Goal: Task Accomplishment & Management: Manage account settings

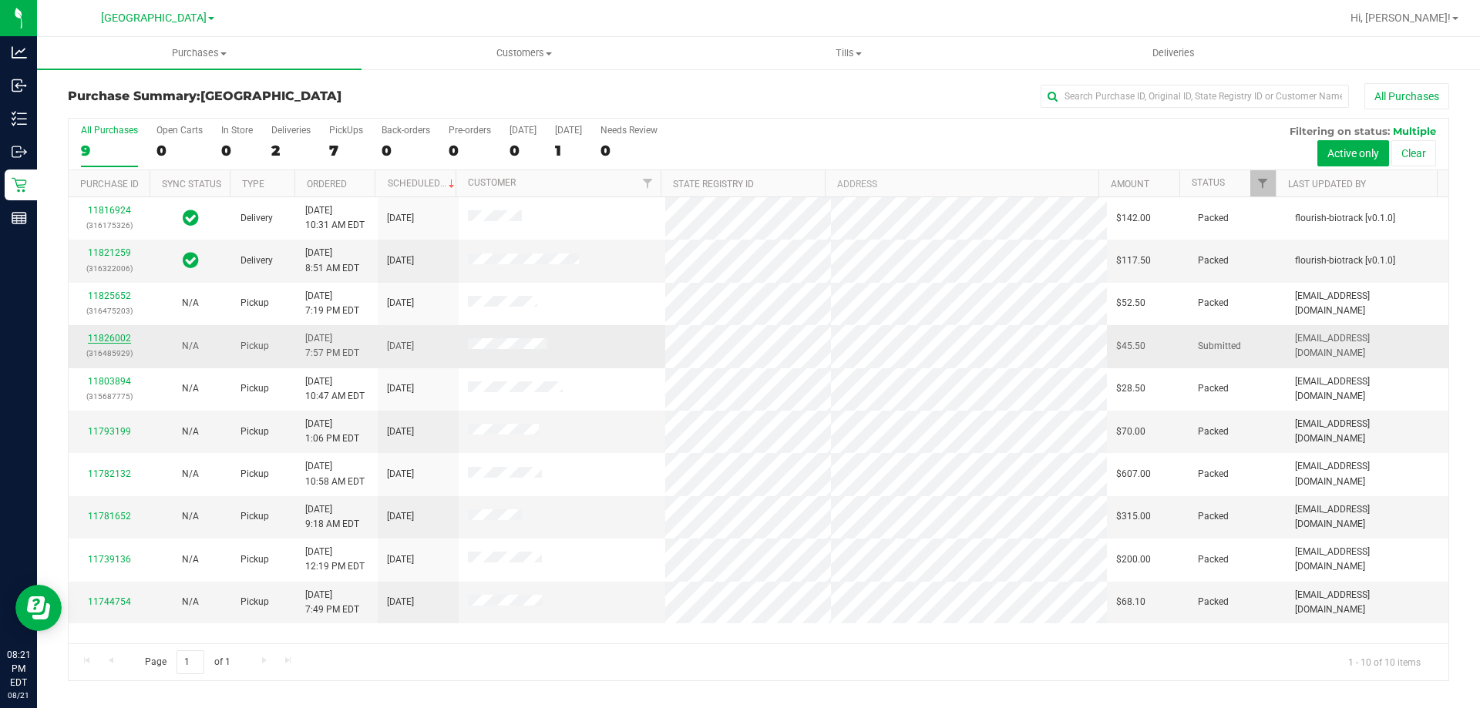
click at [113, 337] on link "11826002" at bounding box center [109, 338] width 43 height 11
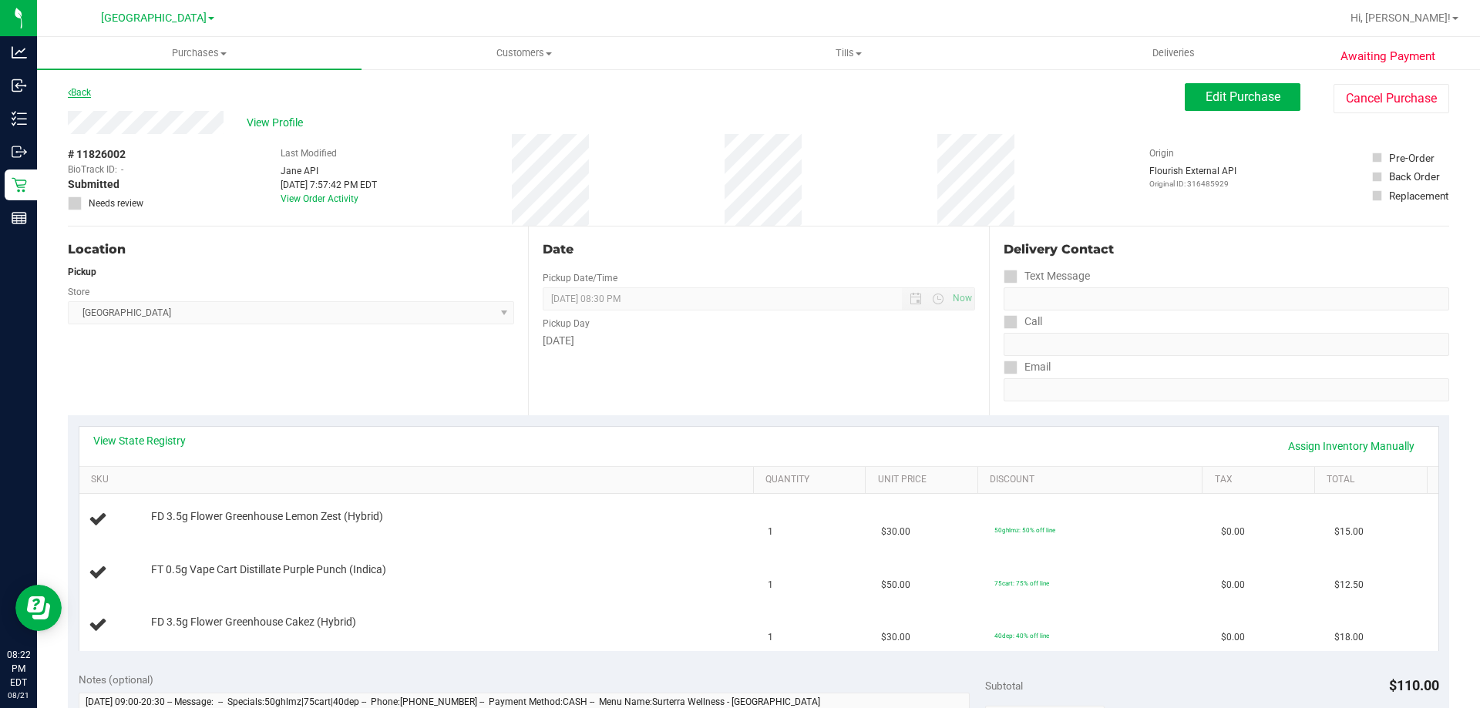
click at [83, 87] on link "Back" at bounding box center [79, 92] width 23 height 11
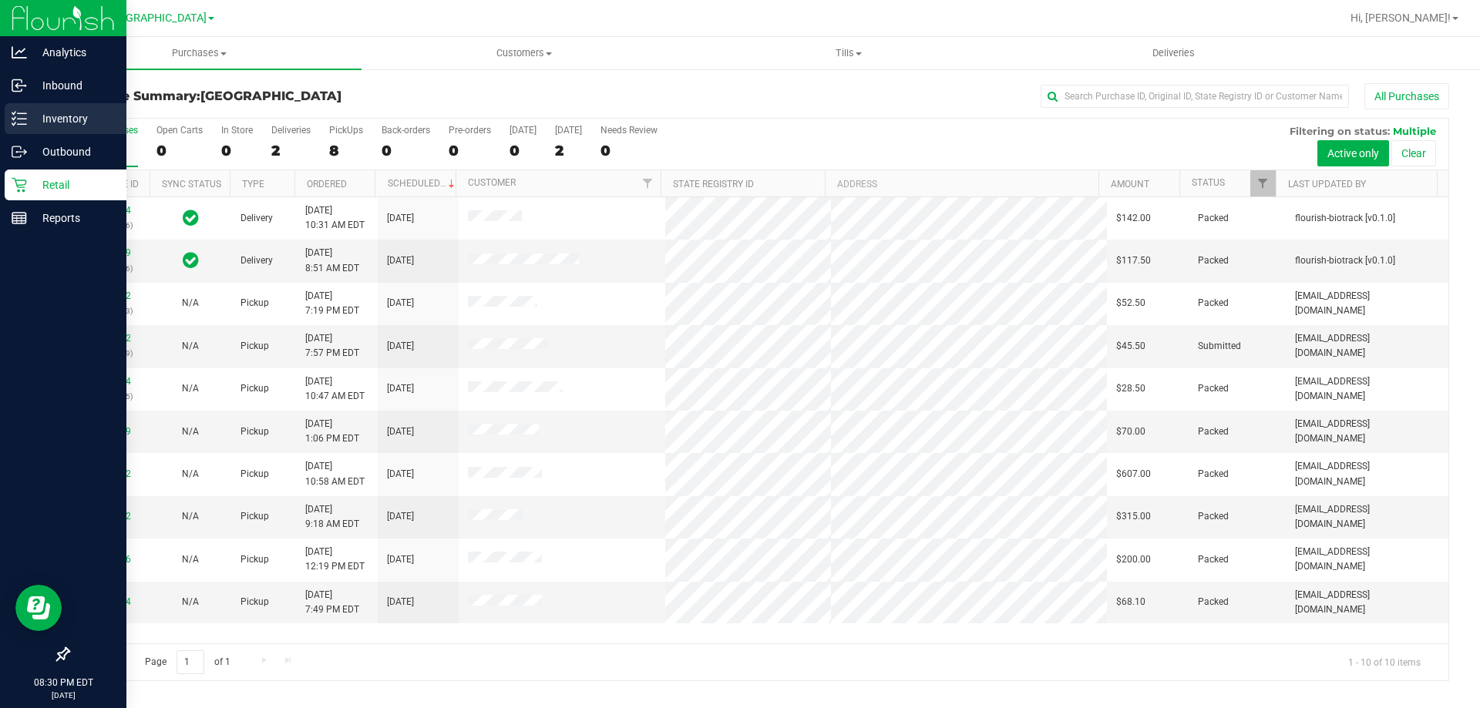
click at [22, 113] on line at bounding box center [22, 113] width 8 height 0
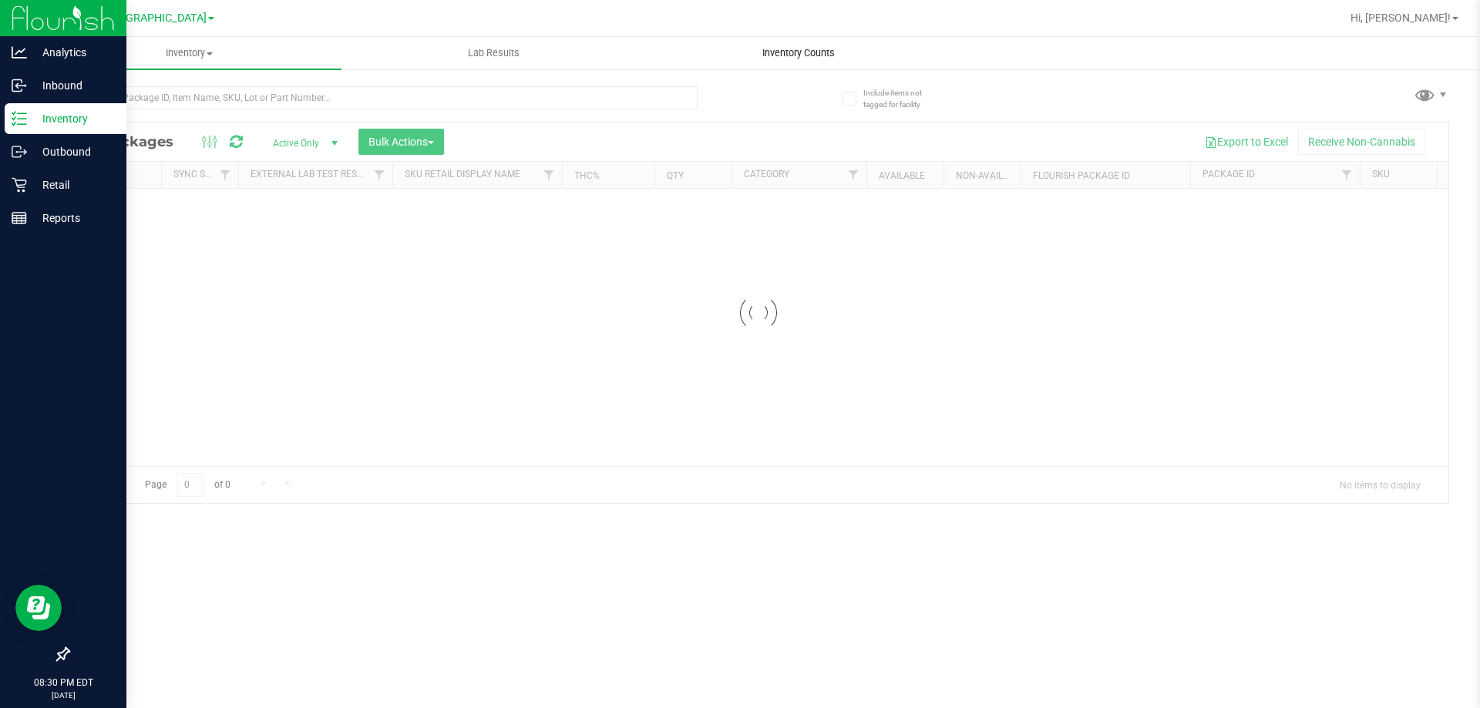
click at [816, 52] on span "Inventory Counts" at bounding box center [799, 53] width 114 height 14
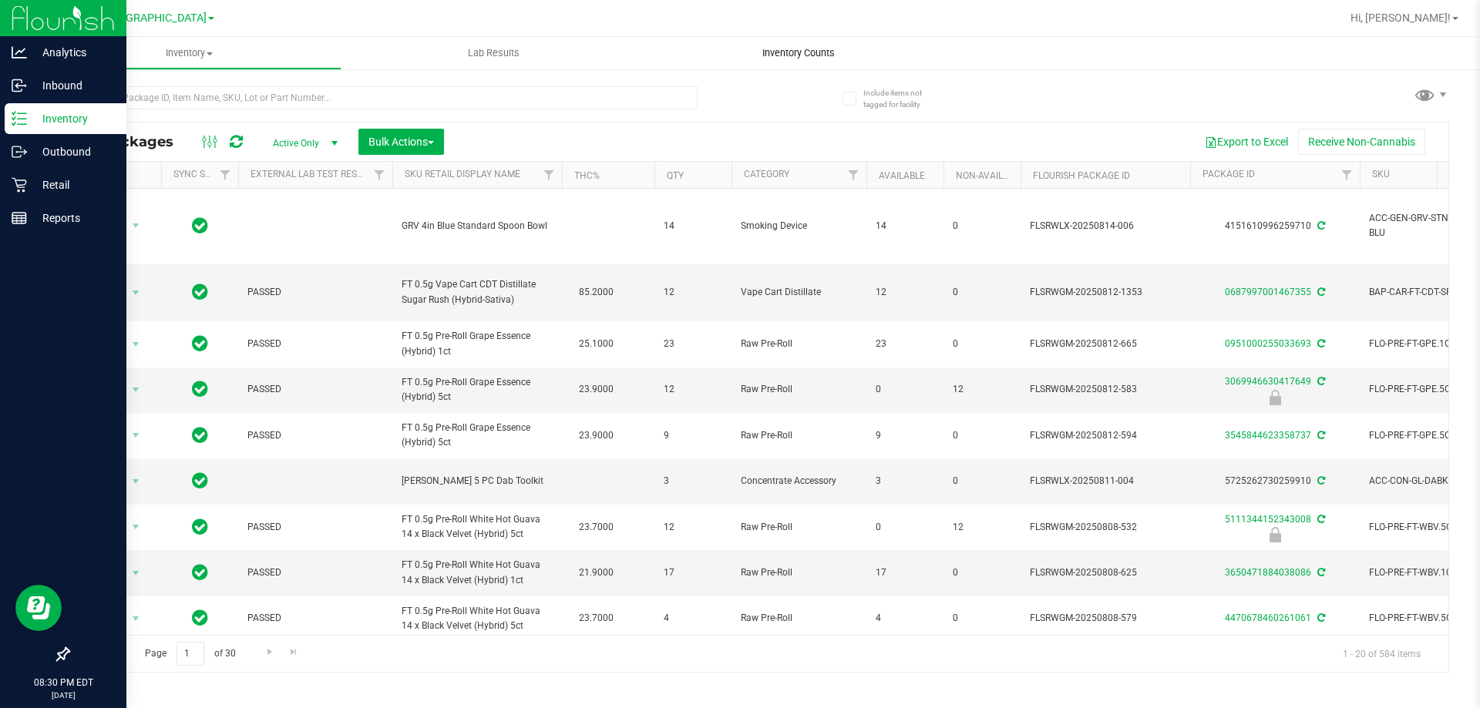
click at [794, 51] on span "Inventory Counts" at bounding box center [799, 53] width 114 height 14
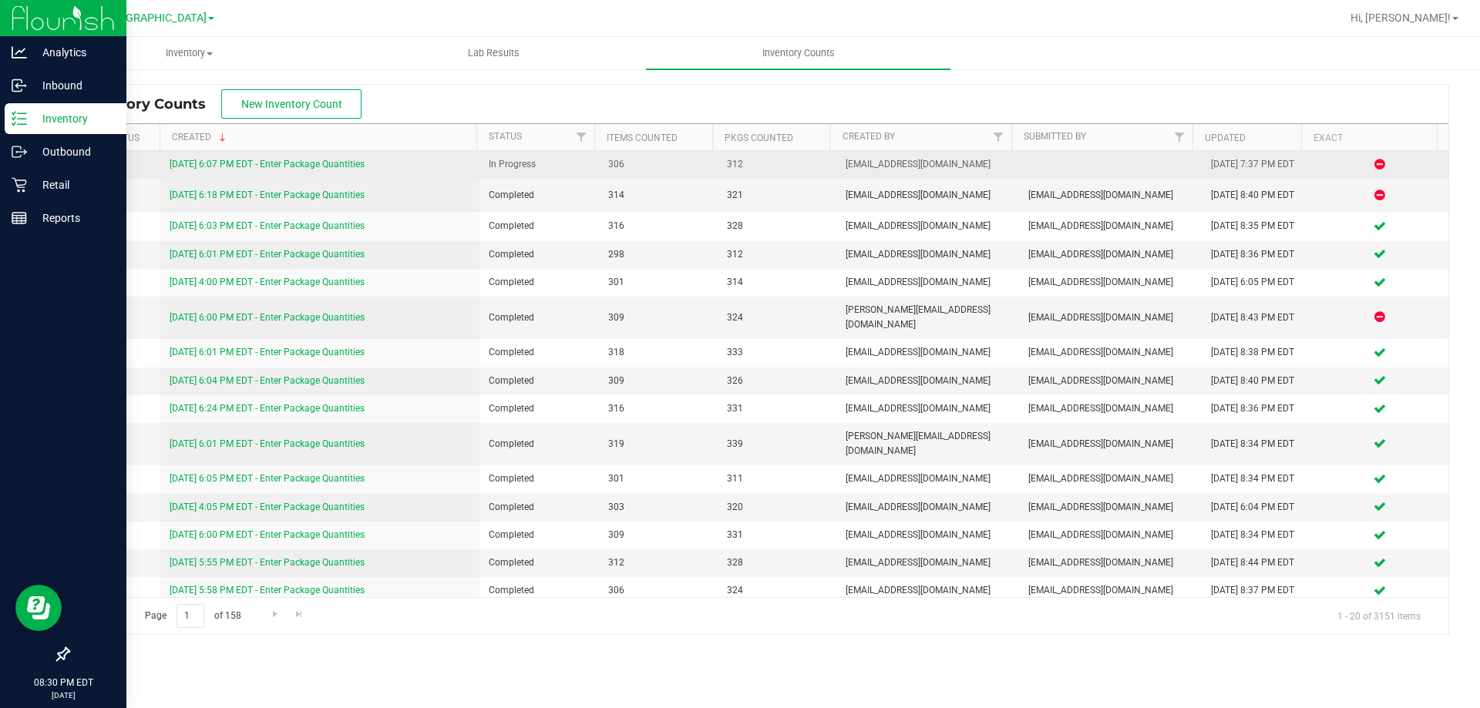
click at [325, 162] on link "8/21/25 6:07 PM EDT - Enter Package Quantities" at bounding box center [267, 164] width 195 height 11
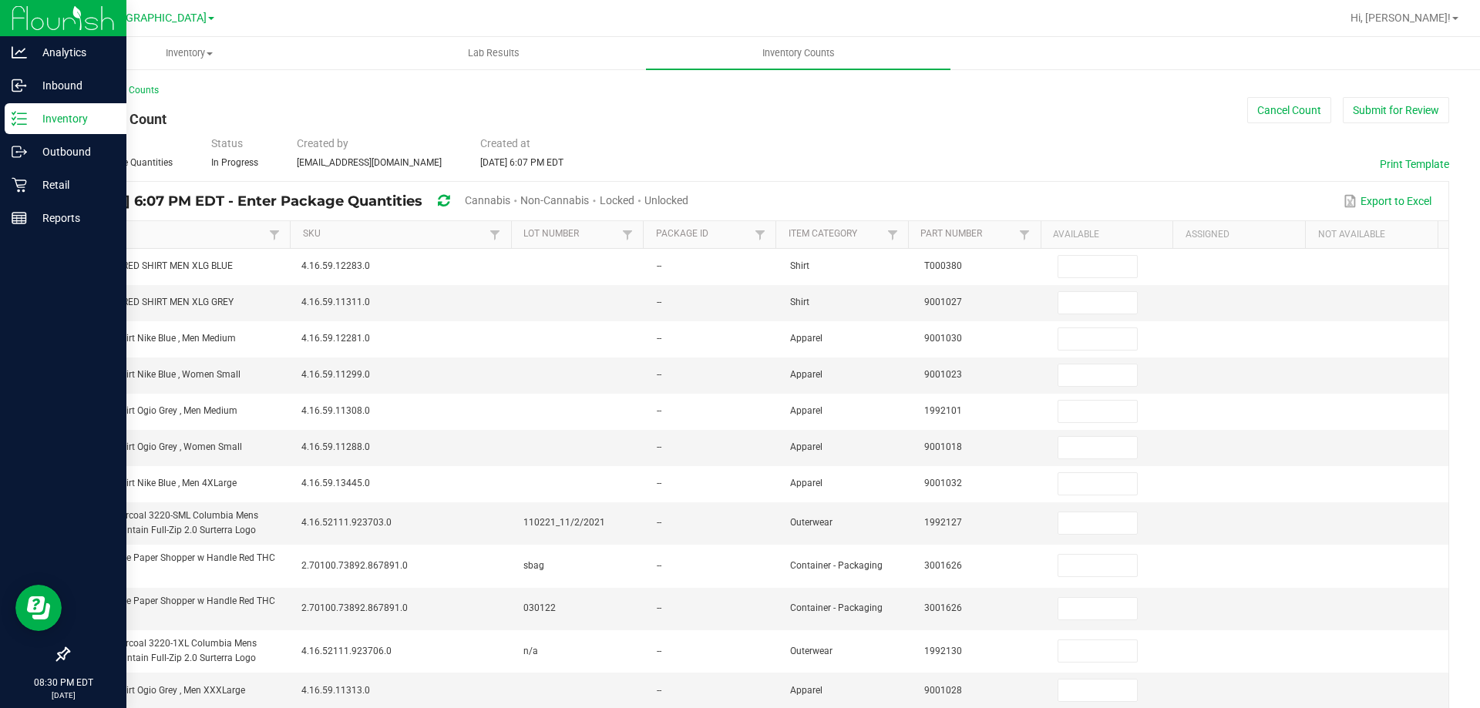
click at [688, 198] on span "Unlocked" at bounding box center [666, 200] width 44 height 12
type input "2"
type input "3"
type input "11"
type input "7"
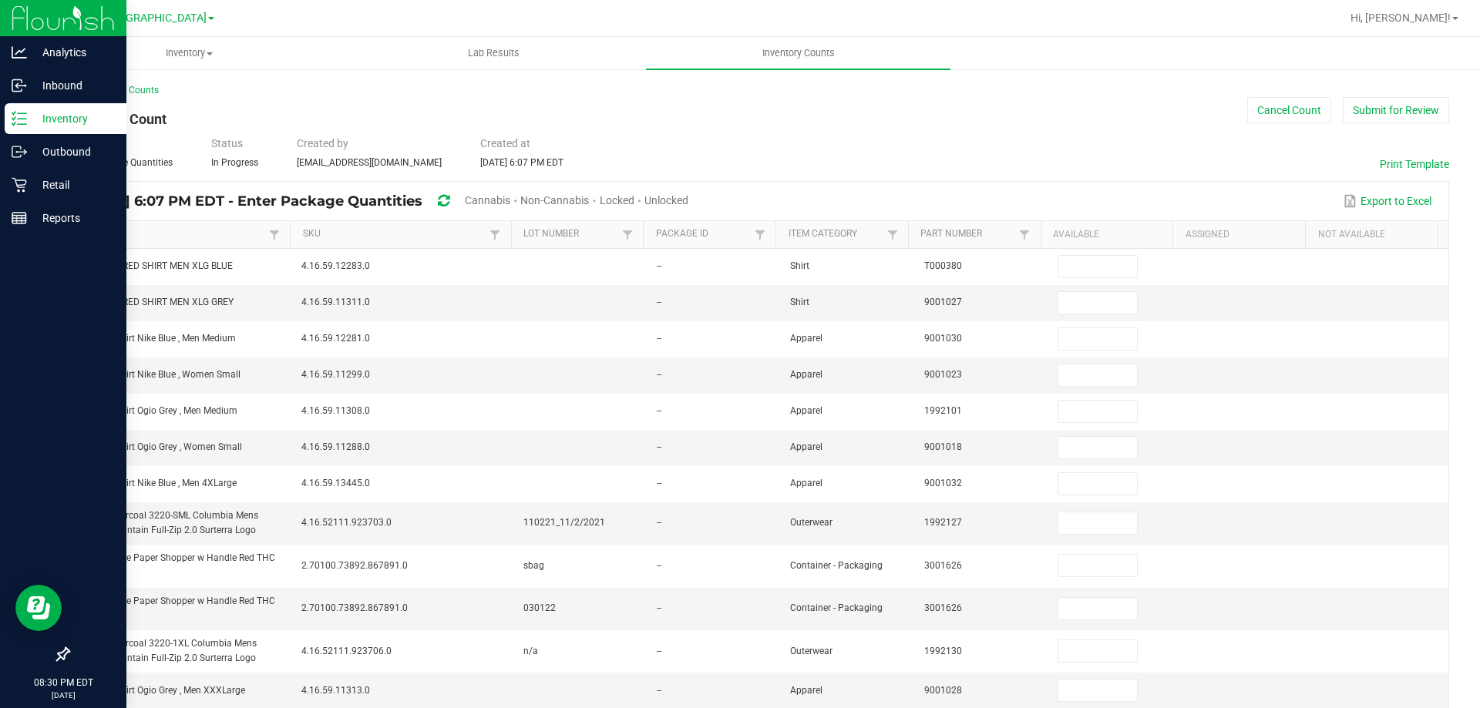
type input "4"
type input "1"
type input "28"
type input "3"
type input "1"
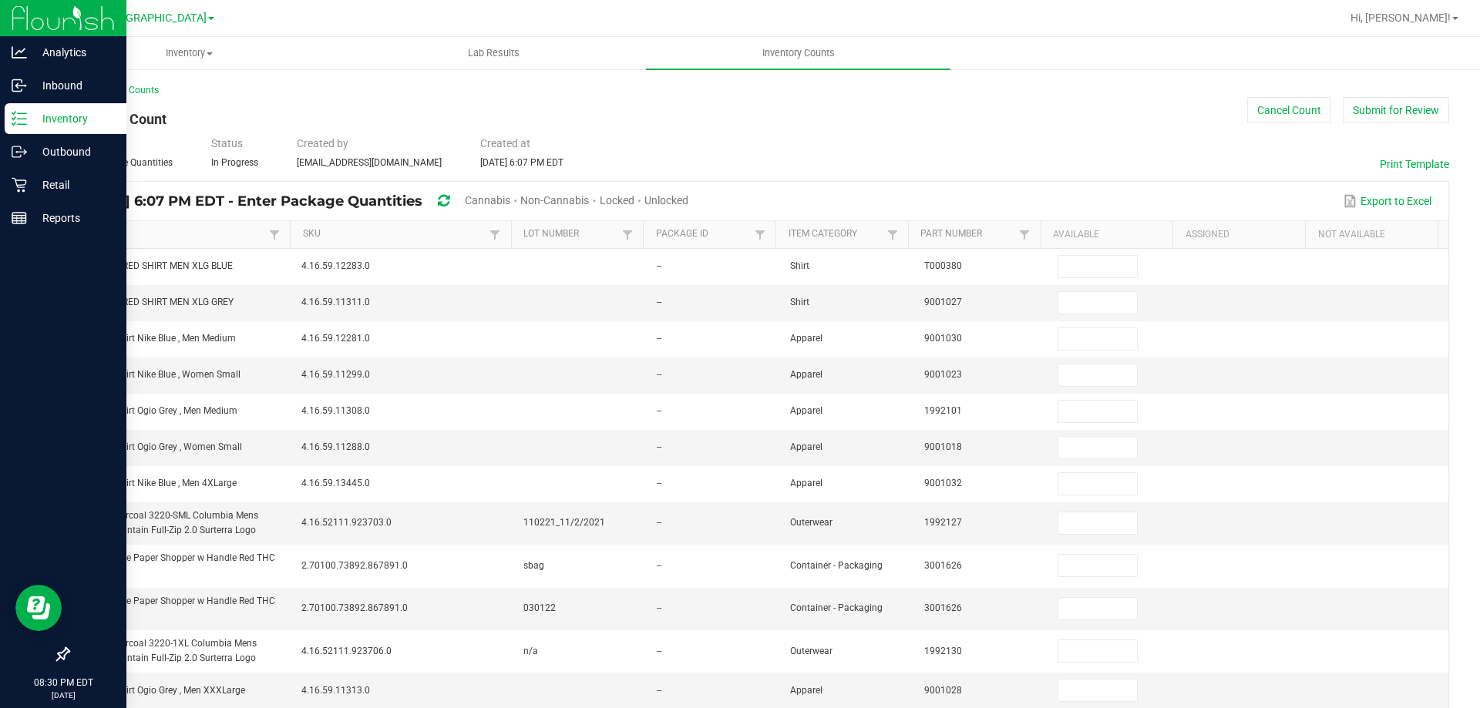
type input "2"
type input "1"
type input "3"
type input "8"
type input "3"
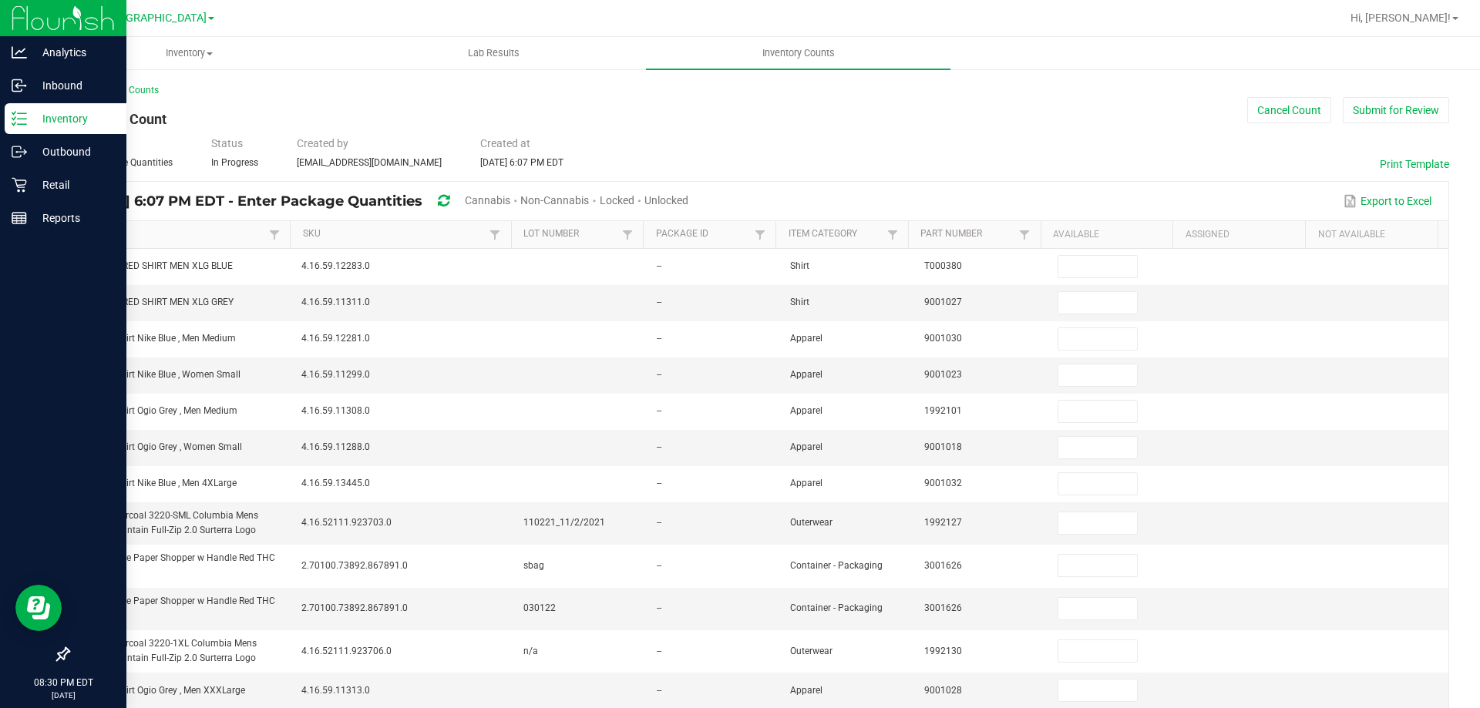
type input "23"
type input "31"
type input "2"
type input "4"
type input "5"
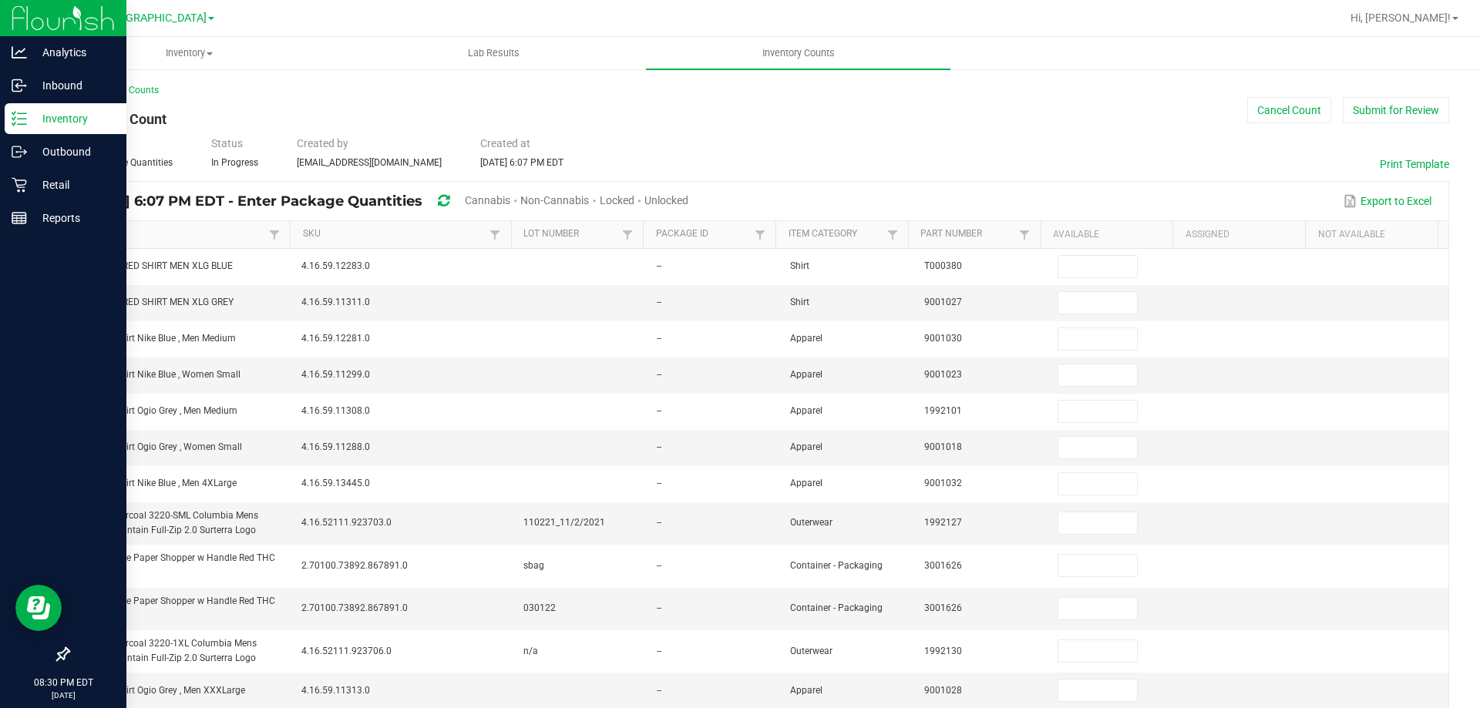
type input "2"
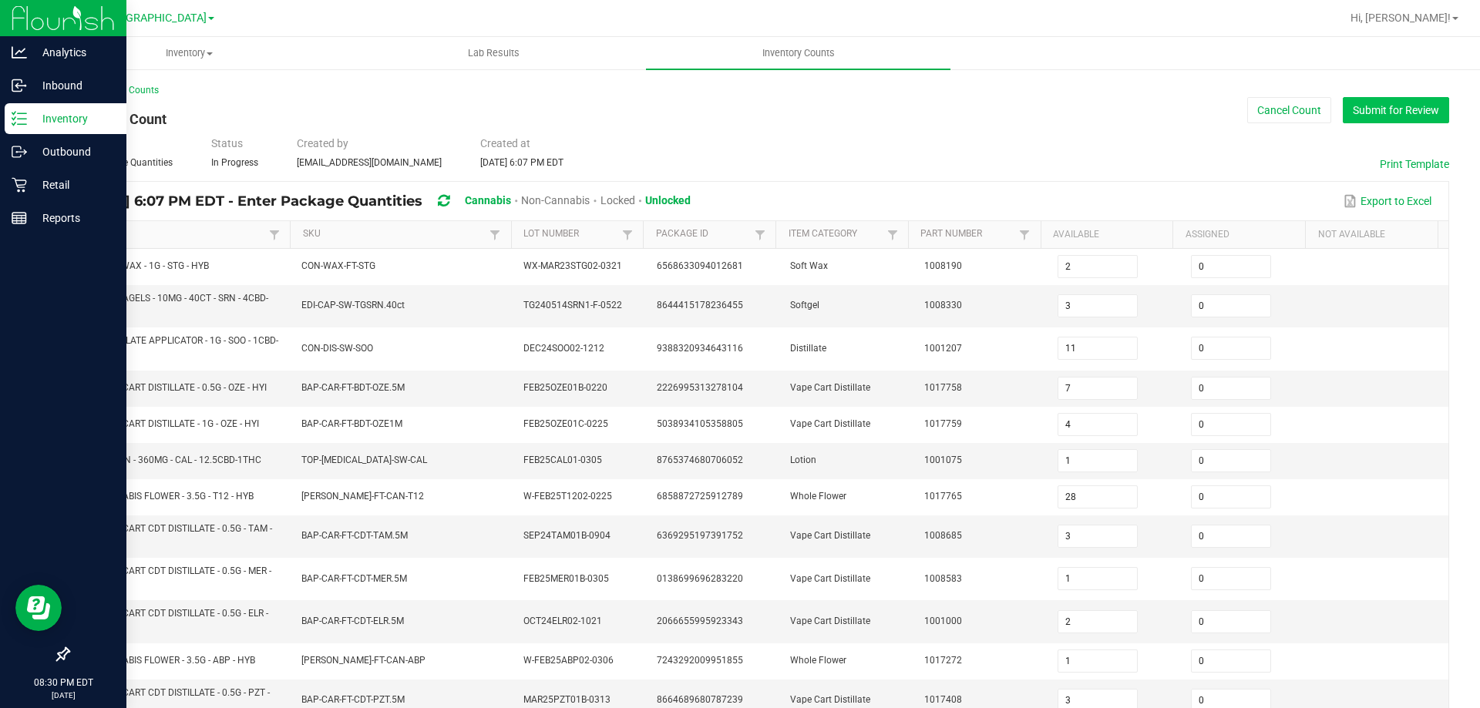
click at [1418, 105] on button "Submit for Review" at bounding box center [1396, 110] width 106 height 26
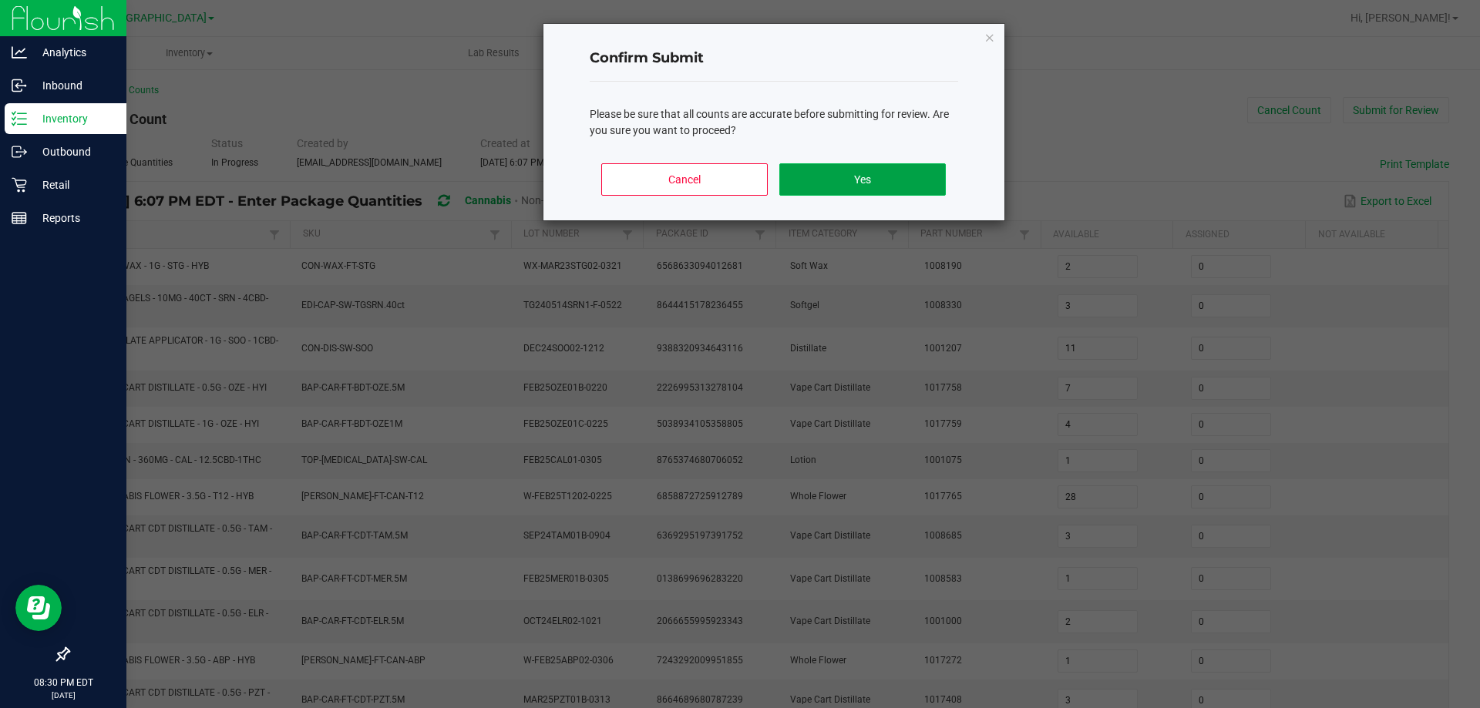
click at [903, 186] on button "Yes" at bounding box center [862, 179] width 166 height 32
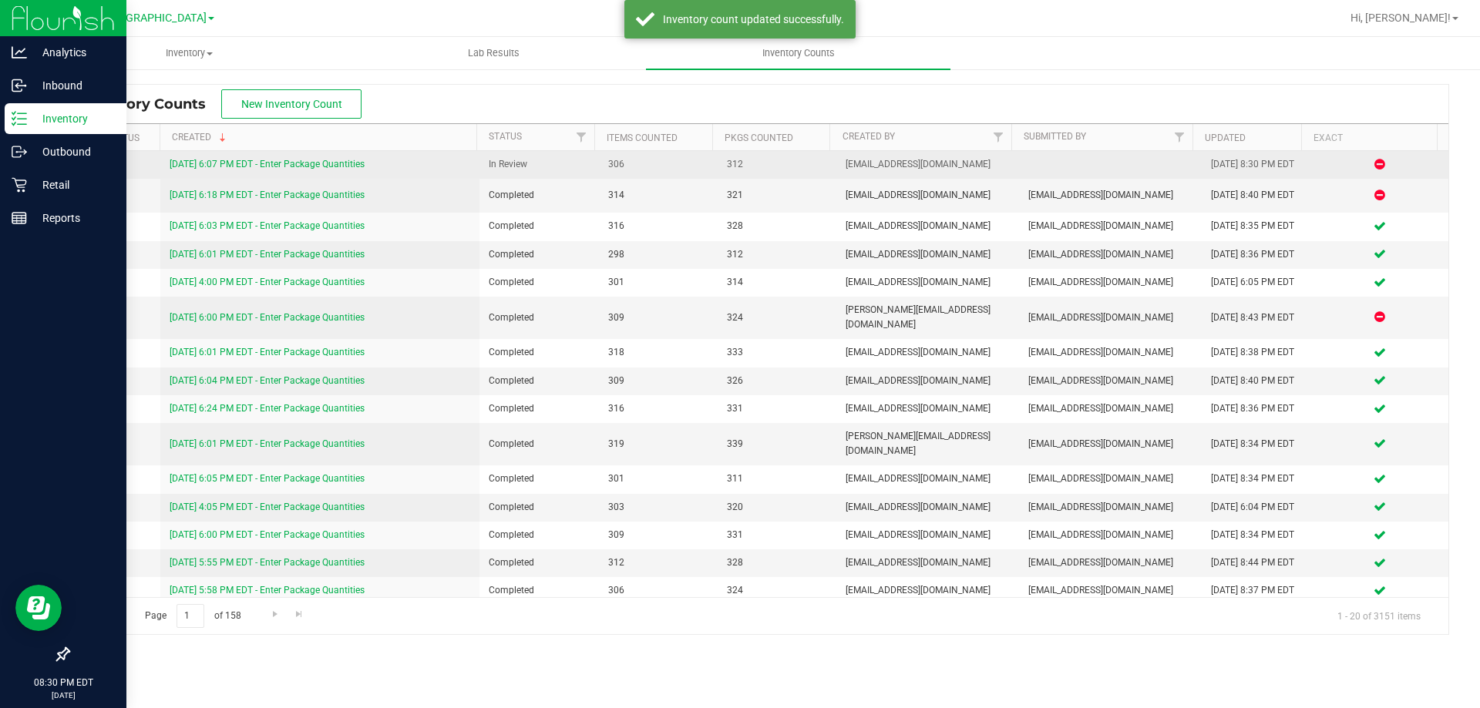
click at [258, 160] on link "8/21/25 6:07 PM EDT - Enter Package Quantities" at bounding box center [267, 164] width 195 height 11
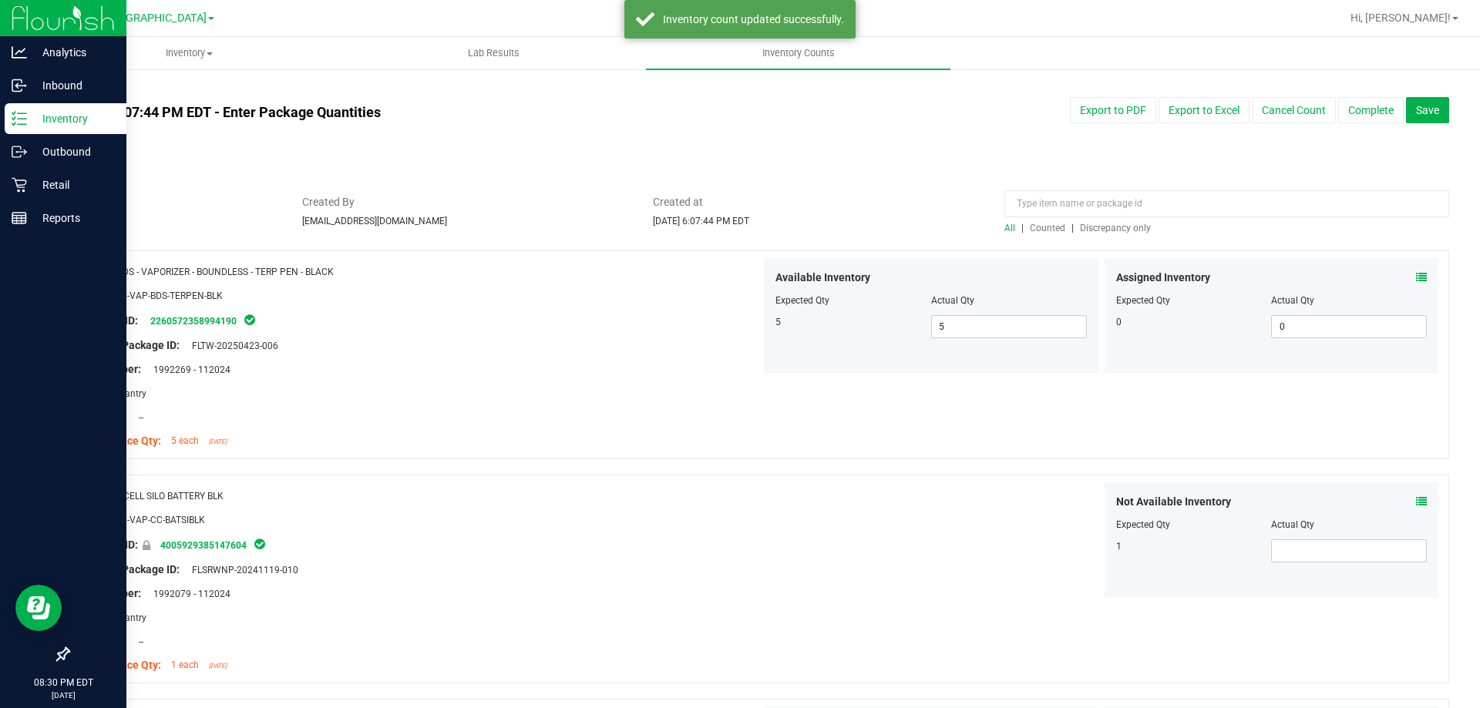
click at [1115, 226] on span "Discrepancy only" at bounding box center [1115, 228] width 71 height 11
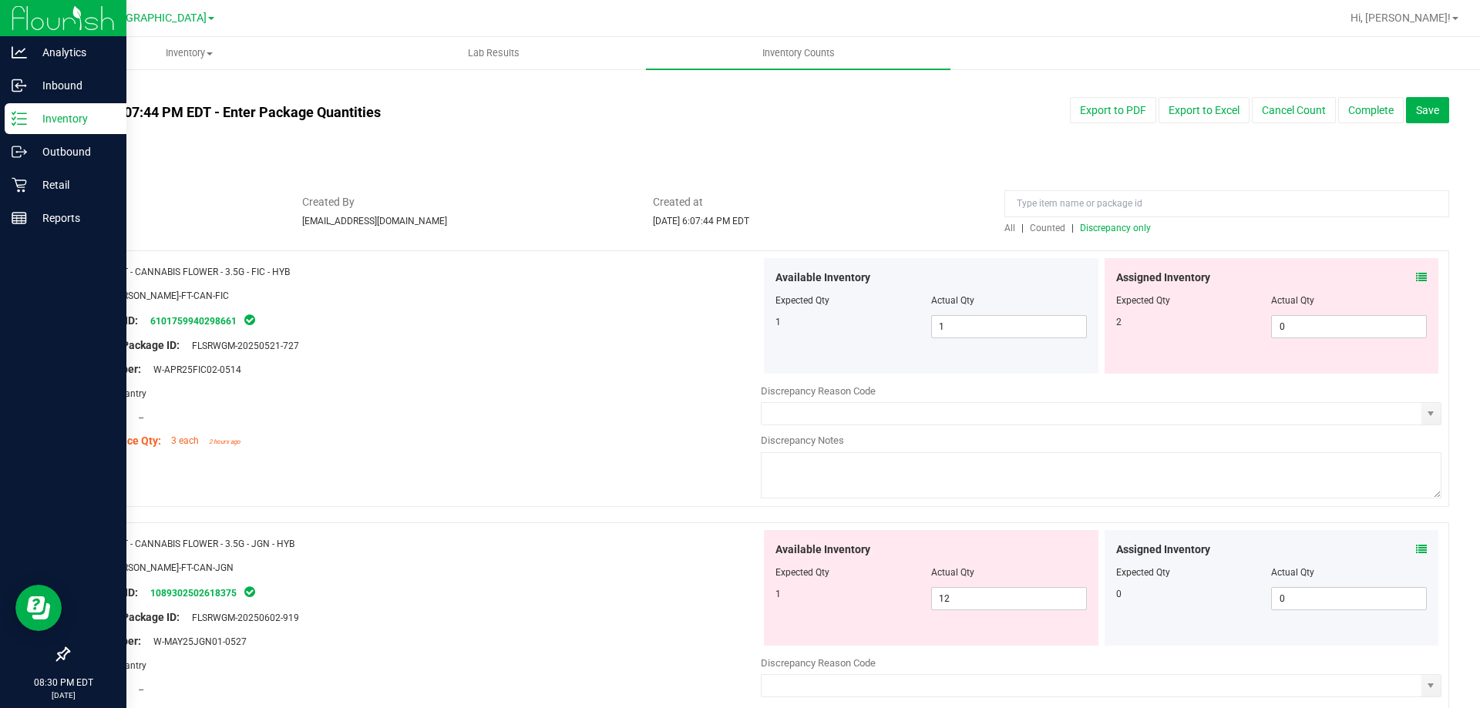
click at [1416, 280] on icon at bounding box center [1421, 277] width 11 height 11
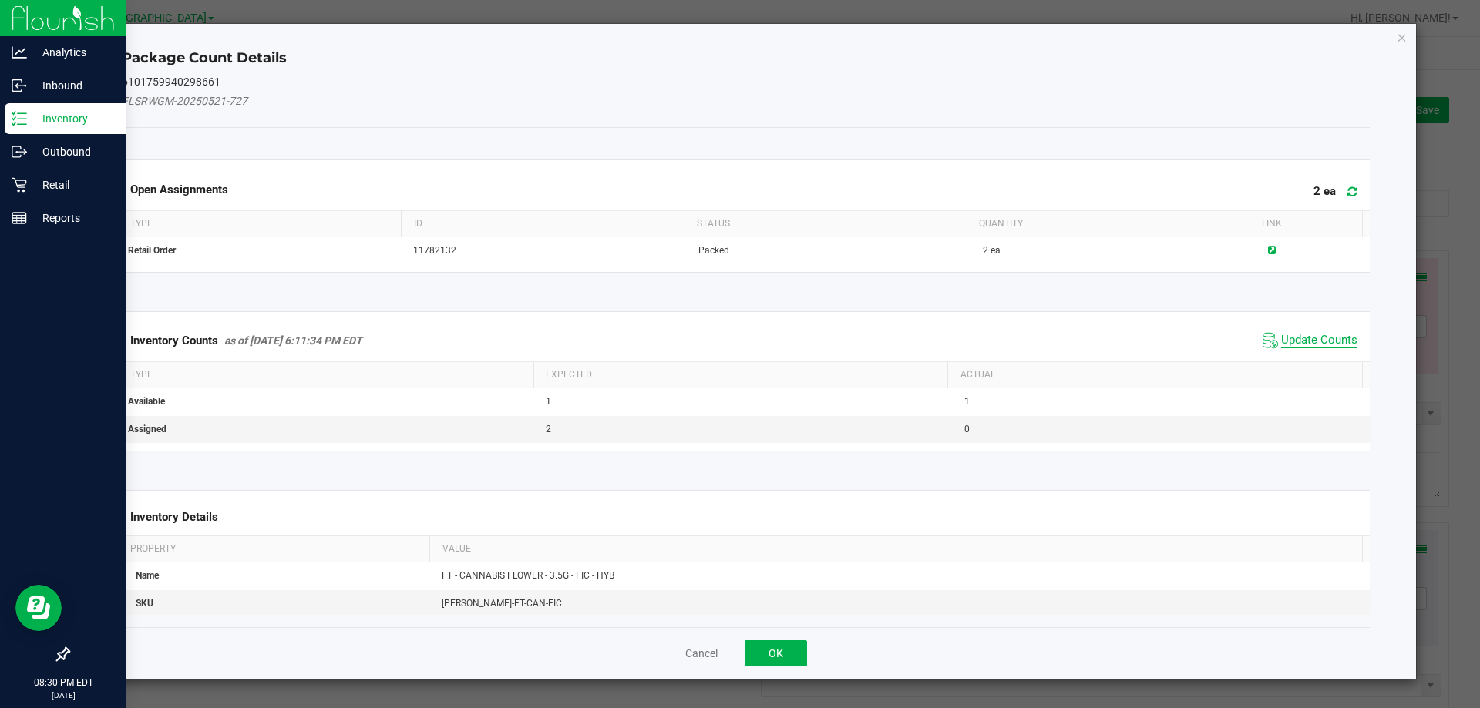
click at [1319, 340] on span "Update Counts" at bounding box center [1319, 340] width 76 height 15
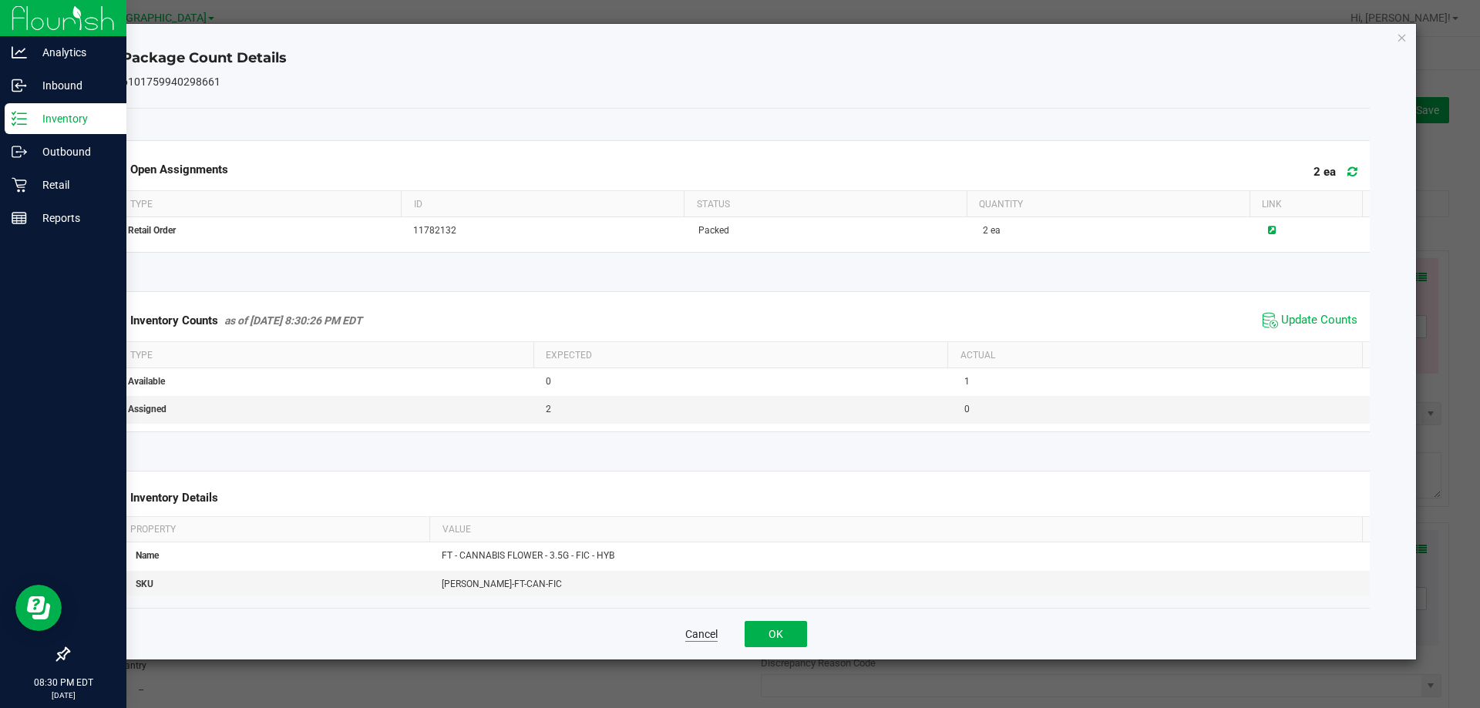
click at [685, 635] on button "Cancel" at bounding box center [701, 634] width 32 height 15
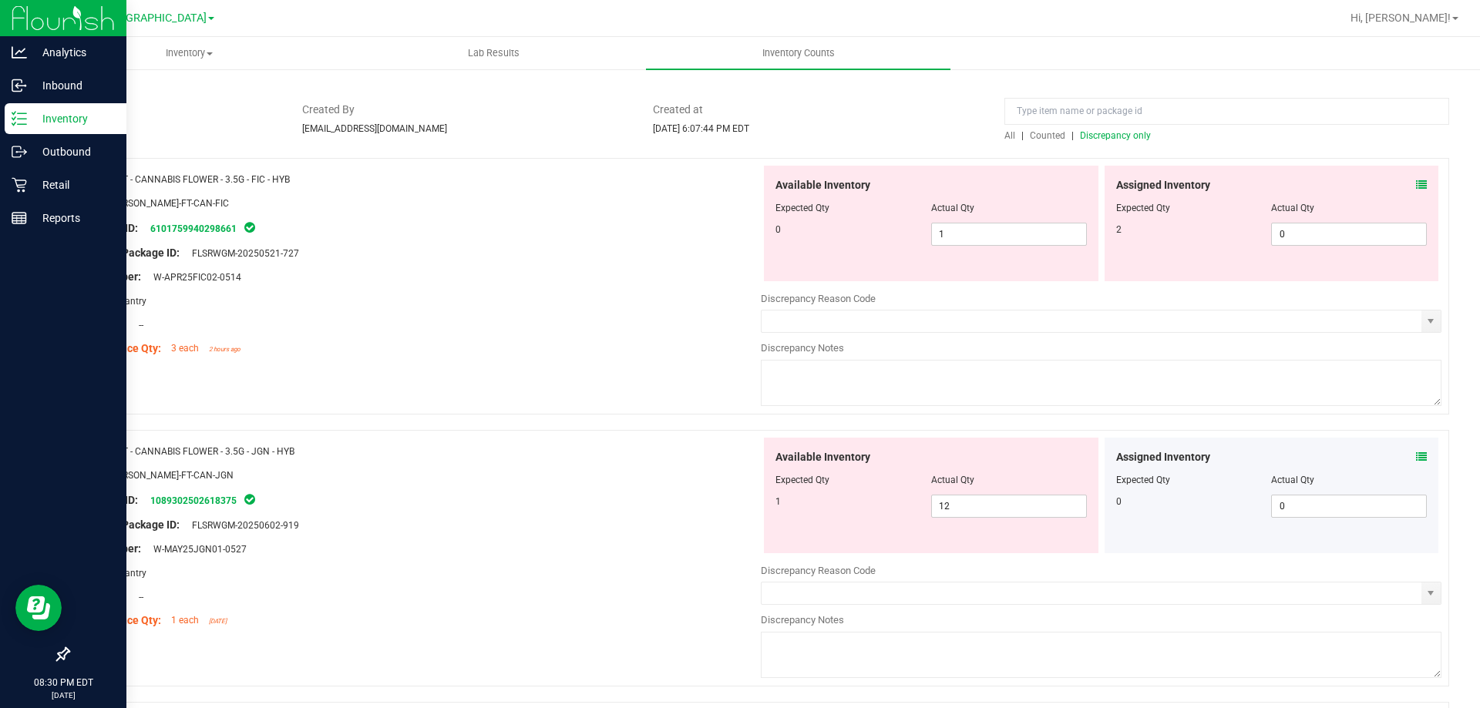
scroll to position [124, 0]
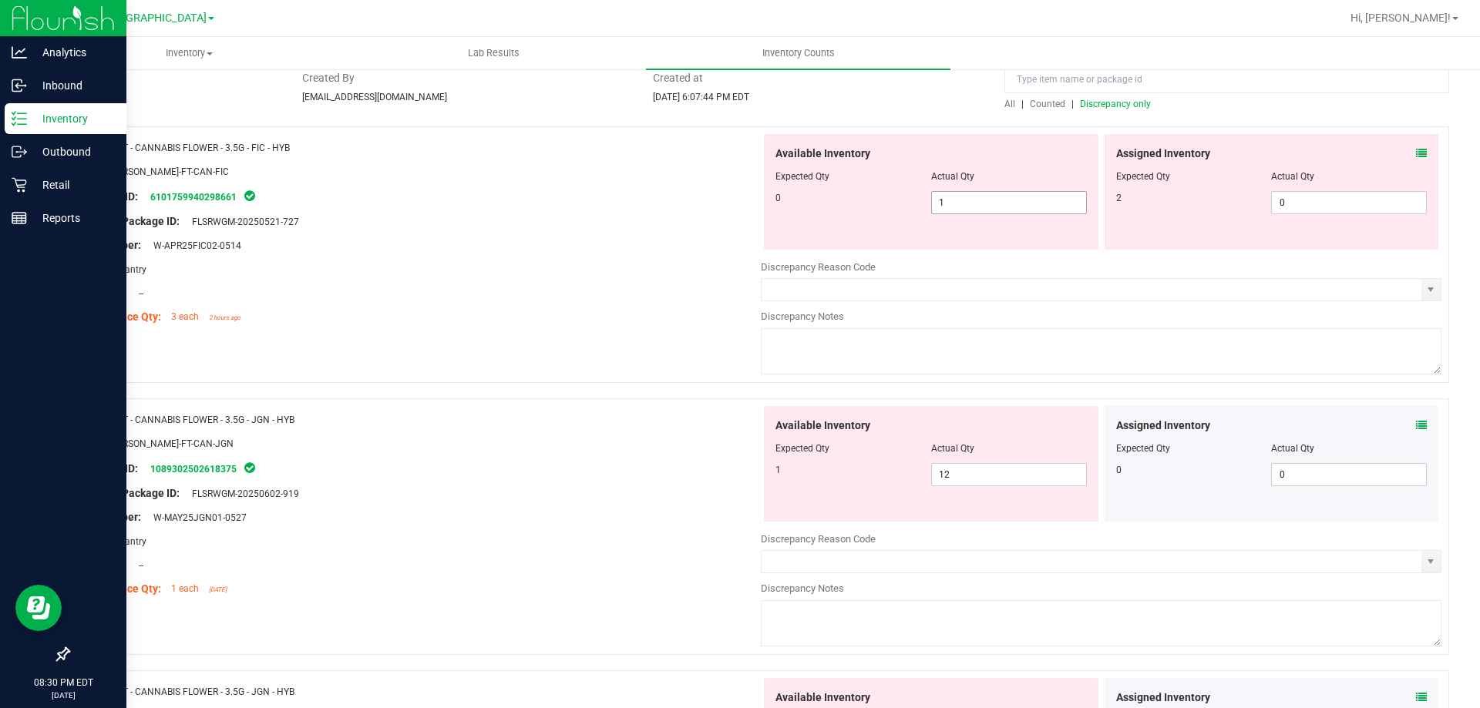
click at [1017, 213] on input "1" at bounding box center [1009, 203] width 154 height 22
type input "0"
click at [1320, 200] on input "0" at bounding box center [1349, 203] width 154 height 22
type input "0"
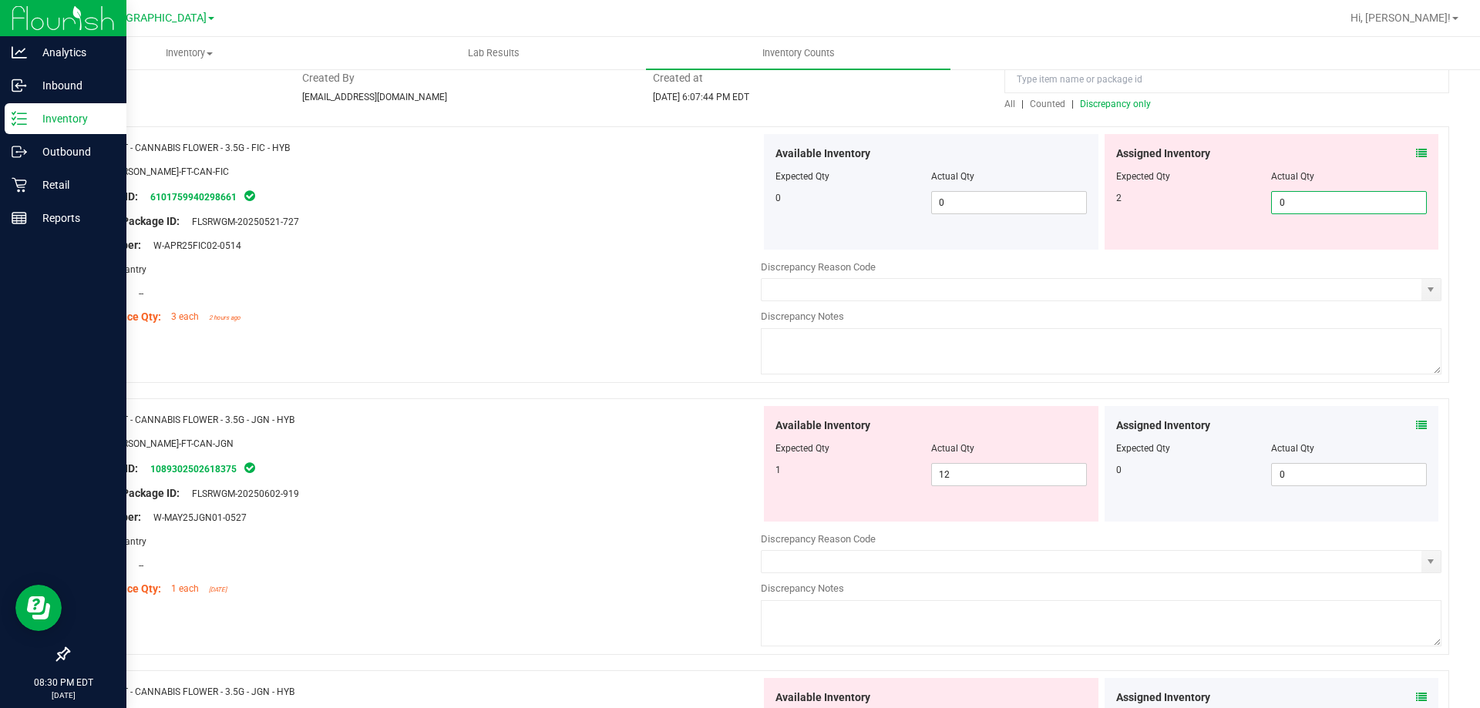
type input "02"
type input "2"
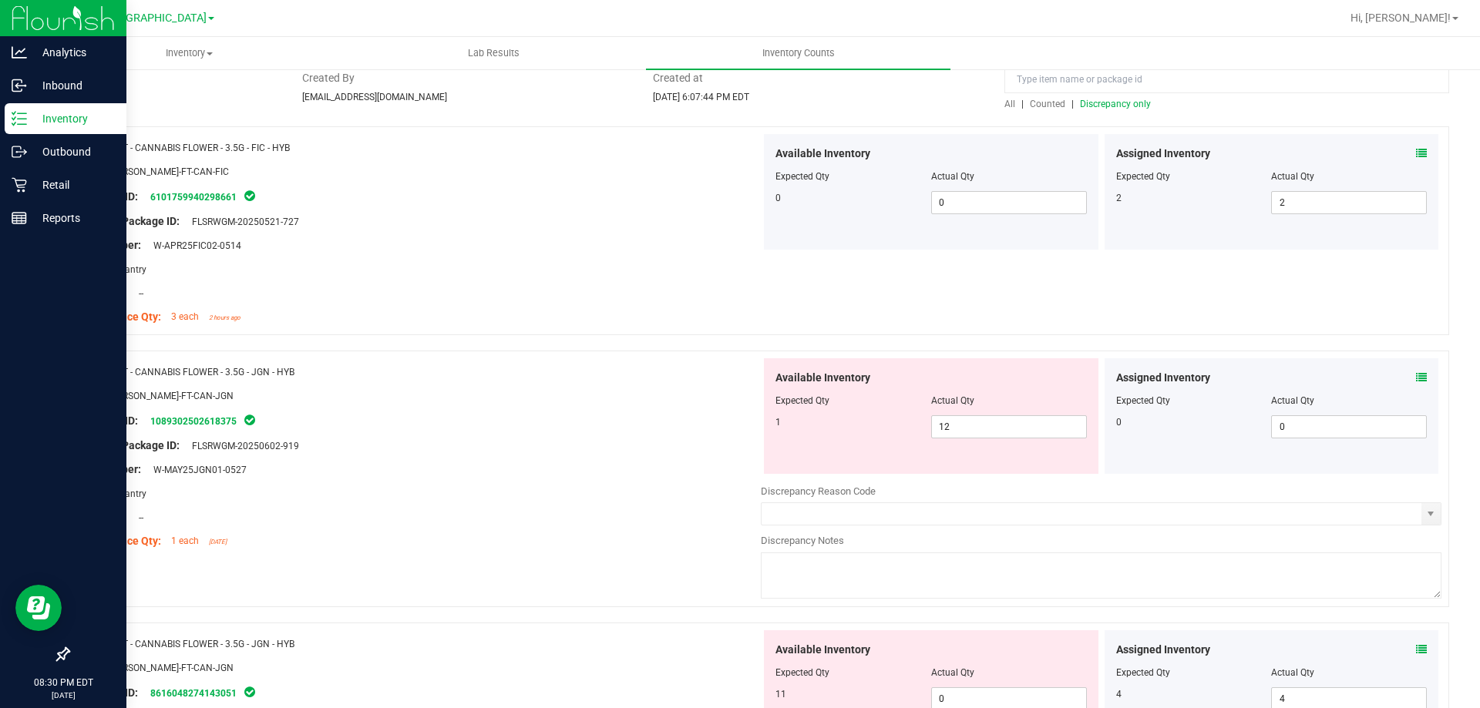
click at [1416, 381] on icon at bounding box center [1421, 377] width 11 height 11
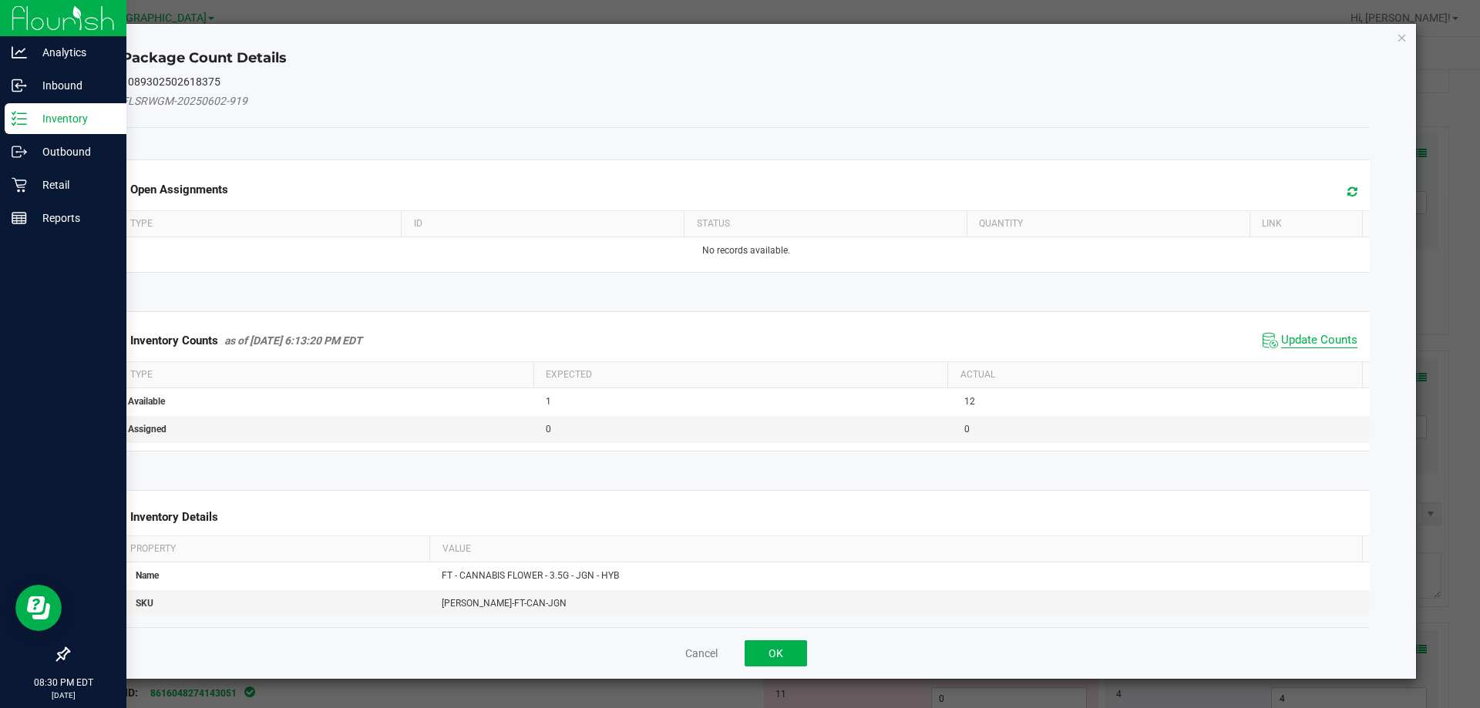
click at [1314, 348] on span "Update Counts" at bounding box center [1319, 340] width 76 height 15
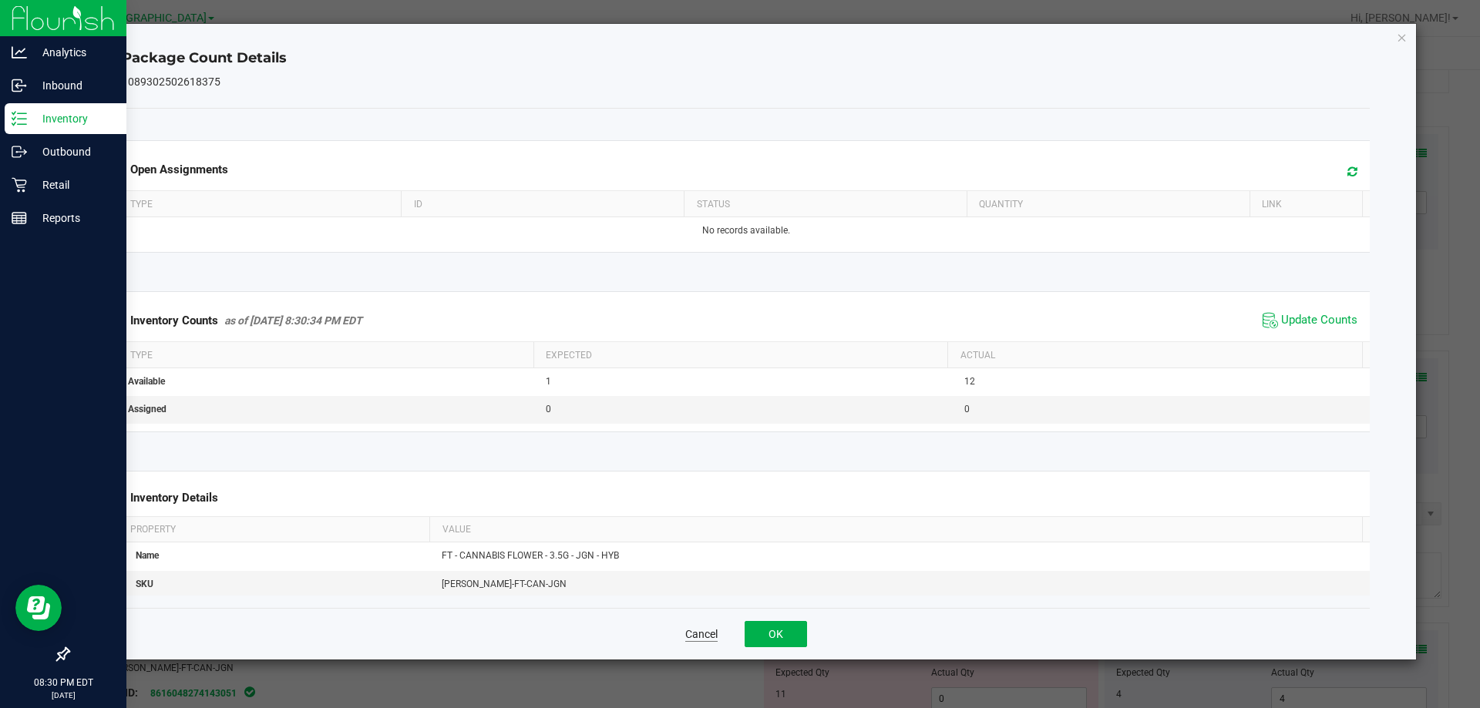
click at [688, 631] on button "Cancel" at bounding box center [701, 634] width 32 height 15
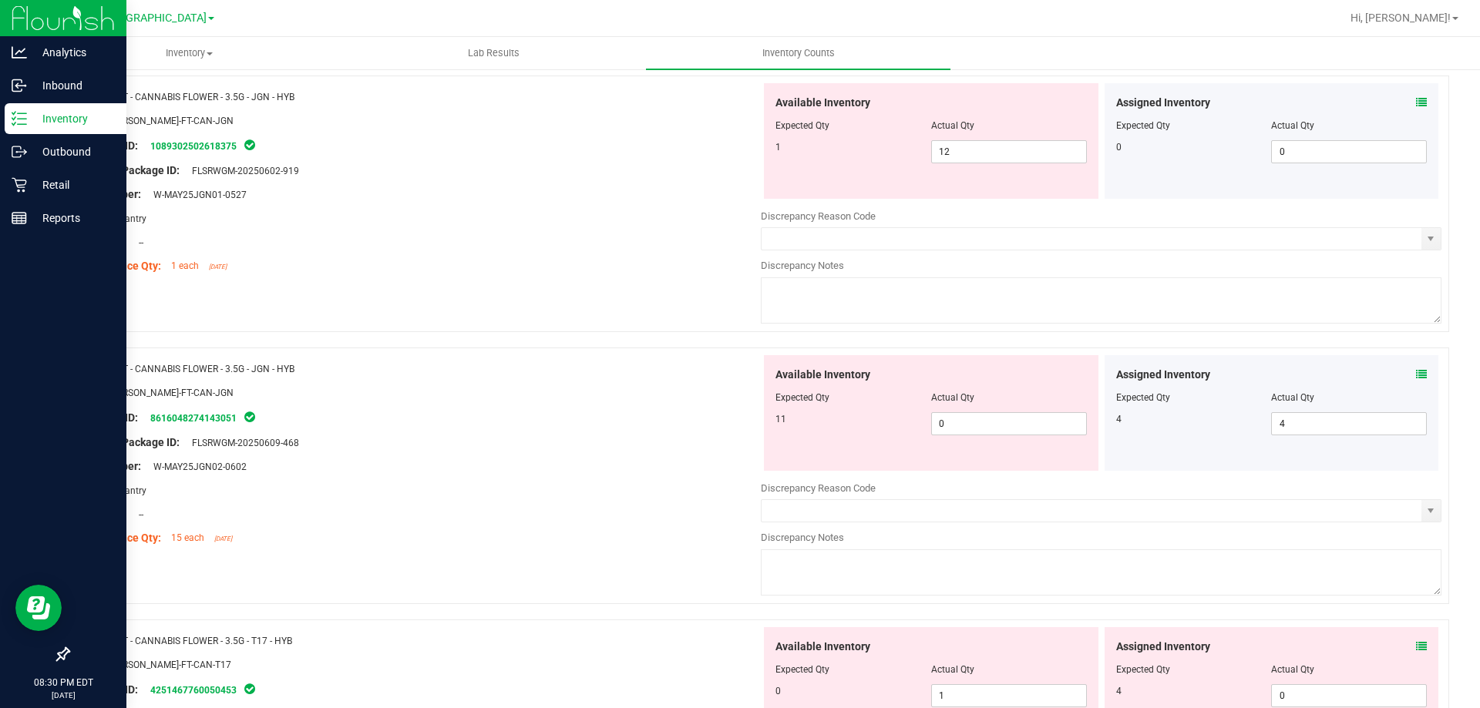
scroll to position [398, 0]
click at [1000, 148] on input "12" at bounding box center [1009, 154] width 154 height 22
type input "1"
click at [980, 428] on div "Available Inventory Expected Qty Actual Qty 11 0 0" at bounding box center [1101, 479] width 681 height 244
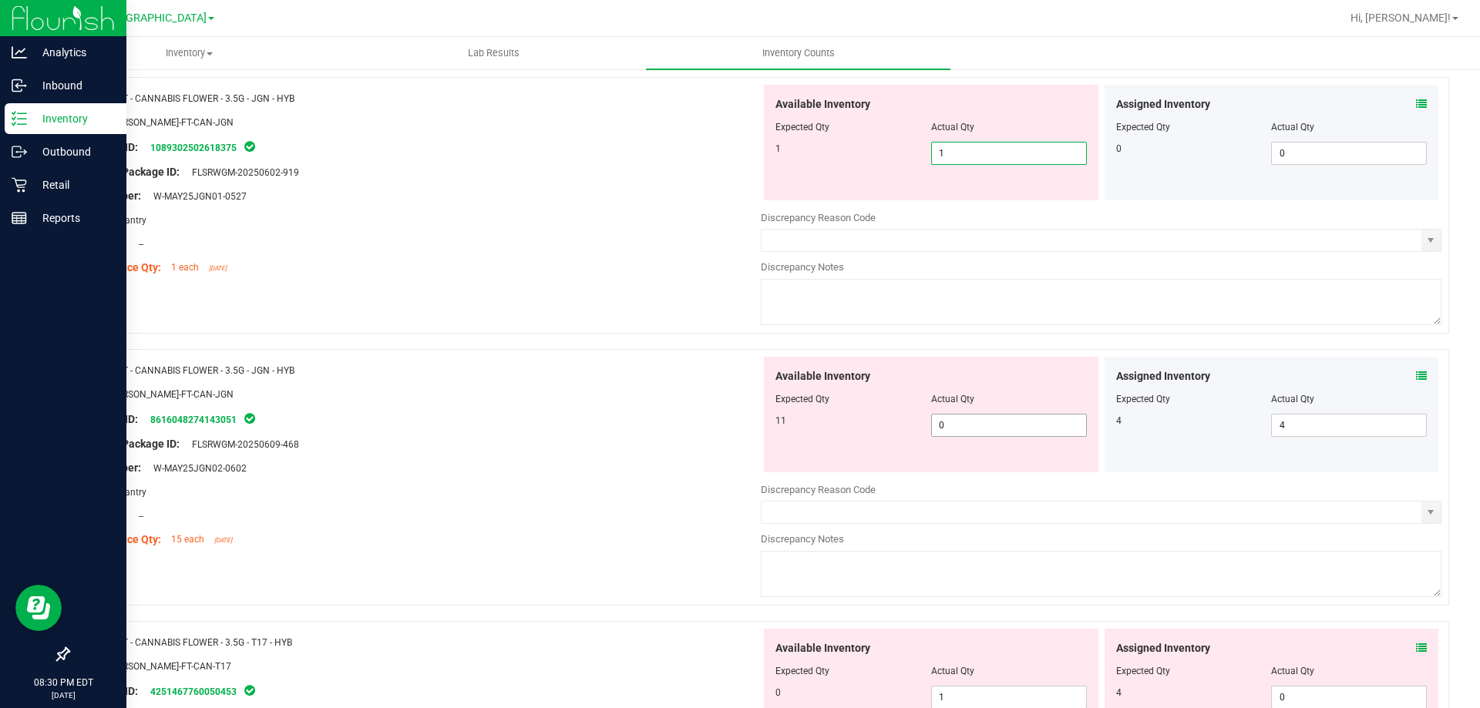
type input "1"
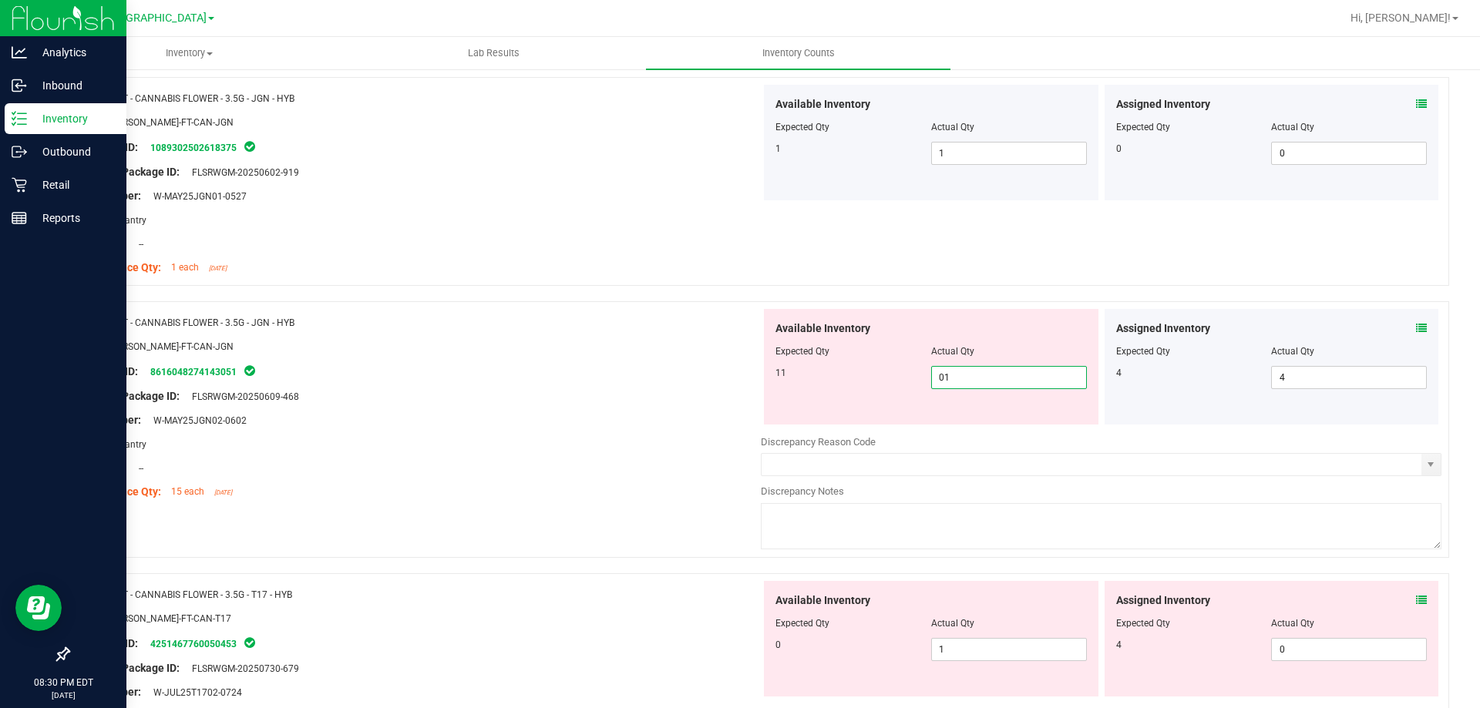
type input "011"
click at [582, 456] on div at bounding box center [420, 456] width 681 height 8
type input "11"
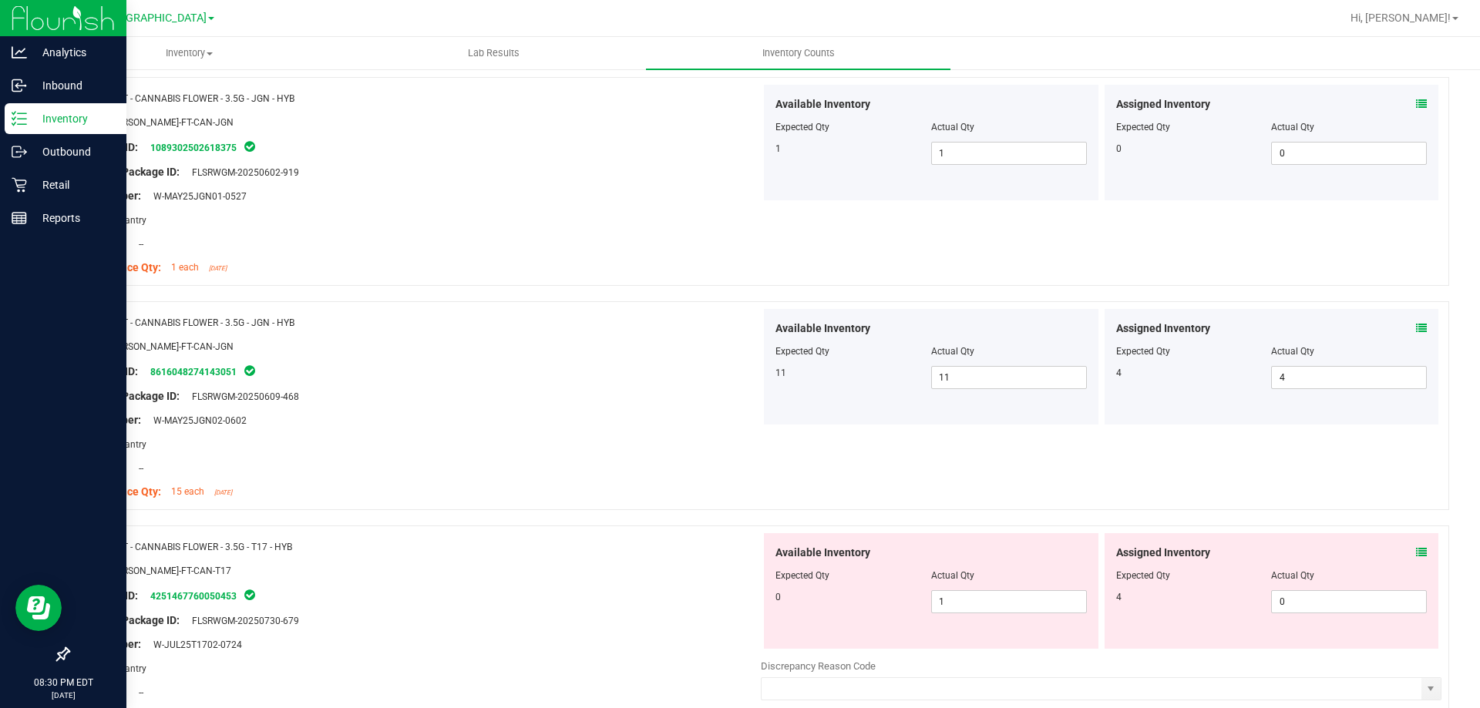
click at [1424, 325] on div "Assigned Inventory Expected Qty Actual Qty 4 4 4" at bounding box center [1272, 367] width 335 height 116
click at [1428, 337] on div "Assigned Inventory Expected Qty Actual Qty 4 4 4" at bounding box center [1272, 367] width 341 height 116
click at [1416, 328] on icon at bounding box center [1421, 328] width 11 height 11
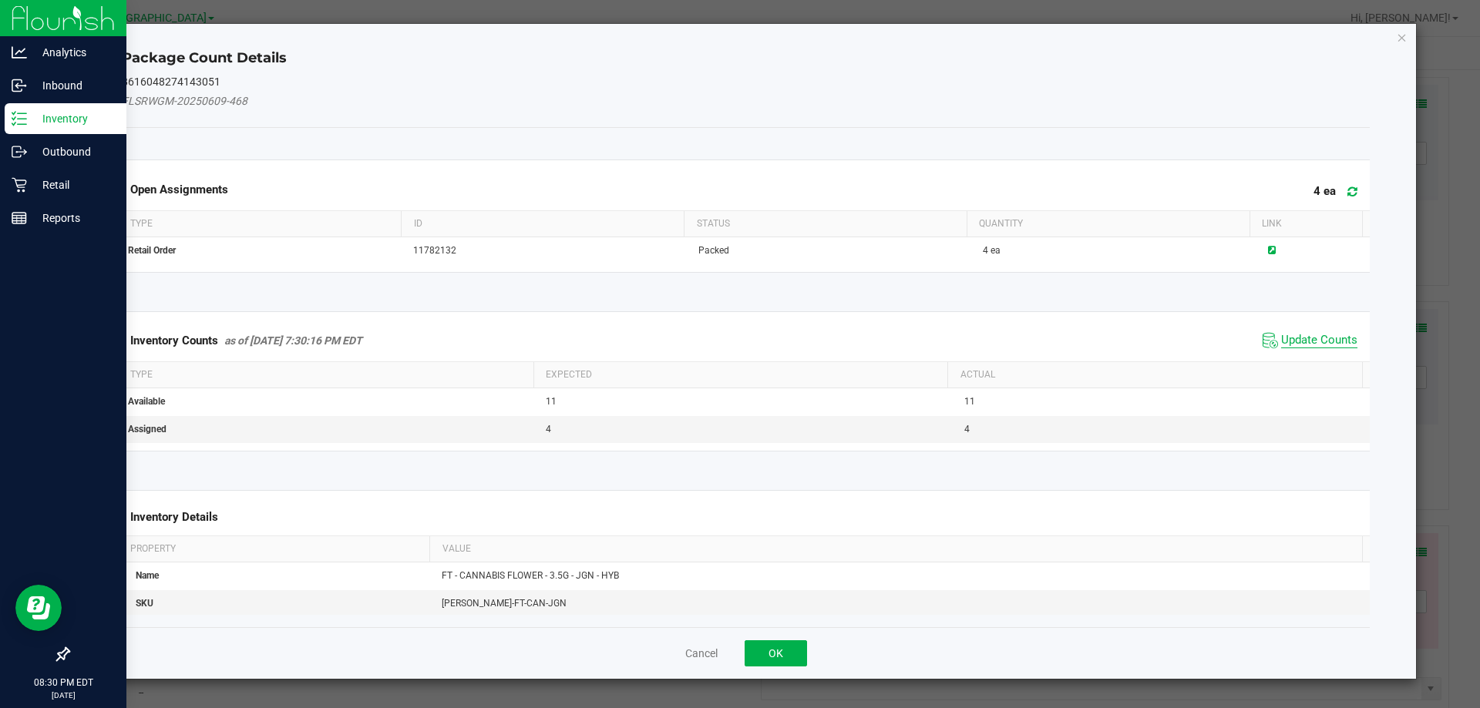
click at [1324, 339] on span "Update Counts" at bounding box center [1319, 340] width 76 height 15
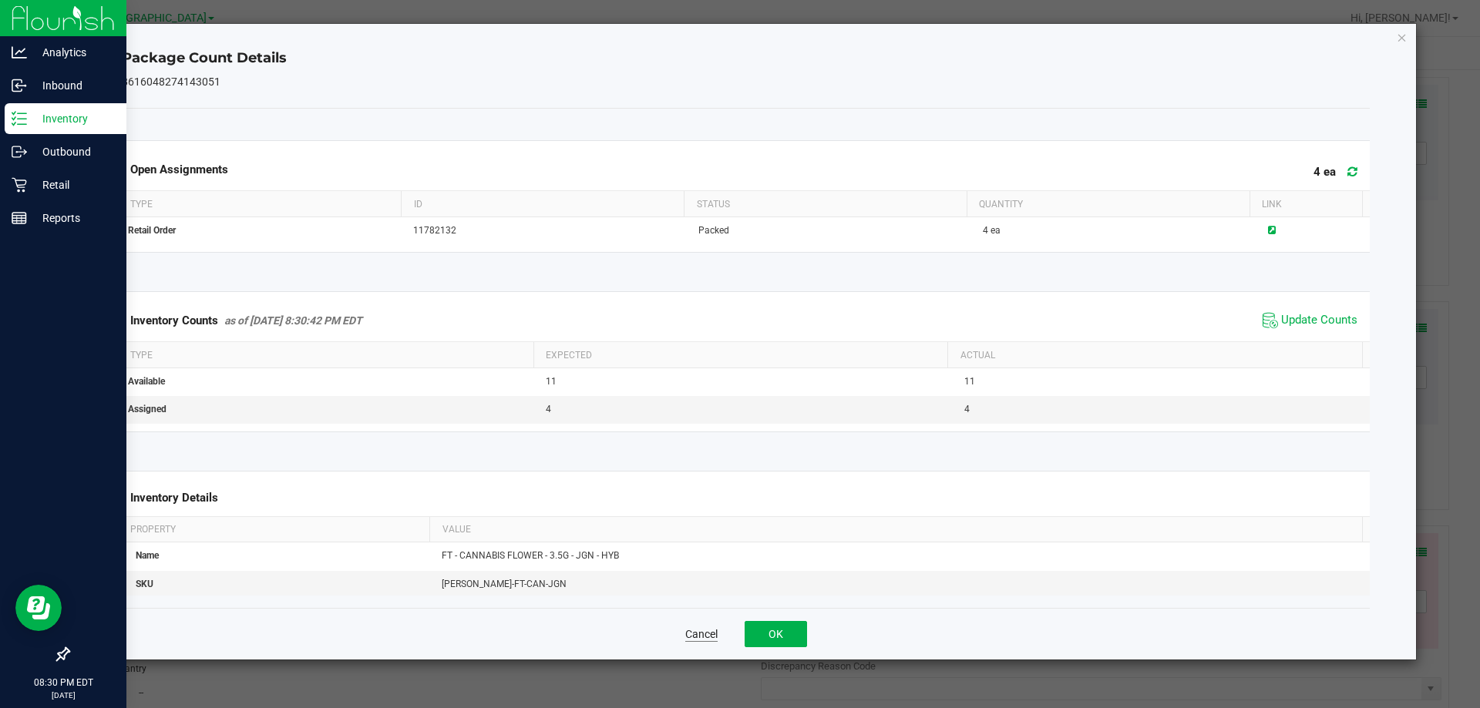
click at [692, 634] on button "Cancel" at bounding box center [701, 634] width 32 height 15
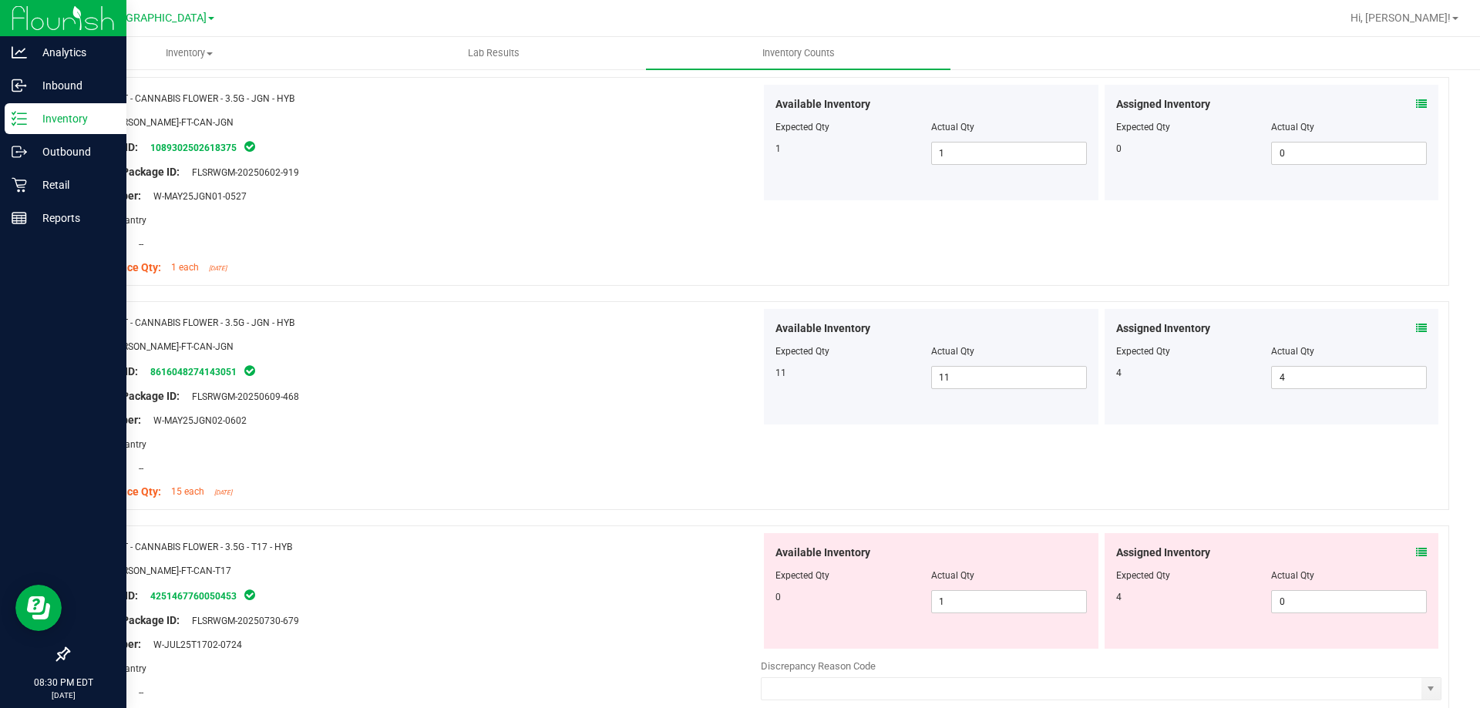
scroll to position [490, 0]
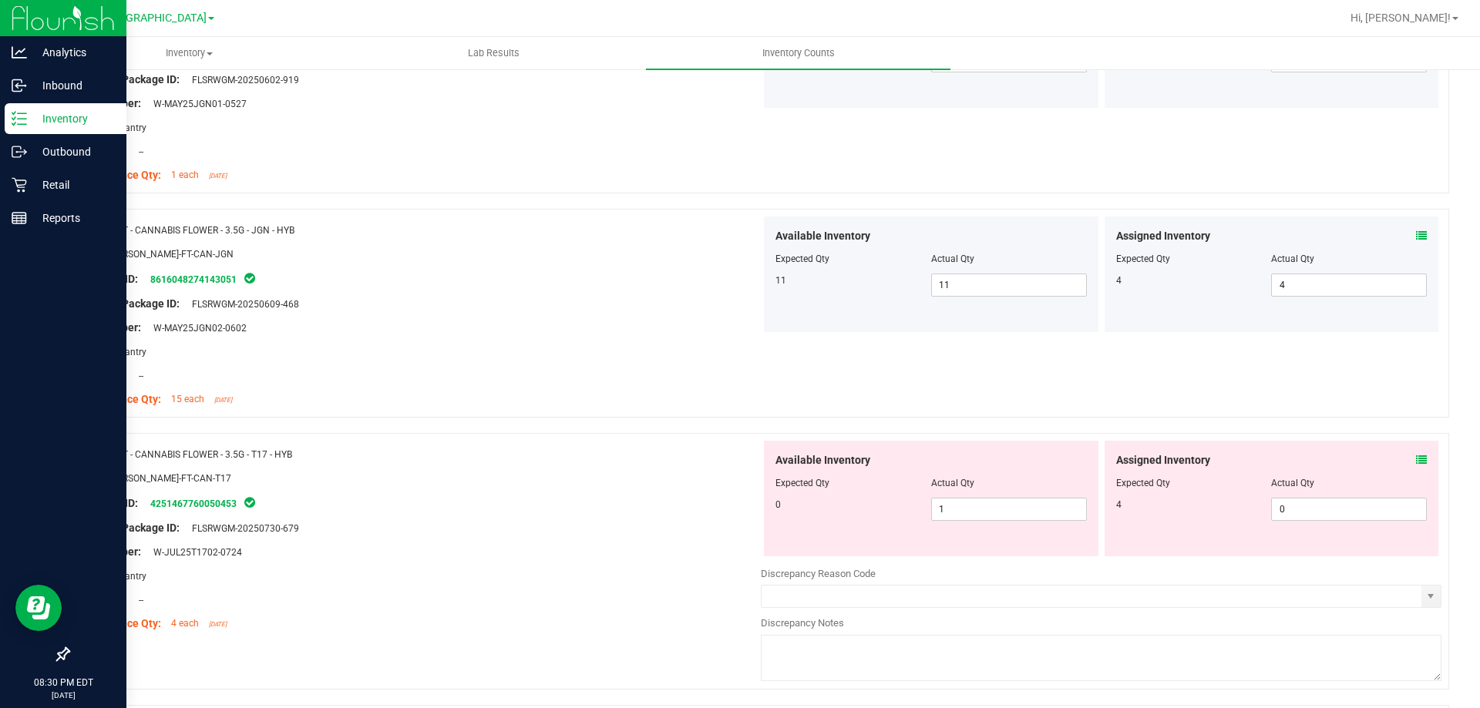
click at [1416, 459] on icon at bounding box center [1421, 460] width 11 height 11
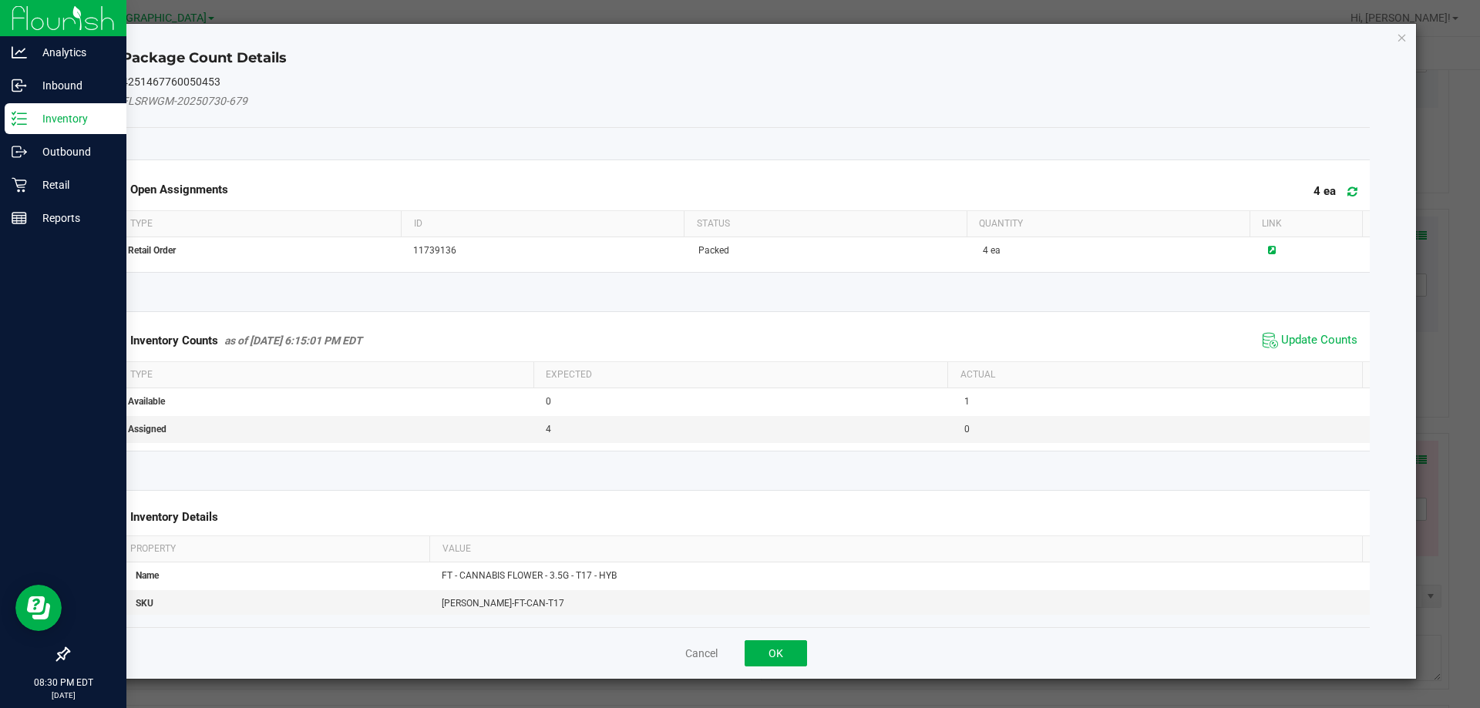
click at [1307, 365] on th "Actual" at bounding box center [1154, 375] width 415 height 26
click at [697, 654] on button "Cancel" at bounding box center [701, 653] width 32 height 15
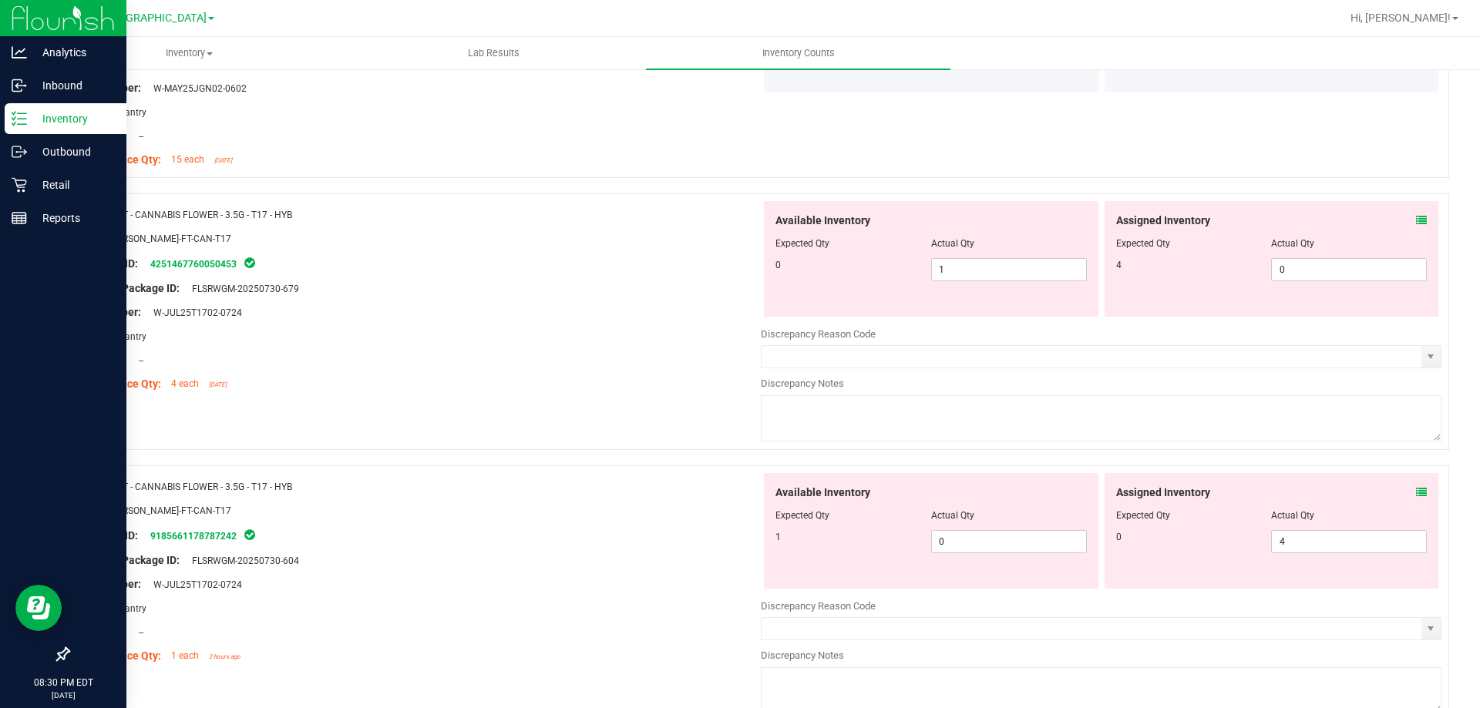
scroll to position [734, 0]
click at [1416, 216] on icon at bounding box center [1421, 216] width 11 height 11
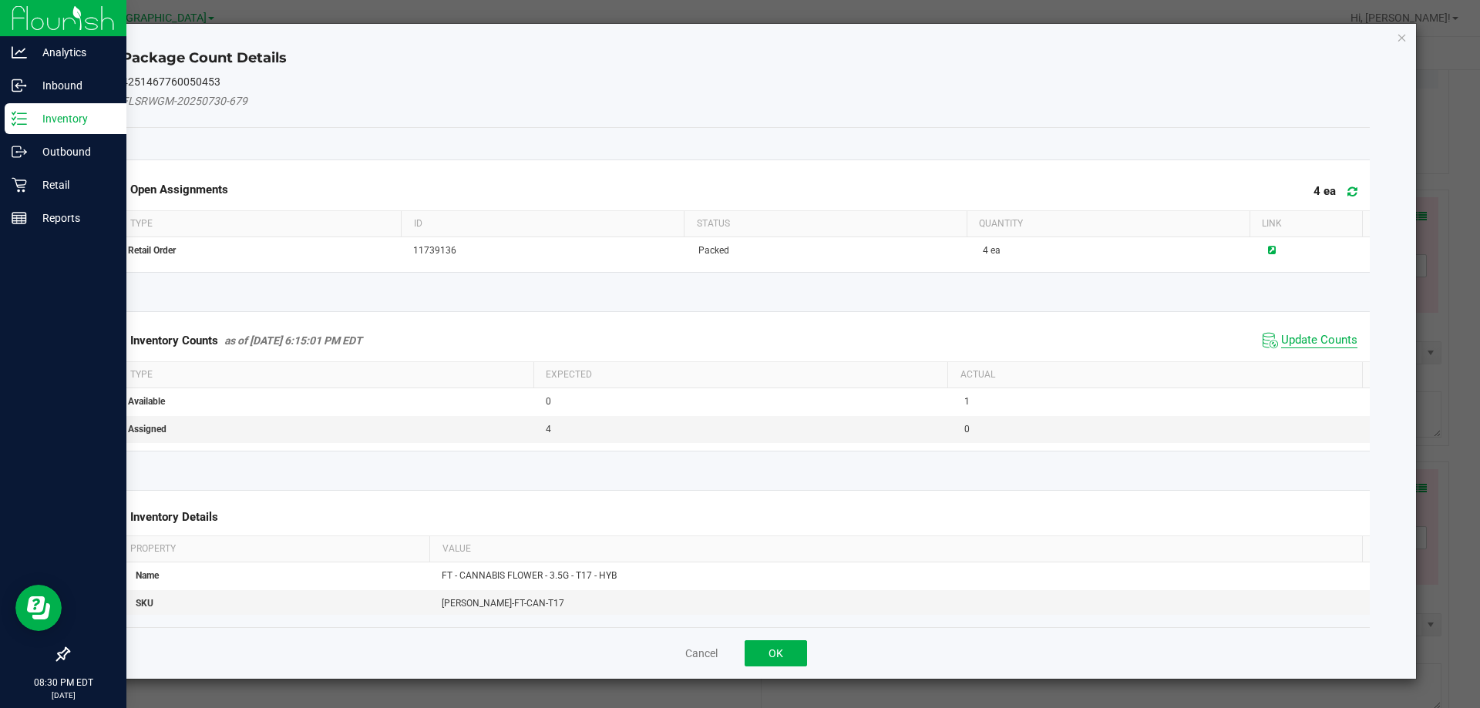
click at [1297, 342] on span "Update Counts" at bounding box center [1319, 340] width 76 height 15
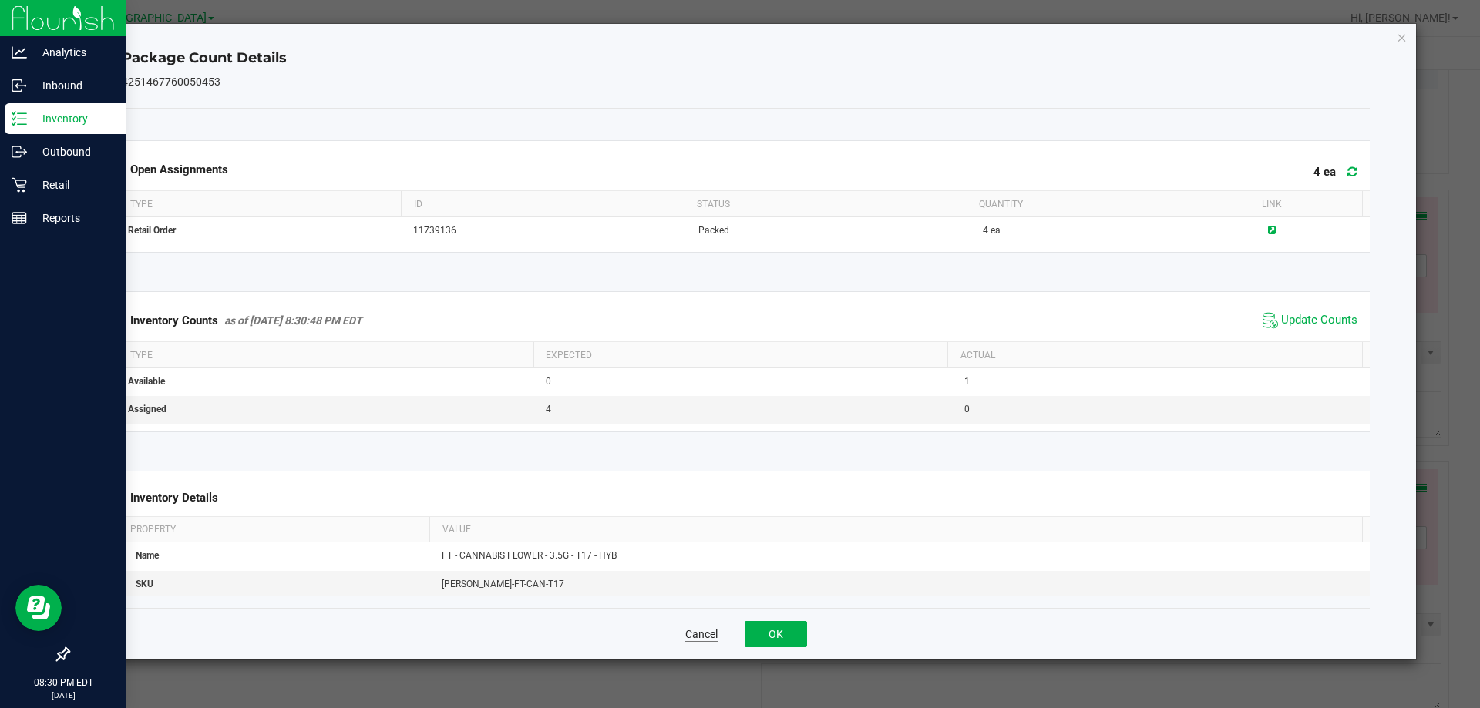
click at [706, 639] on button "Cancel" at bounding box center [701, 634] width 32 height 15
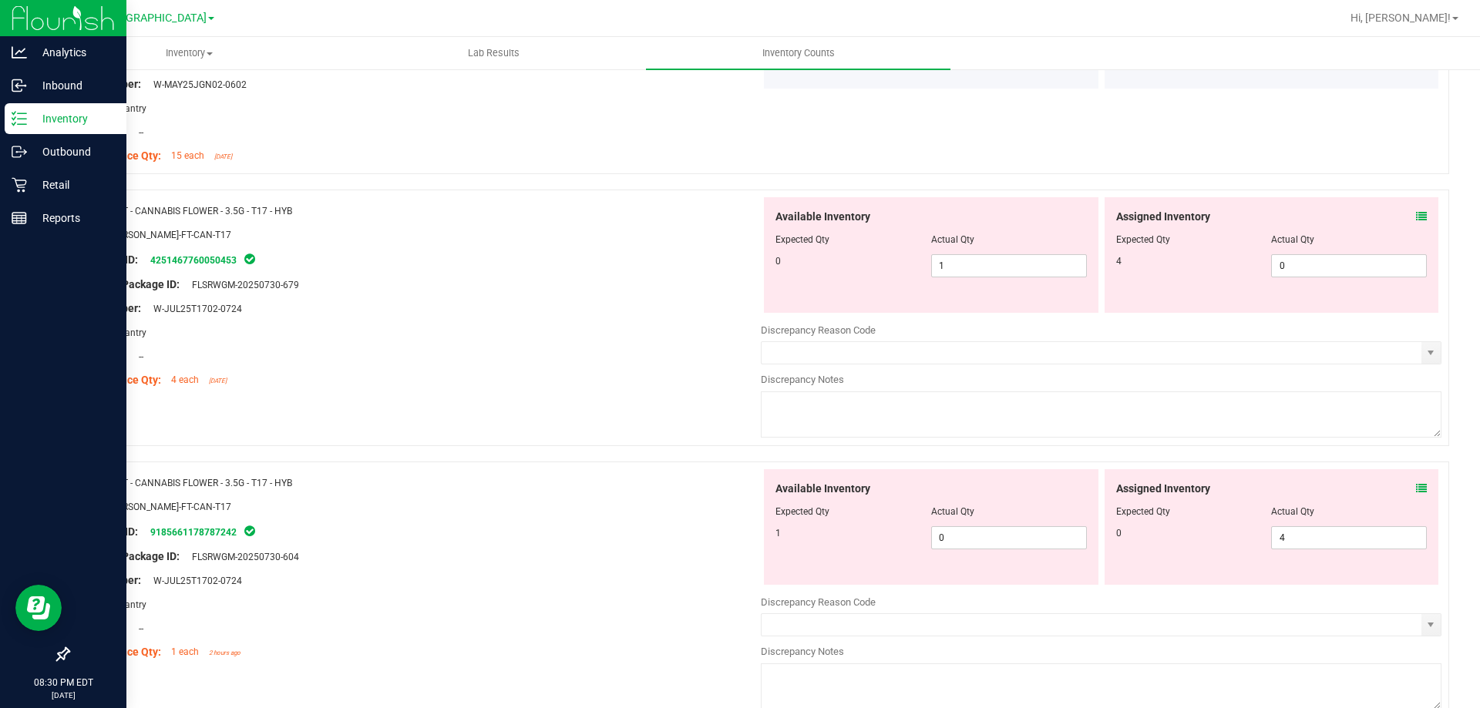
click at [1416, 491] on icon at bounding box center [1421, 488] width 11 height 11
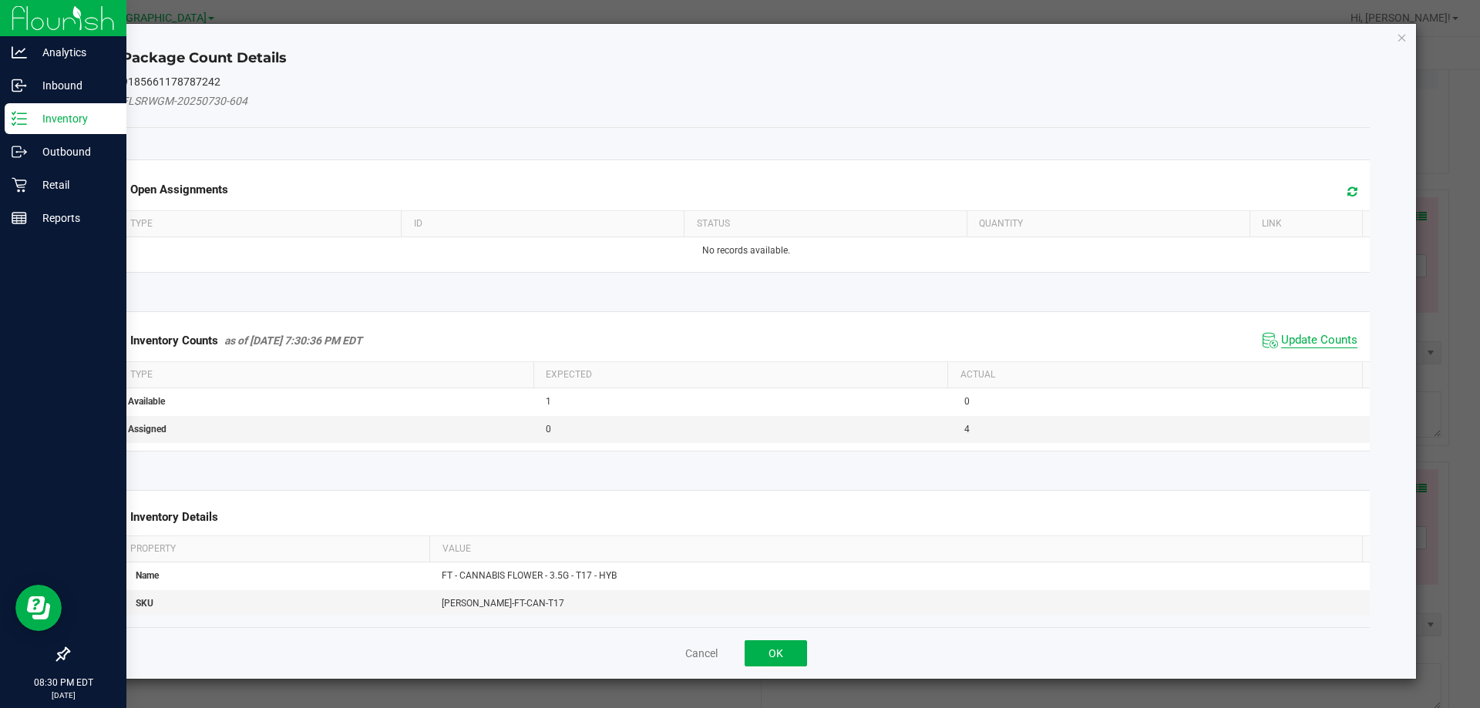
click at [1303, 339] on span "Update Counts" at bounding box center [1319, 340] width 76 height 15
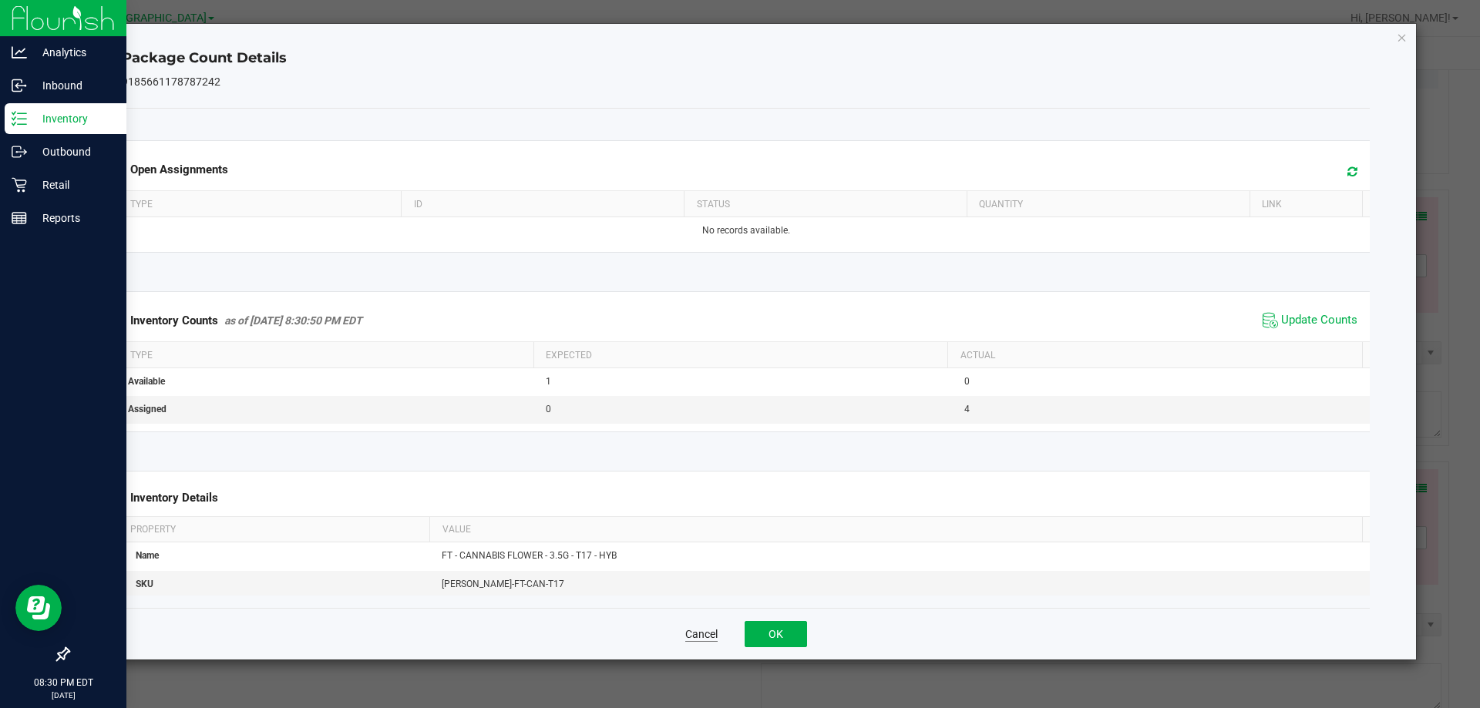
click at [694, 640] on button "Cancel" at bounding box center [701, 634] width 32 height 15
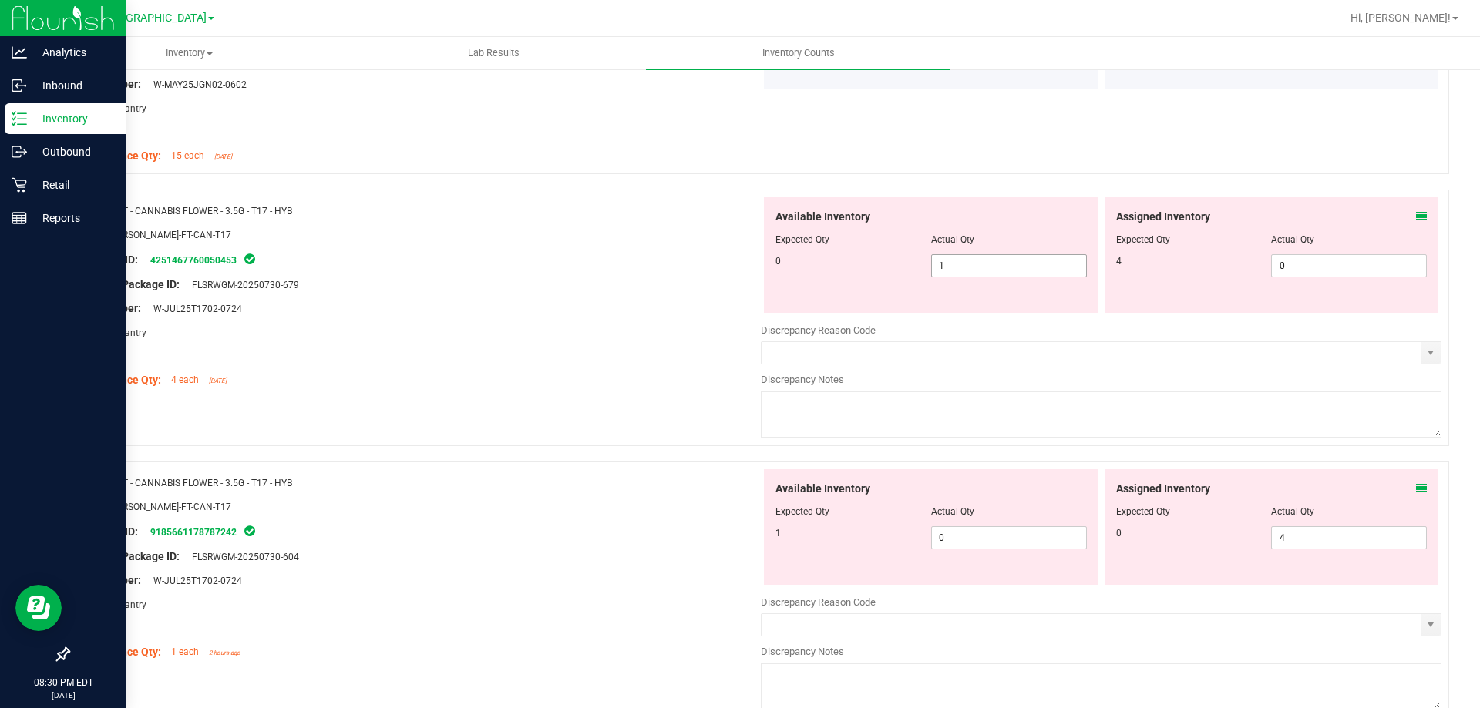
click at [987, 271] on input "1" at bounding box center [1009, 266] width 154 height 22
type input "0"
click at [1328, 261] on input "0" at bounding box center [1349, 266] width 154 height 22
type input "0"
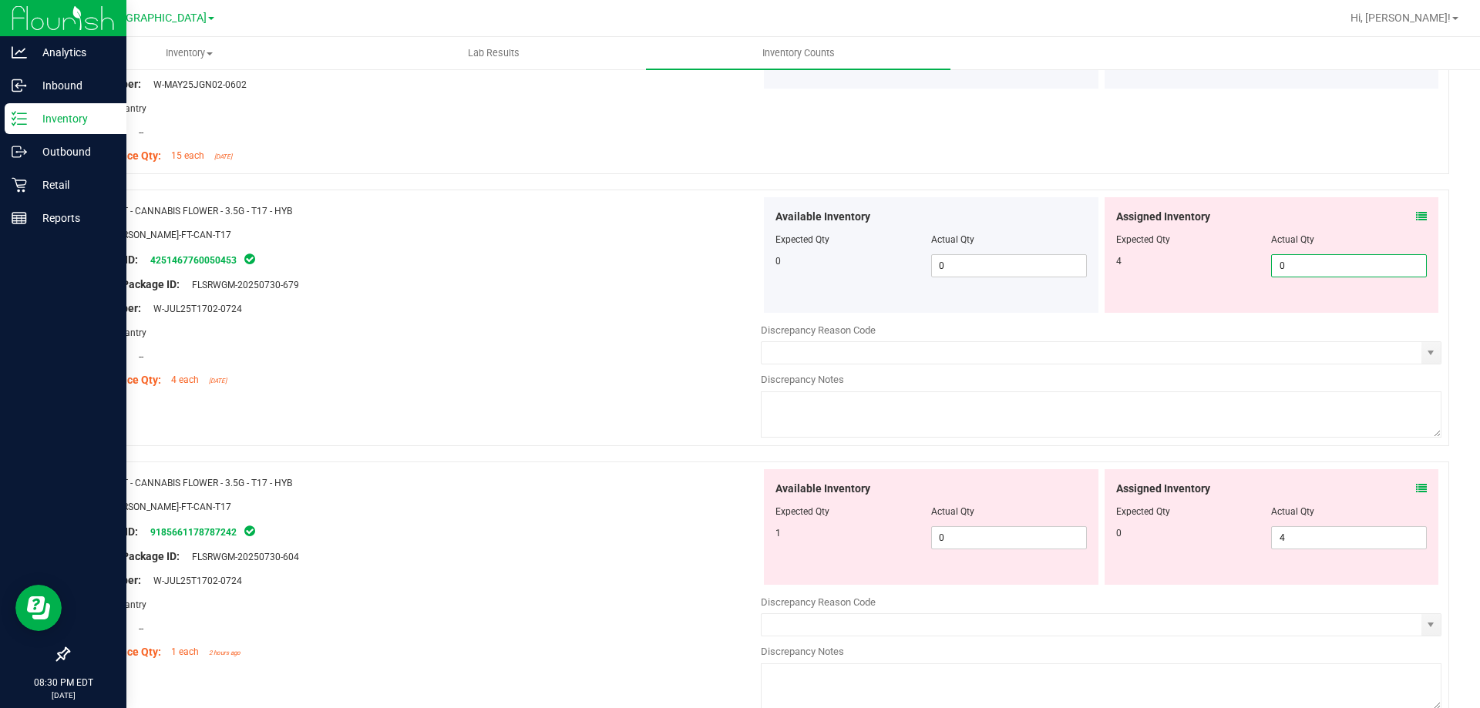
type input "04"
click at [1326, 536] on div "Assigned Inventory Expected Qty Actual Qty 0 4 4" at bounding box center [1272, 527] width 335 height 116
type input "4"
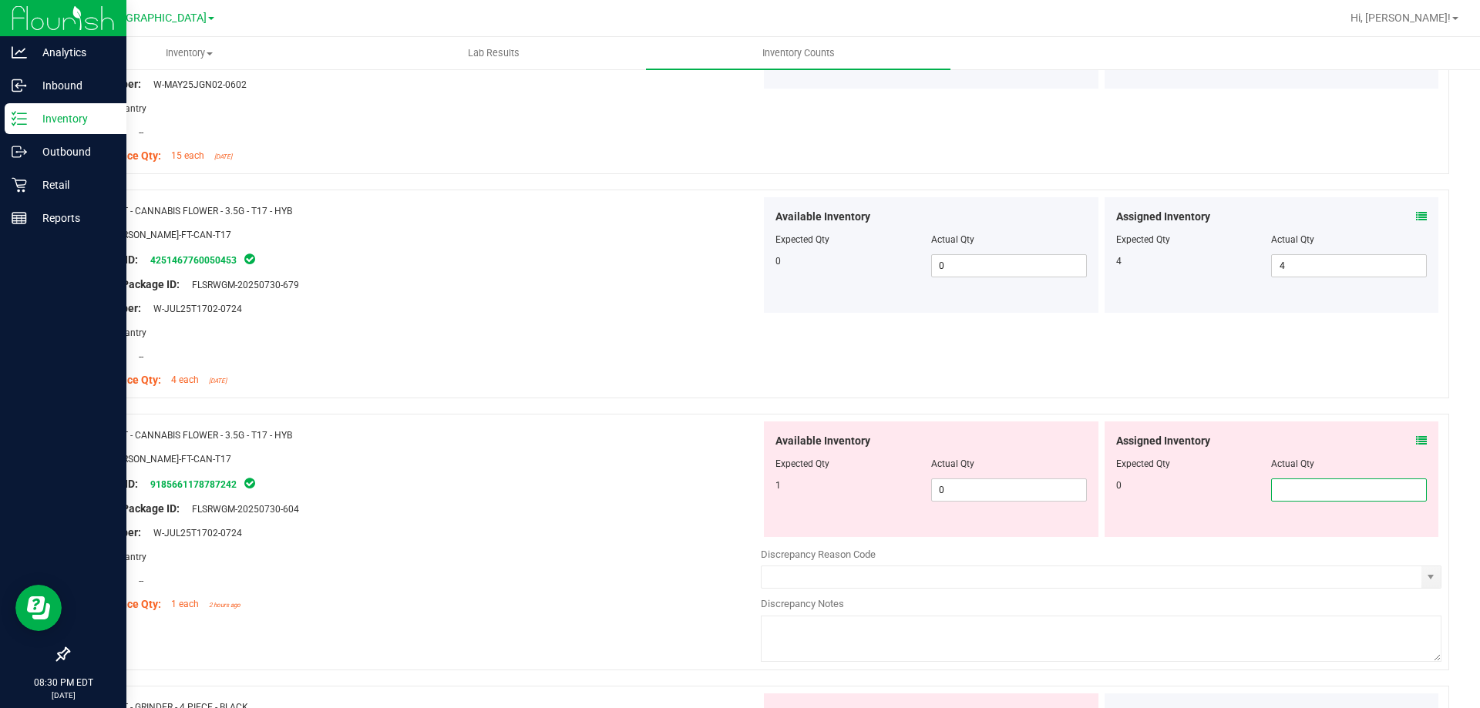
type input "0"
click at [970, 495] on input "0" at bounding box center [1009, 490] width 154 height 22
type input "0"
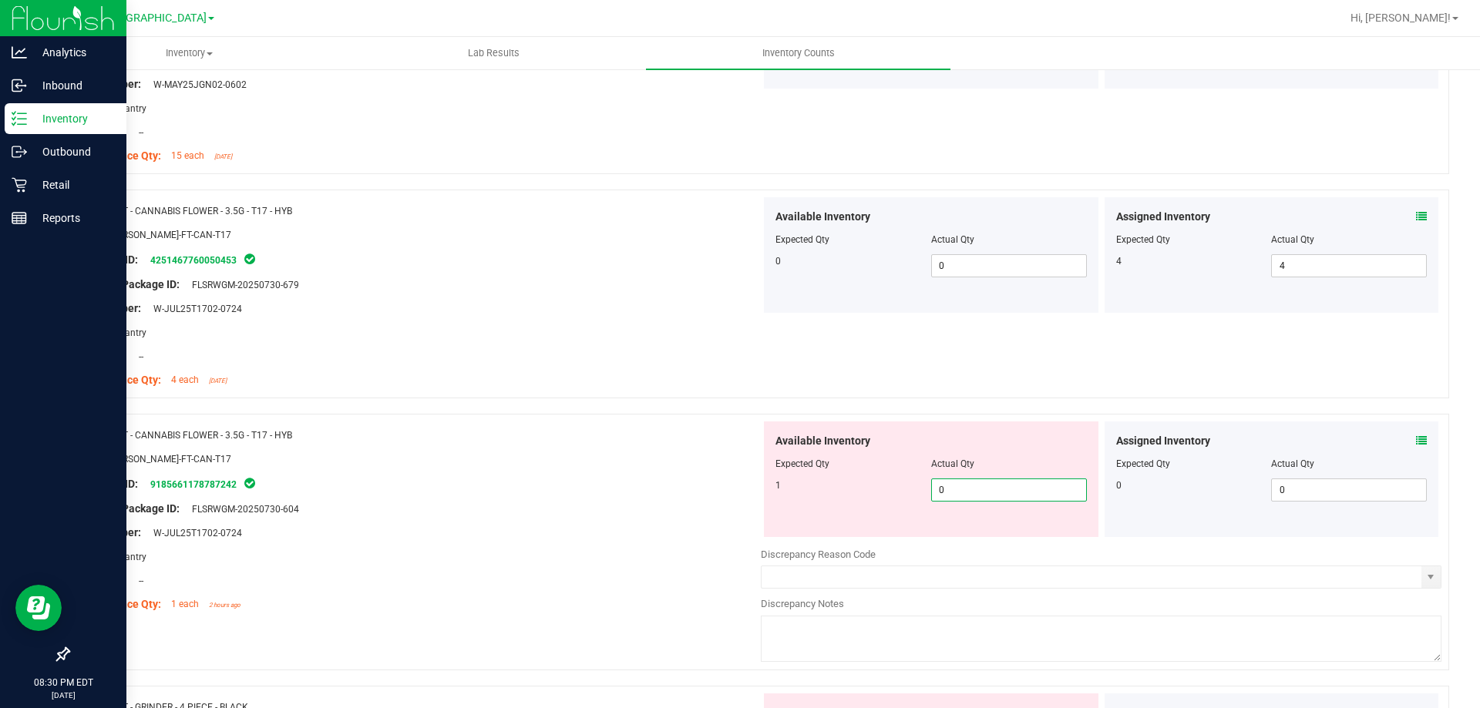
type input "01"
click at [560, 516] on div "Original Package ID: FLSRWGM-20250730-604" at bounding box center [420, 509] width 681 height 16
type input "1"
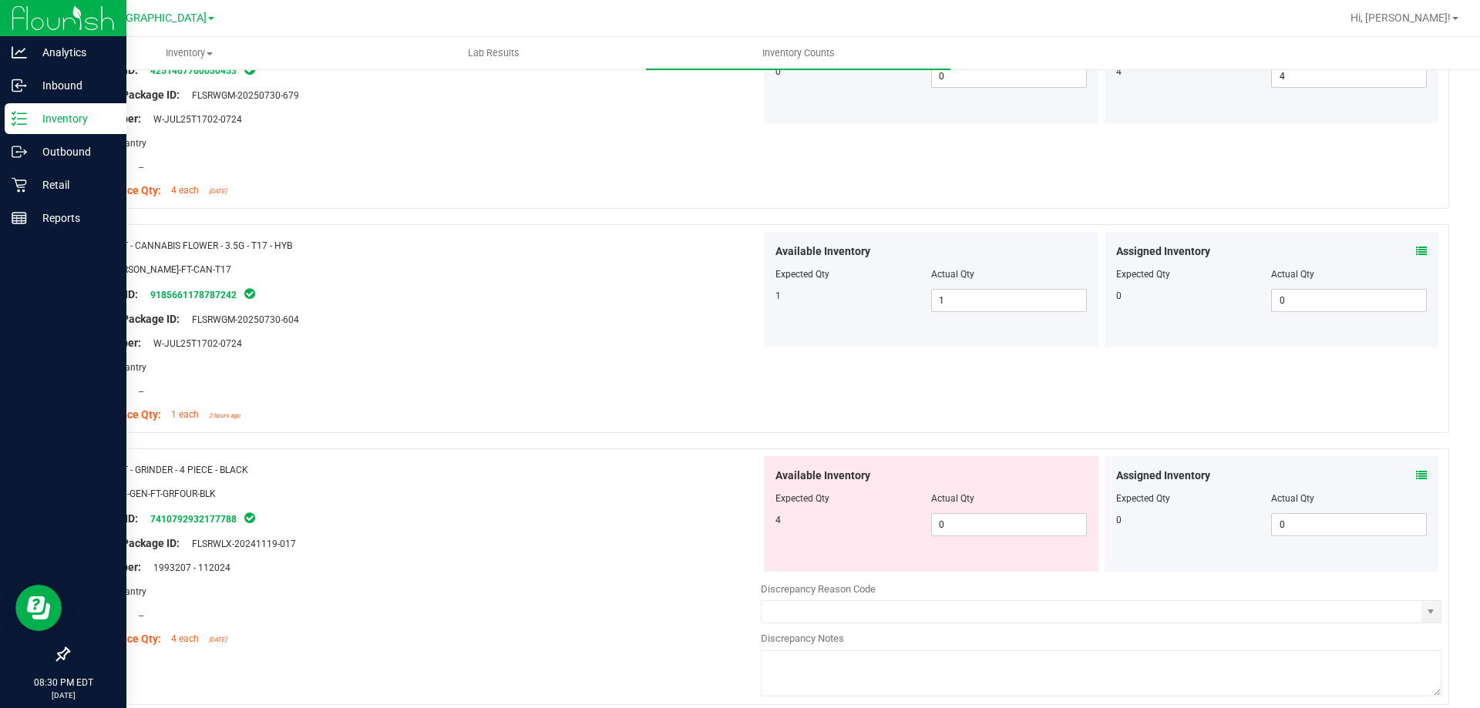
scroll to position [929, 0]
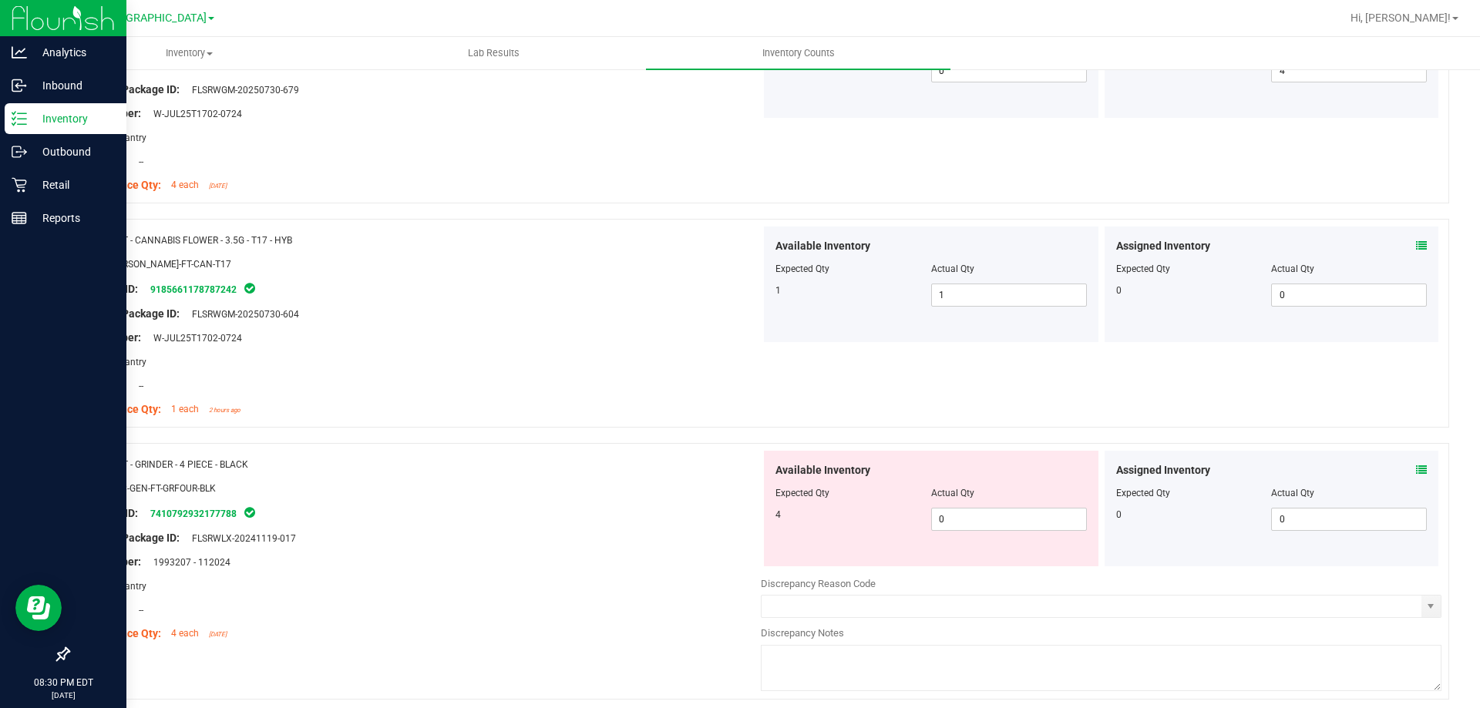
click at [1416, 473] on icon at bounding box center [1421, 470] width 11 height 11
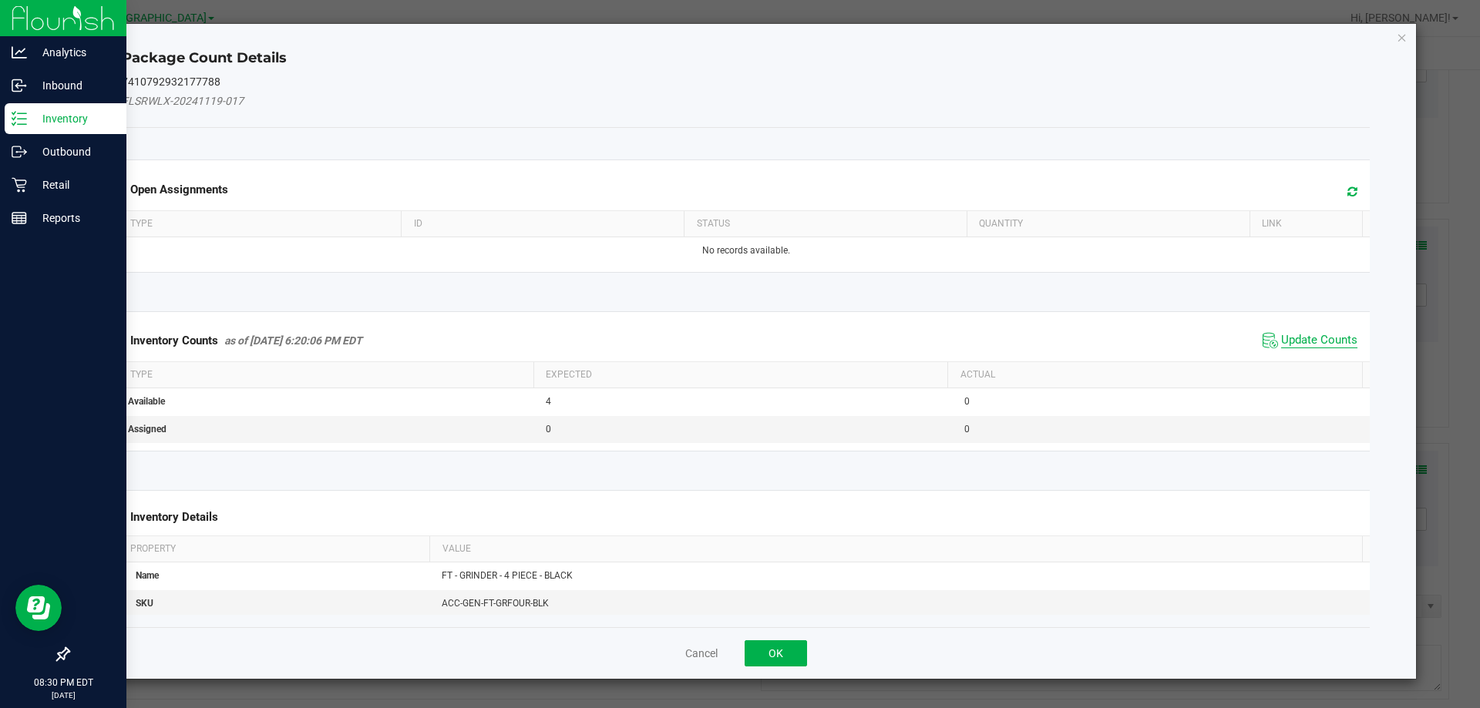
click at [1314, 345] on span "Update Counts" at bounding box center [1319, 340] width 76 height 15
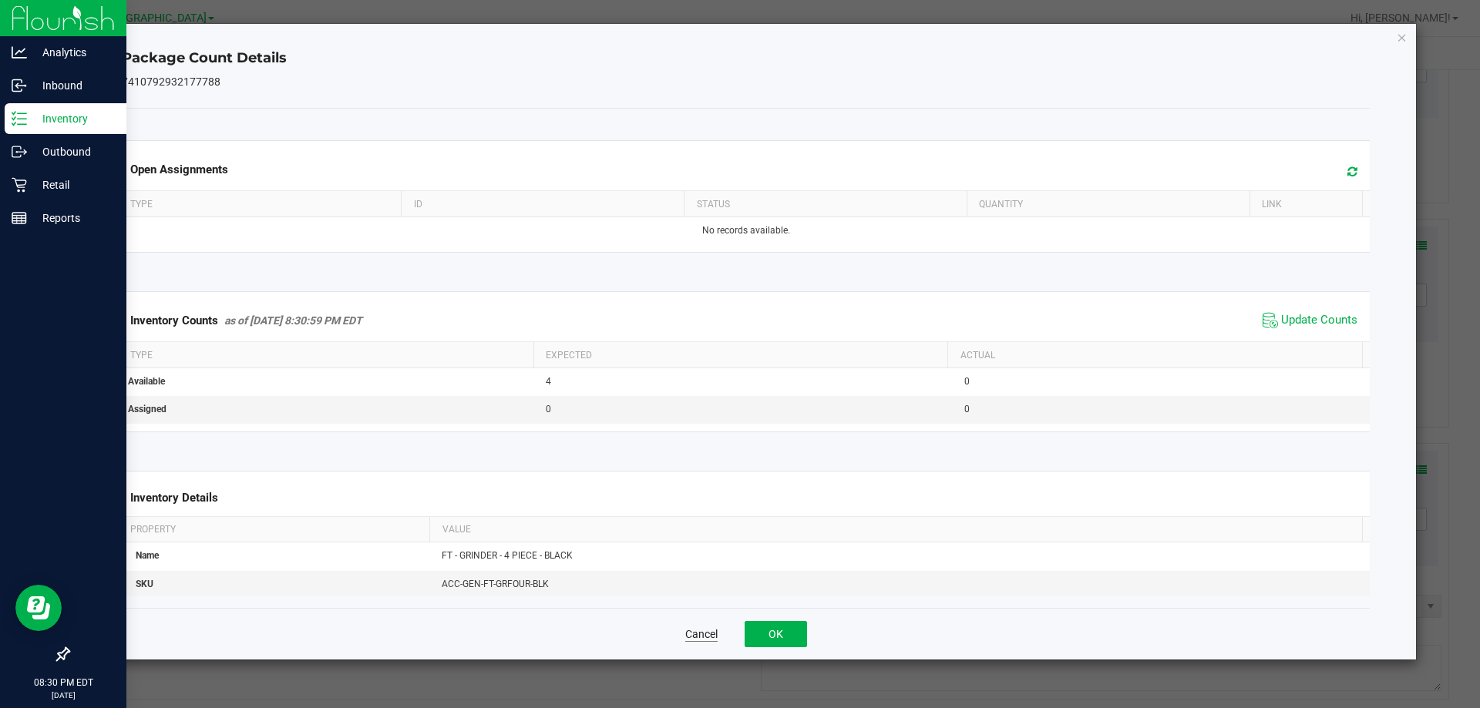
click at [687, 634] on button "Cancel" at bounding box center [701, 634] width 32 height 15
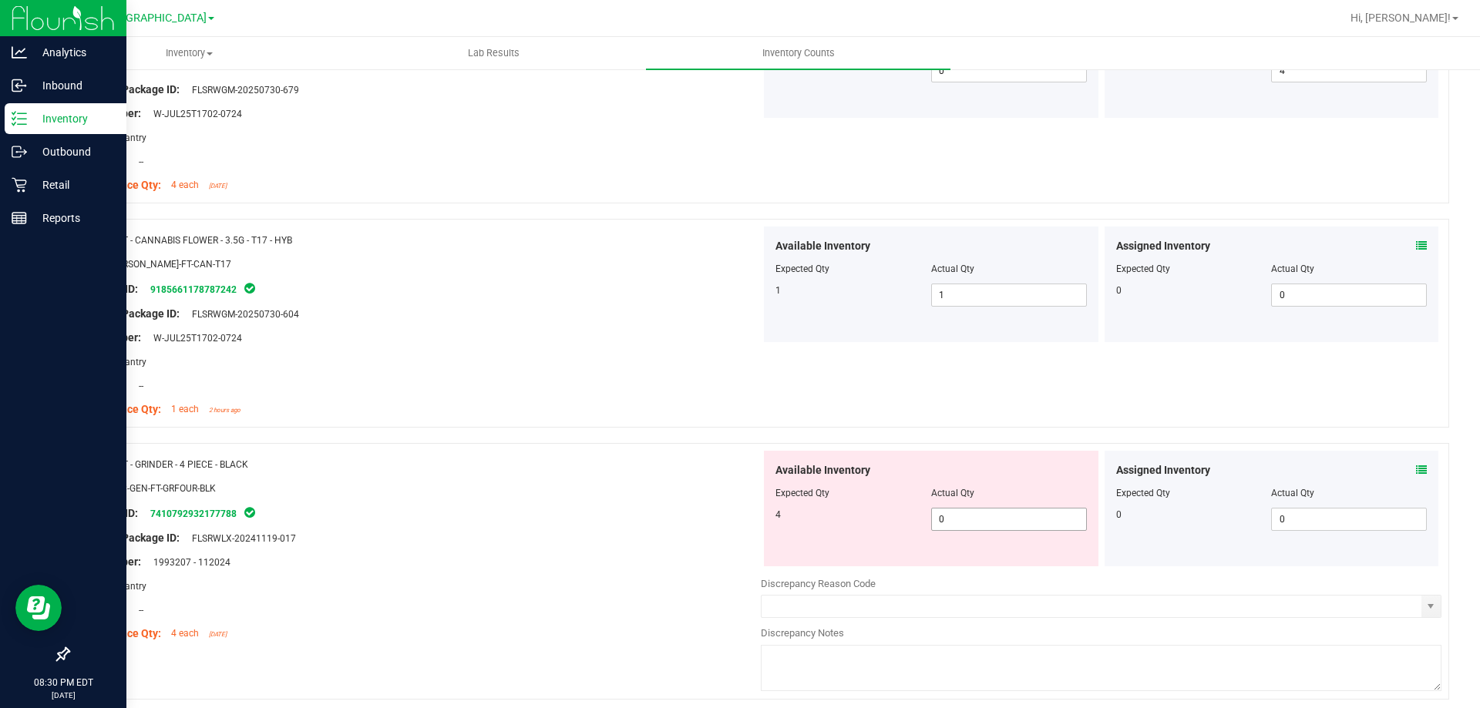
click at [1003, 516] on input "0" at bounding box center [1009, 520] width 154 height 22
type input "04"
click at [542, 494] on div "SKU: ACC-GEN-FT-GRFOUR-BLK" at bounding box center [420, 488] width 681 height 16
type input "4"
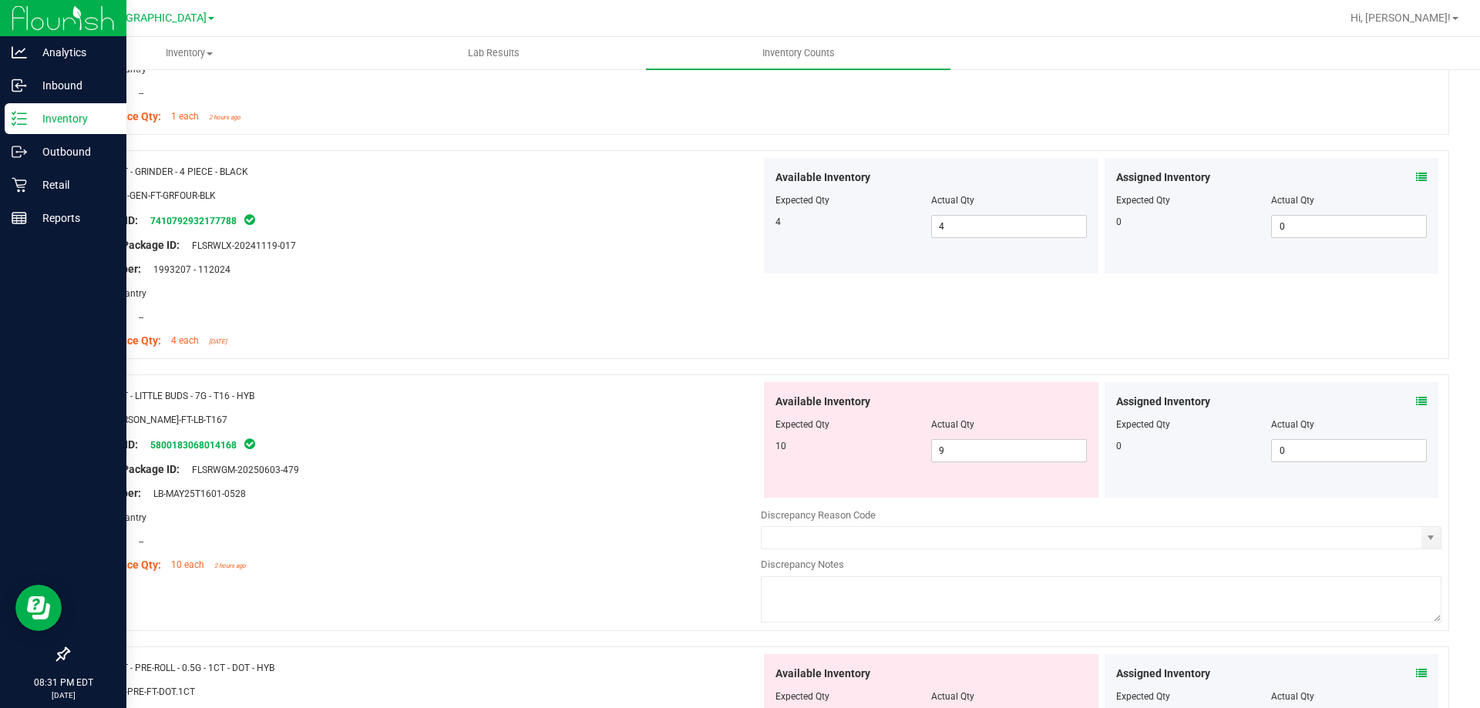
scroll to position [1225, 0]
click at [1416, 399] on icon at bounding box center [1421, 398] width 11 height 11
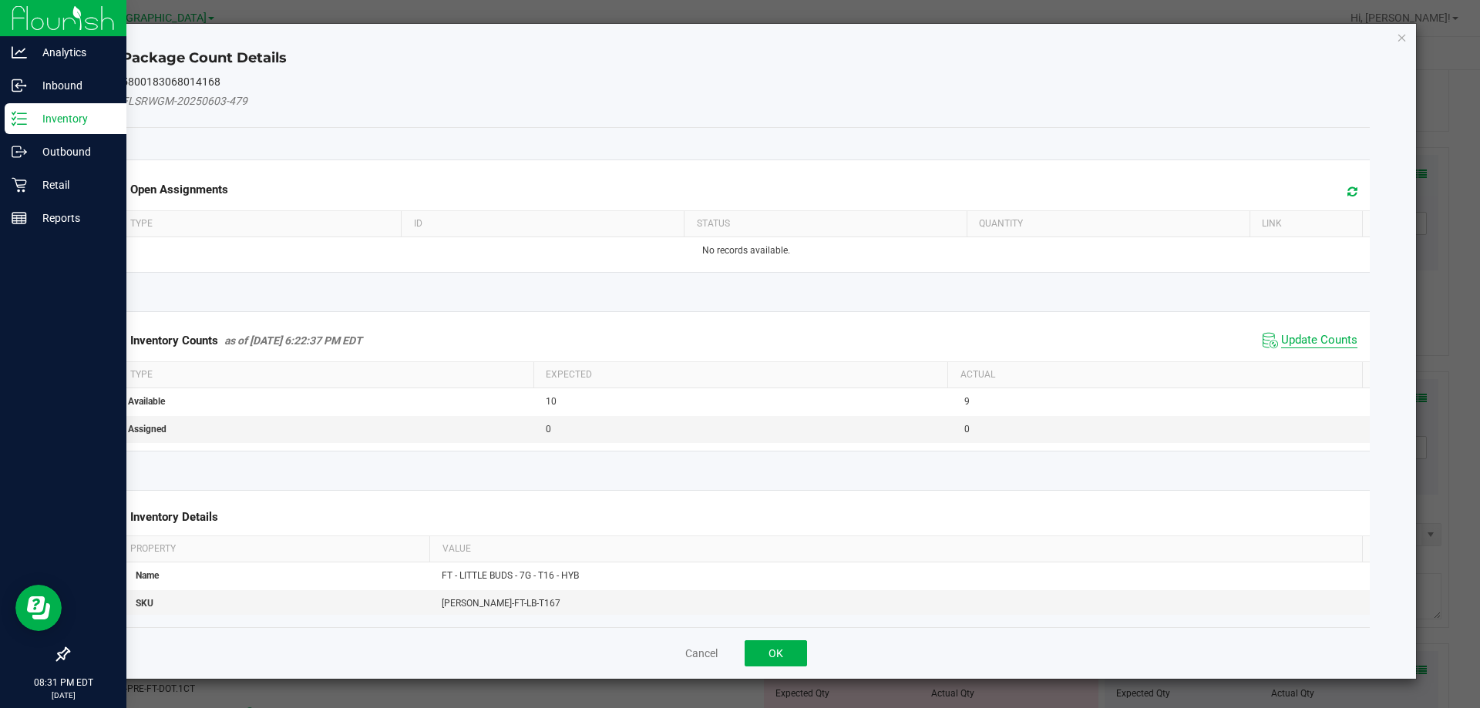
click at [1320, 338] on span "Update Counts" at bounding box center [1319, 340] width 76 height 15
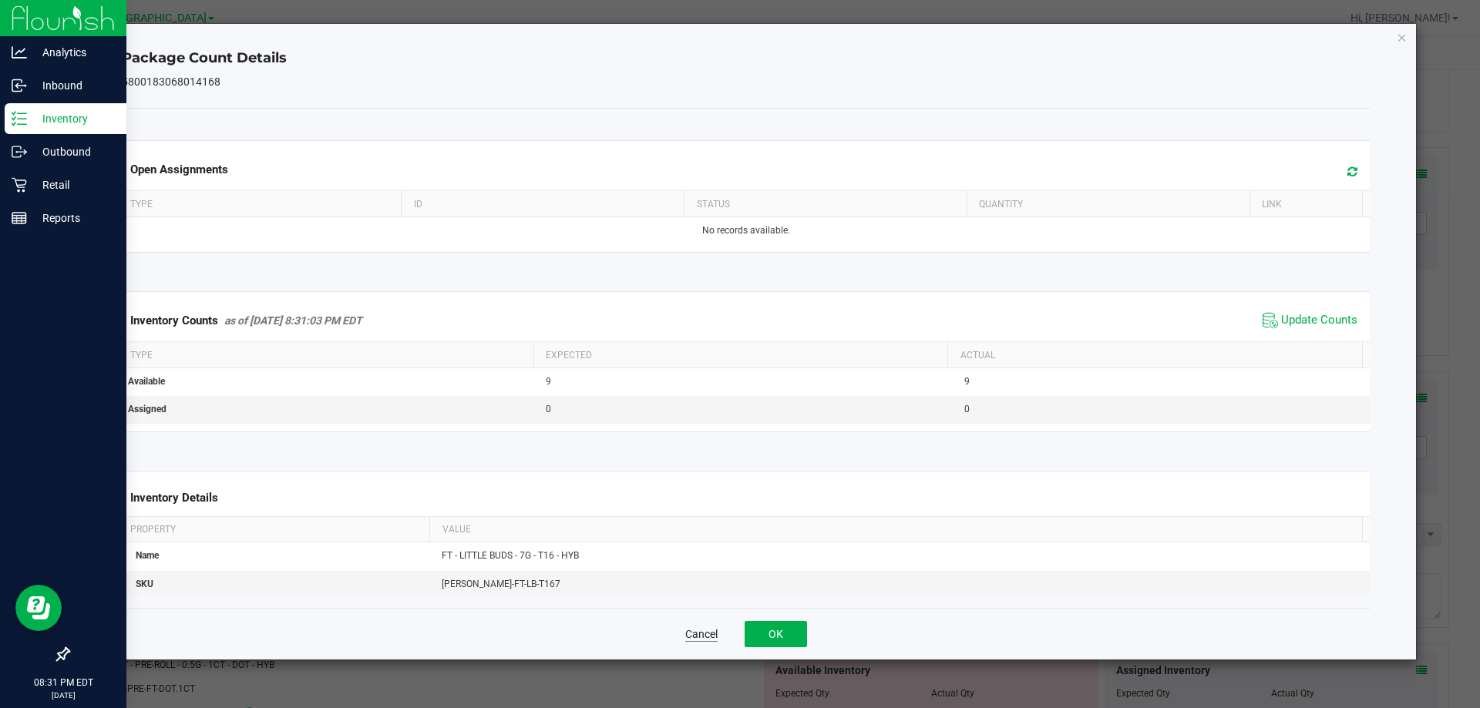
click at [694, 637] on button "Cancel" at bounding box center [701, 634] width 32 height 15
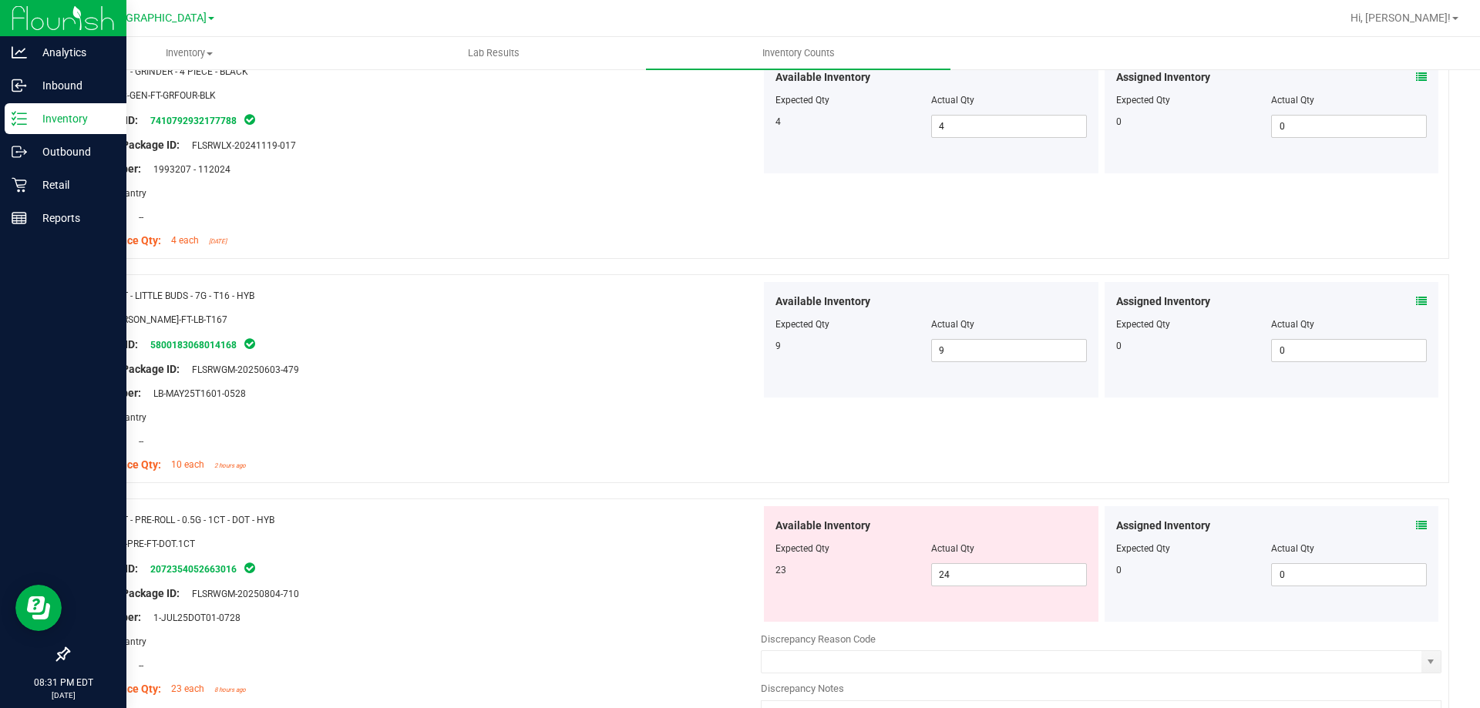
scroll to position [1338, 0]
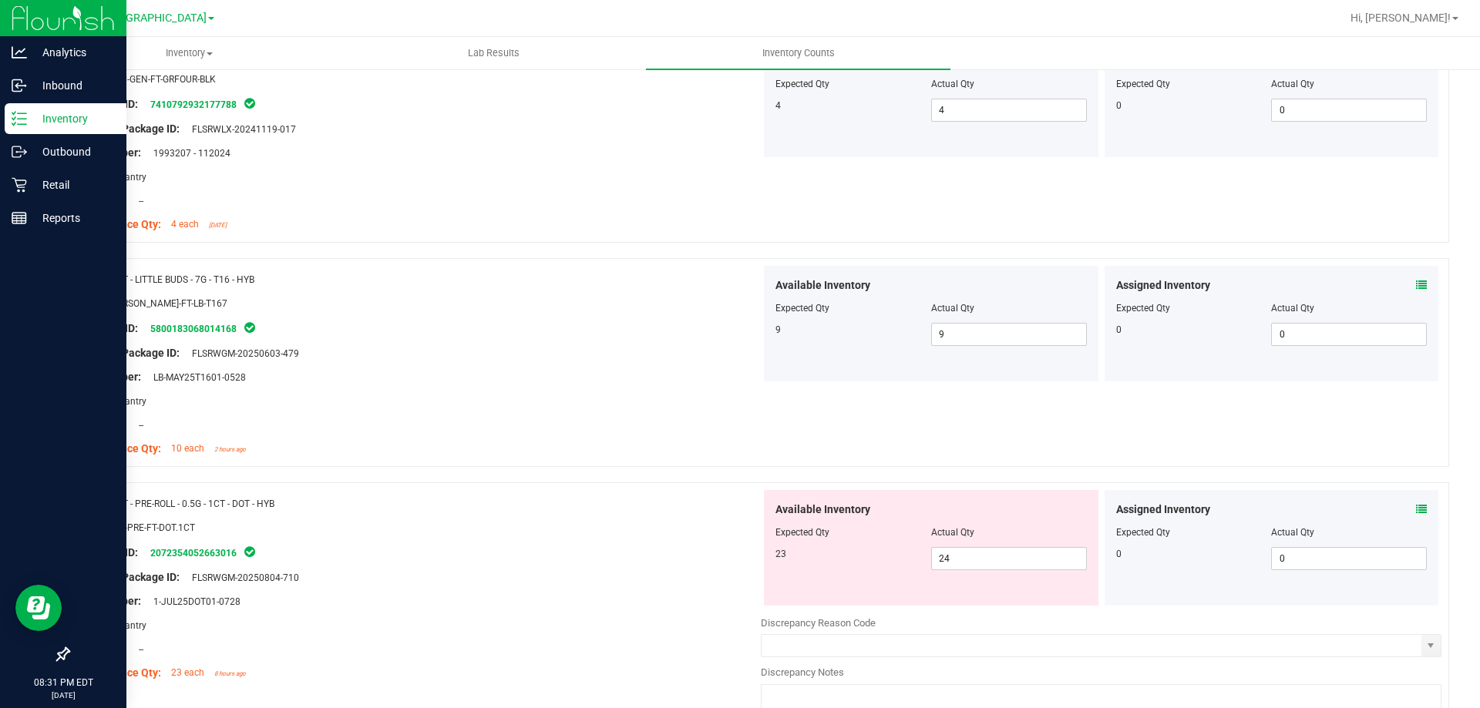
click at [1416, 509] on icon at bounding box center [1421, 509] width 11 height 11
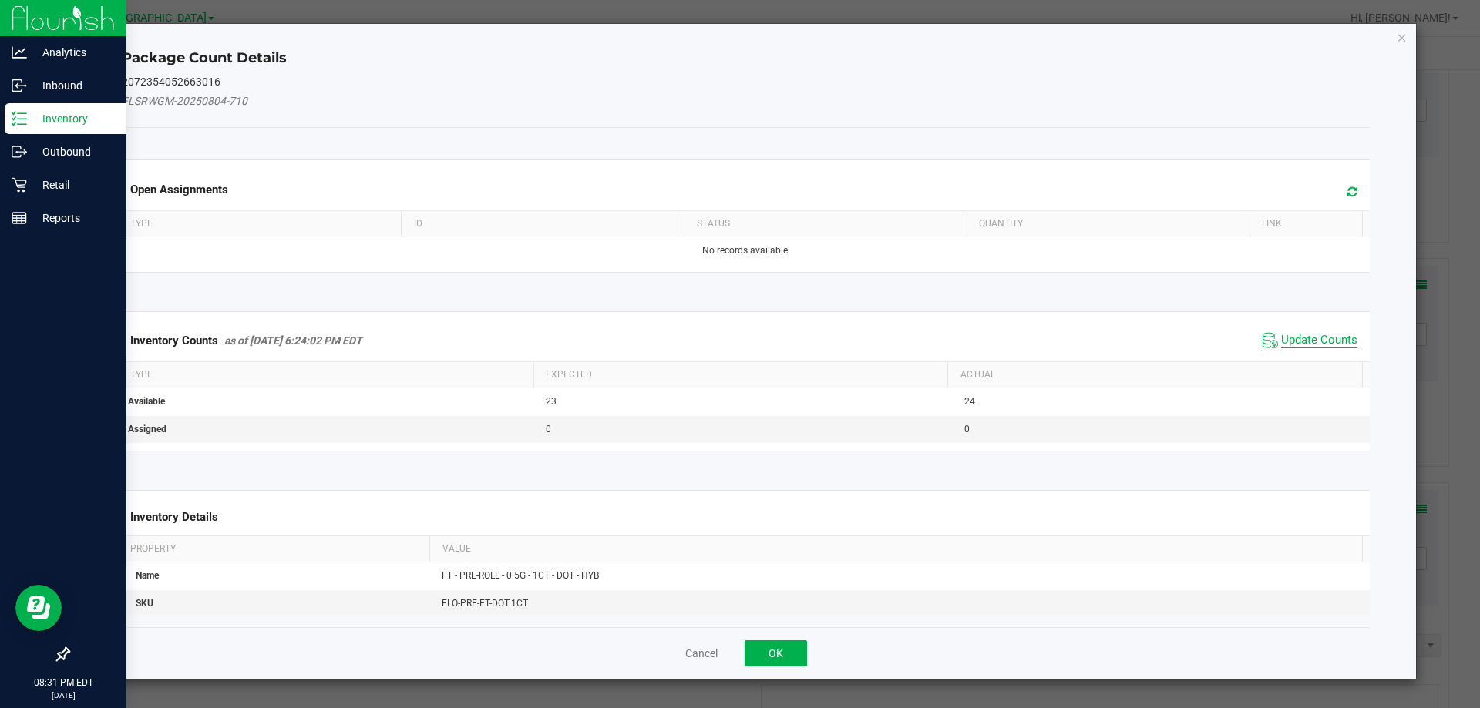
click at [1305, 348] on span "Update Counts" at bounding box center [1319, 340] width 76 height 15
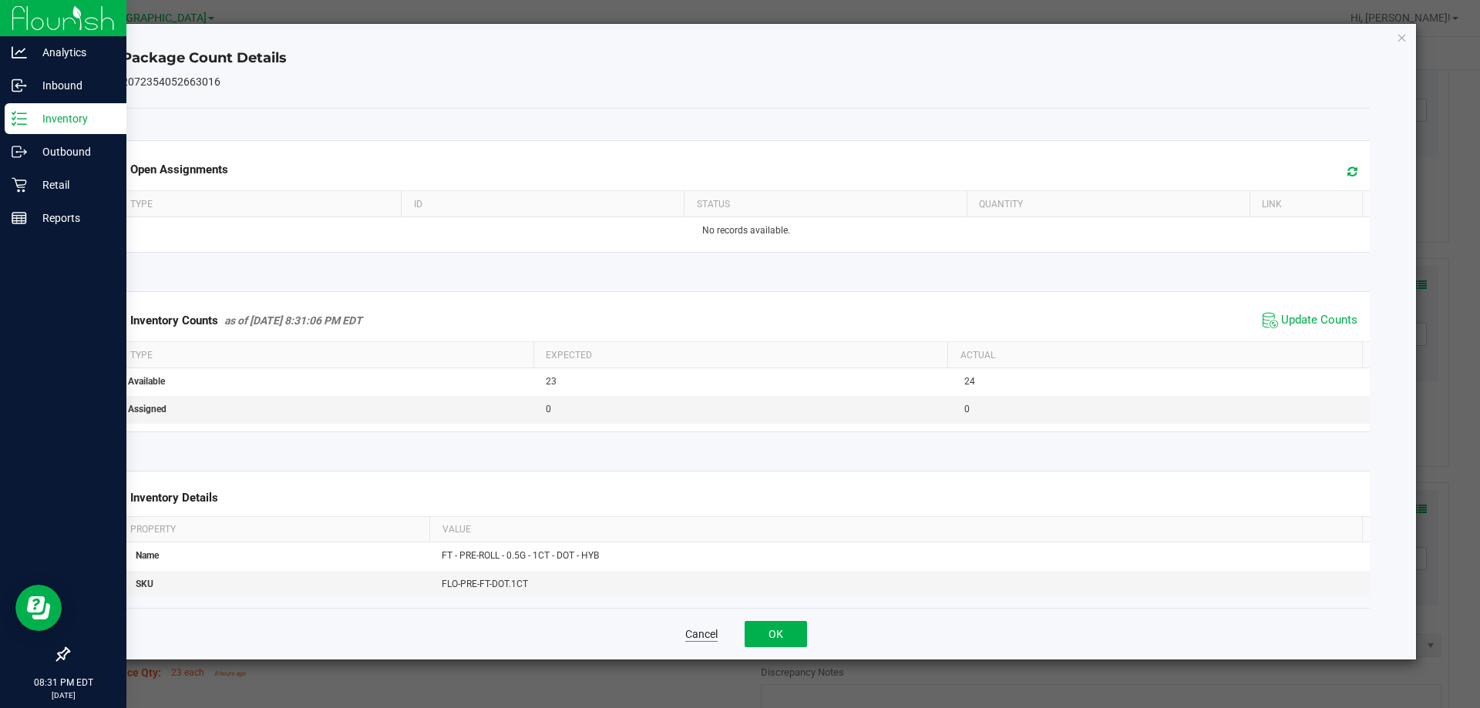
click at [695, 634] on button "Cancel" at bounding box center [701, 634] width 32 height 15
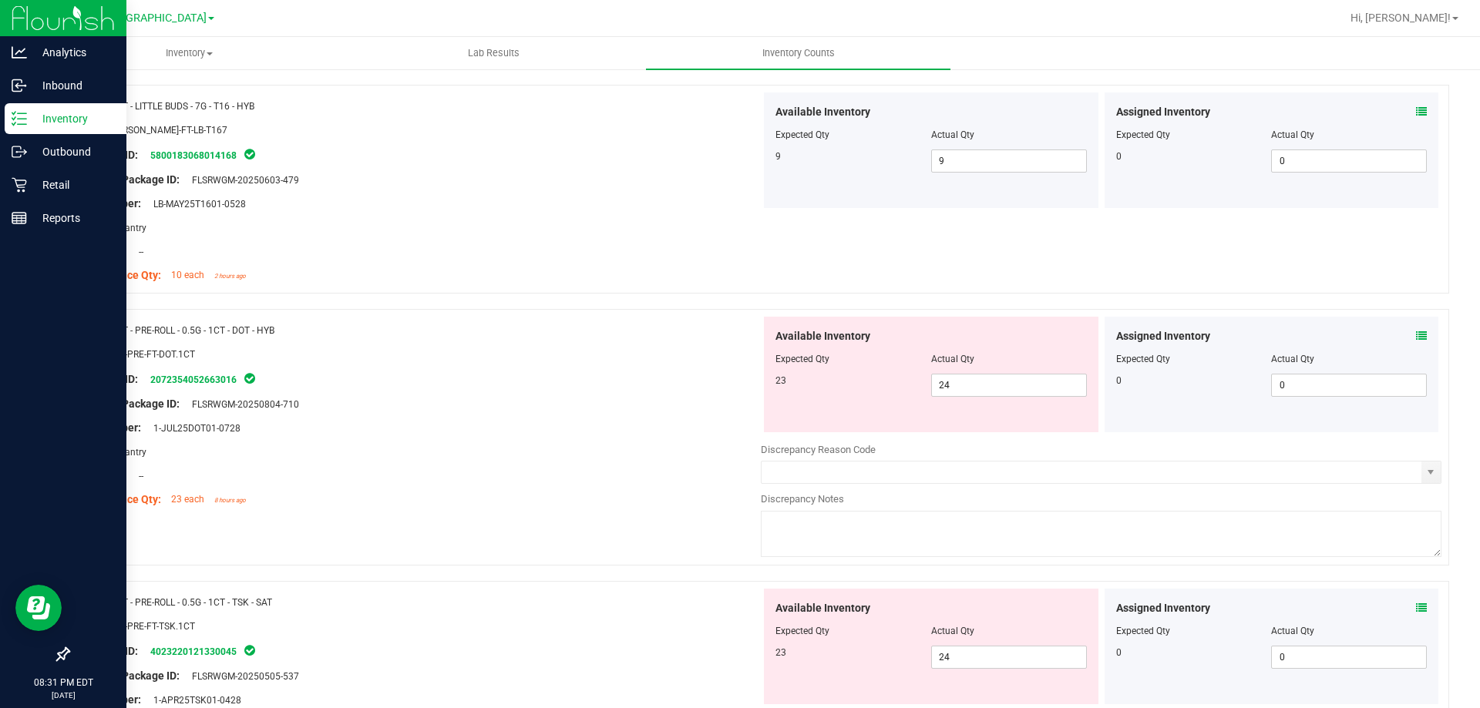
scroll to position [1517, 0]
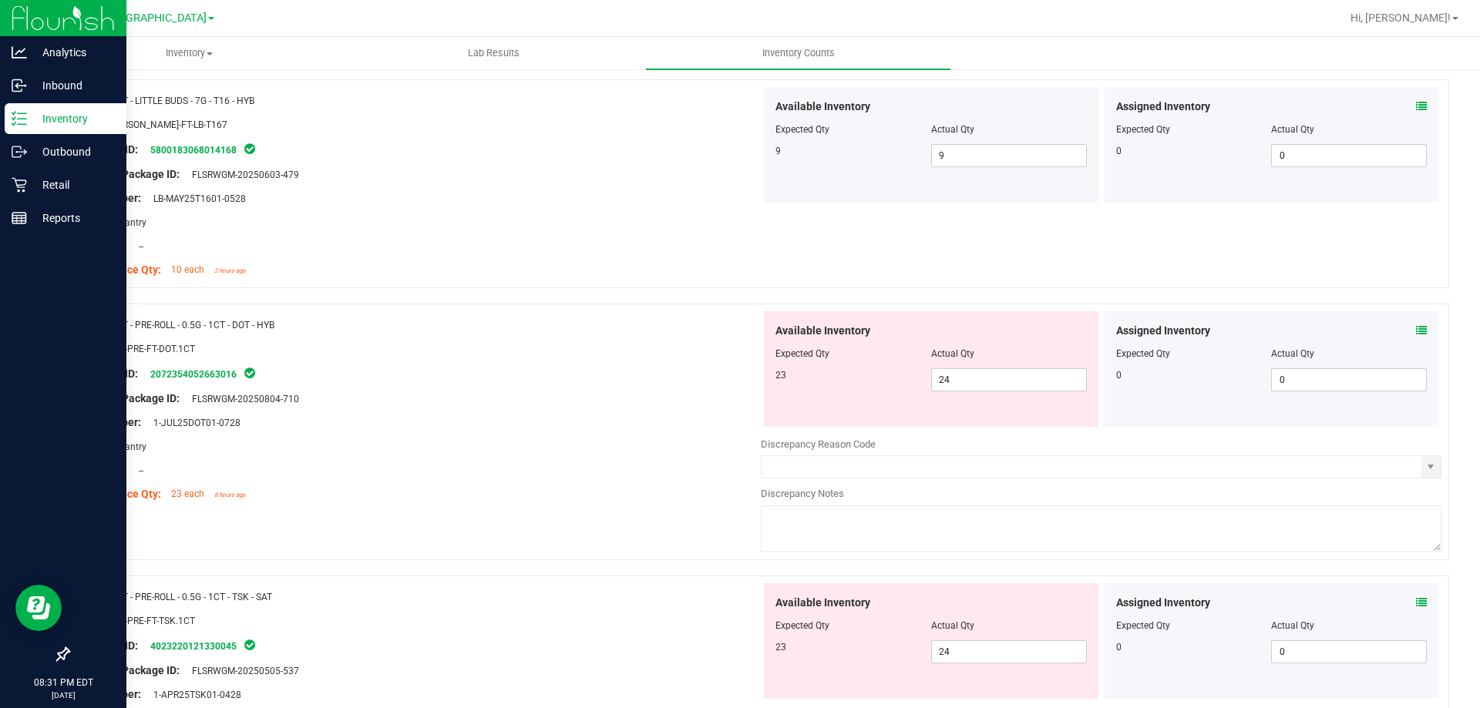
click at [1416, 602] on icon at bounding box center [1421, 602] width 11 height 11
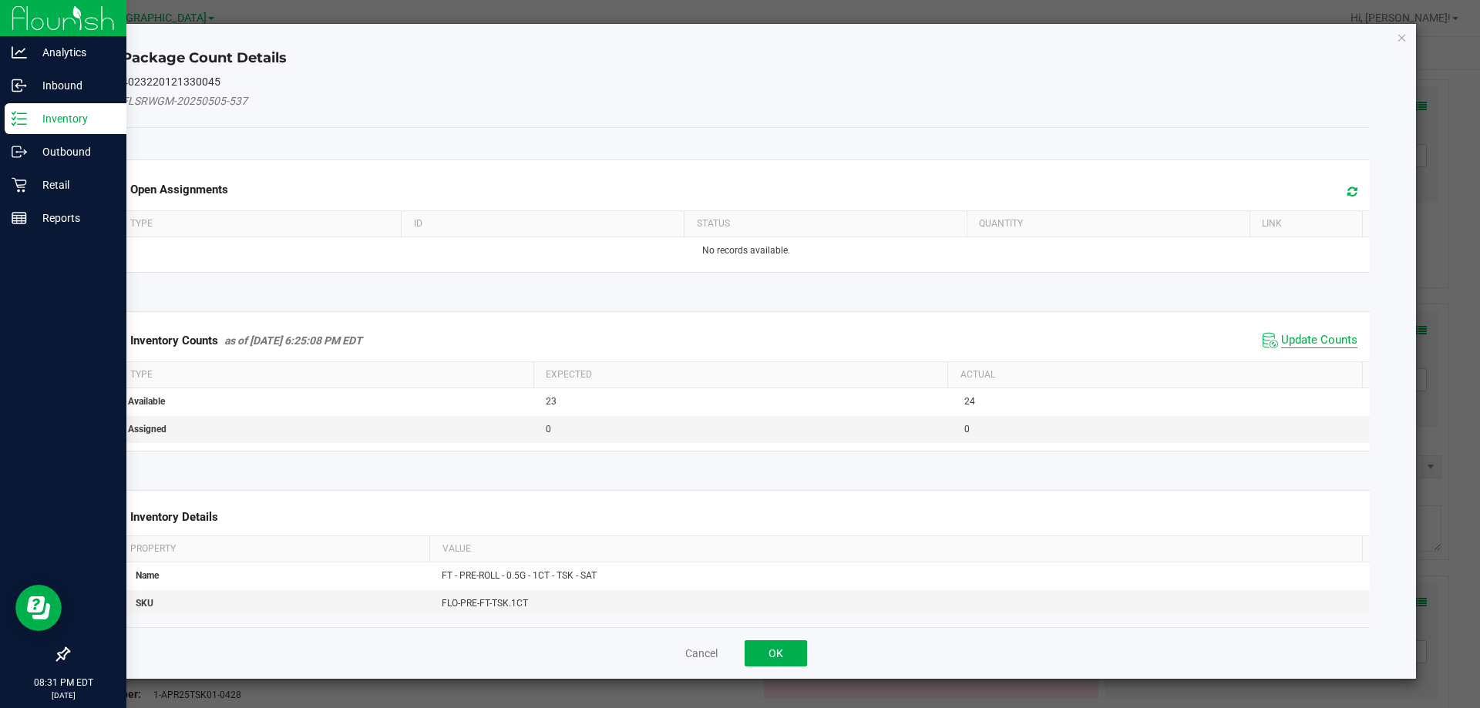
click at [1317, 333] on span "Update Counts" at bounding box center [1319, 340] width 76 height 15
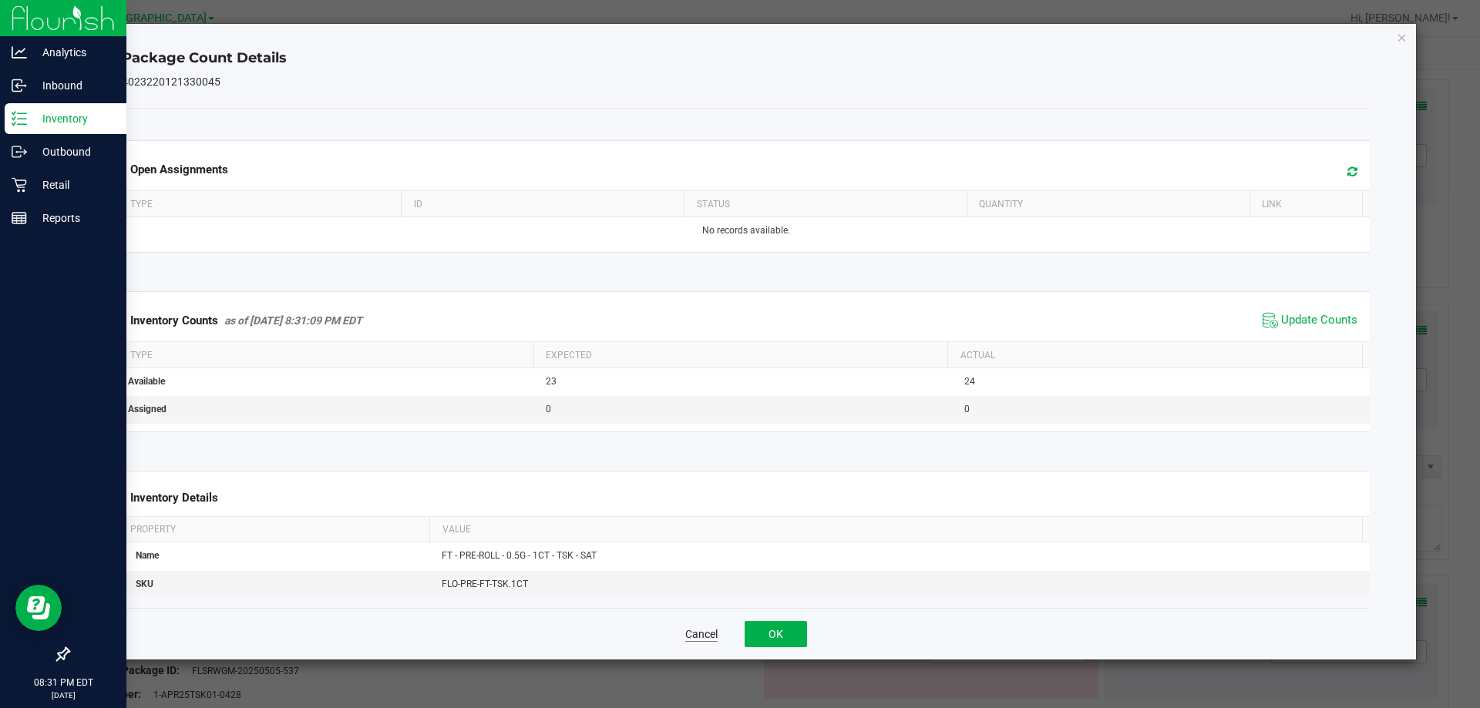
click at [707, 637] on button "Cancel" at bounding box center [701, 634] width 32 height 15
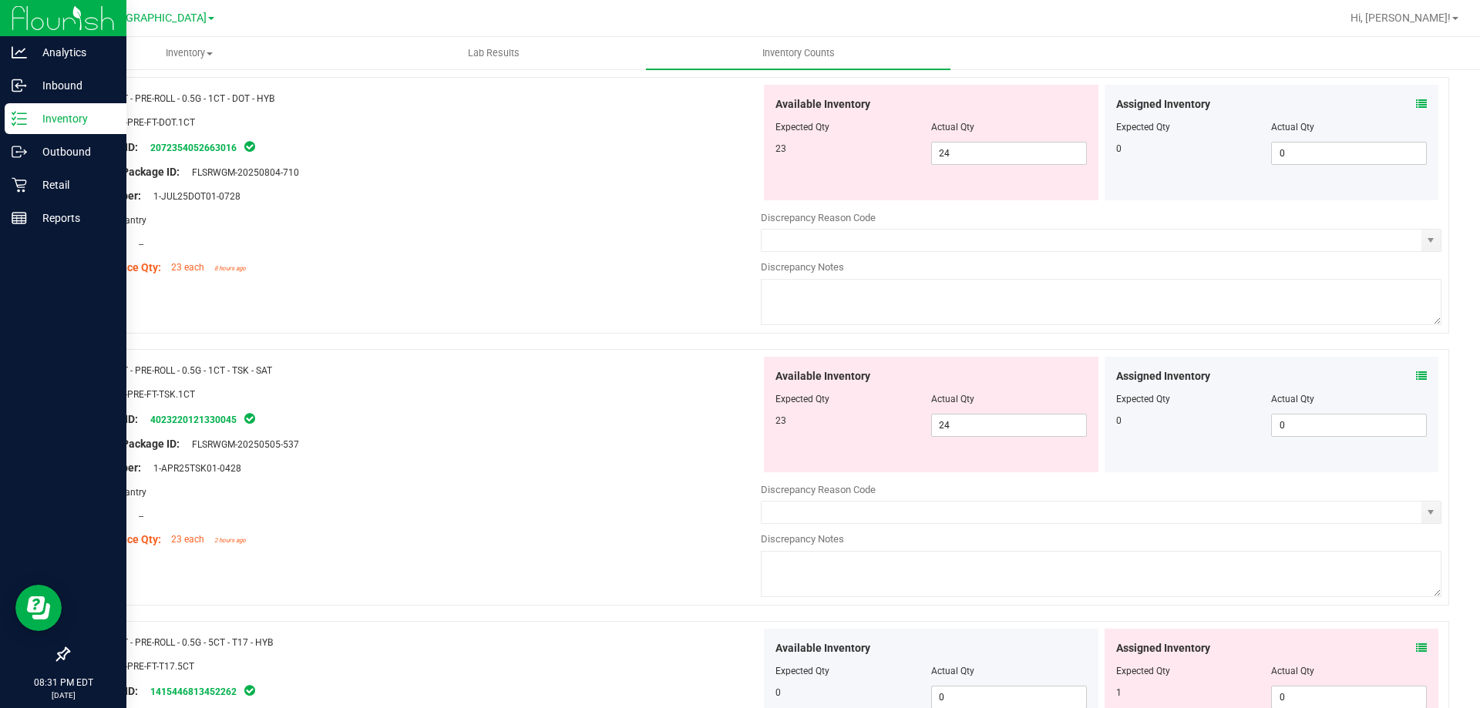
scroll to position [1746, 0]
click at [1416, 645] on icon at bounding box center [1421, 646] width 11 height 11
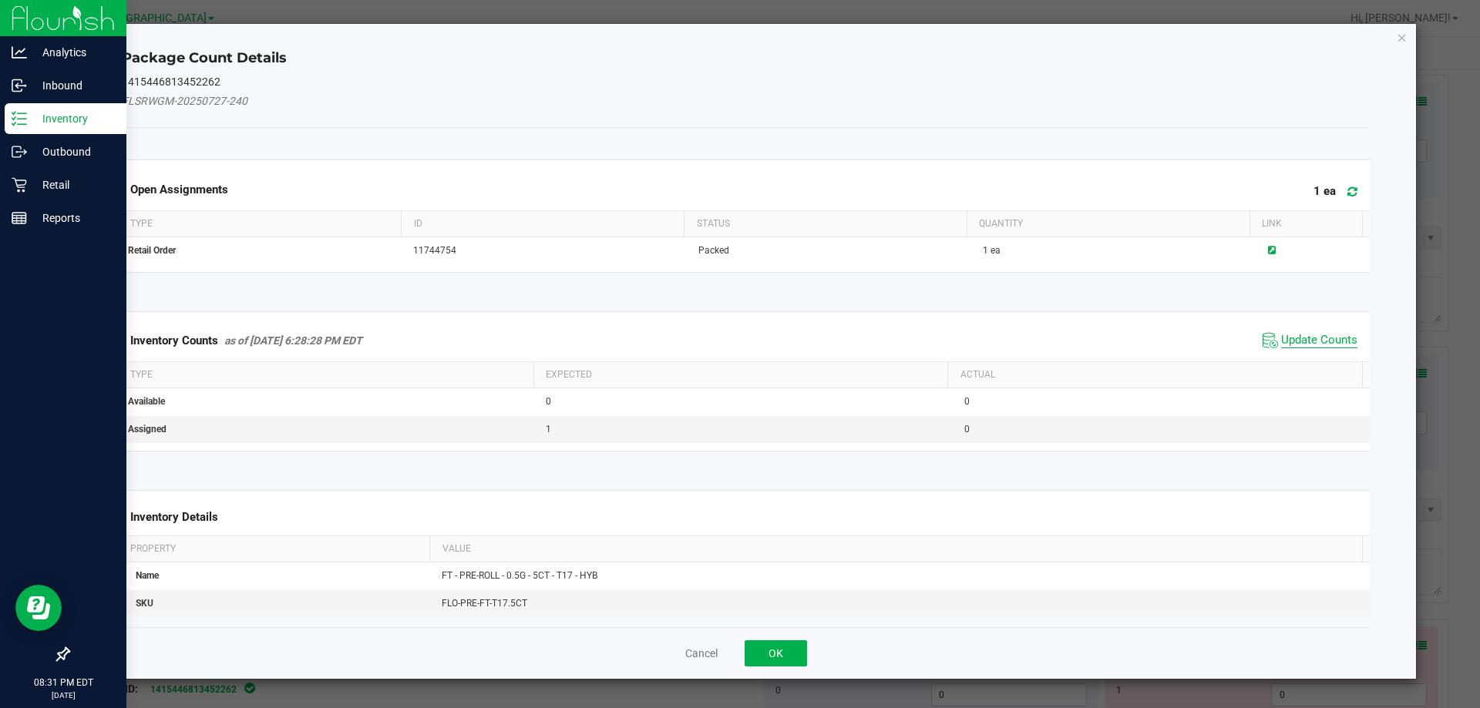
click at [1313, 338] on span "Update Counts" at bounding box center [1319, 340] width 76 height 15
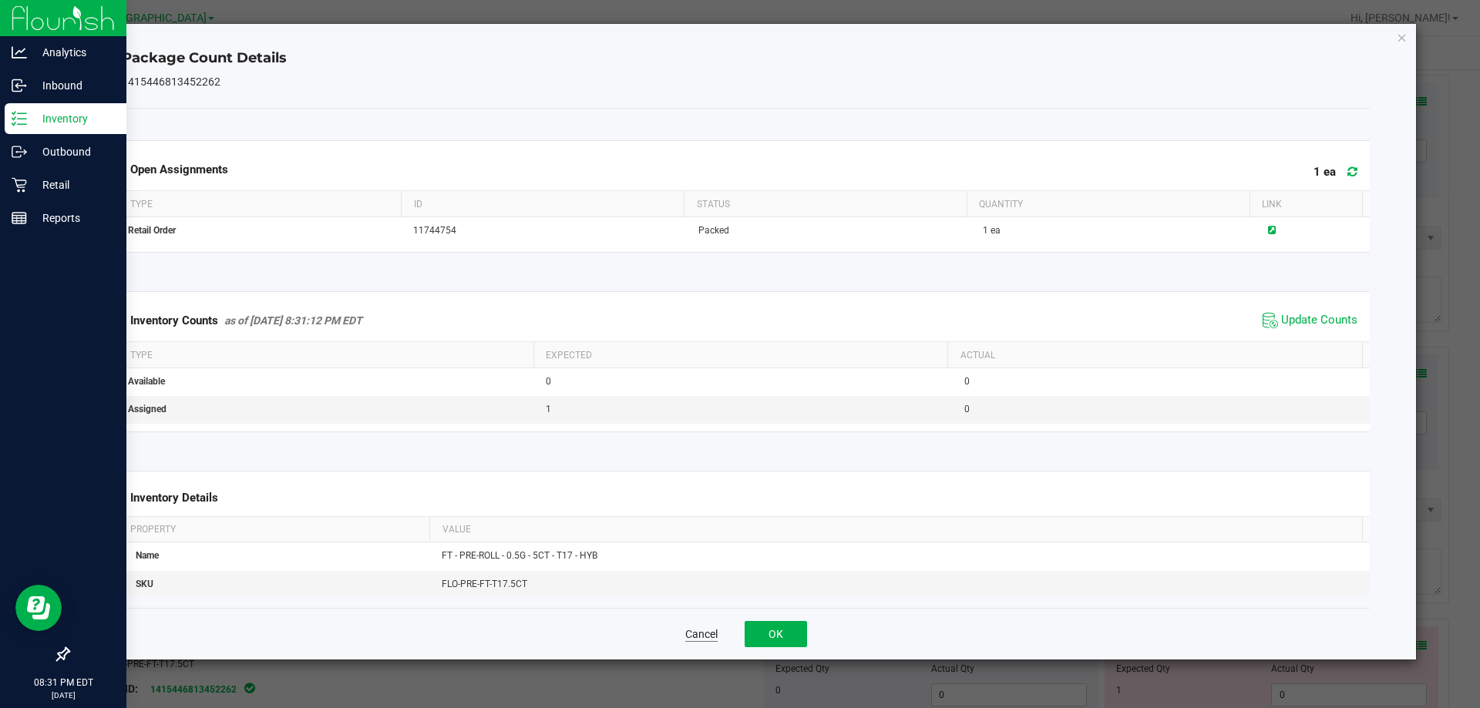
click at [691, 639] on button "Cancel" at bounding box center [701, 634] width 32 height 15
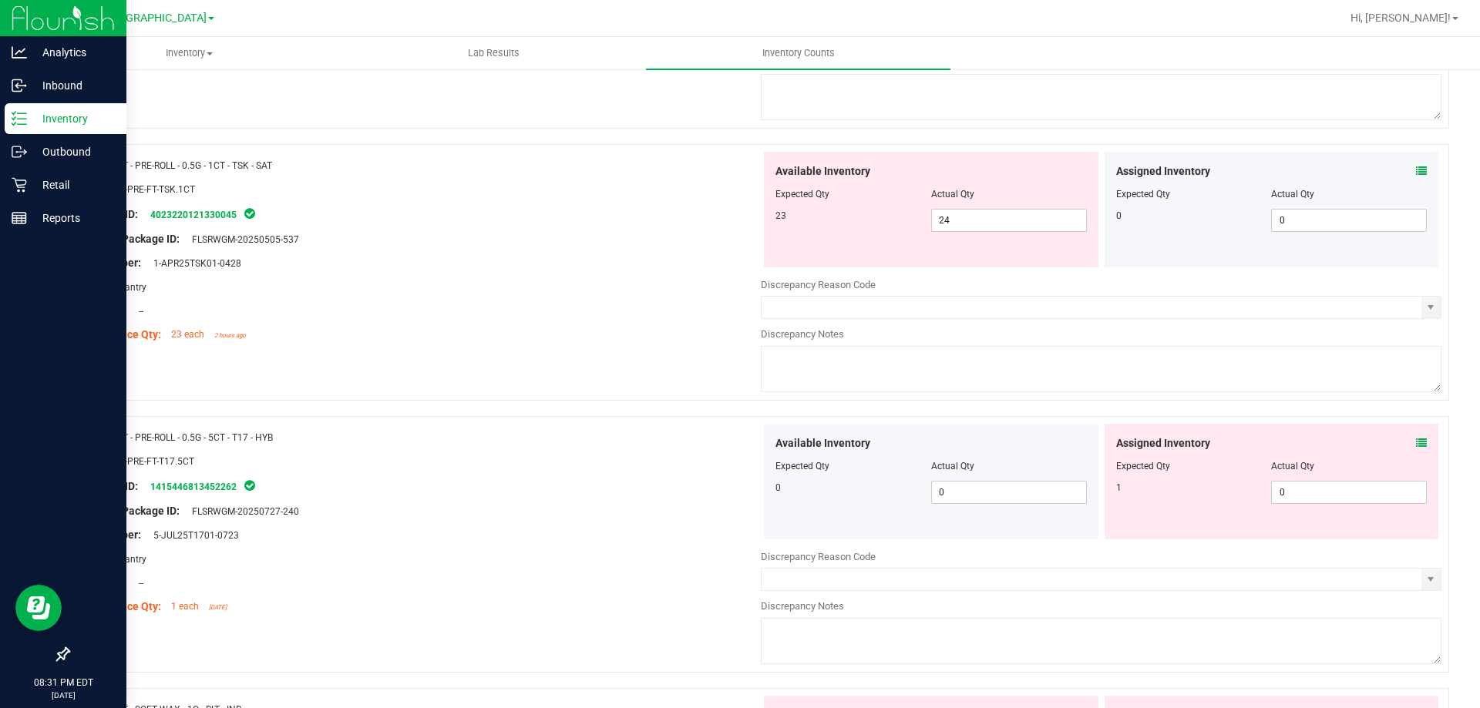
scroll to position [1955, 0]
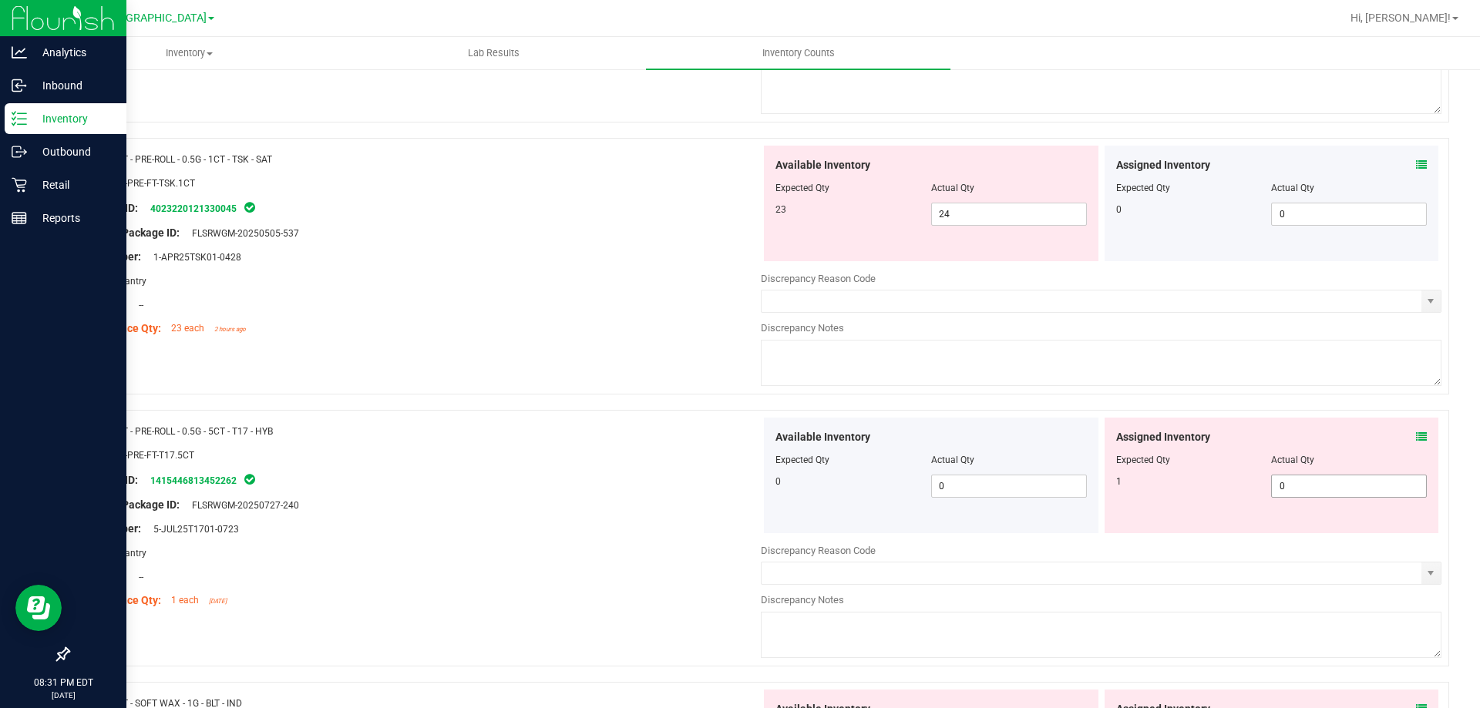
click at [1337, 486] on input "0" at bounding box center [1349, 487] width 154 height 22
type input "01"
click at [554, 450] on div "SKU: FLO-PRE-FT-T17.5CT" at bounding box center [420, 455] width 681 height 16
type input "1"
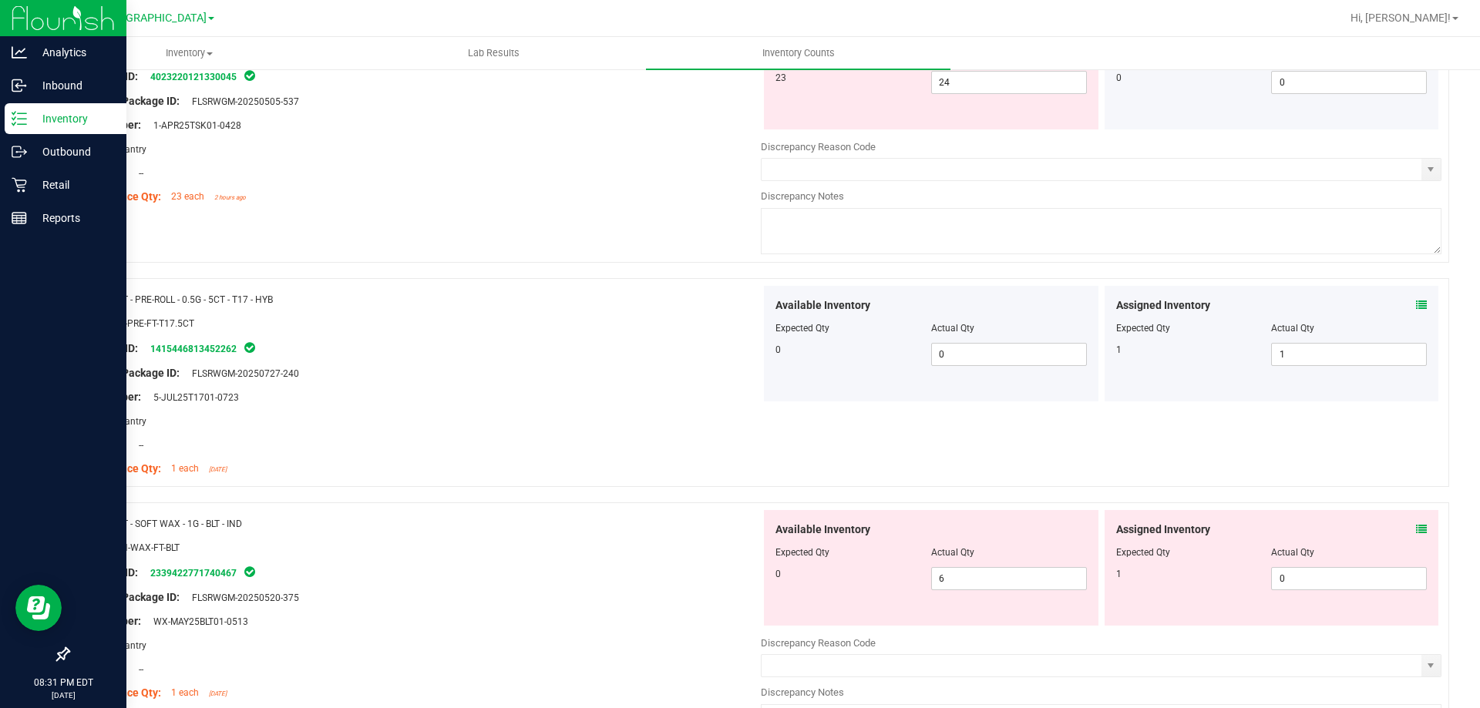
scroll to position [2100, 0]
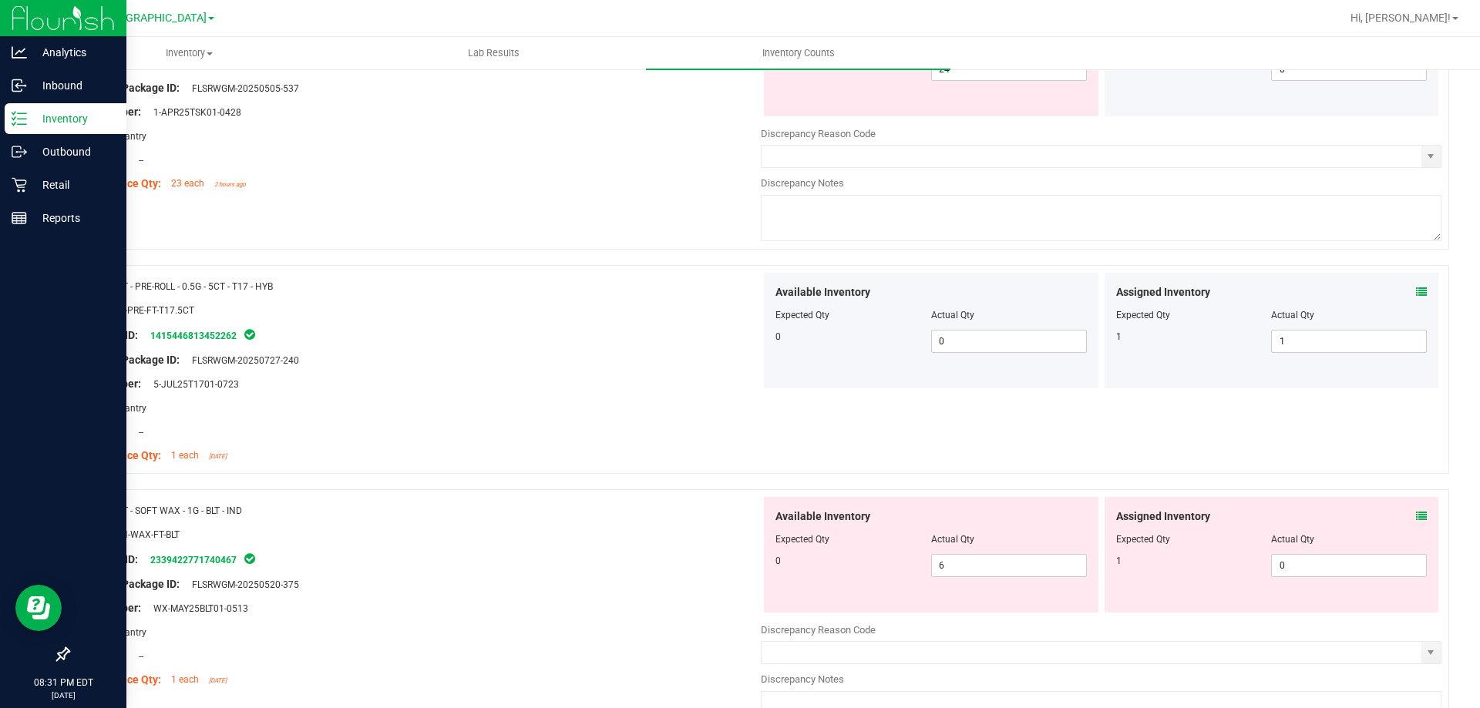
click at [1416, 517] on icon at bounding box center [1421, 516] width 11 height 11
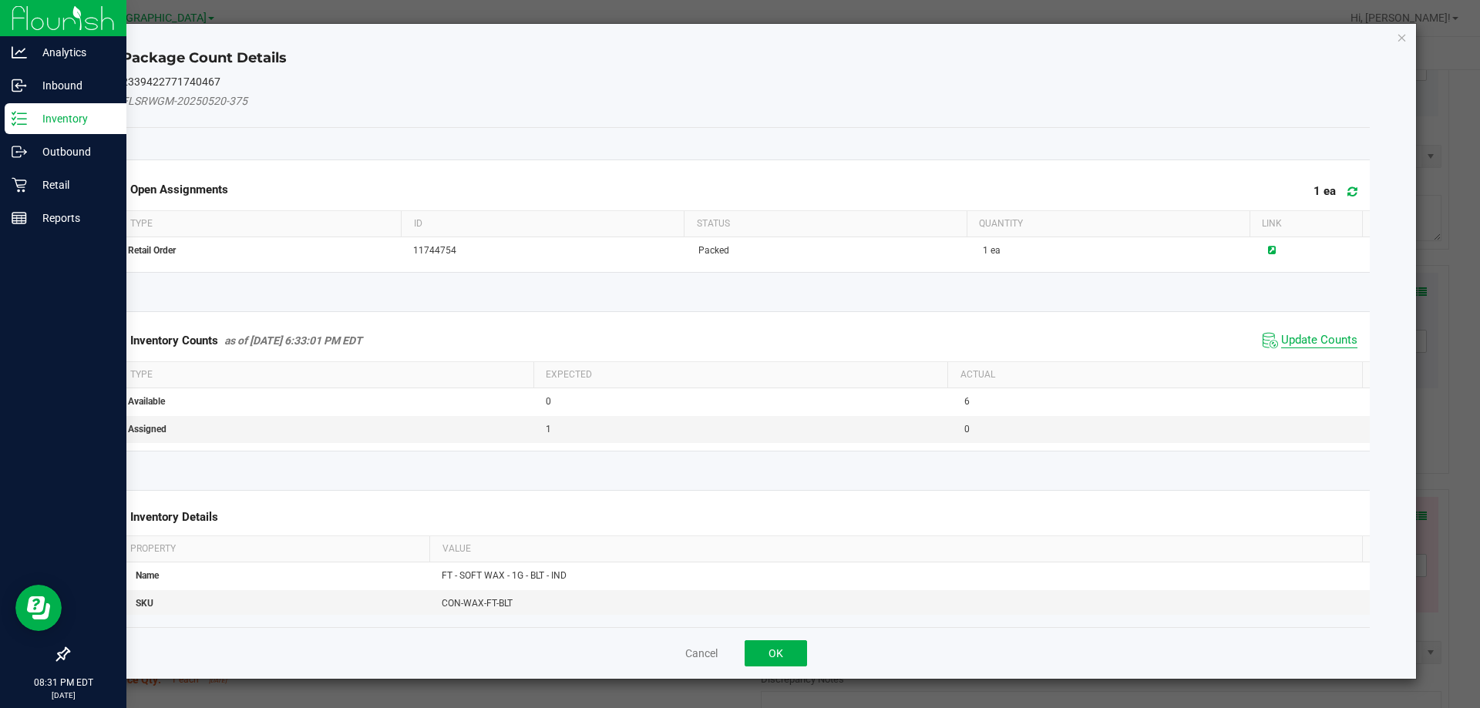
click at [1313, 348] on span "Update Counts" at bounding box center [1319, 340] width 76 height 15
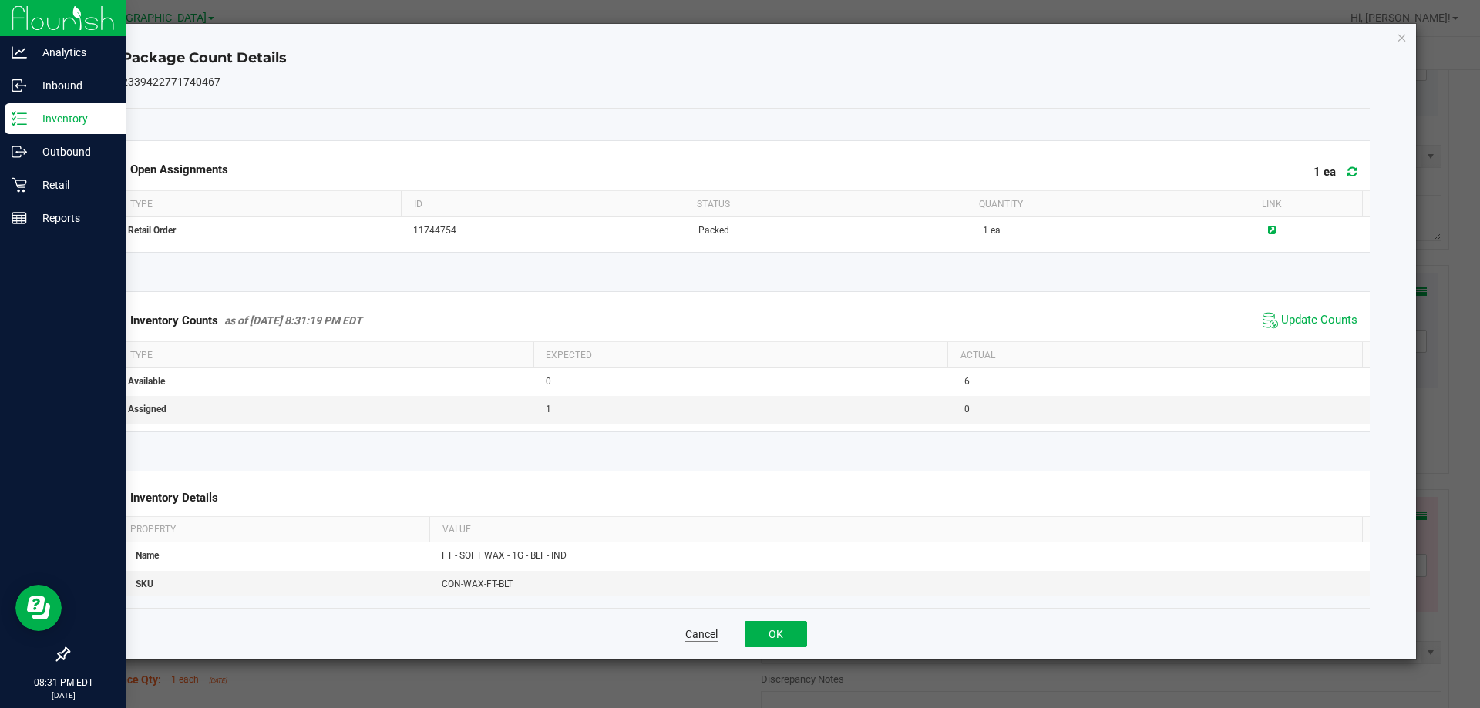
click at [704, 636] on button "Cancel" at bounding box center [701, 634] width 32 height 15
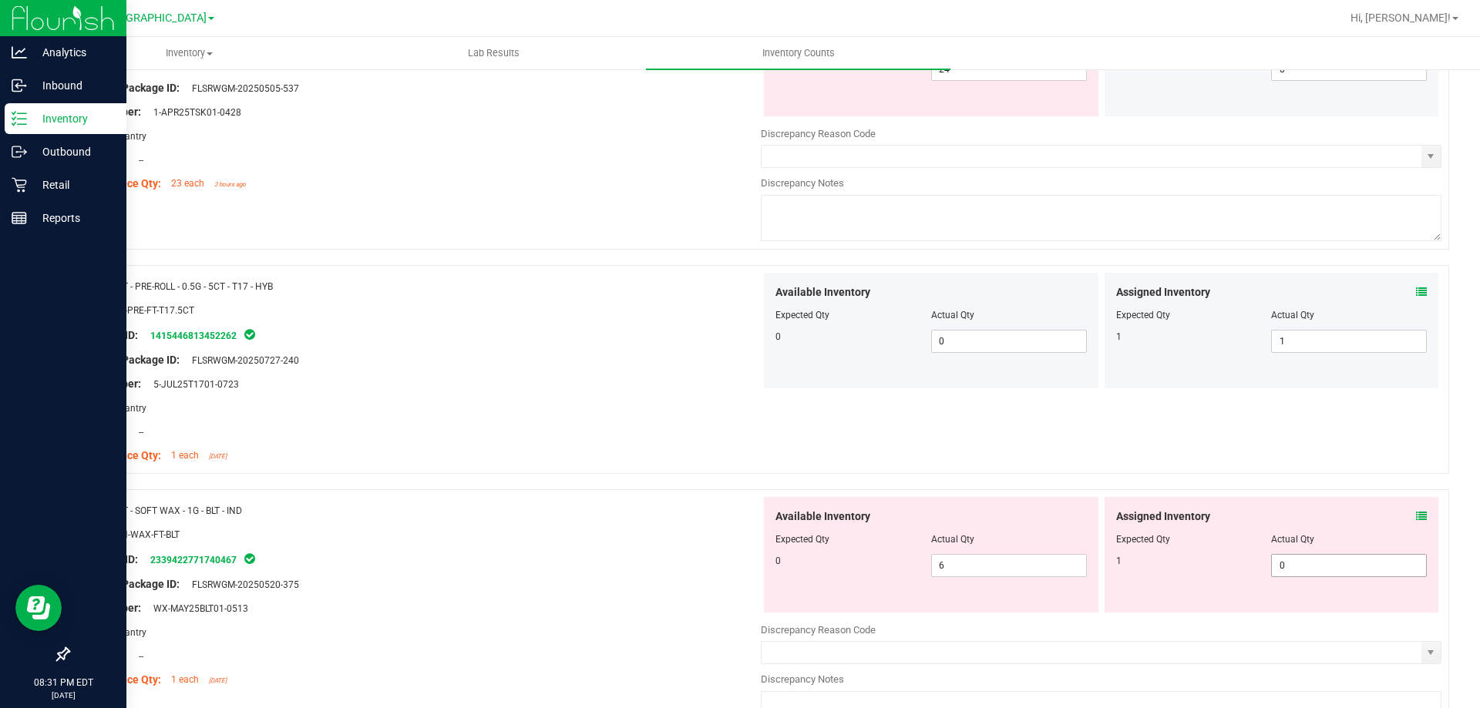
click at [1366, 563] on input "0" at bounding box center [1349, 566] width 154 height 22
type input "01"
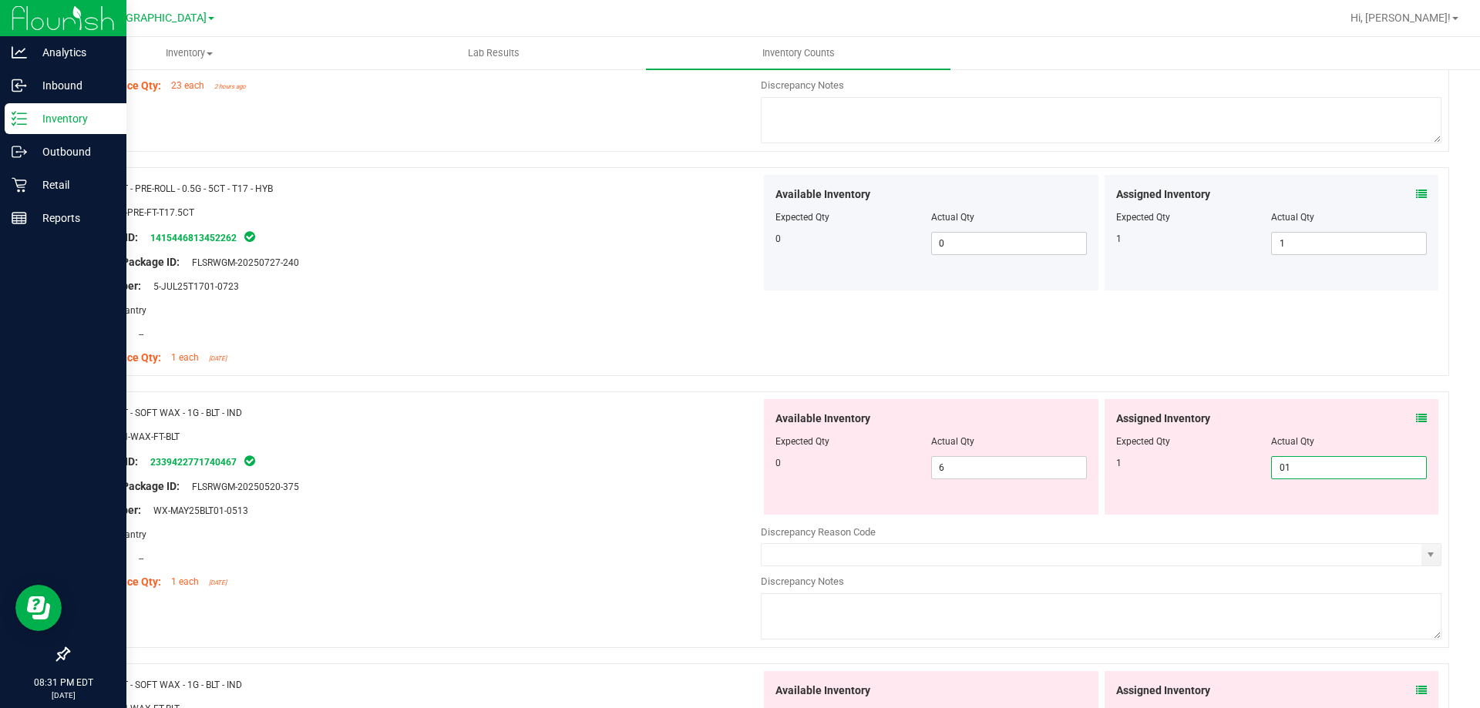
scroll to position [2323, 0]
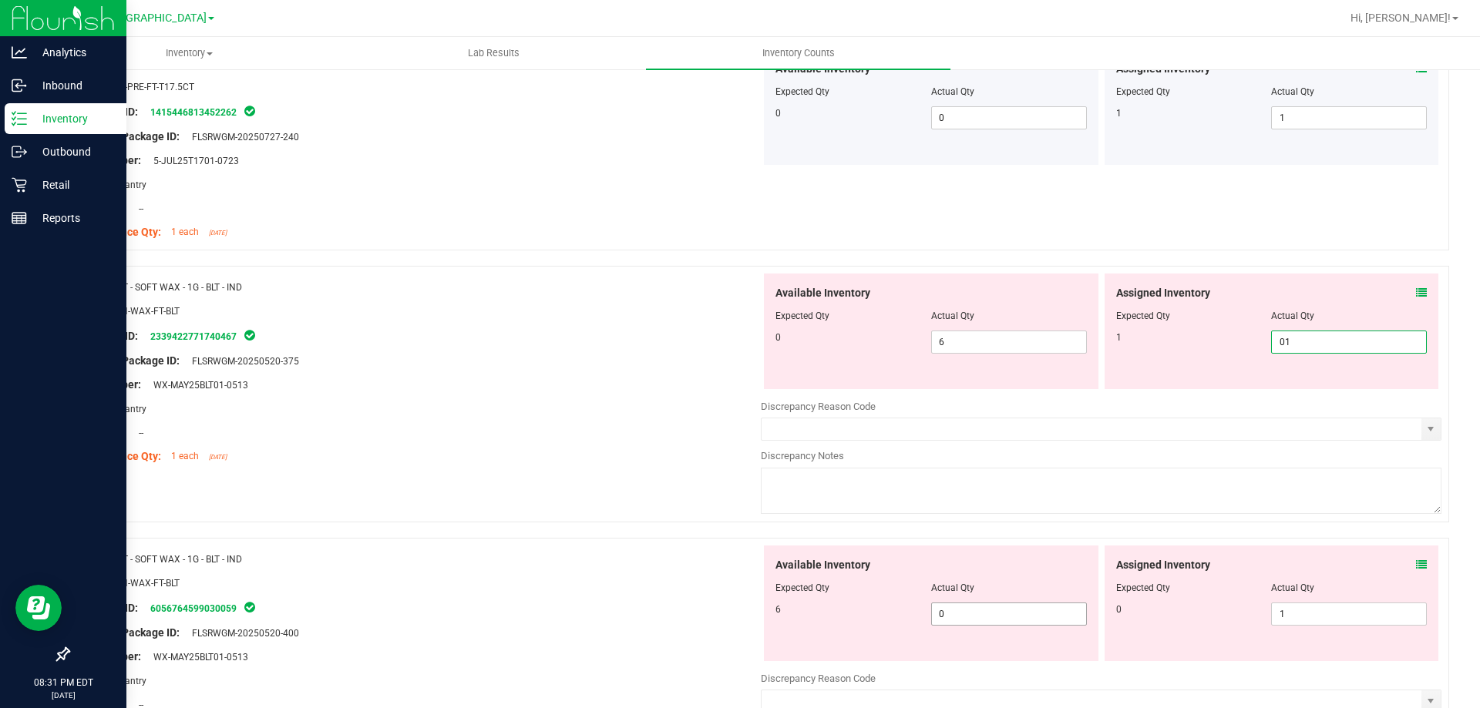
click at [1017, 614] on input "0" at bounding box center [1009, 615] width 154 height 22
type input "1"
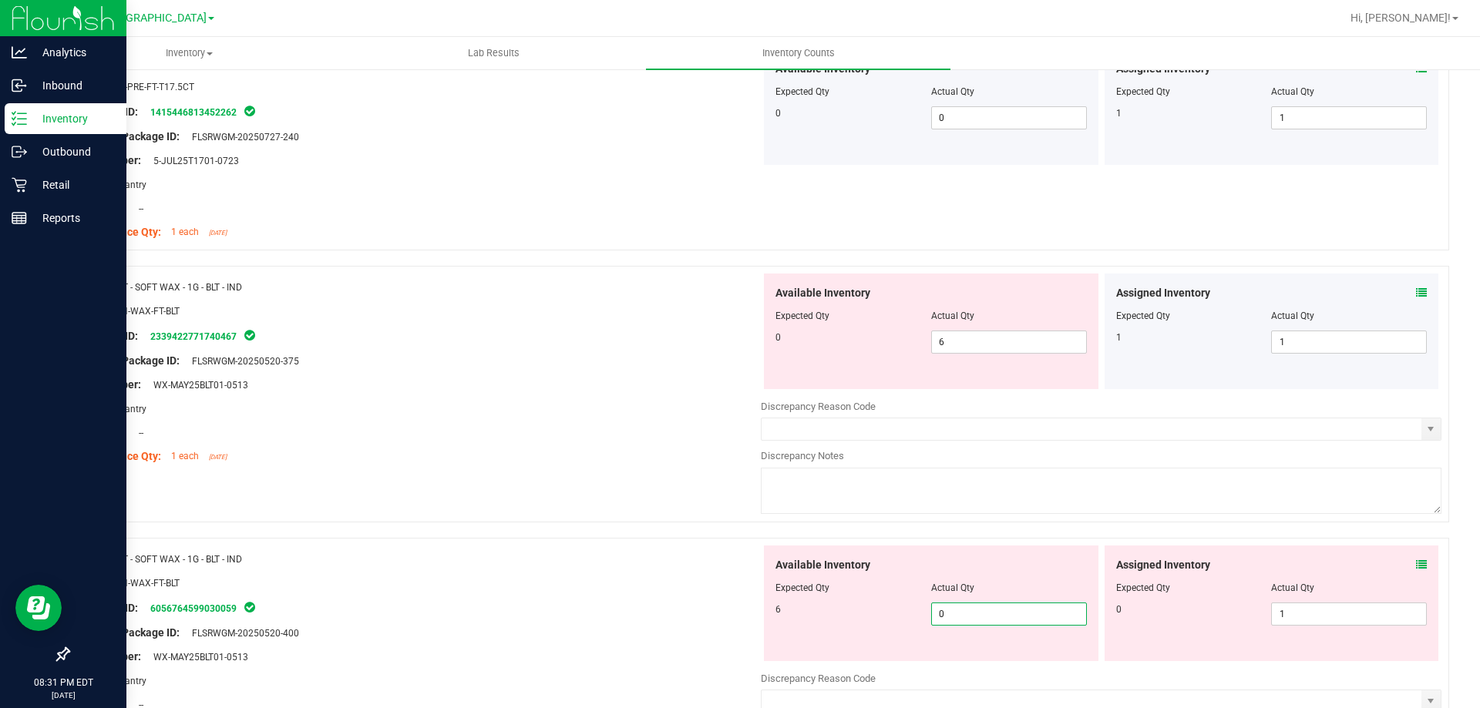
click at [1416, 562] on icon at bounding box center [1421, 565] width 11 height 11
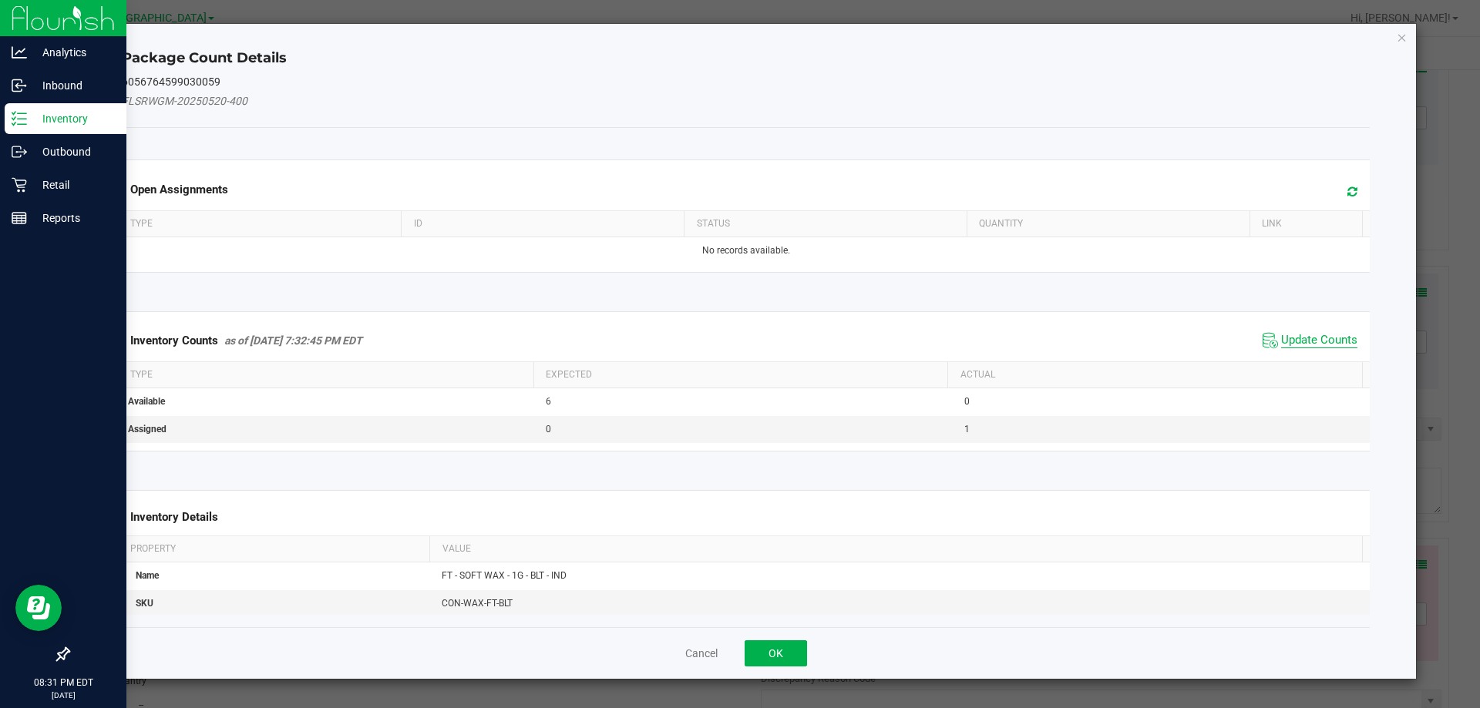
click at [1312, 334] on span "Update Counts" at bounding box center [1319, 340] width 76 height 15
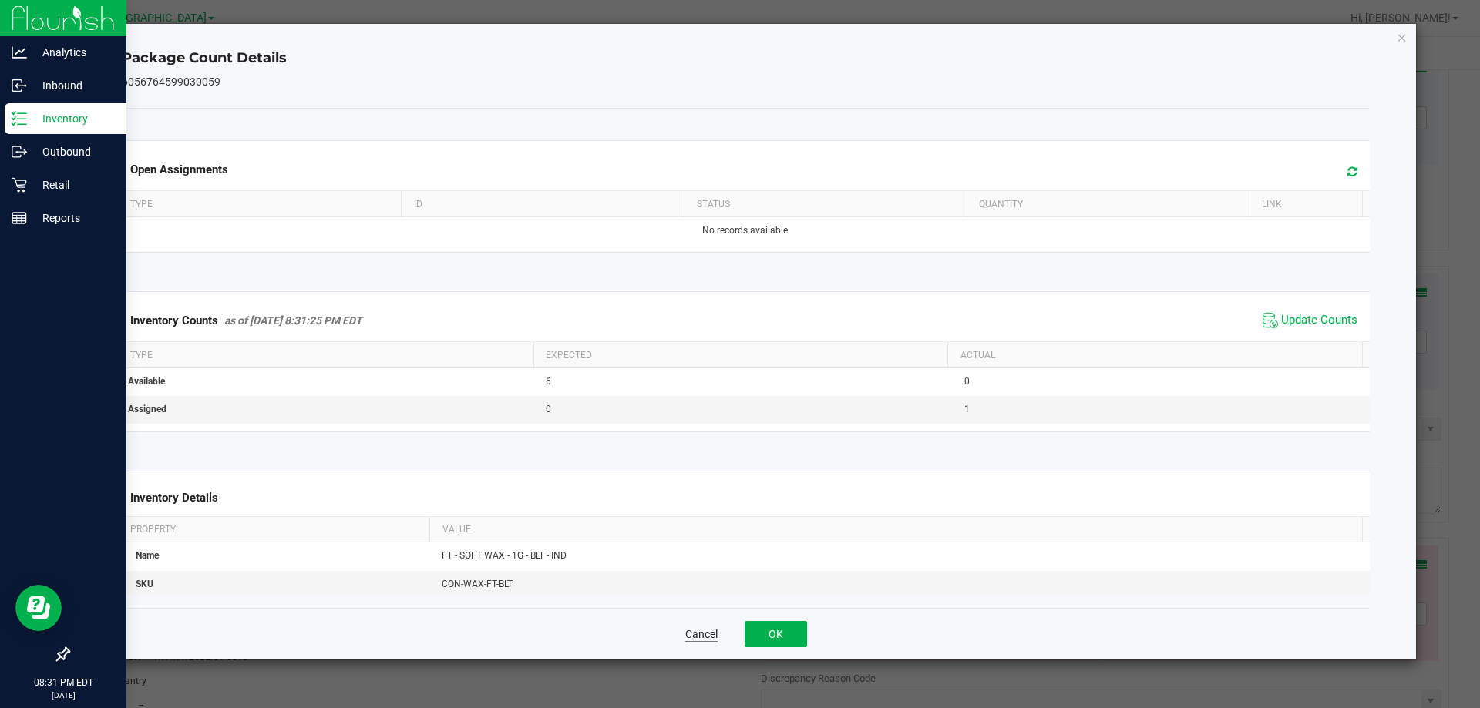
click at [699, 635] on button "Cancel" at bounding box center [701, 634] width 32 height 15
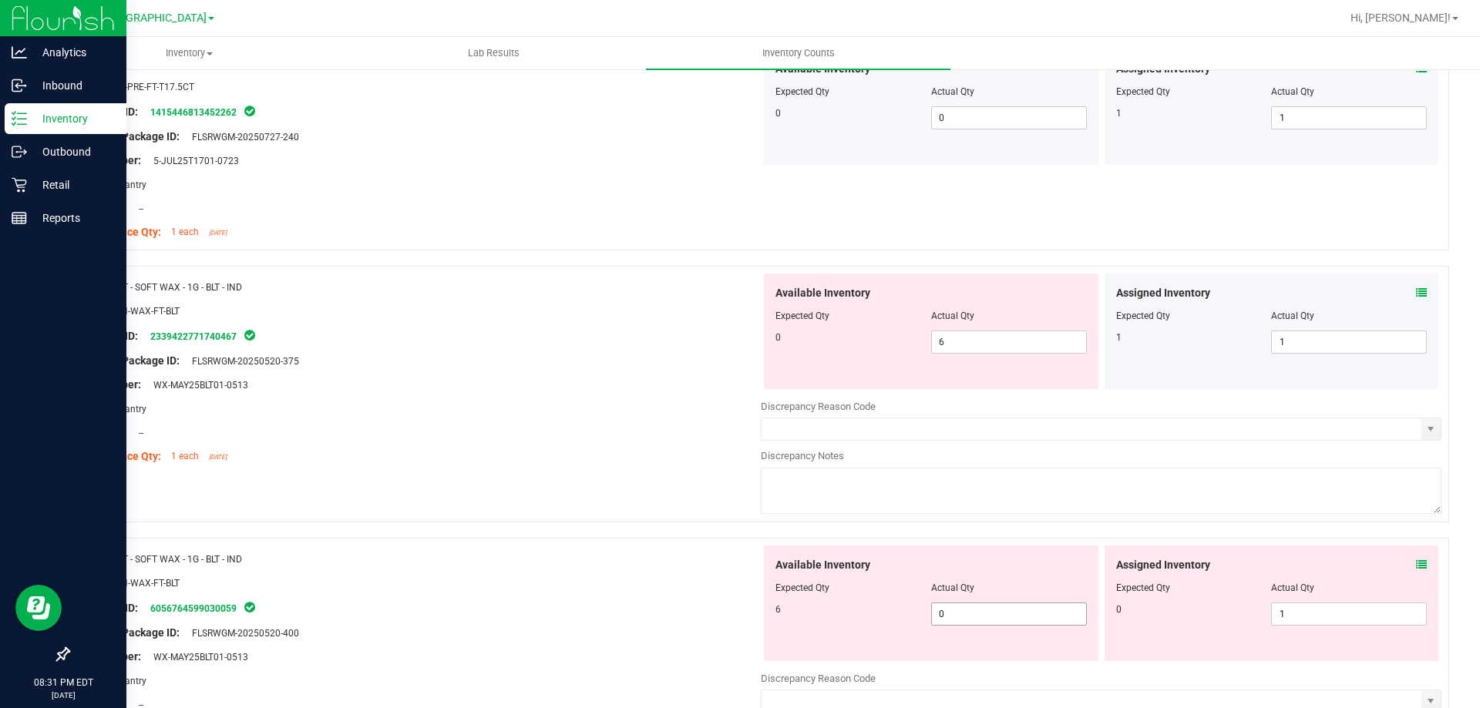
click at [1042, 615] on input "0" at bounding box center [1009, 615] width 154 height 22
type input "06"
click at [1313, 618] on input "1" at bounding box center [1349, 615] width 154 height 22
type input "6"
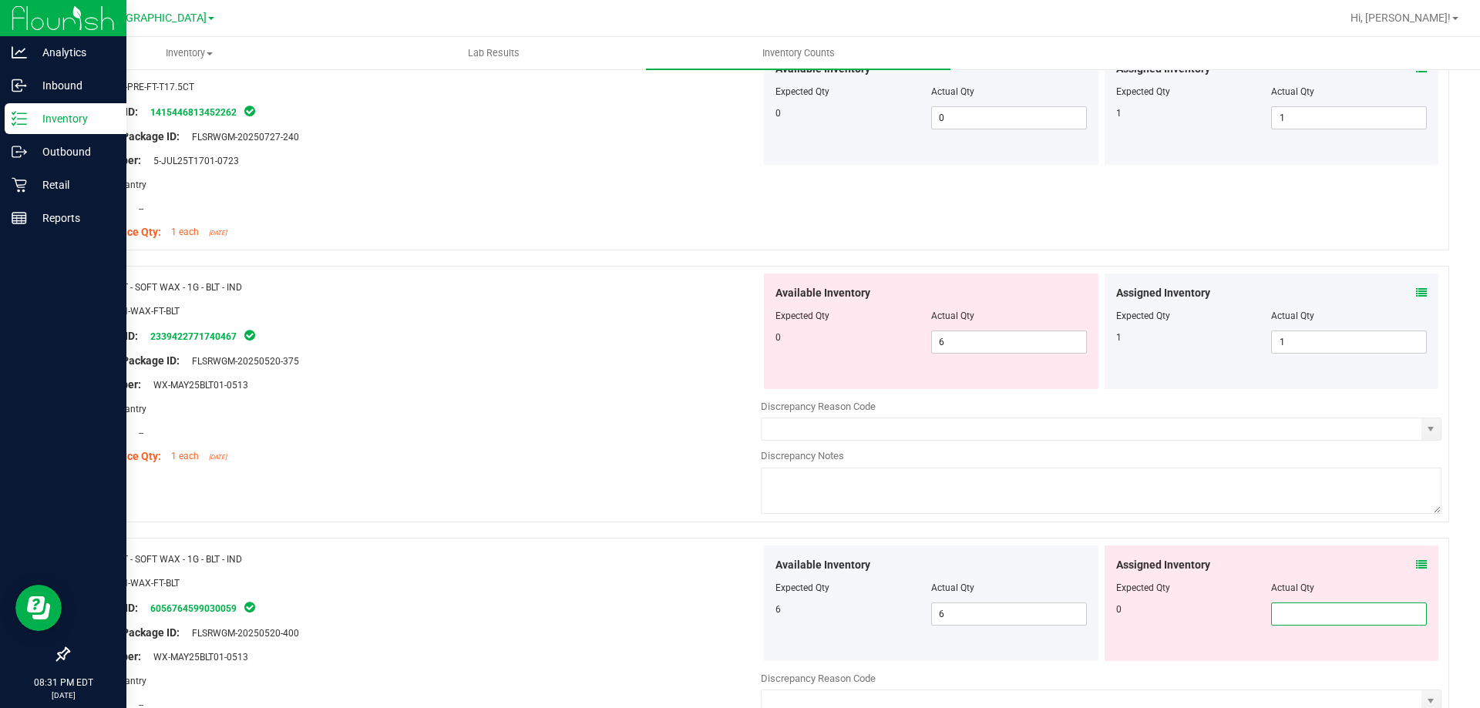
type input "0"
click at [980, 338] on input "6" at bounding box center [1009, 342] width 154 height 22
type input "0"
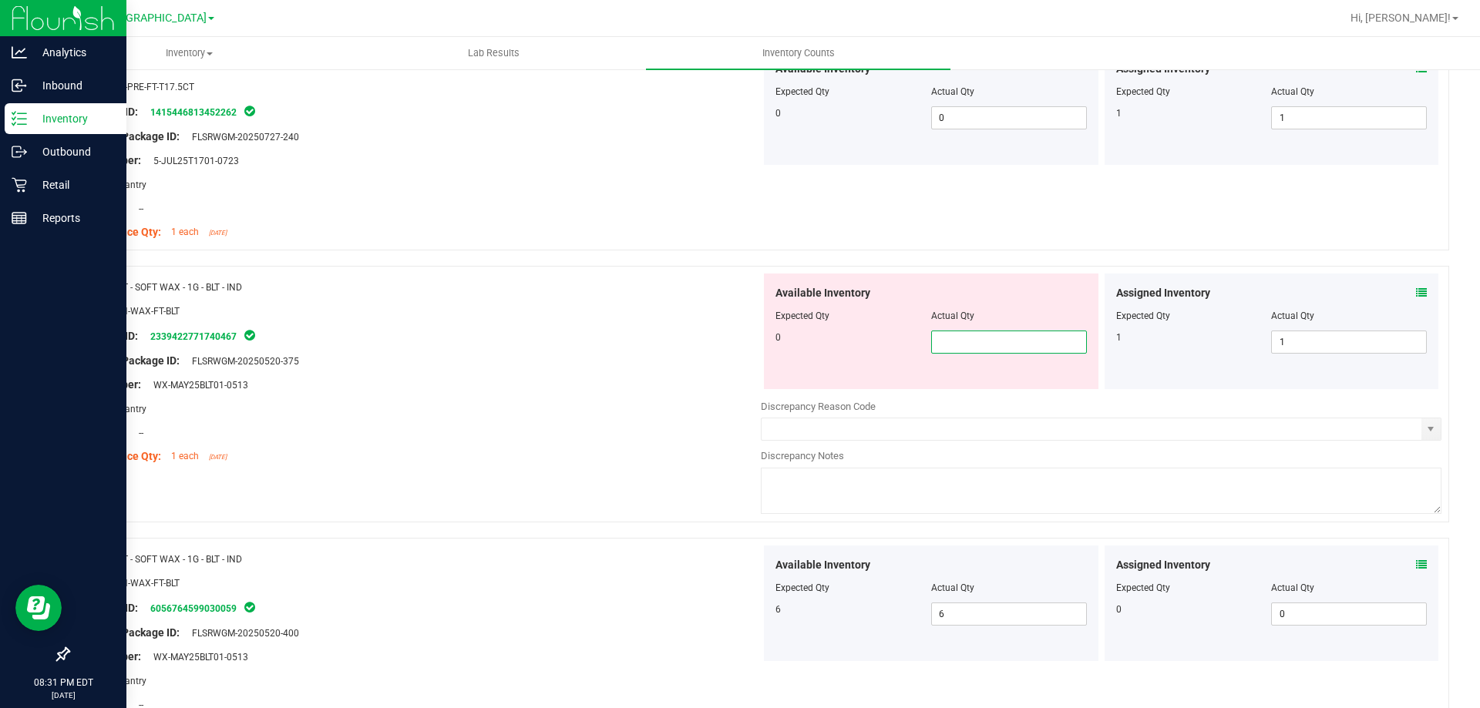
type input "0"
click at [637, 467] on div "Name: FT - SOFT WAX - 1G - BLT - IND SKU: CON-WAX-FT-BLT Package ID: 2339422771…" at bounding box center [420, 372] width 681 height 197
type input "0"
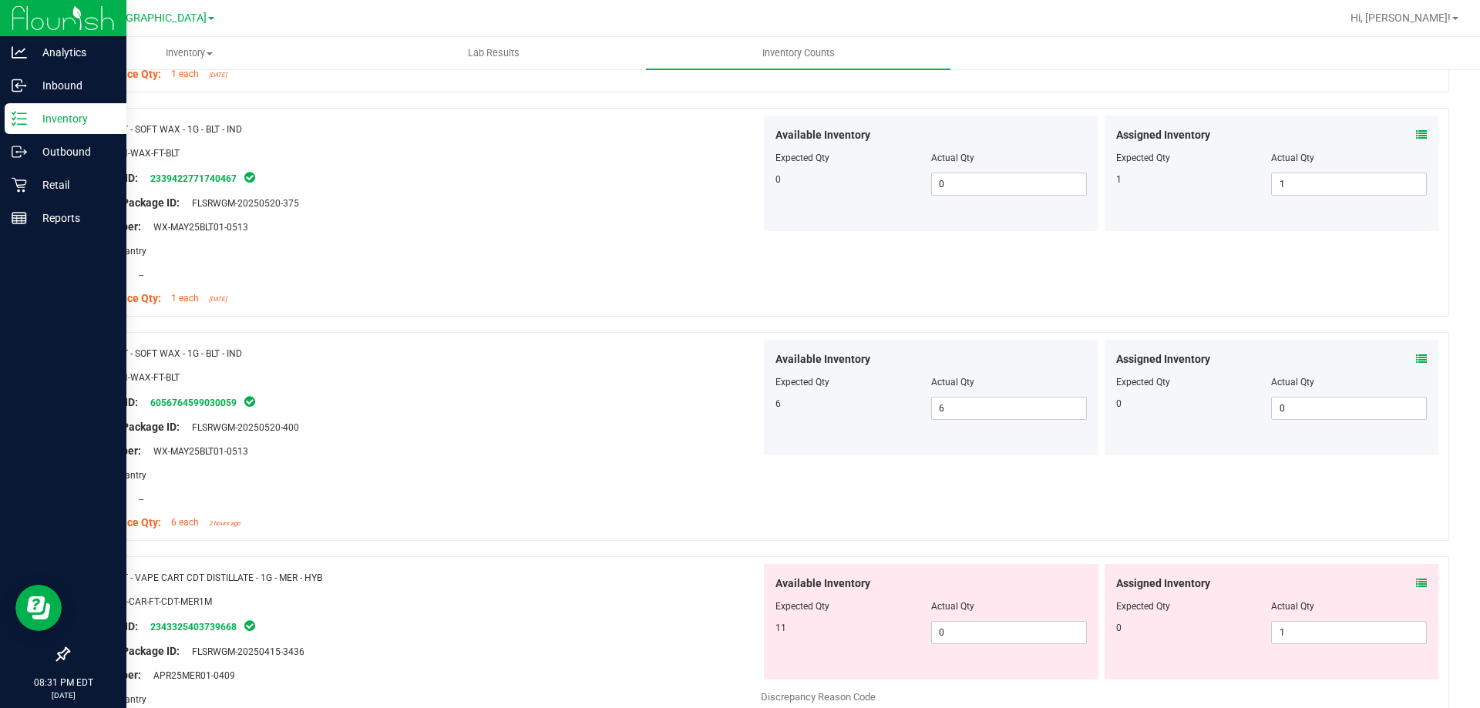
scroll to position [2480, 0]
click at [1416, 584] on icon at bounding box center [1421, 585] width 11 height 11
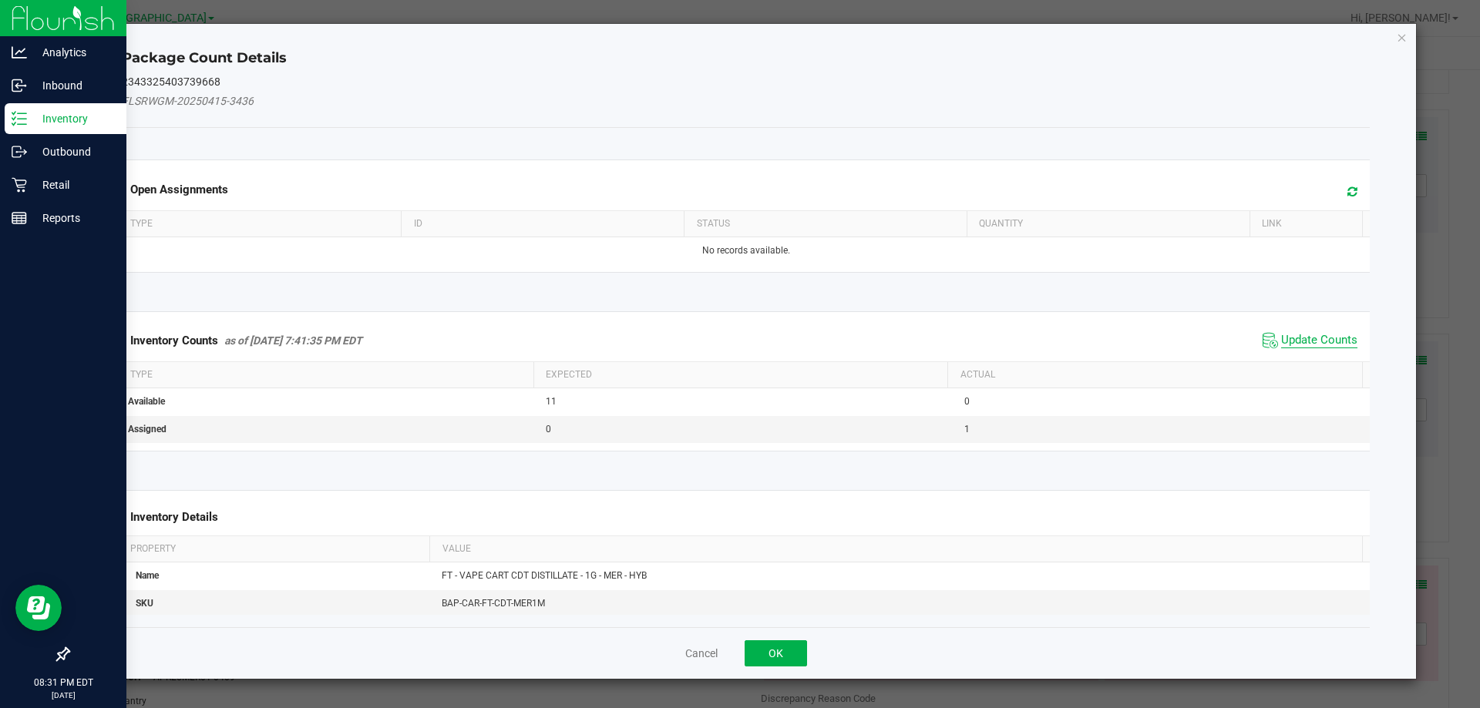
click at [1313, 342] on span "Update Counts" at bounding box center [1319, 340] width 76 height 15
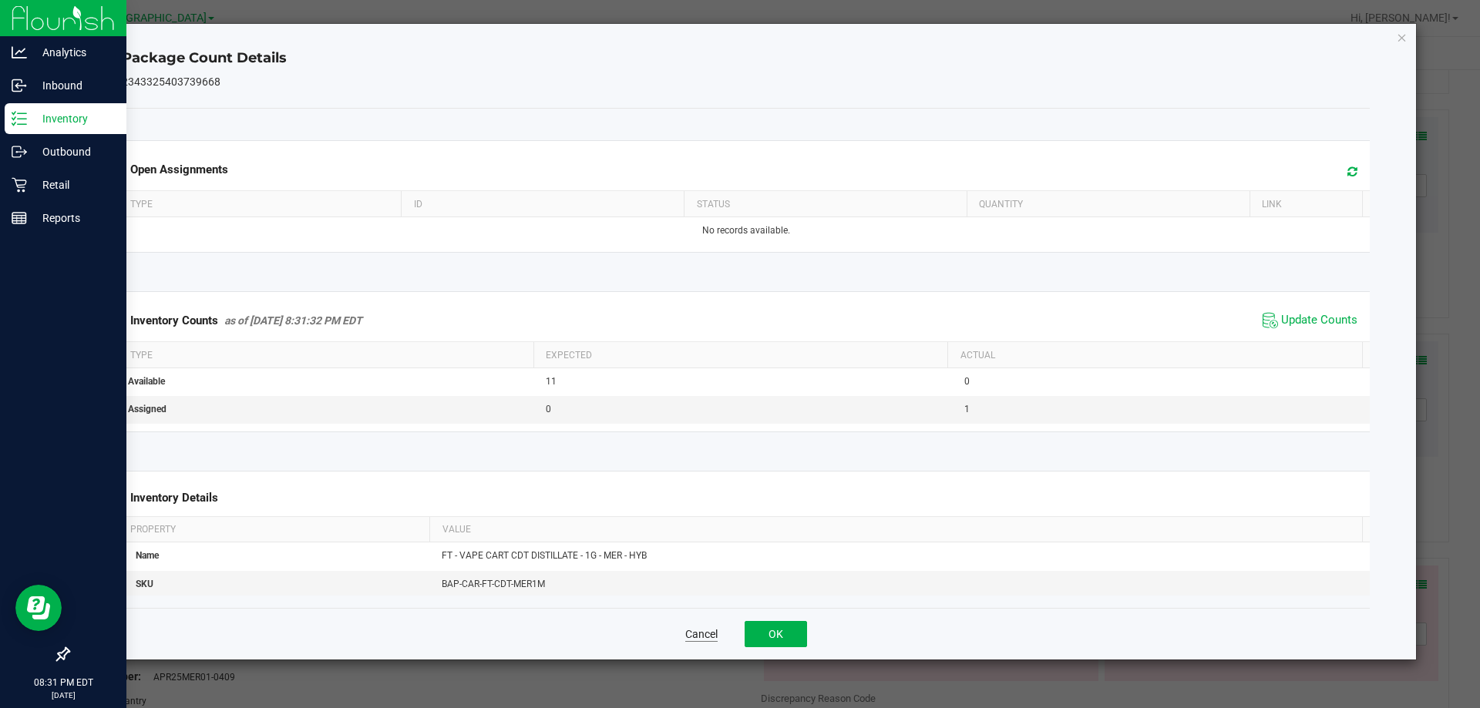
click at [705, 640] on button "Cancel" at bounding box center [701, 634] width 32 height 15
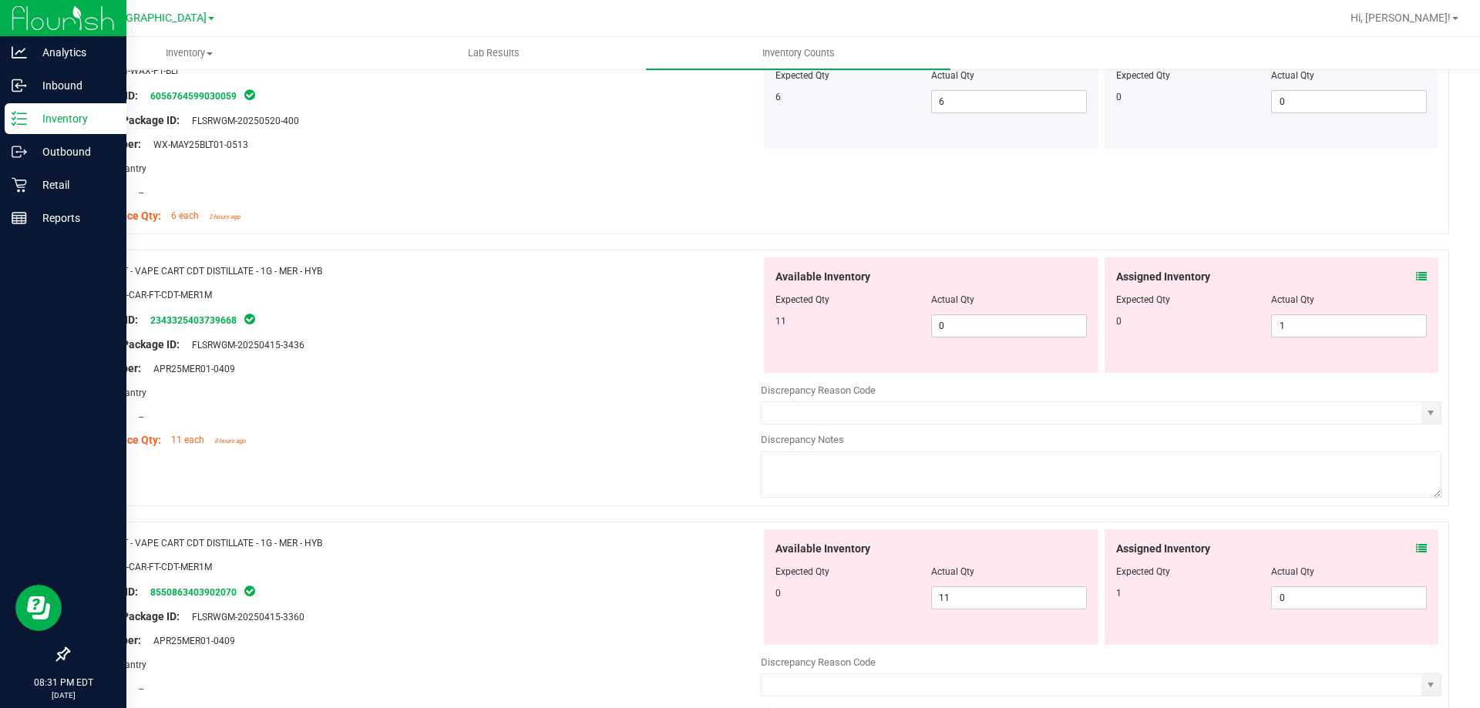
scroll to position [2857, 0]
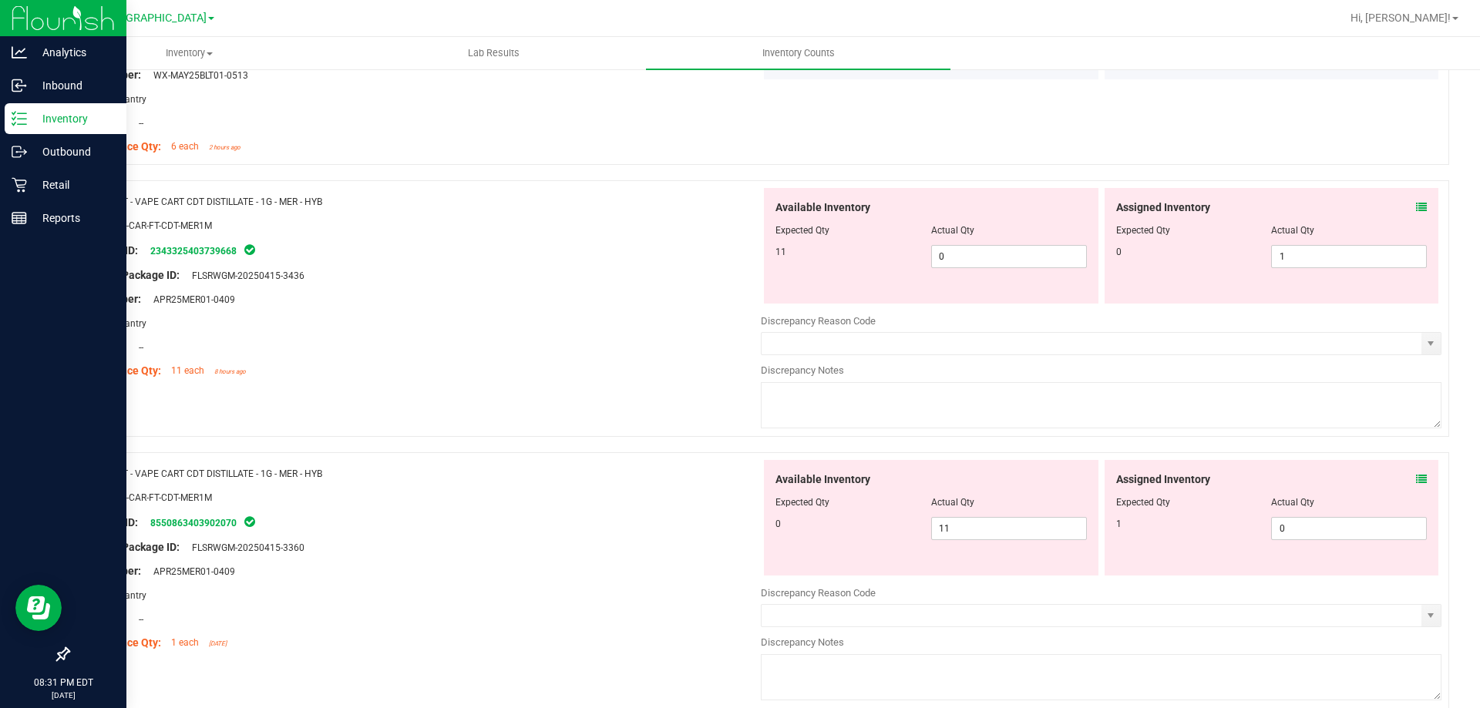
click at [1424, 482] on div "Assigned Inventory Expected Qty Actual Qty 1 0 0" at bounding box center [1272, 518] width 335 height 116
click at [1416, 479] on icon at bounding box center [1421, 479] width 11 height 11
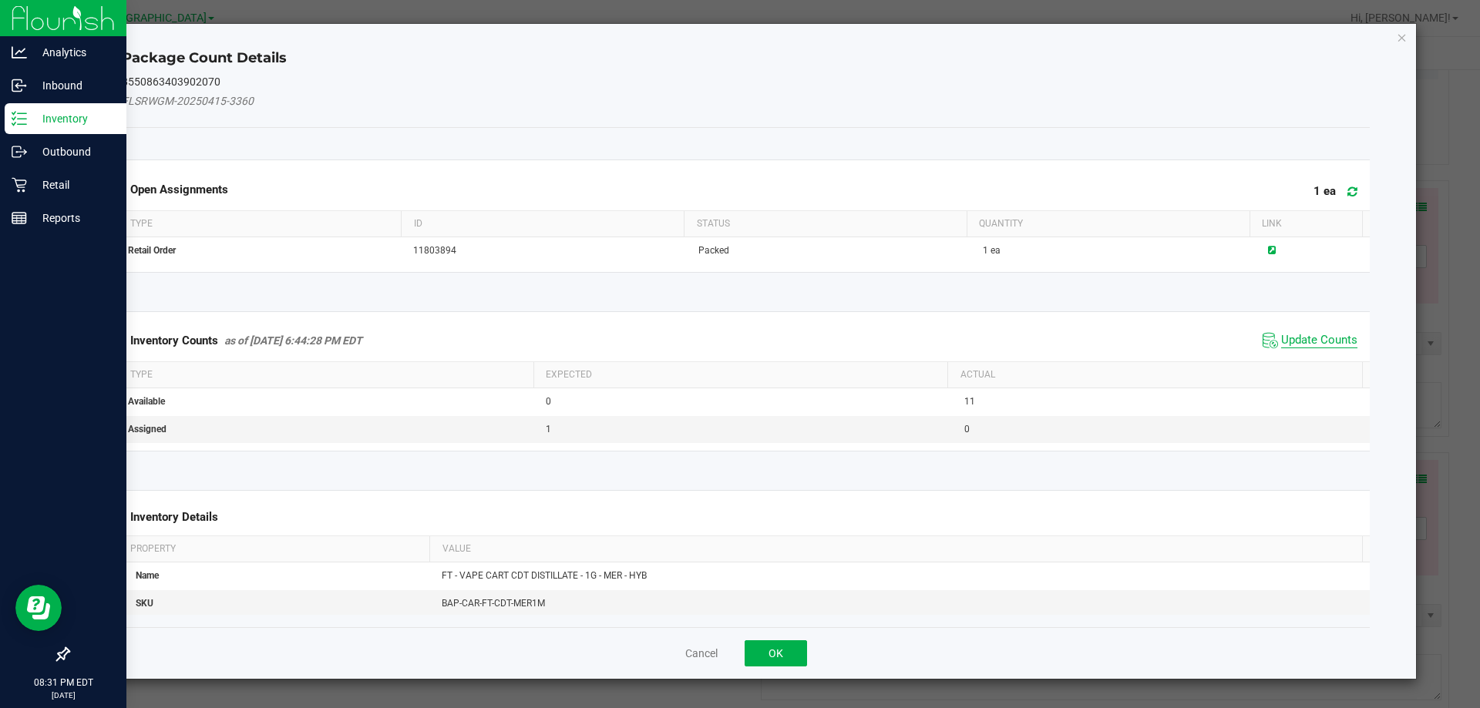
click at [1301, 345] on span "Update Counts" at bounding box center [1319, 340] width 76 height 15
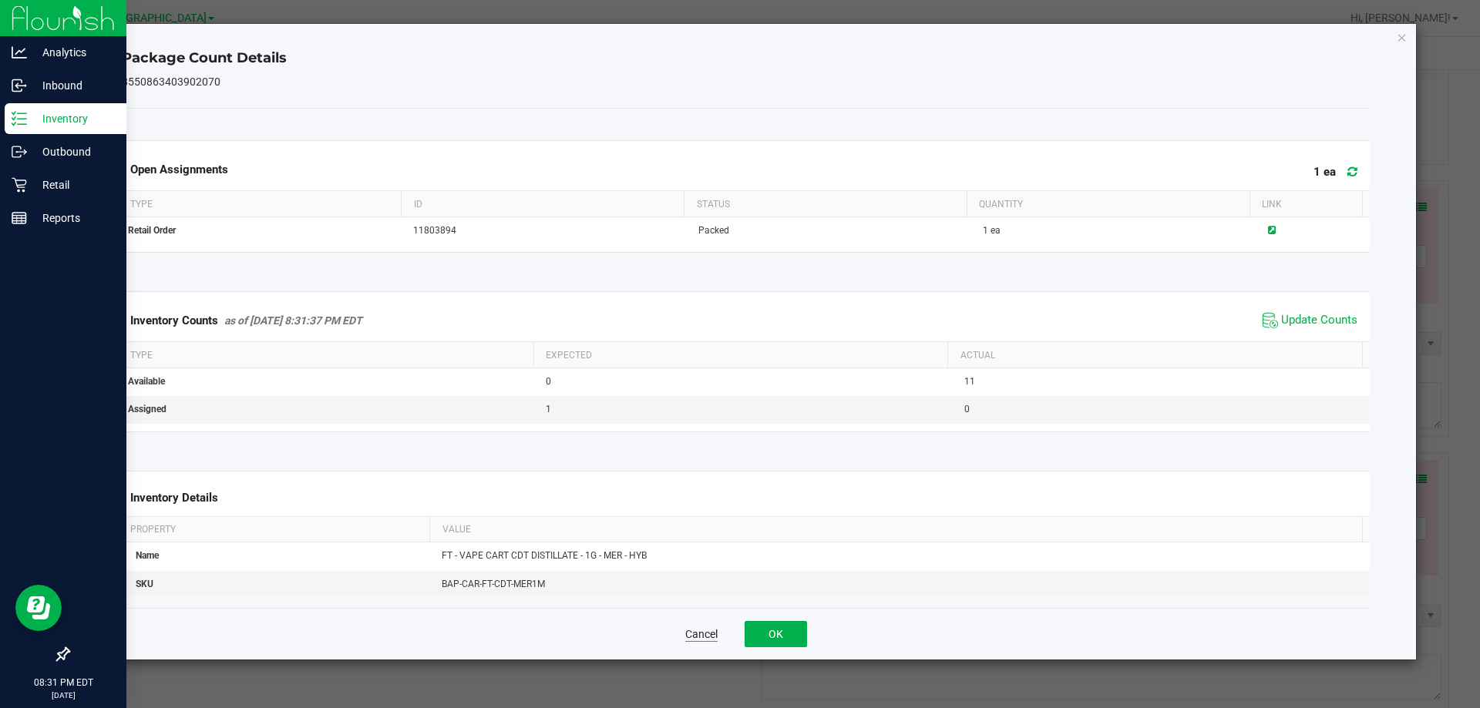
click at [704, 634] on button "Cancel" at bounding box center [701, 634] width 32 height 15
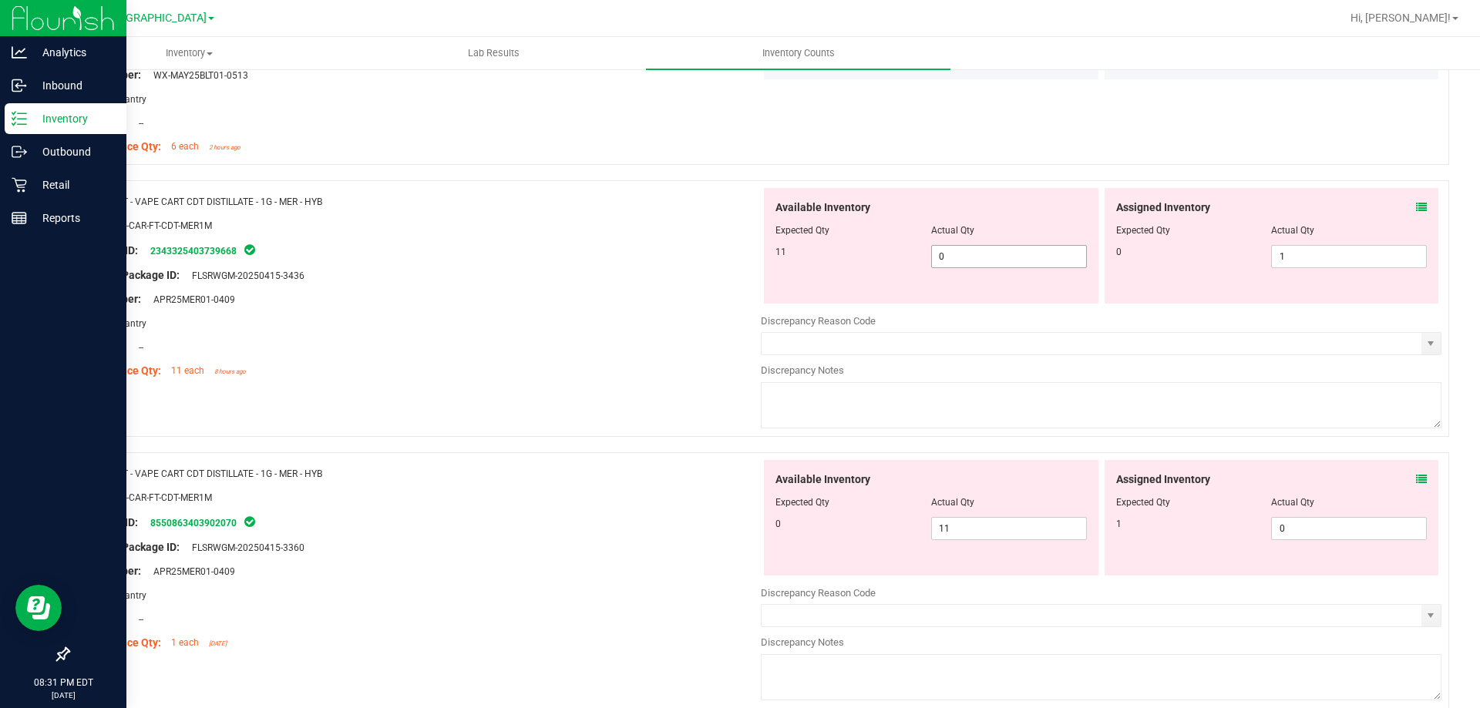
click at [1002, 257] on input "0" at bounding box center [1009, 257] width 154 height 22
type input "011"
click at [1298, 253] on input "1" at bounding box center [1349, 257] width 154 height 22
type input "11"
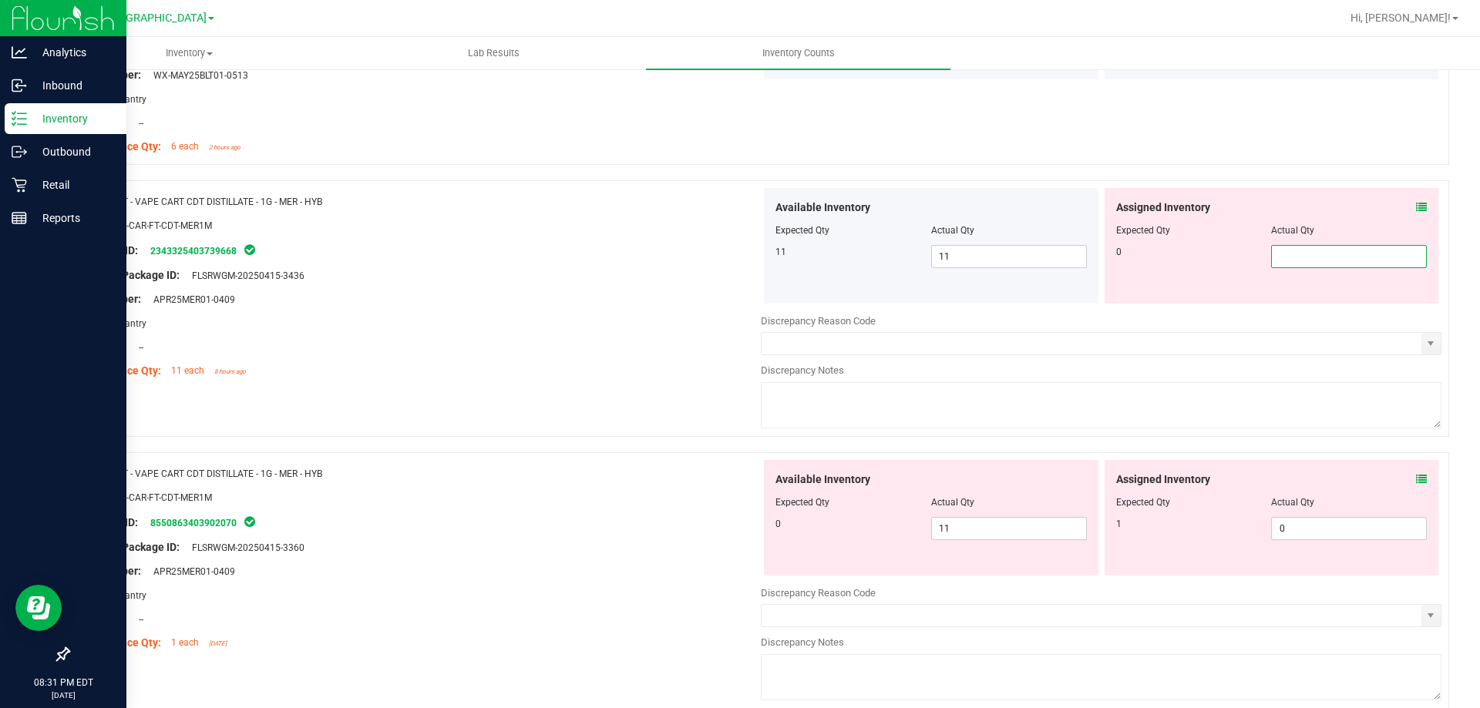
type input "0"
click at [949, 533] on div "Available Inventory Expected Qty Actual Qty 0 11 11" at bounding box center [1101, 582] width 681 height 244
type input "0"
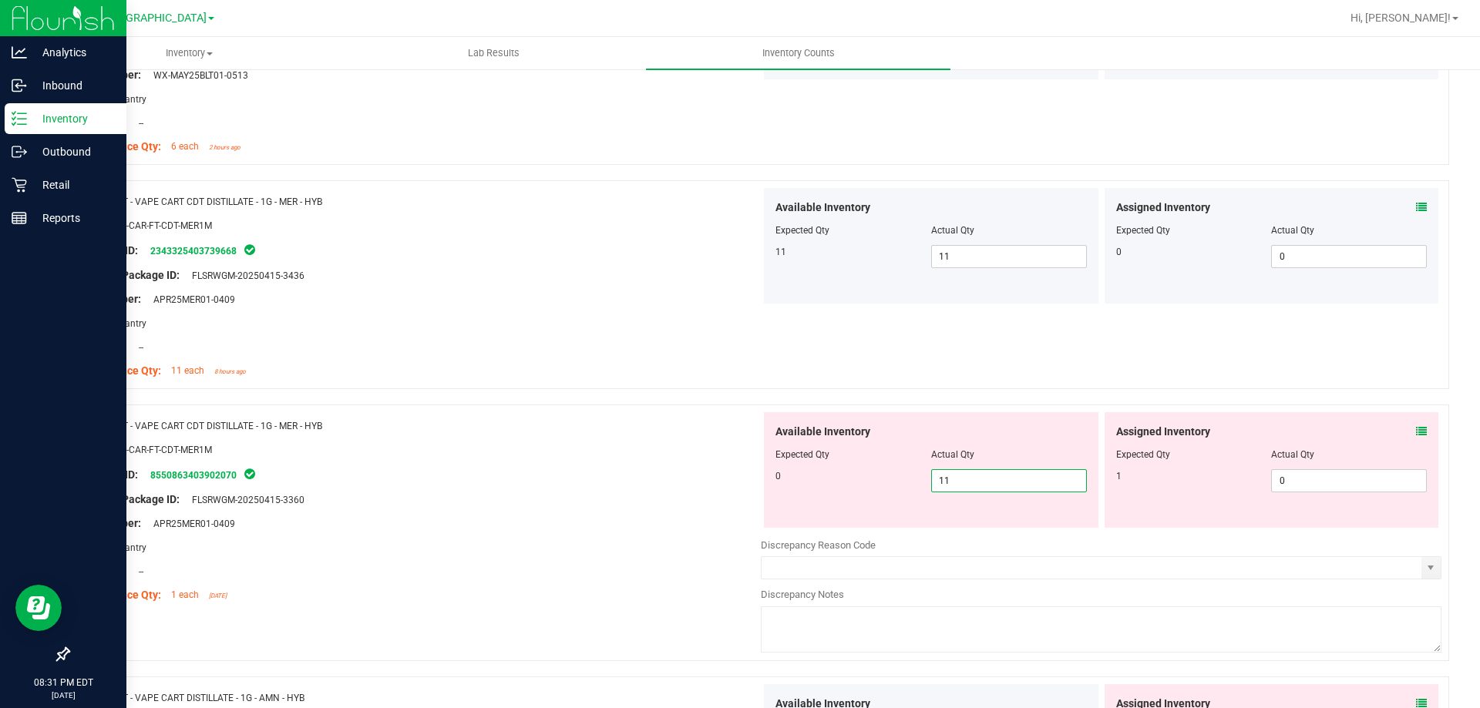
type input "1"
type input "0"
click at [1313, 477] on input "0" at bounding box center [1349, 481] width 154 height 22
type input "0"
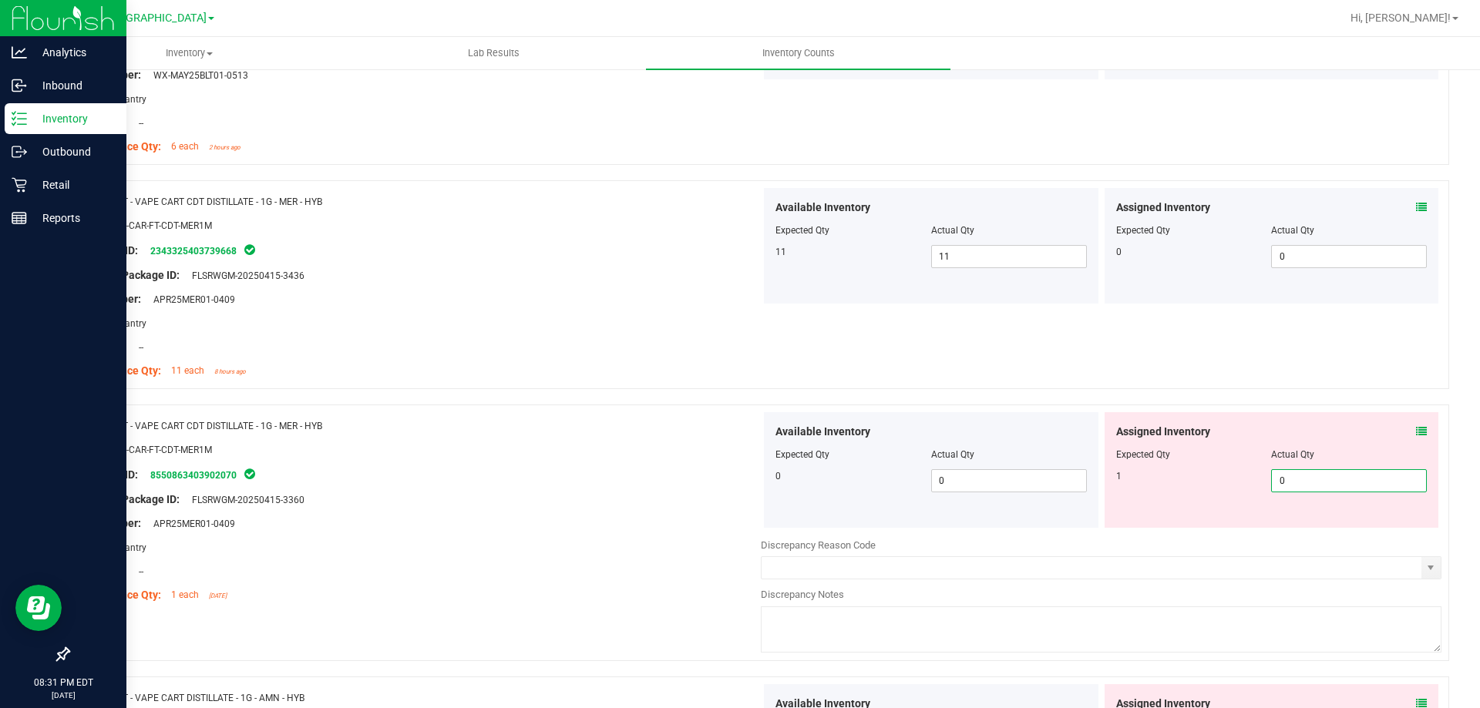
type input "01"
click at [585, 439] on div at bounding box center [420, 438] width 681 height 8
type input "1"
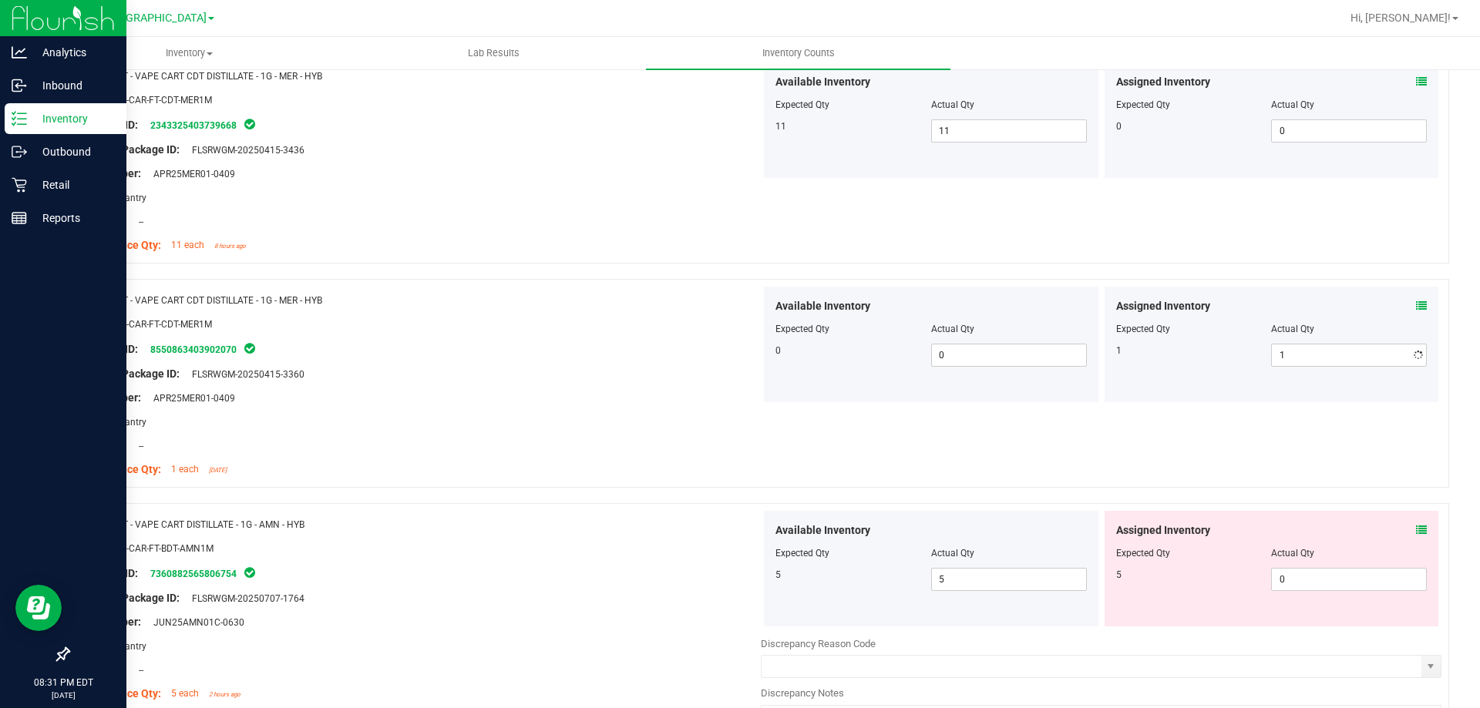
scroll to position [3039, 0]
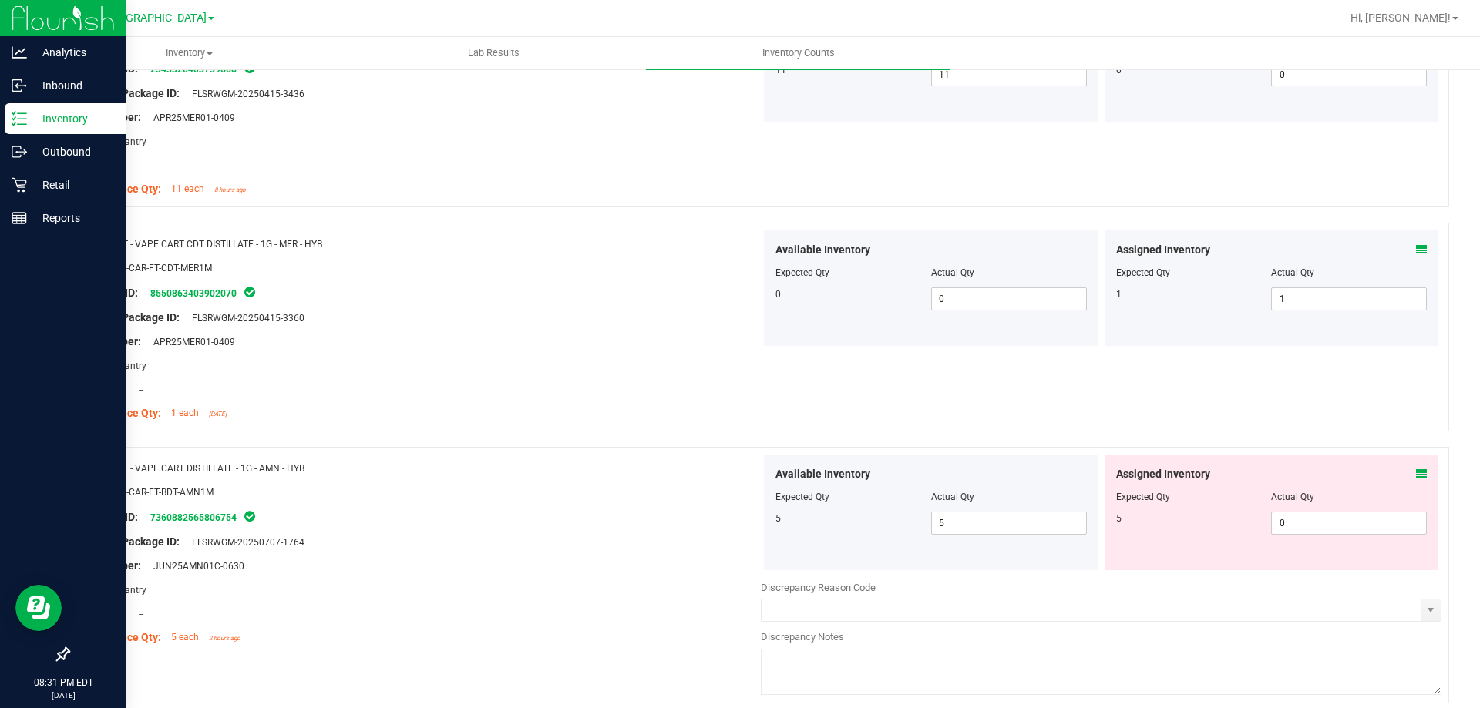
click at [1425, 473] on div "Assigned Inventory Expected Qty Actual Qty 5 0 0" at bounding box center [1272, 513] width 335 height 116
click at [1416, 473] on icon at bounding box center [1421, 474] width 11 height 11
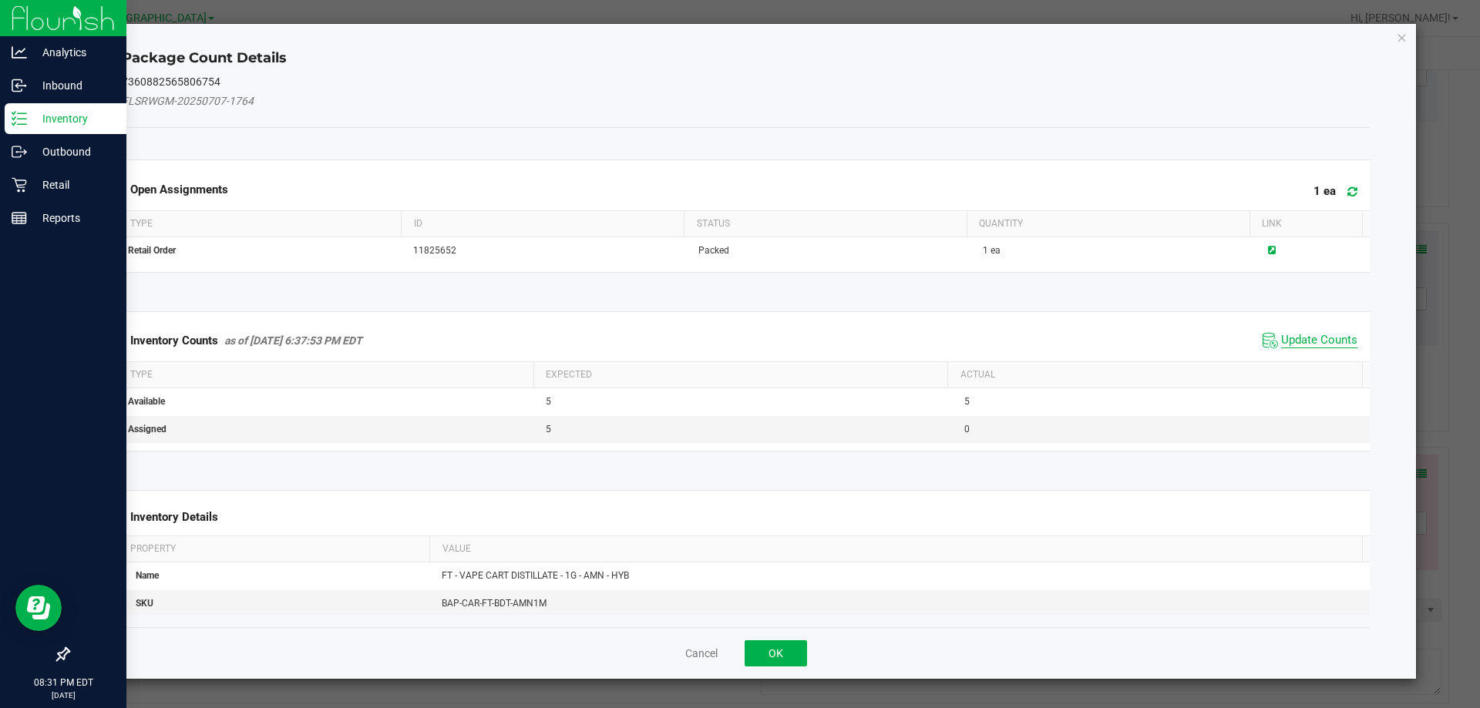
click at [1311, 335] on span "Update Counts" at bounding box center [1319, 340] width 76 height 15
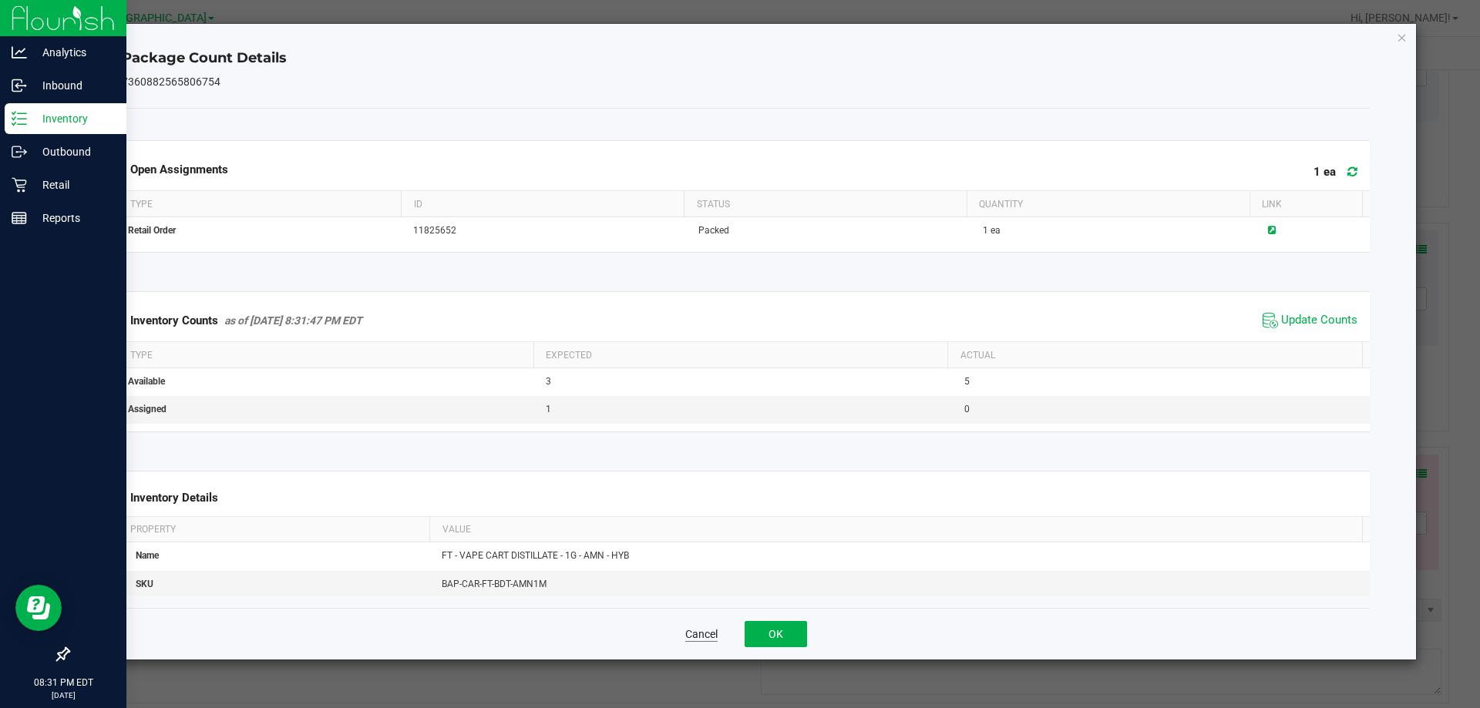
click at [695, 637] on button "Cancel" at bounding box center [701, 634] width 32 height 15
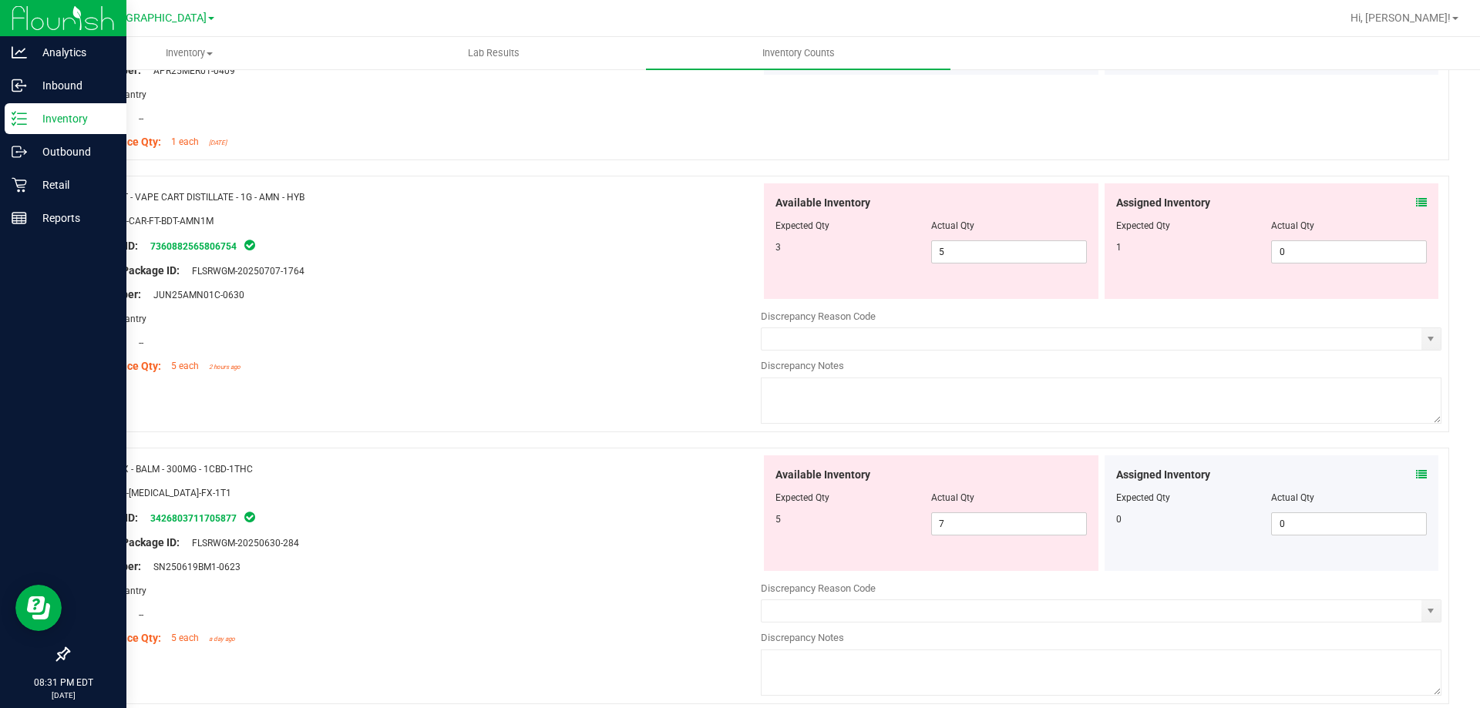
scroll to position [3315, 0]
click at [1416, 470] on icon at bounding box center [1421, 470] width 11 height 11
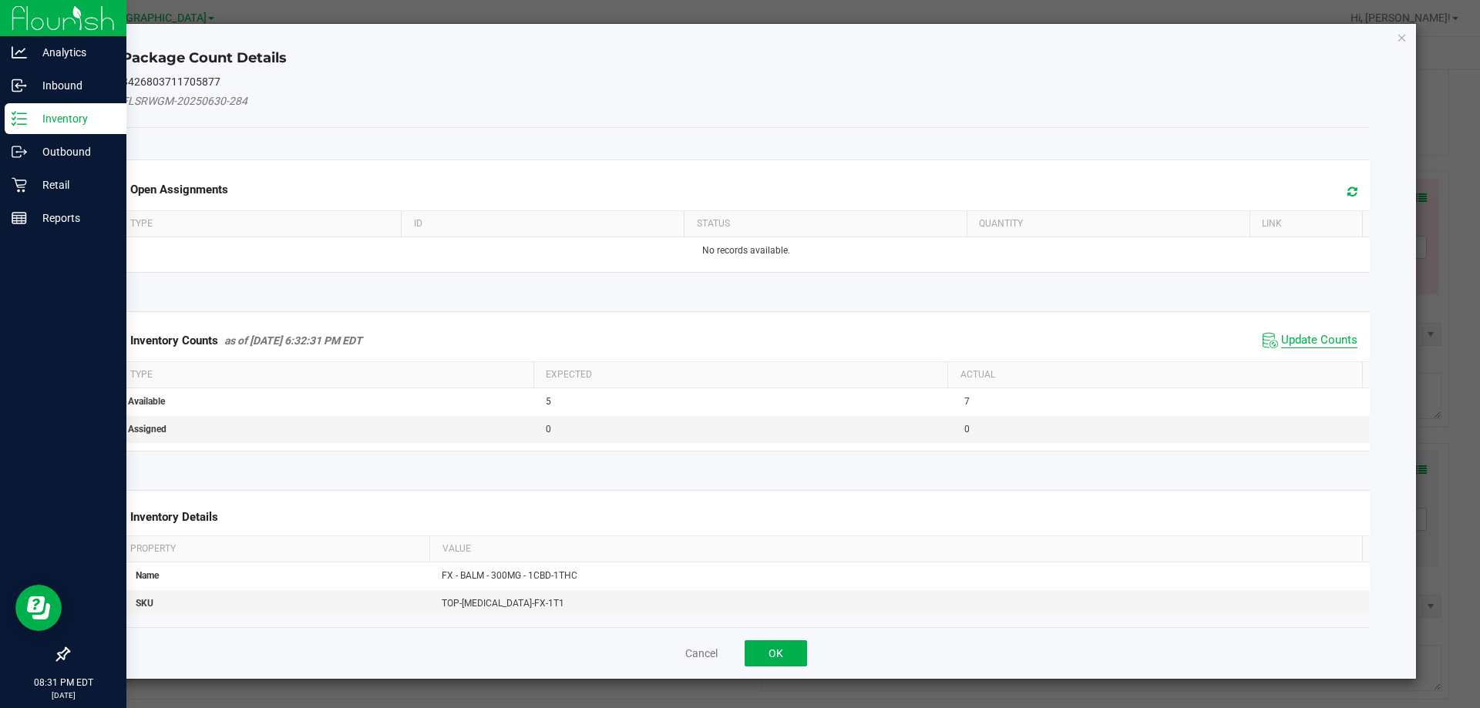
click at [1314, 338] on span "Update Counts" at bounding box center [1319, 340] width 76 height 15
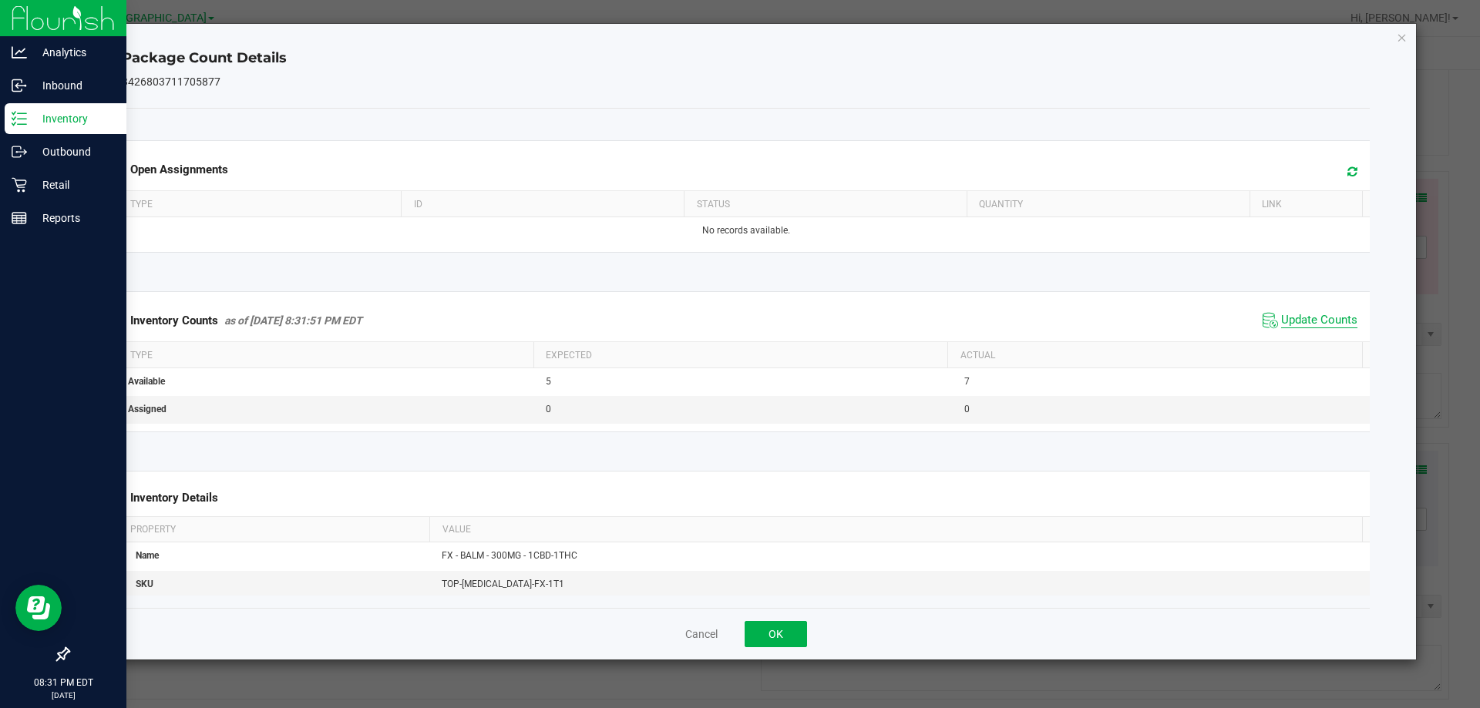
click at [1311, 328] on span "Update Counts" at bounding box center [1319, 320] width 76 height 15
click at [692, 635] on button "Cancel" at bounding box center [701, 634] width 32 height 15
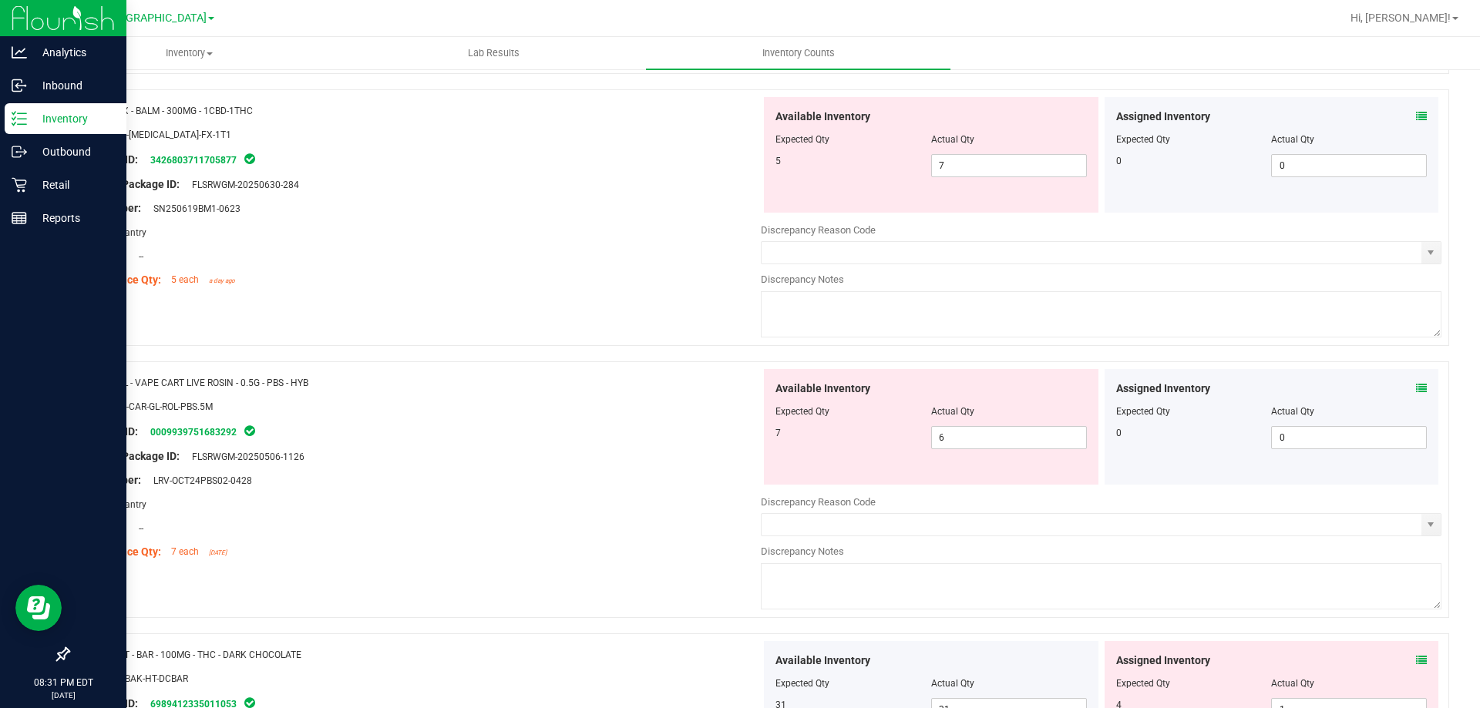
scroll to position [3699, 0]
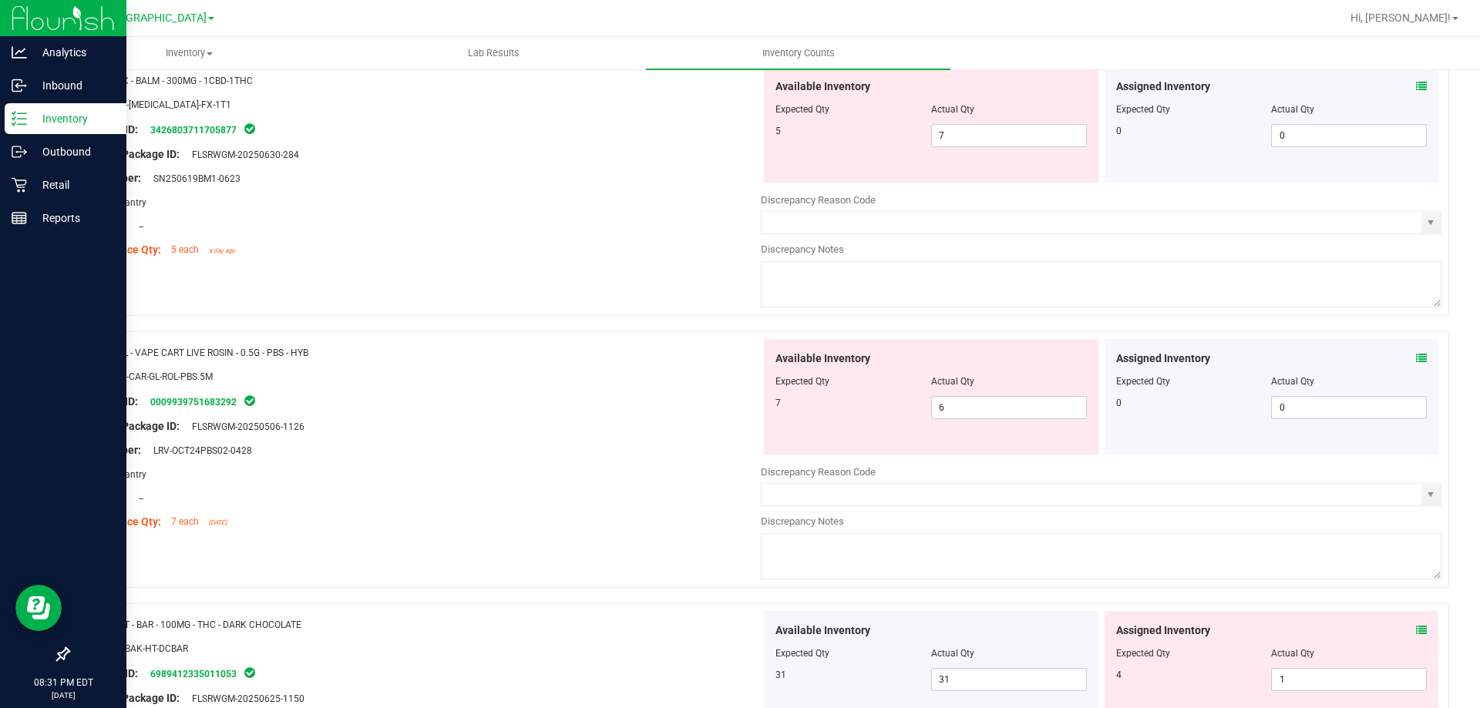
click at [1416, 362] on icon at bounding box center [1421, 358] width 11 height 11
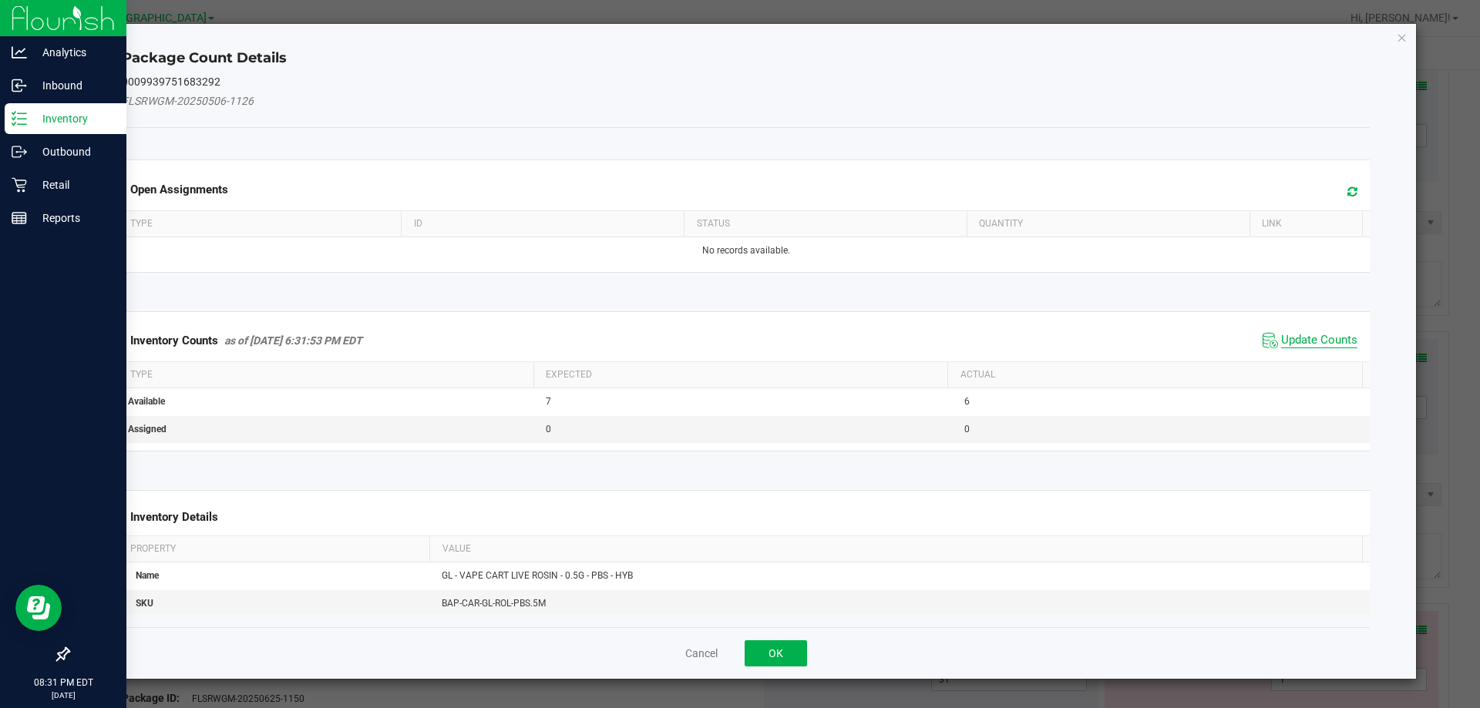
click at [1311, 346] on span "Update Counts" at bounding box center [1319, 340] width 76 height 15
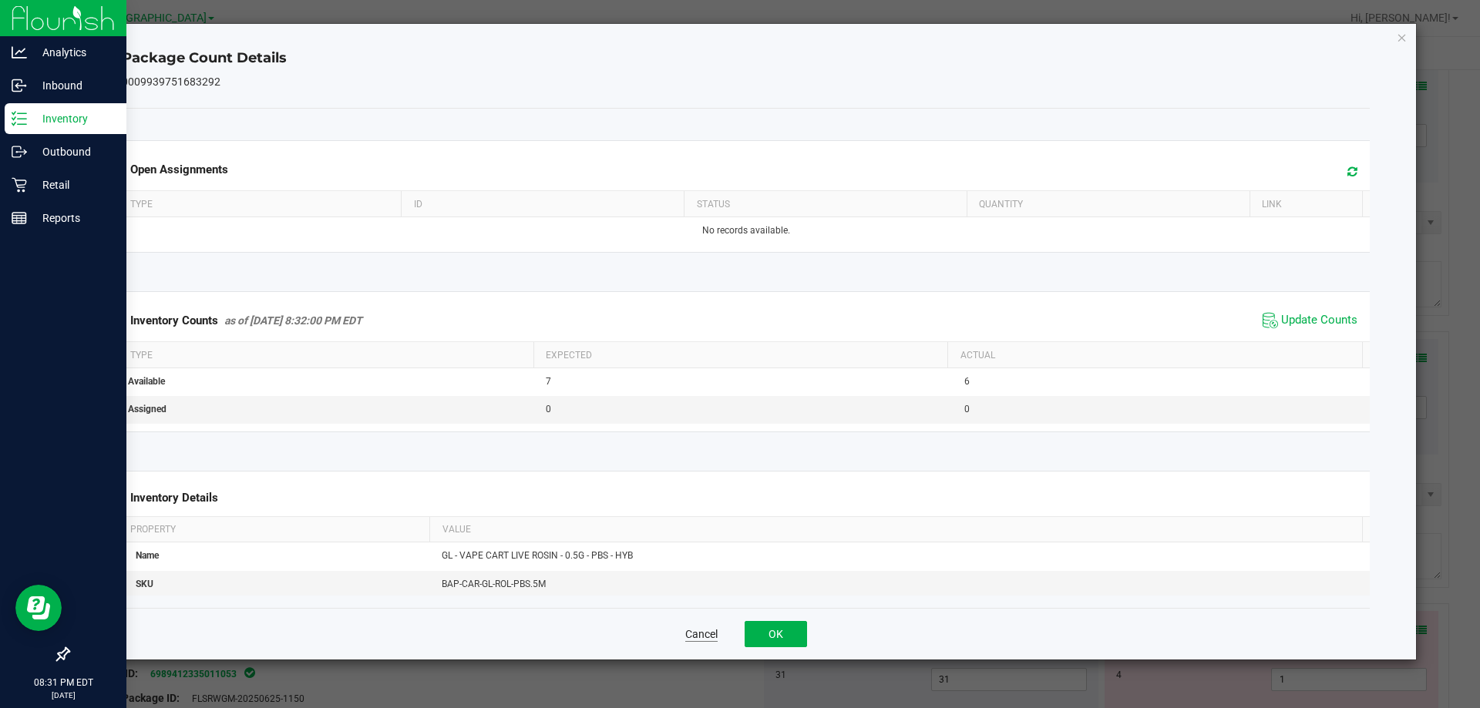
click at [701, 637] on button "Cancel" at bounding box center [701, 634] width 32 height 15
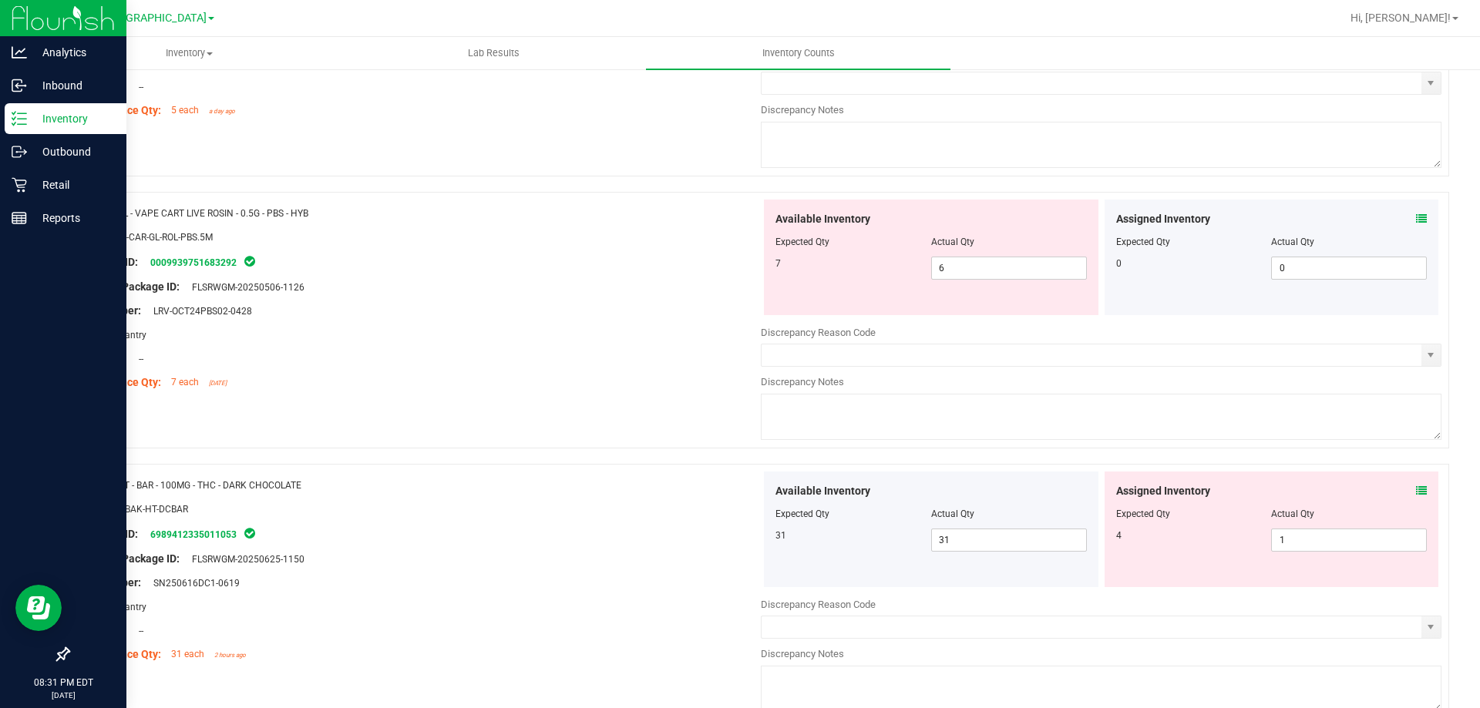
scroll to position [3859, 0]
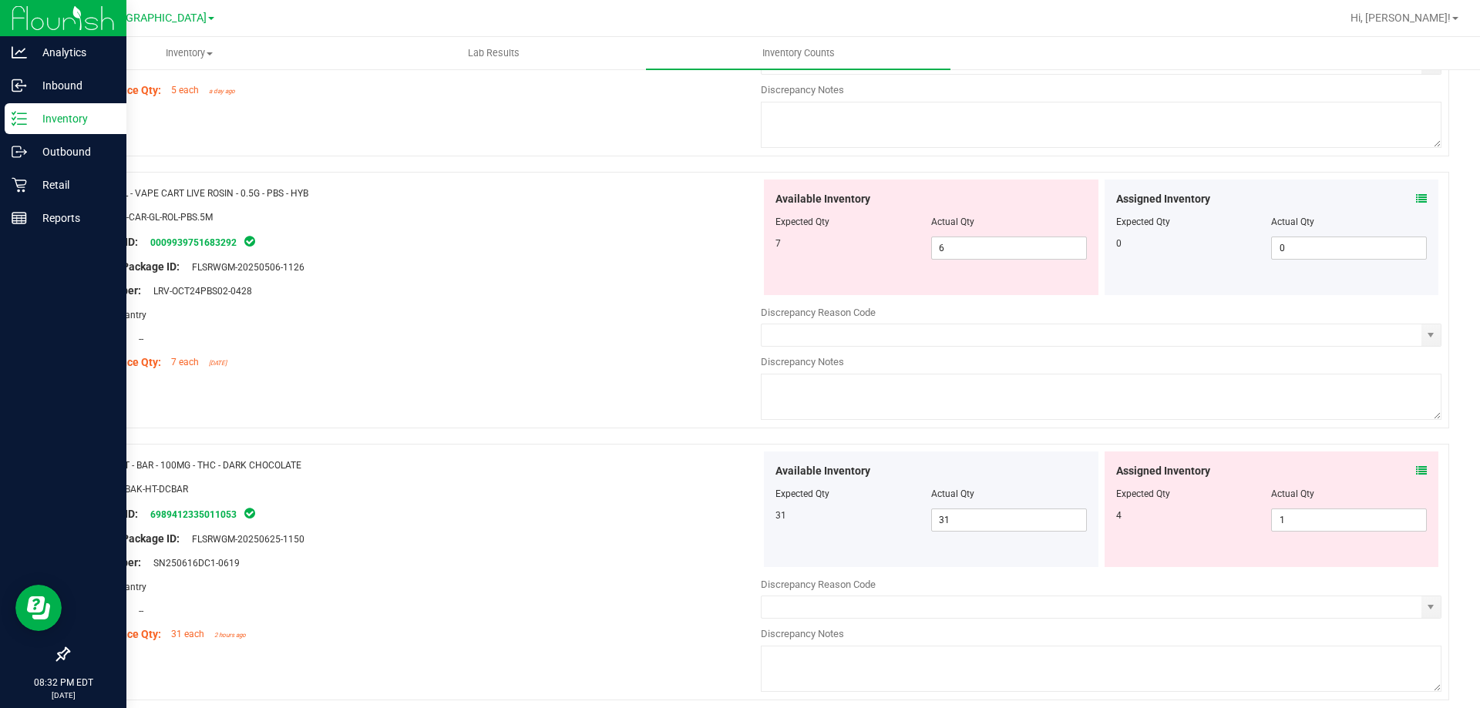
click at [1416, 475] on icon at bounding box center [1421, 471] width 11 height 11
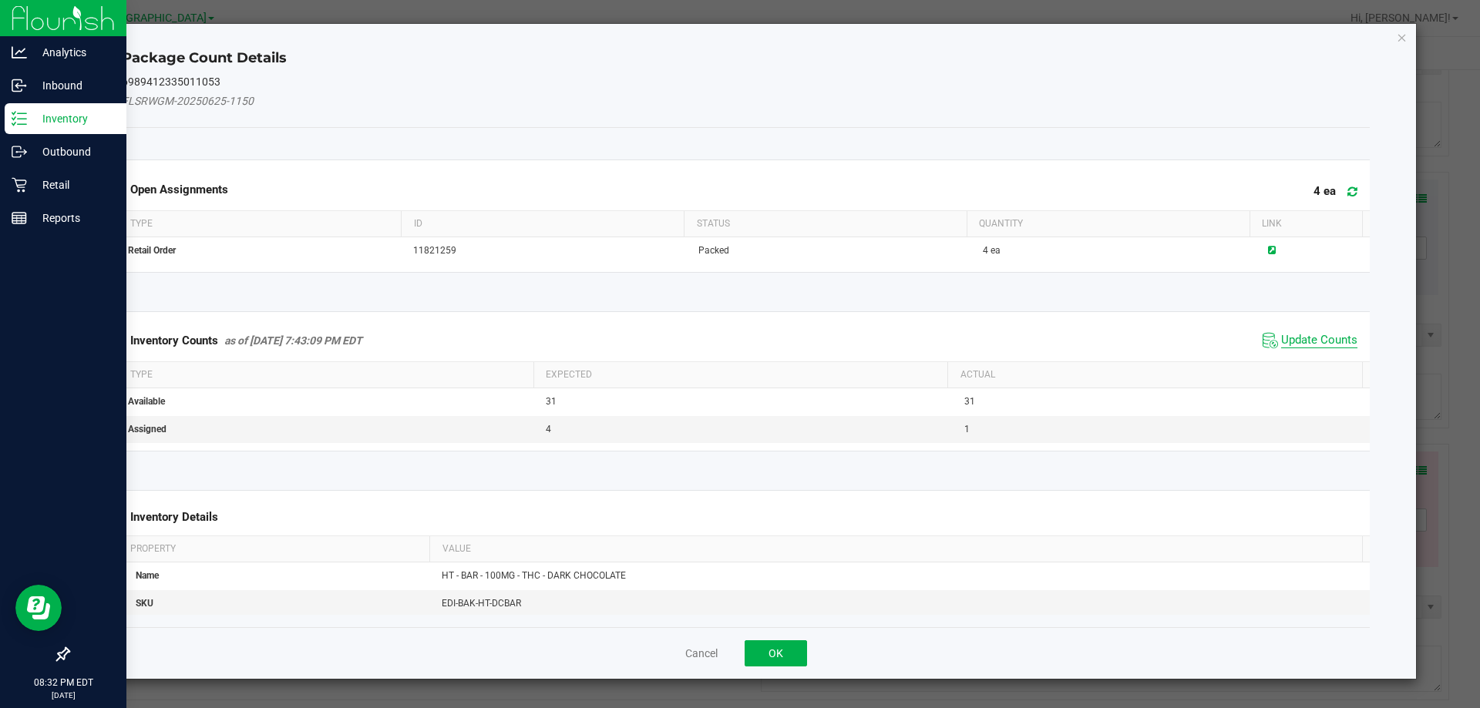
click at [1297, 345] on span "Update Counts" at bounding box center [1319, 340] width 76 height 15
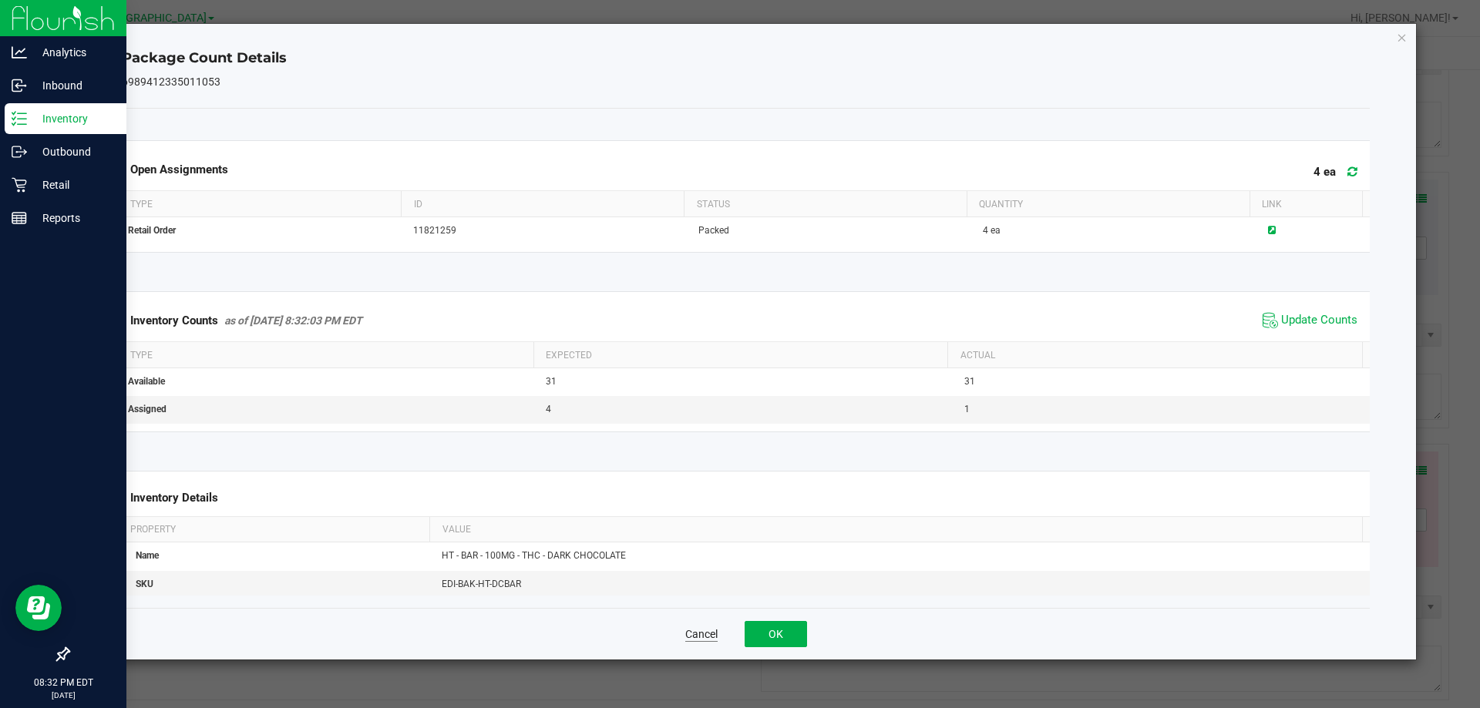
click at [696, 631] on button "Cancel" at bounding box center [701, 634] width 32 height 15
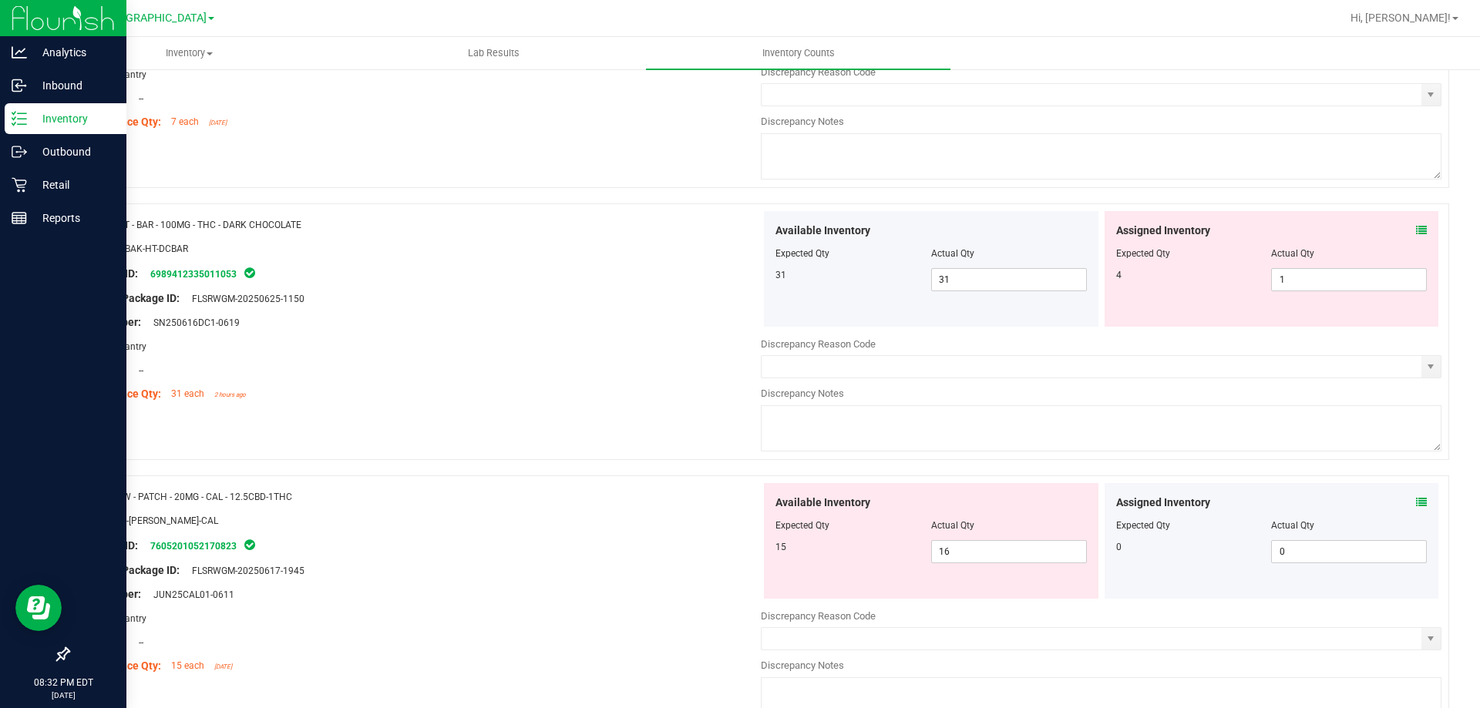
scroll to position [4104, 0]
click at [1416, 501] on icon at bounding box center [1421, 498] width 11 height 11
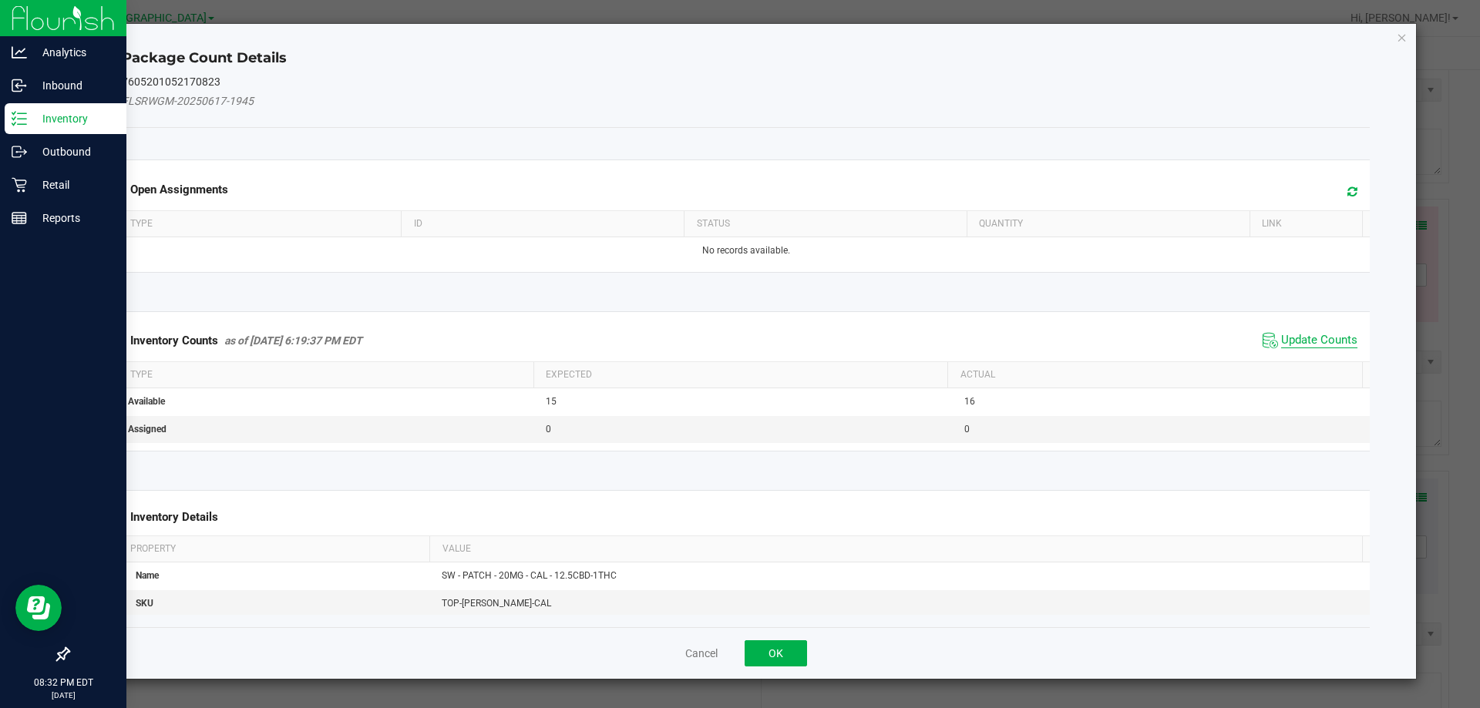
click at [1311, 344] on span "Update Counts" at bounding box center [1319, 340] width 76 height 15
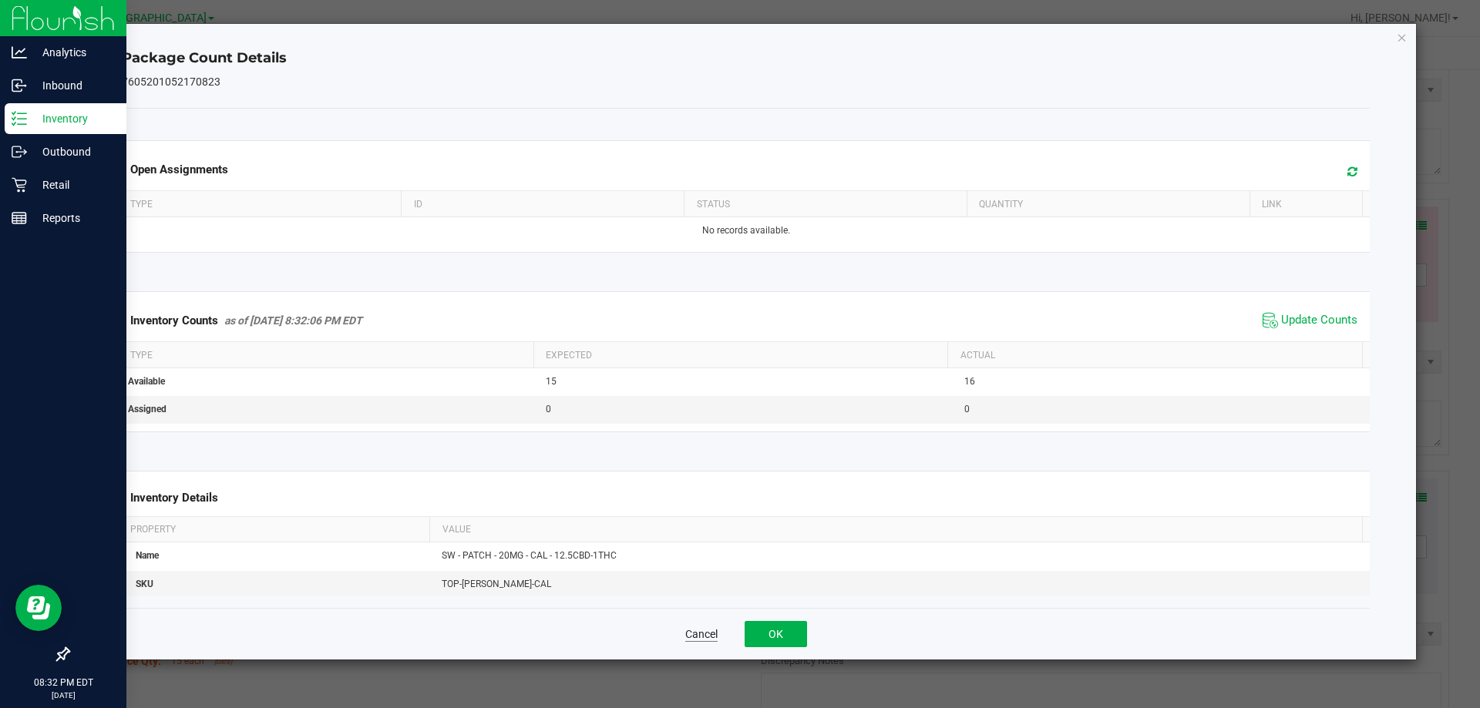
click at [696, 637] on button "Cancel" at bounding box center [701, 634] width 32 height 15
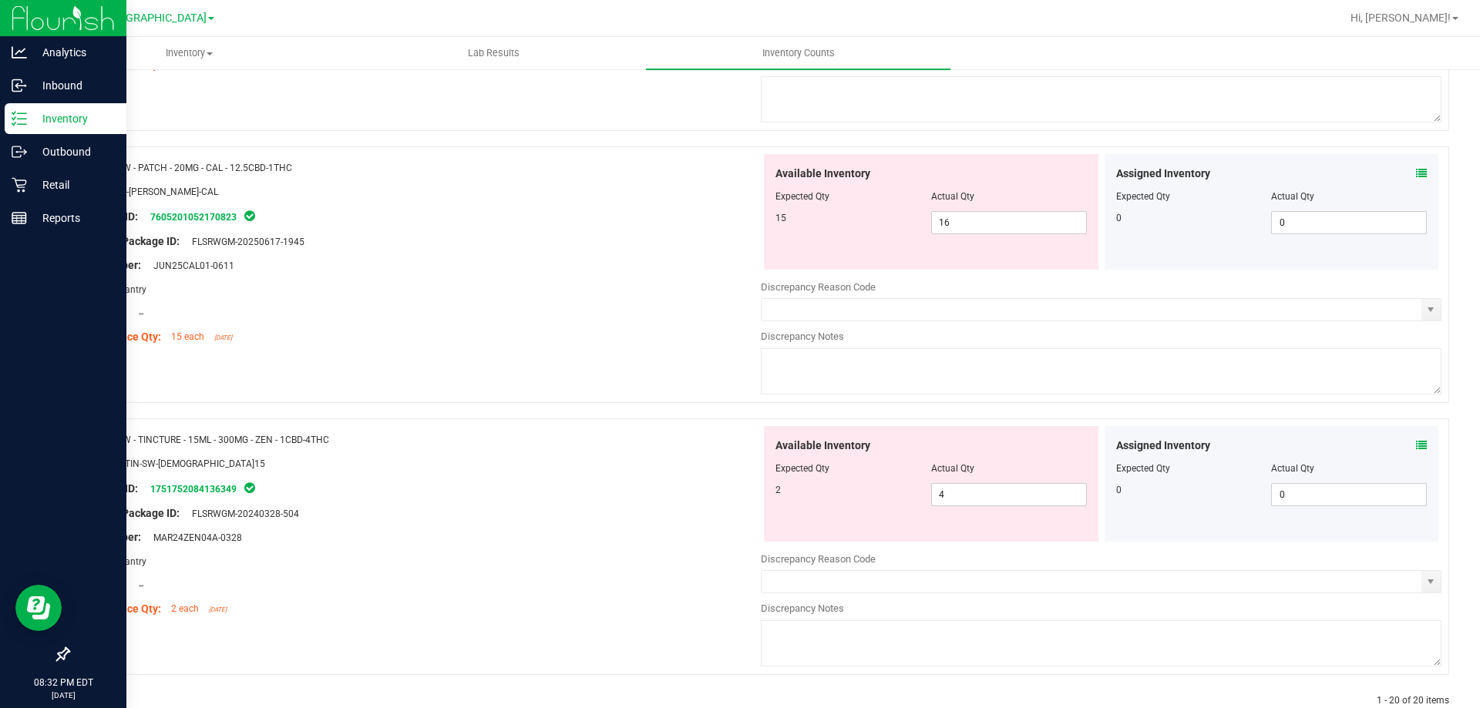
scroll to position [4463, 0]
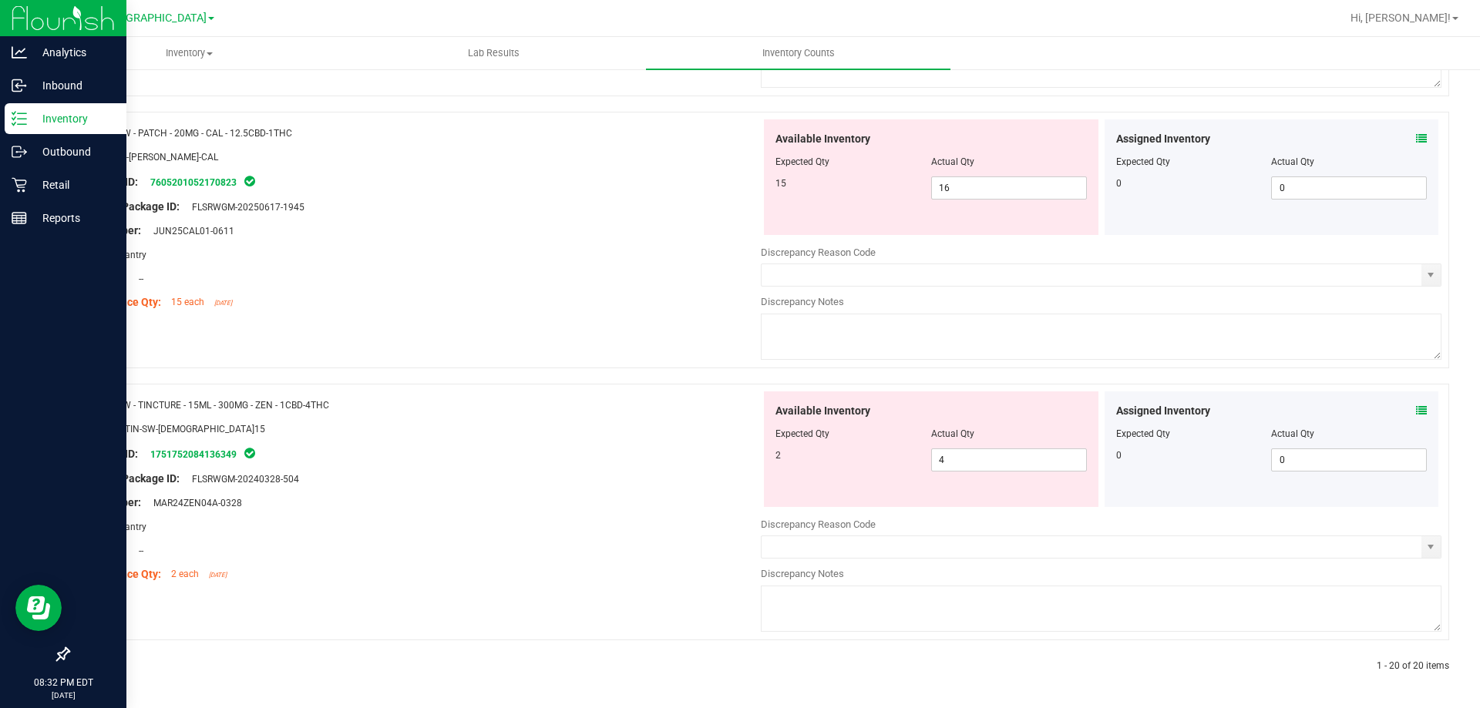
click at [1416, 410] on icon at bounding box center [1421, 410] width 11 height 11
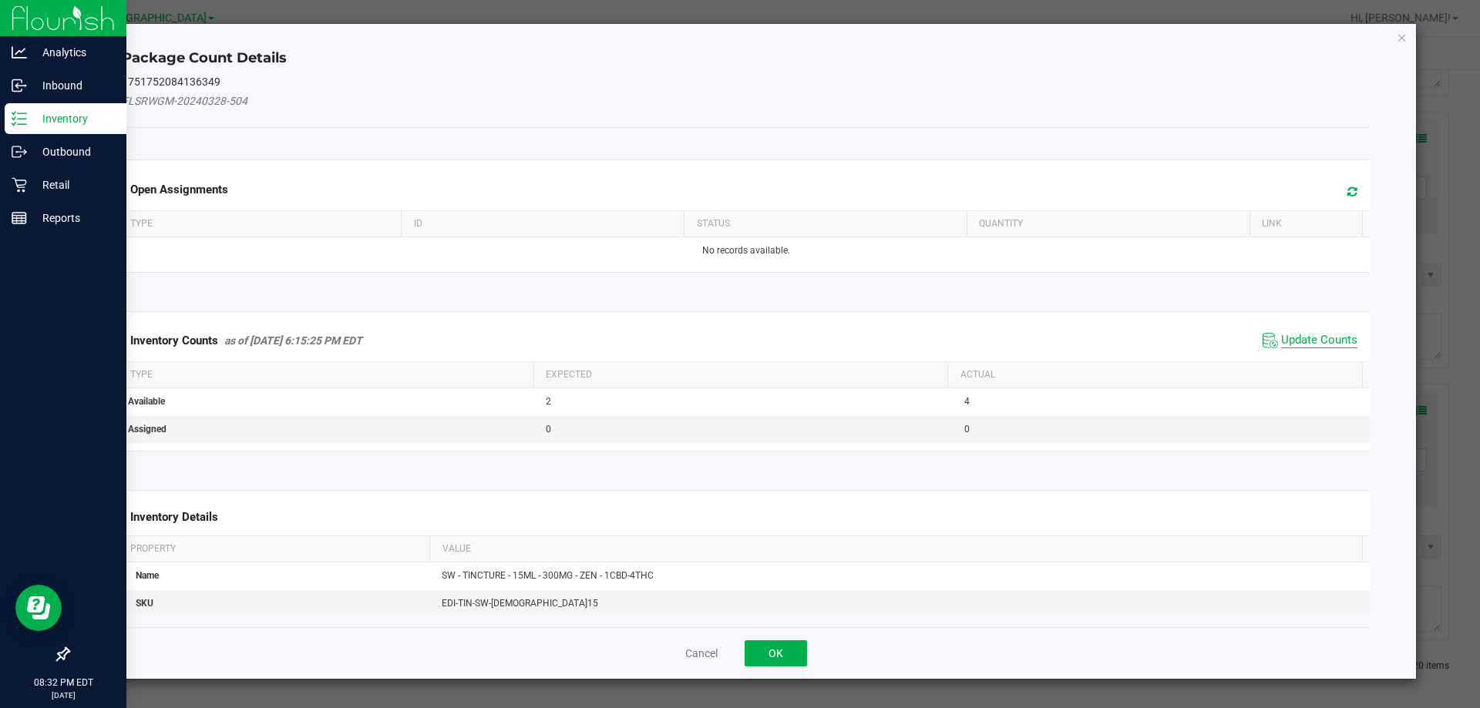
click at [1307, 343] on span "Update Counts" at bounding box center [1319, 340] width 76 height 15
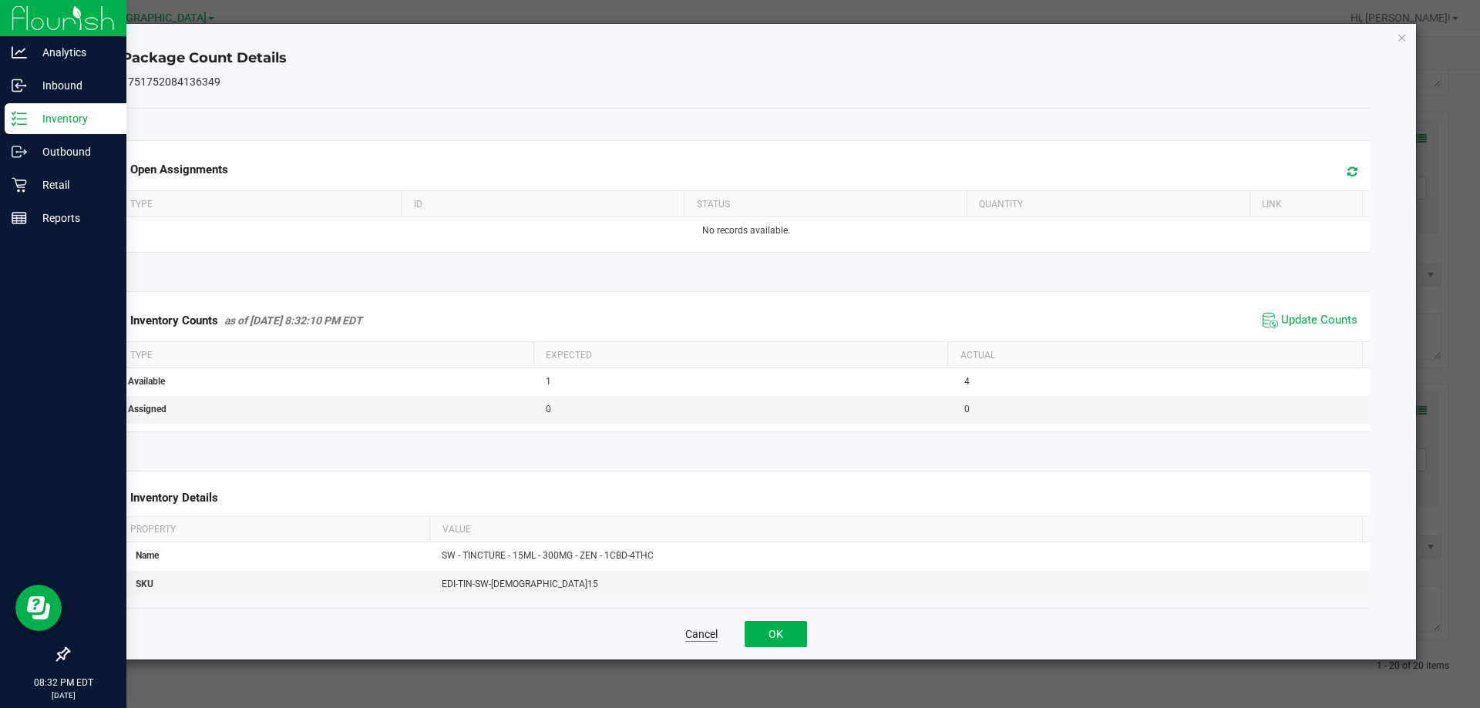
click at [692, 638] on button "Cancel" at bounding box center [701, 634] width 32 height 15
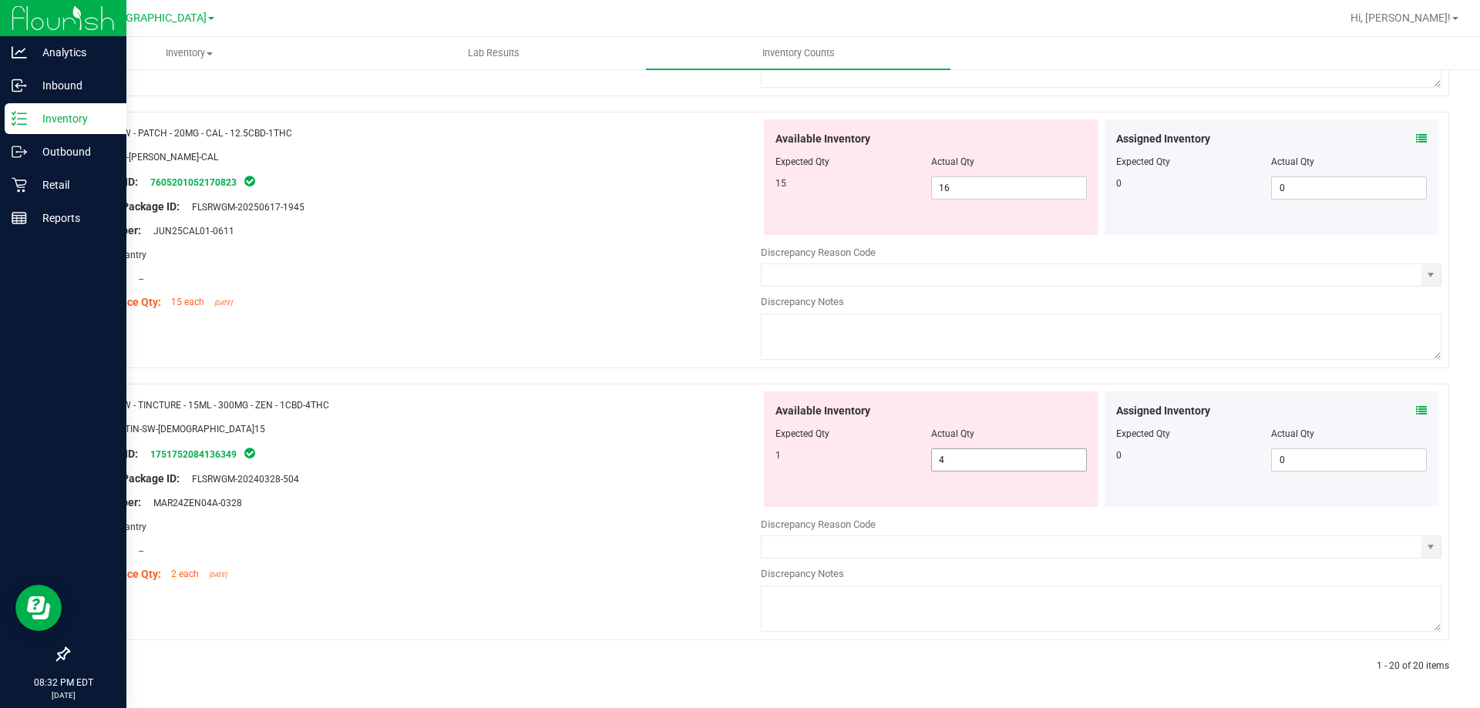
click at [977, 457] on input "4" at bounding box center [1009, 460] width 154 height 22
type input "1"
click at [997, 190] on div "Available Inventory Expected Qty Actual Qty 15 16 16" at bounding box center [931, 177] width 335 height 116
type input "1"
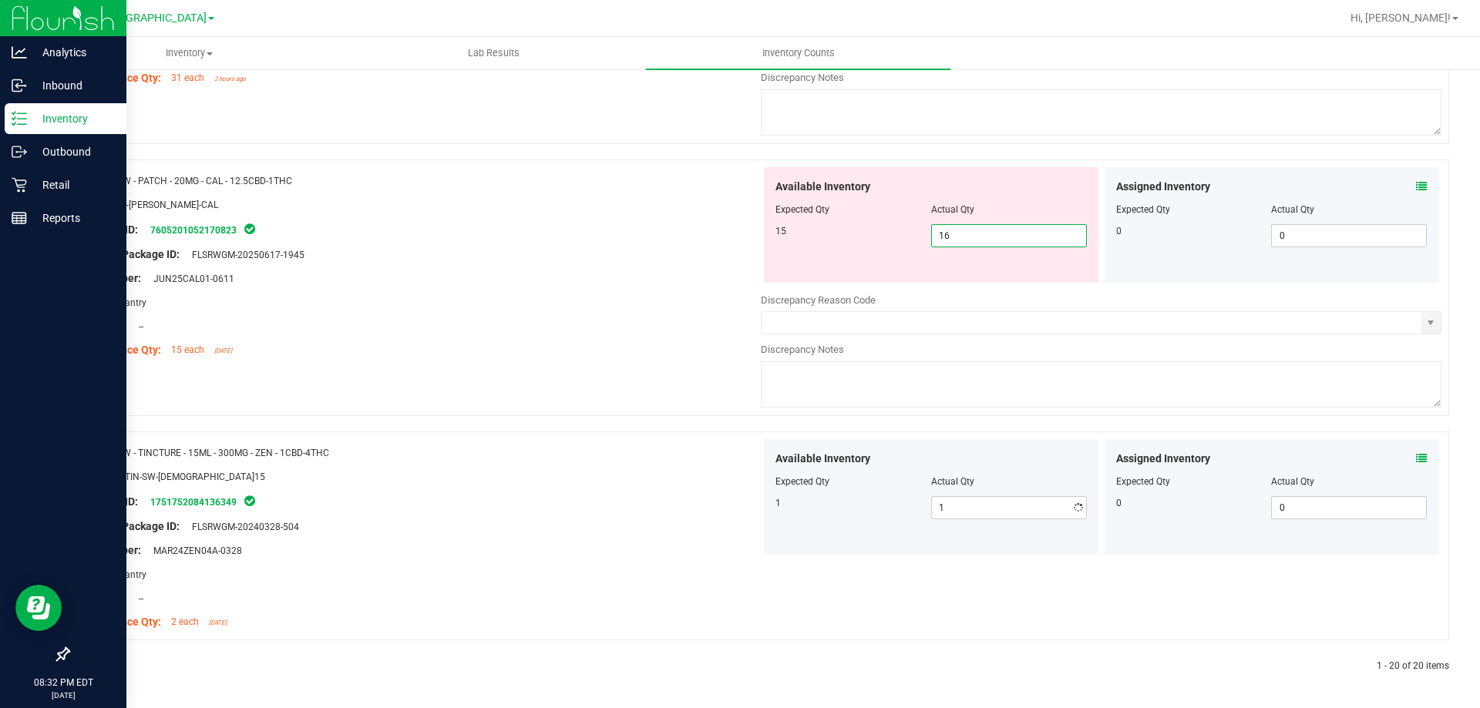
scroll to position [4415, 0]
type input "15"
click at [504, 385] on div "Name: SW - PATCH - 20MG - CAL - 12.5CBD-1THC SKU: TOP-PAT-SW-CAL Package ID: 76…" at bounding box center [758, 288] width 1381 height 257
type input "15"
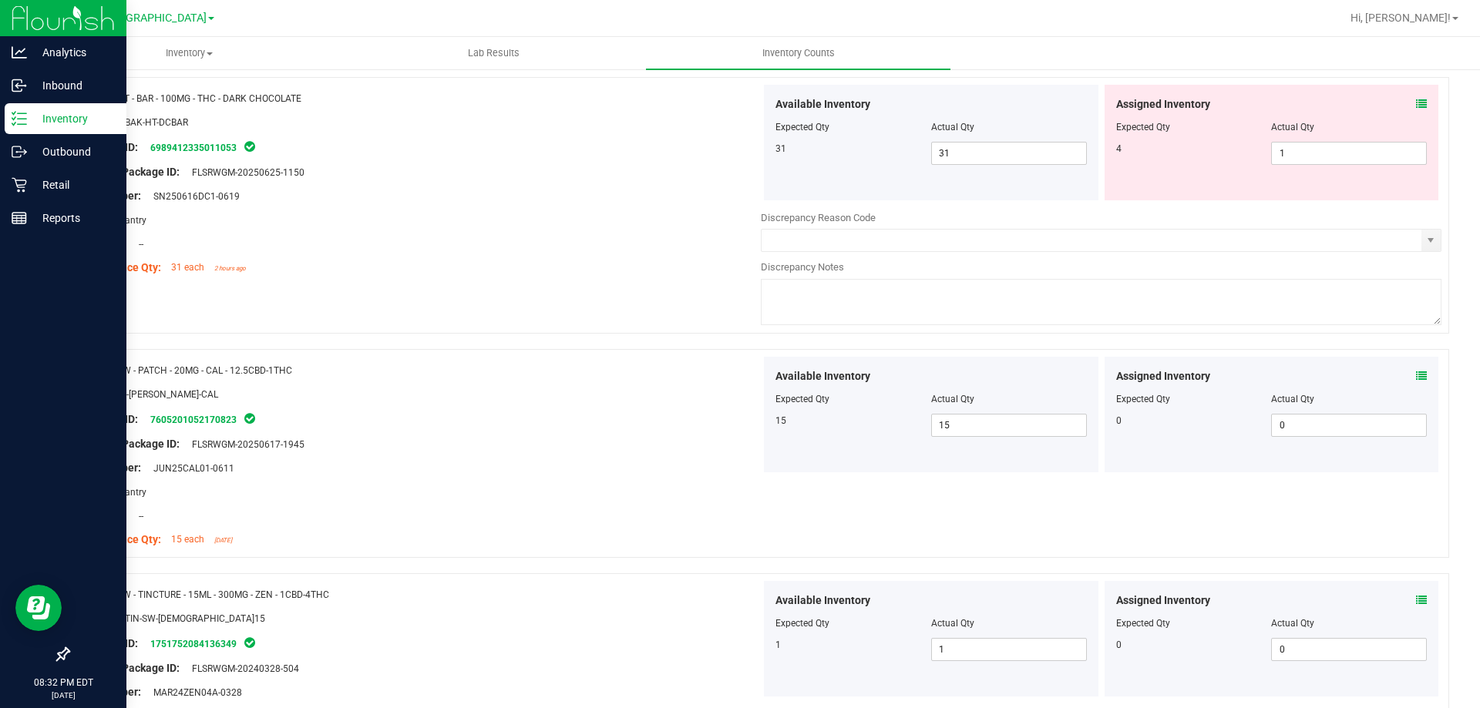
scroll to position [4133, 0]
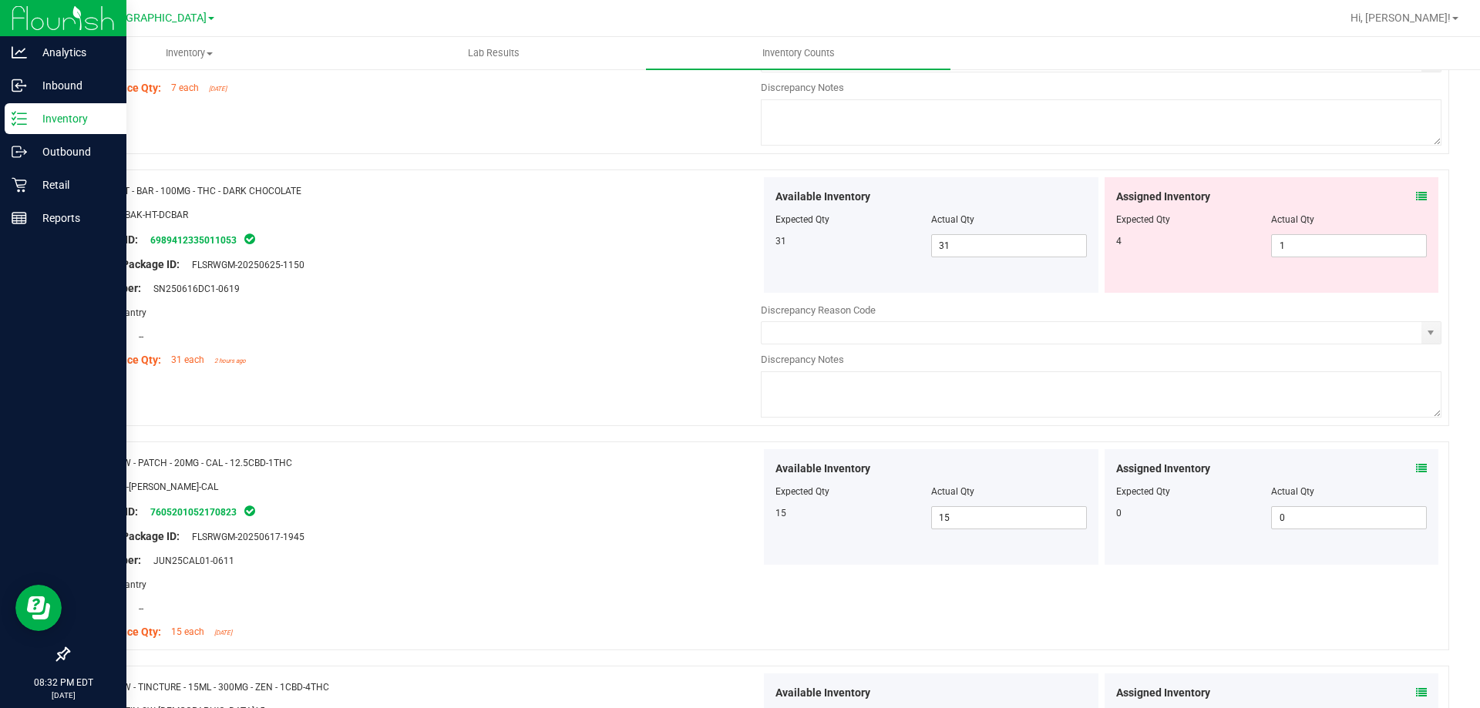
click at [1416, 195] on icon at bounding box center [1421, 196] width 11 height 11
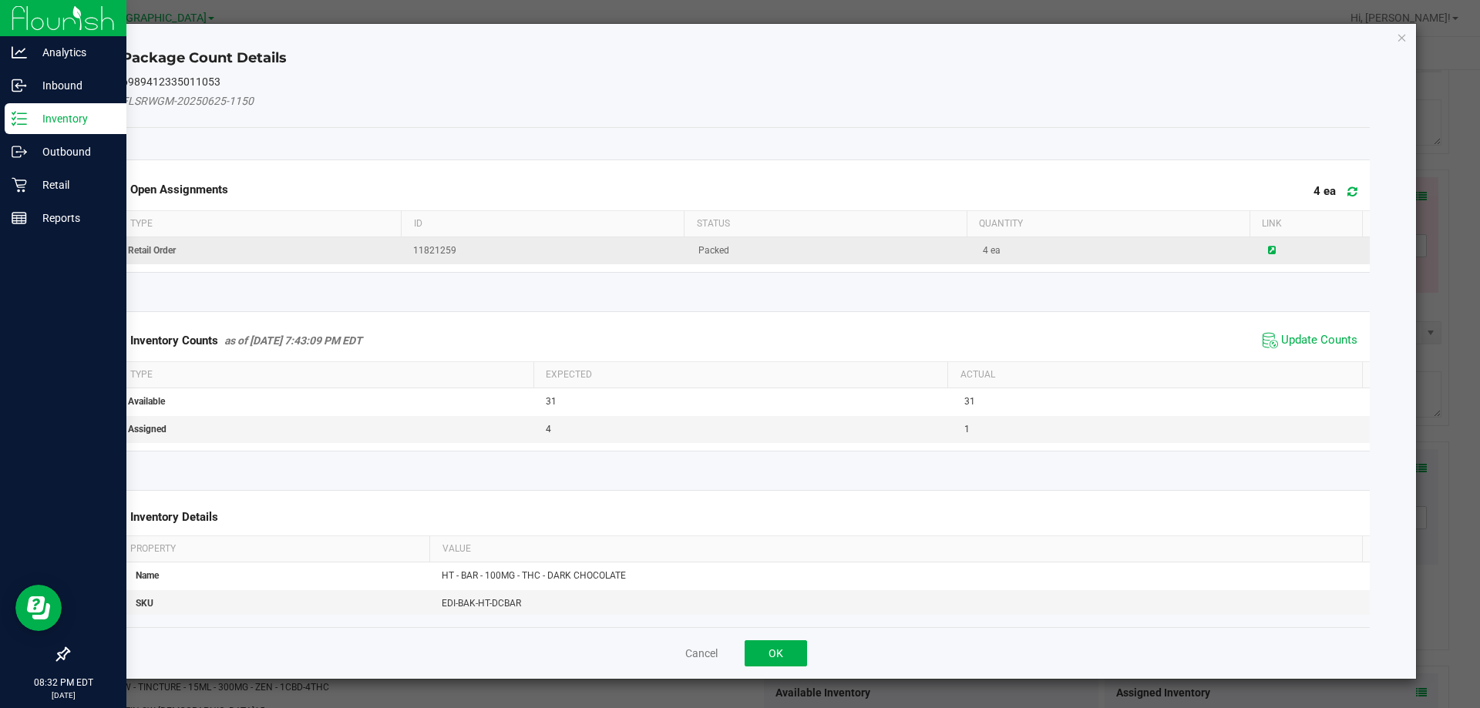
click at [1268, 247] on icon at bounding box center [1272, 250] width 8 height 9
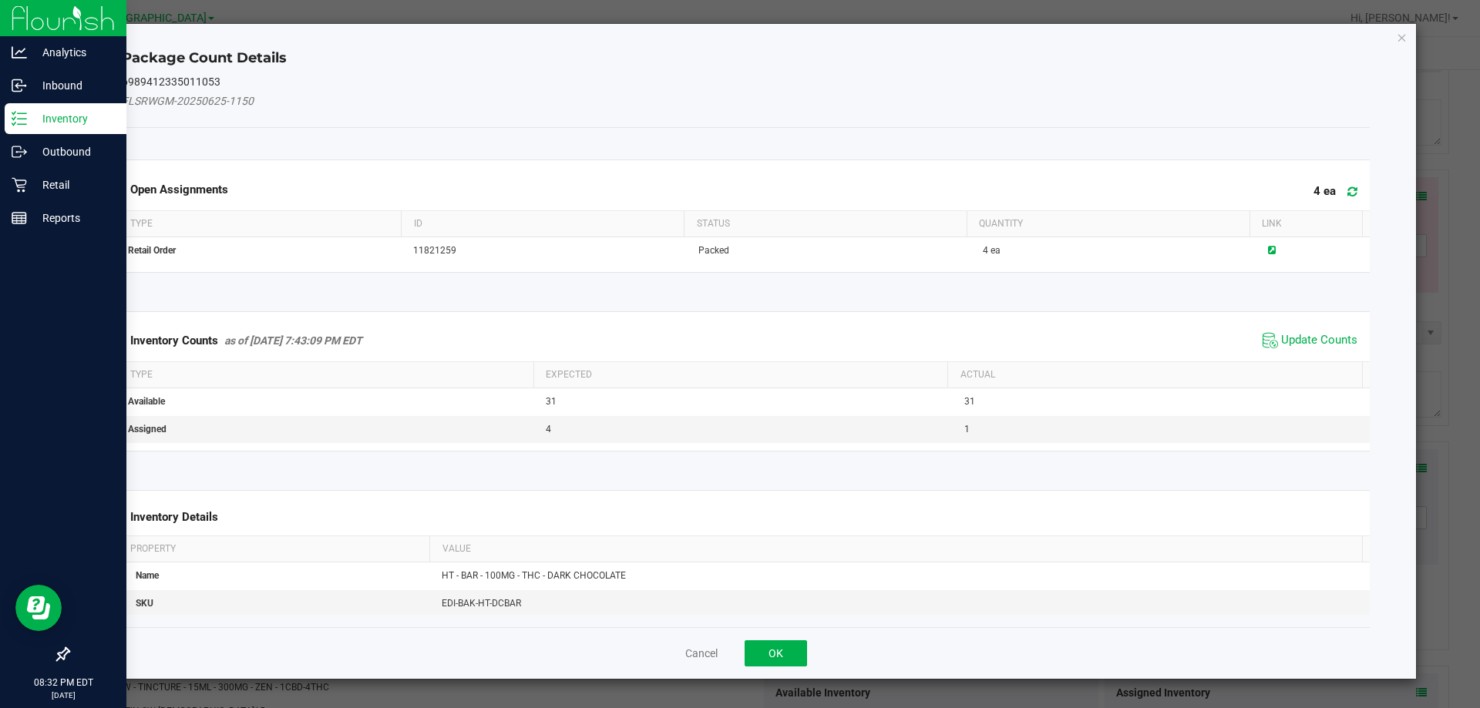
click at [718, 650] on div "Cancel OK" at bounding box center [746, 653] width 1249 height 52
click at [700, 655] on button "Cancel" at bounding box center [701, 653] width 32 height 15
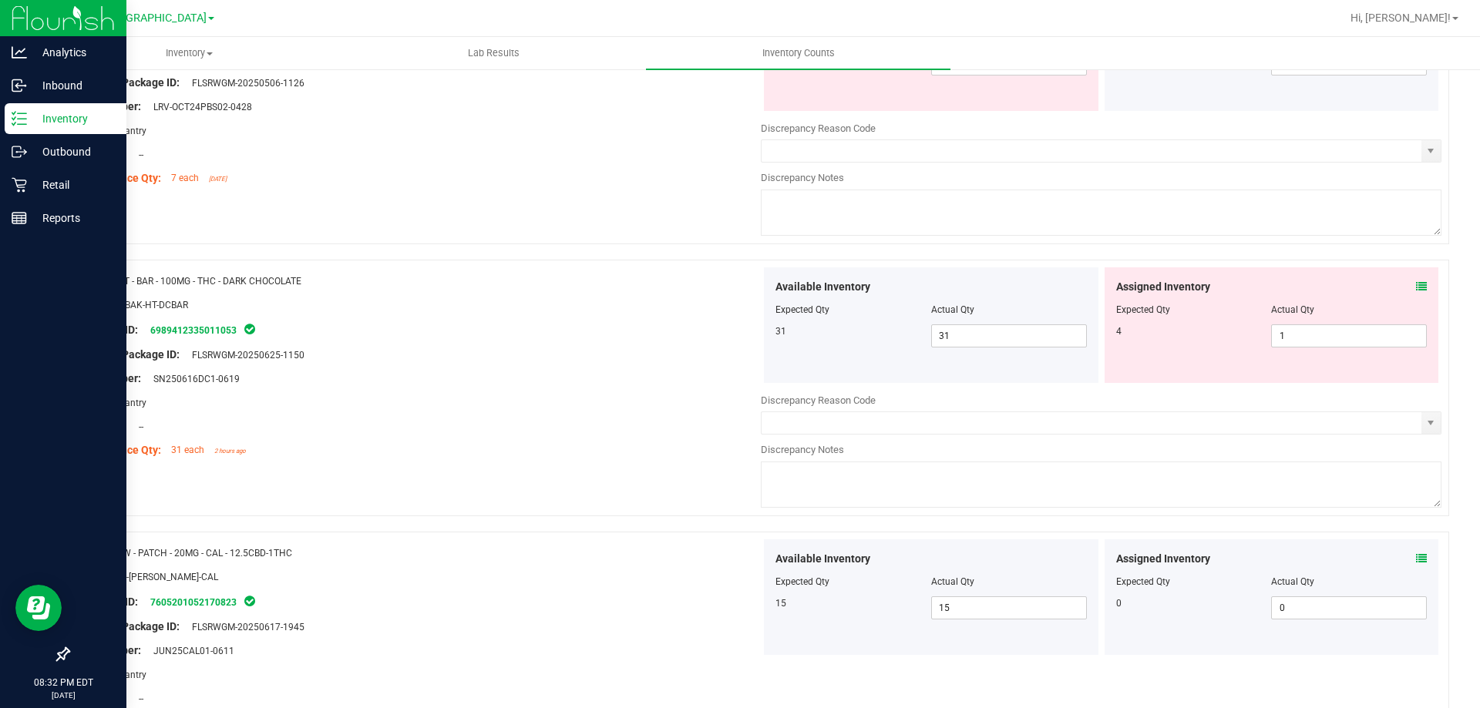
scroll to position [3825, 0]
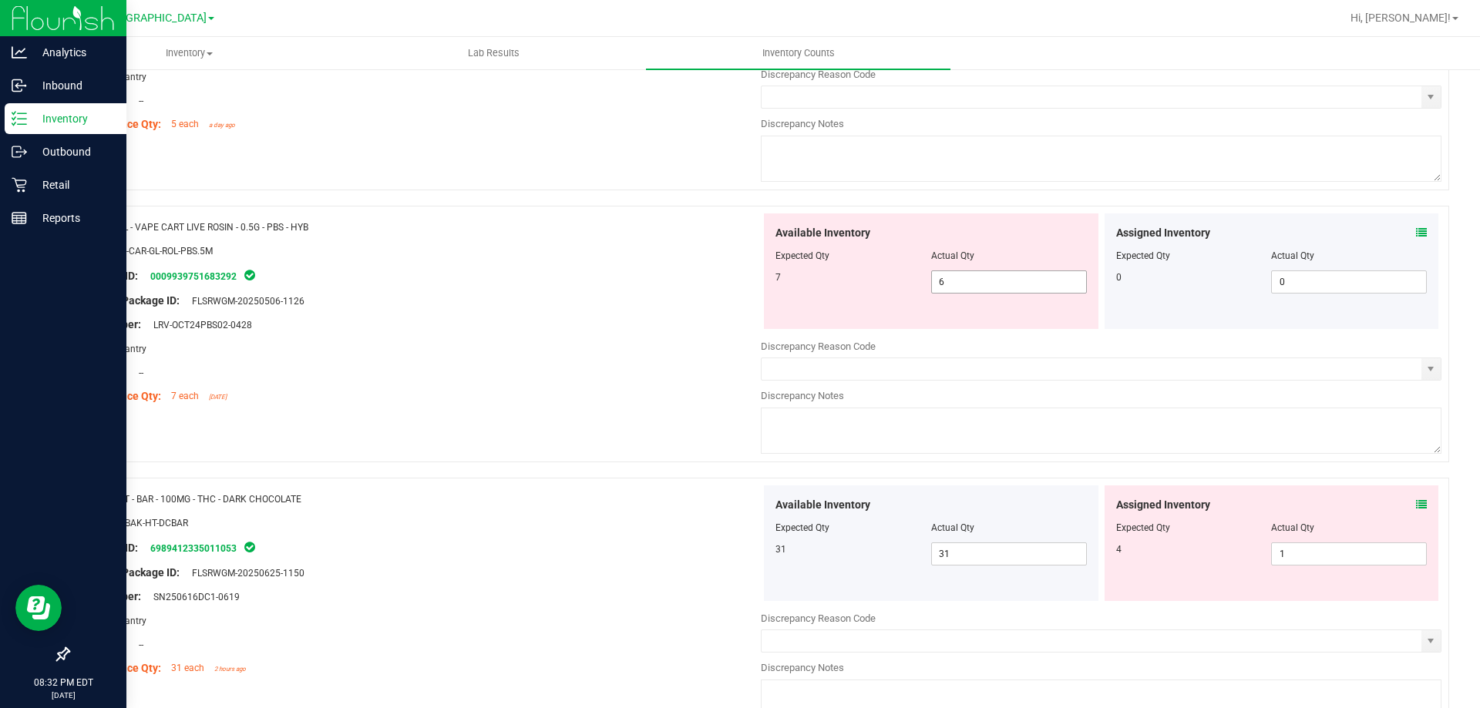
click at [972, 279] on input "6" at bounding box center [1009, 282] width 154 height 22
type input "7"
click at [529, 351] on div "Area: Pantry" at bounding box center [420, 349] width 681 height 16
type input "7"
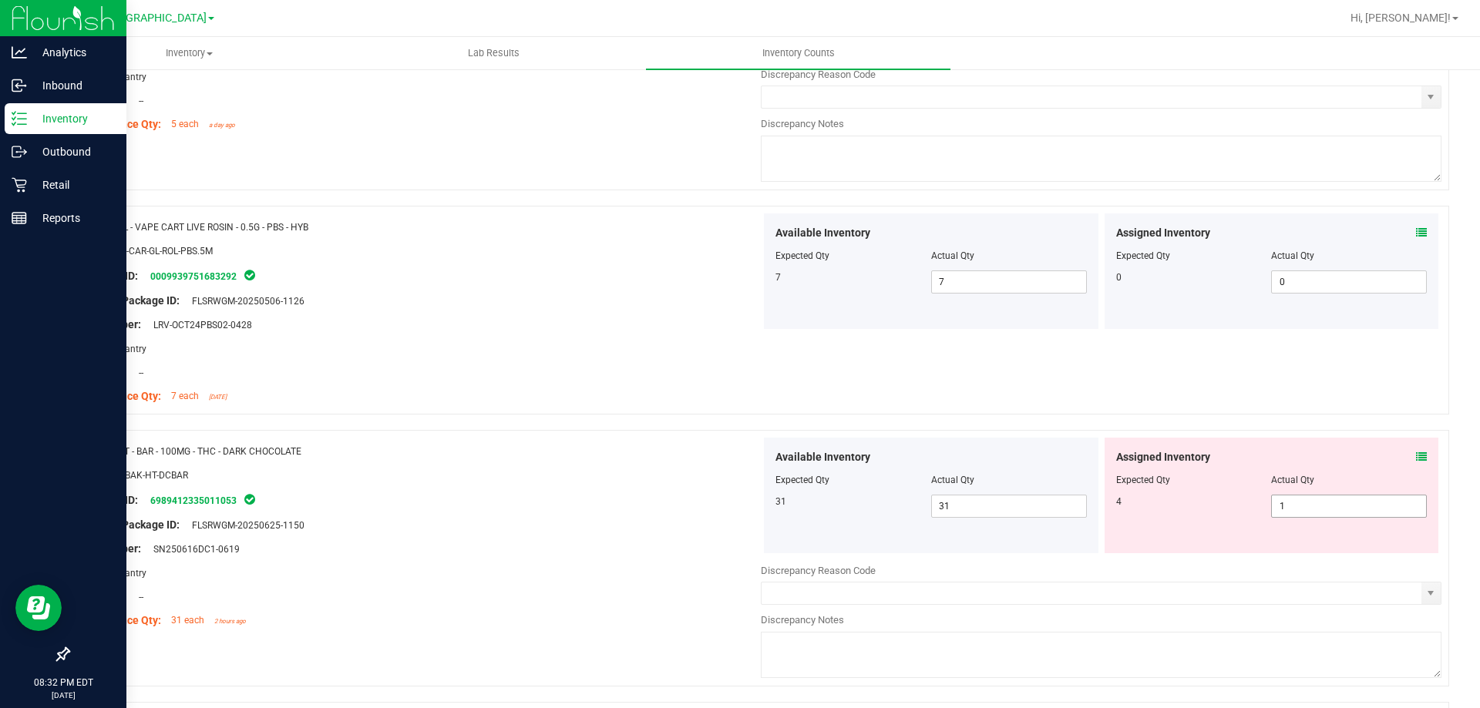
click at [1339, 510] on input "1" at bounding box center [1349, 507] width 154 height 22
type input "4"
click at [573, 334] on div at bounding box center [420, 337] width 681 height 8
type input "4"
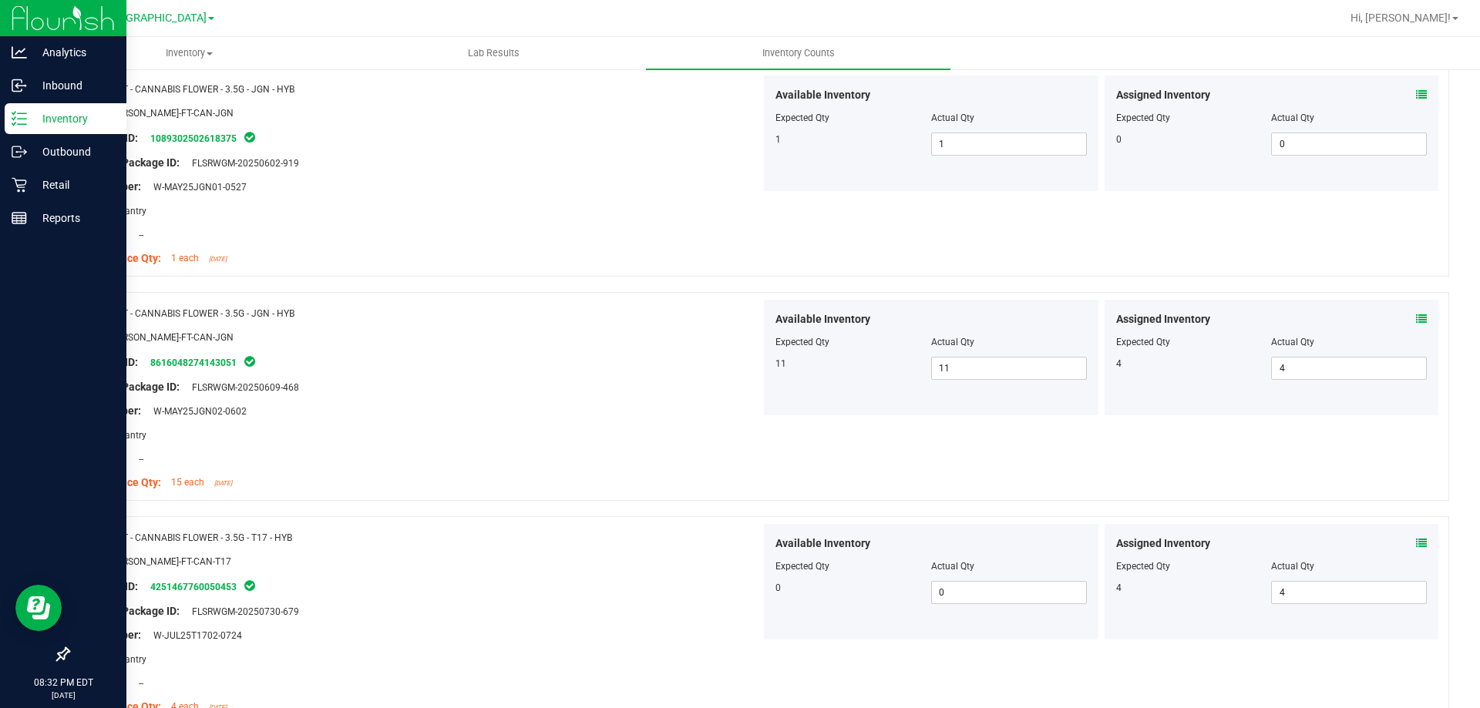
scroll to position [0, 0]
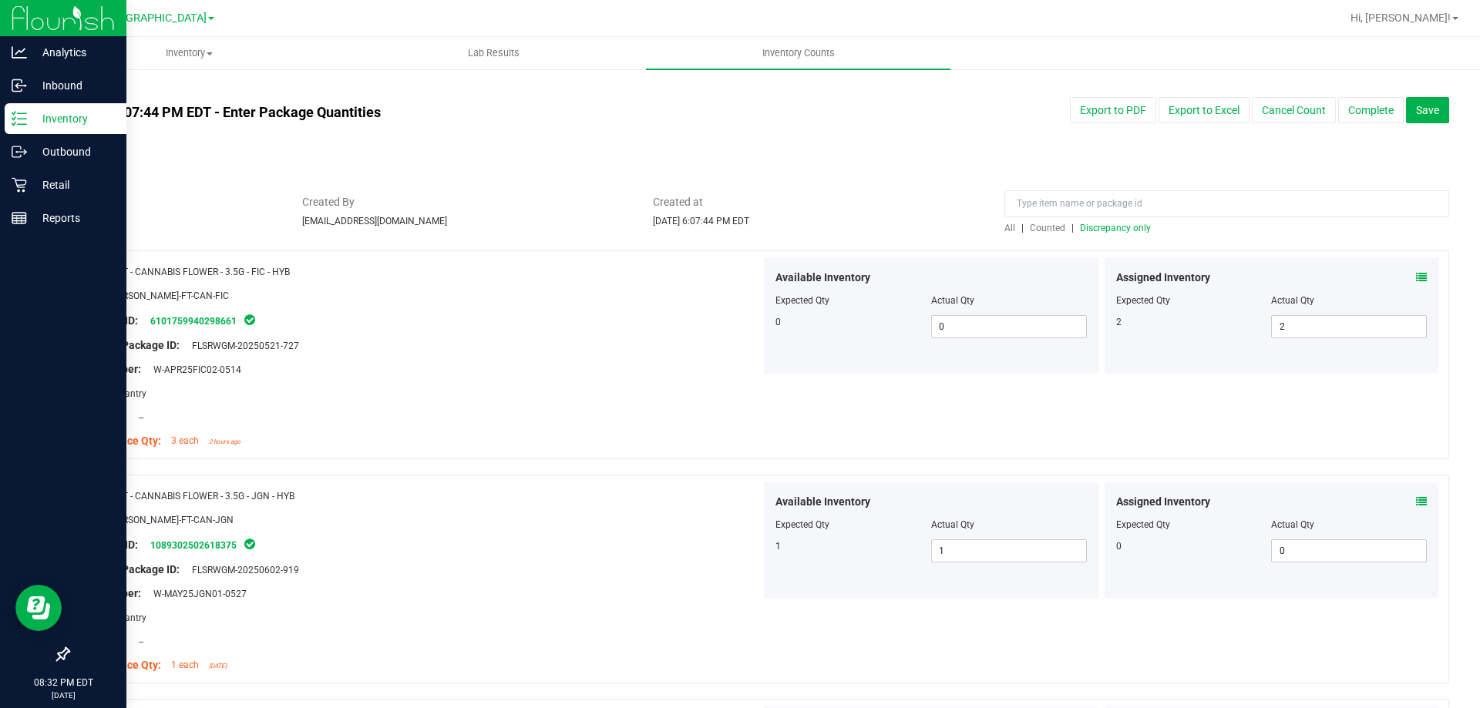
click at [1118, 231] on span "Discrepancy only" at bounding box center [1115, 228] width 71 height 11
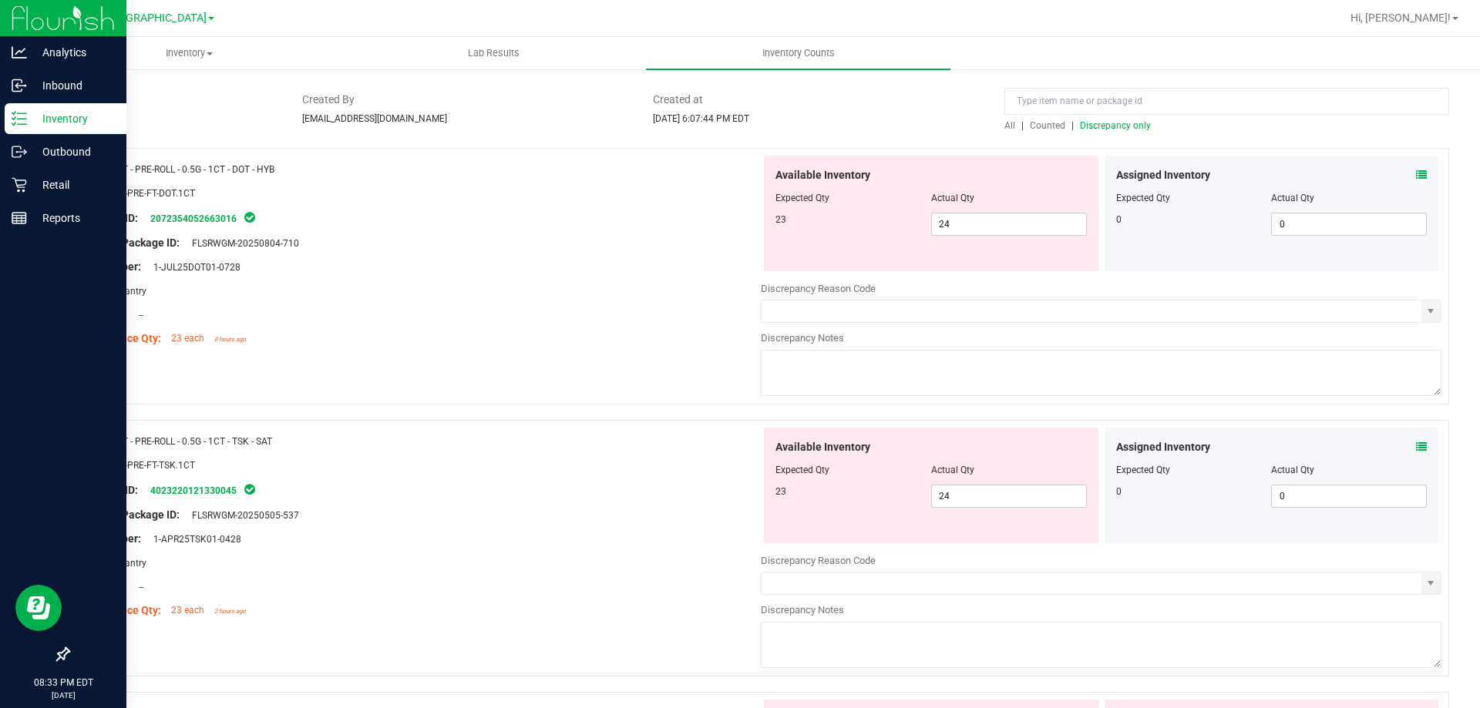
scroll to position [93, 0]
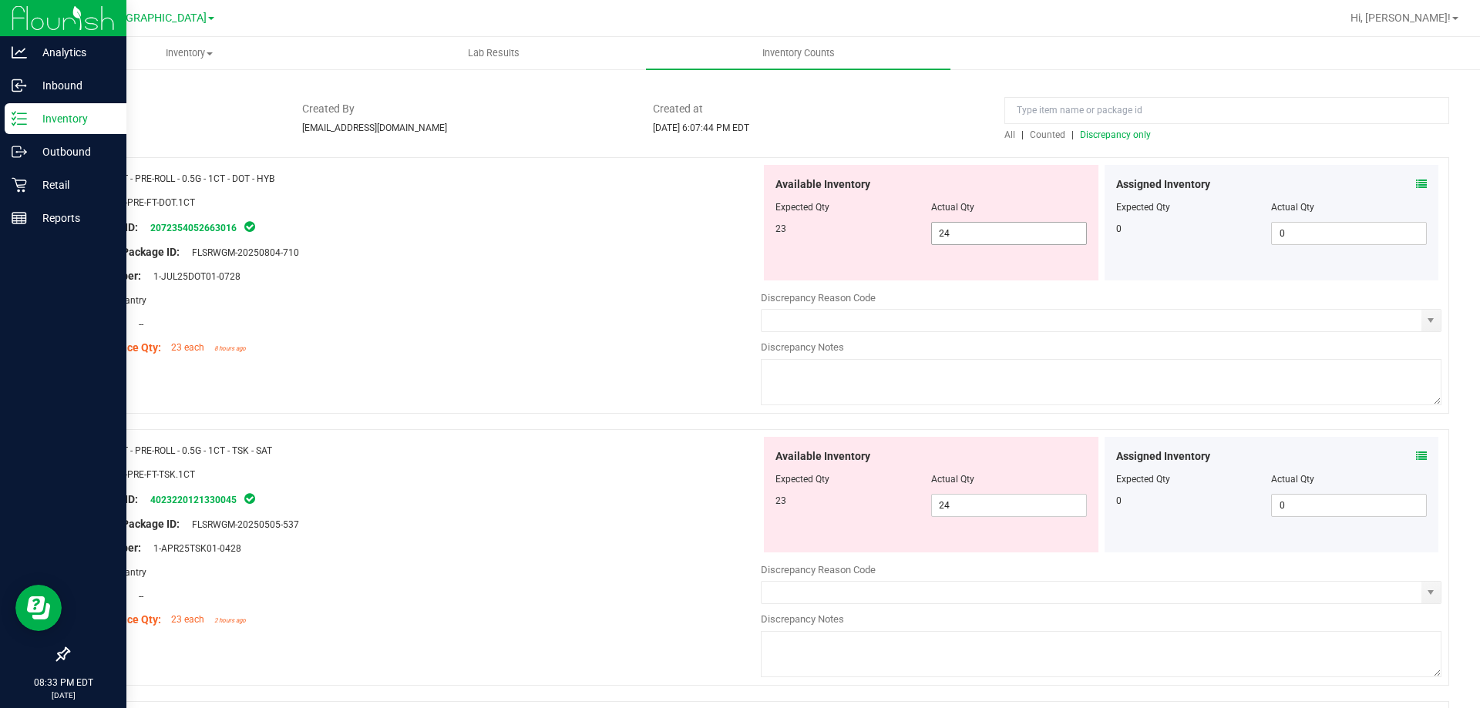
click at [984, 231] on input "24" at bounding box center [1009, 234] width 154 height 22
type input "23"
click at [575, 389] on div "Name: FT - PRE-ROLL - 0.5G - 1CT - DOT - HYB SKU: FLO-PRE-FT-DOT.1CT Package ID…" at bounding box center [758, 710] width 1381 height 1106
type input "23"
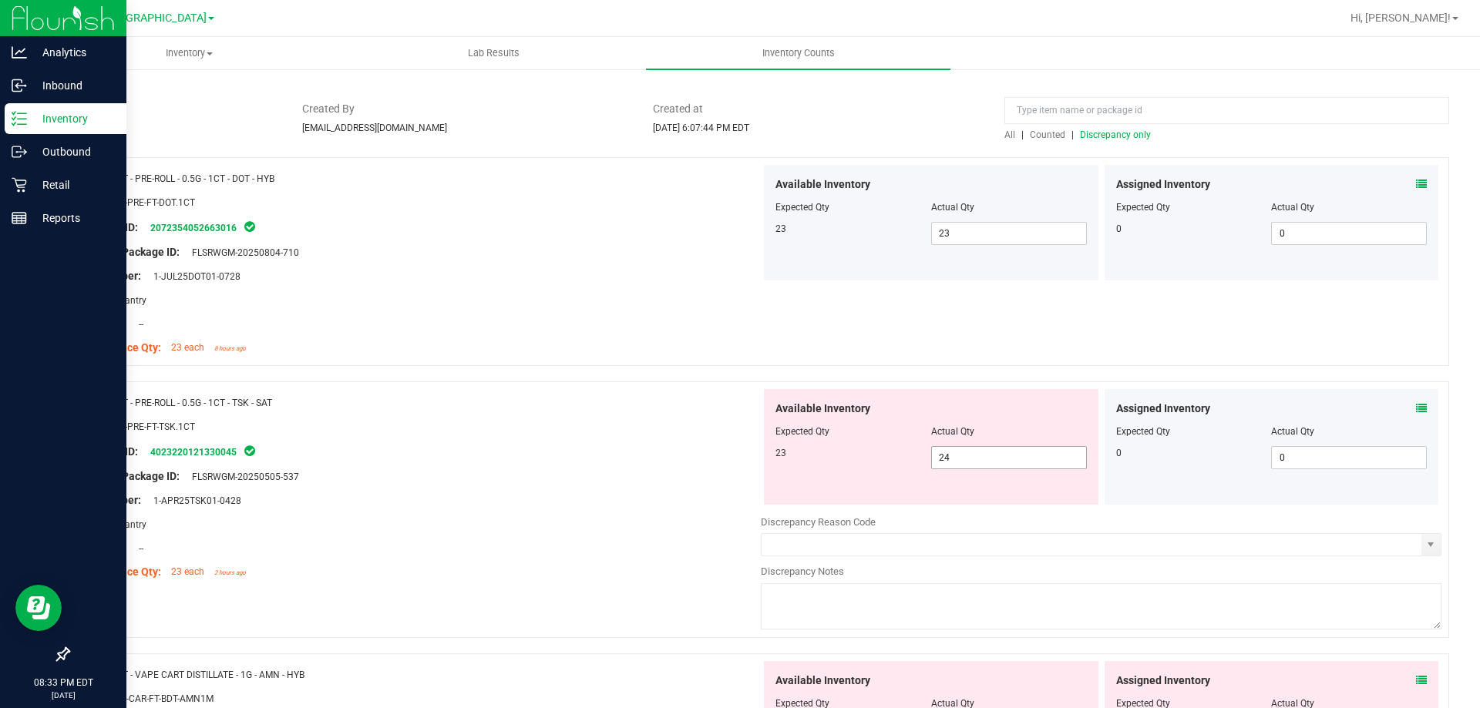
click at [998, 453] on input "24" at bounding box center [1009, 458] width 154 height 22
type input "23"
click at [575, 444] on div "Package ID: 4023220121330045" at bounding box center [420, 451] width 681 height 18
type input "23"
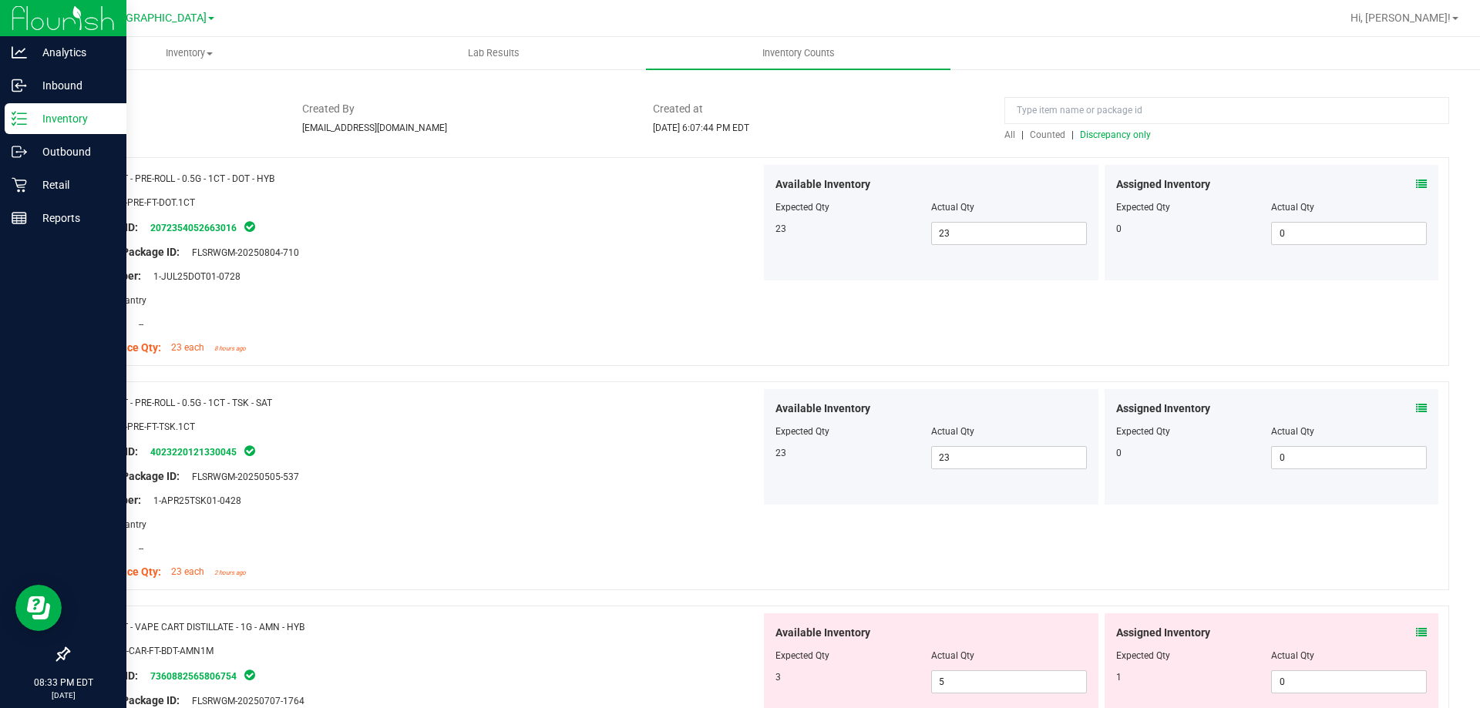
click at [1416, 405] on icon at bounding box center [1421, 408] width 11 height 11
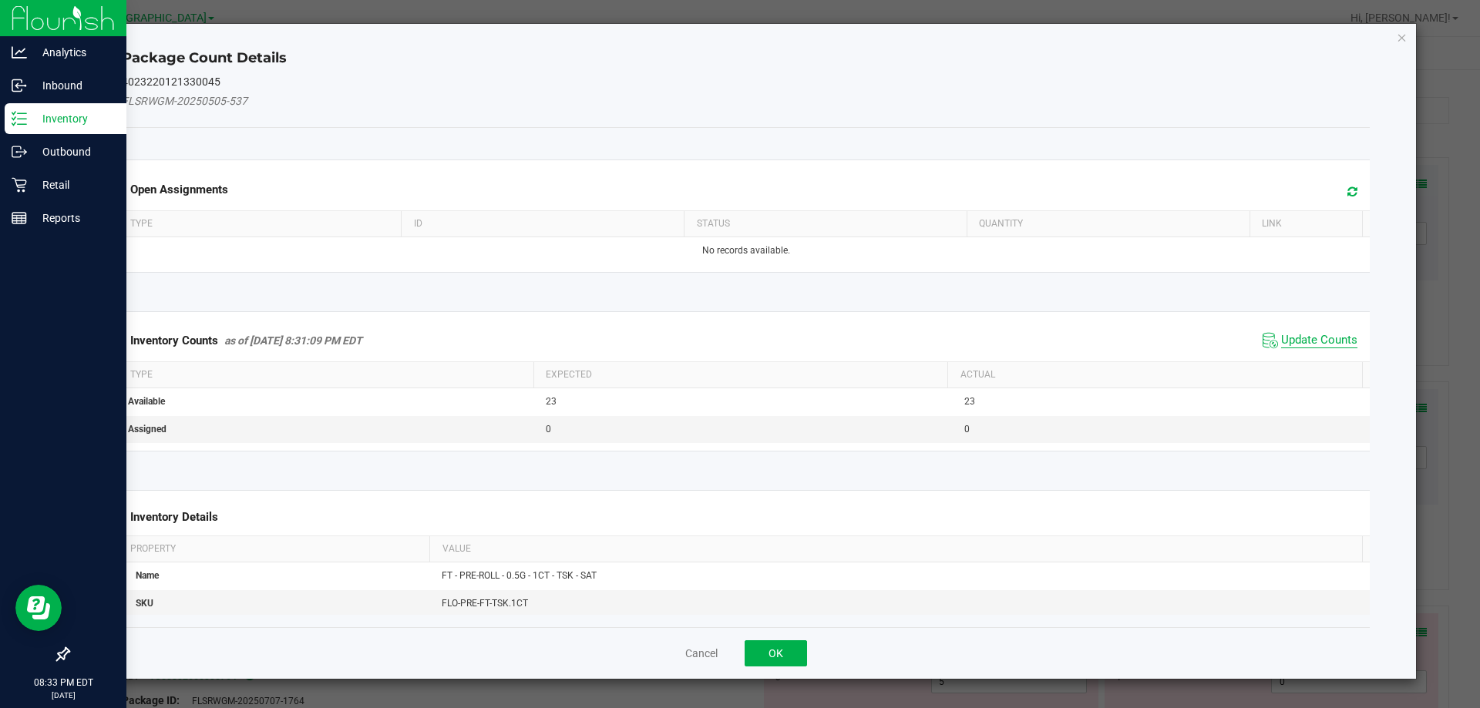
click at [1301, 337] on span "Update Counts" at bounding box center [1319, 340] width 76 height 15
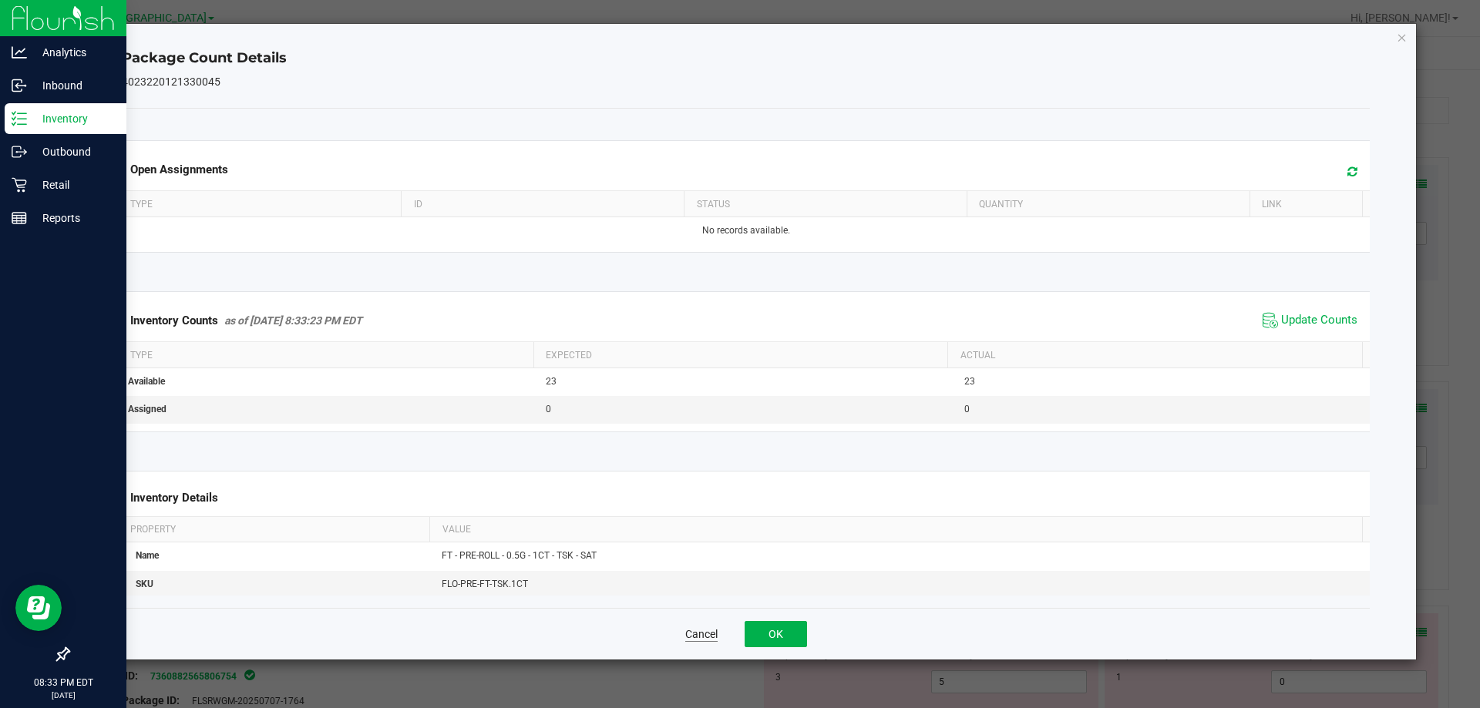
click at [705, 629] on button "Cancel" at bounding box center [701, 634] width 32 height 15
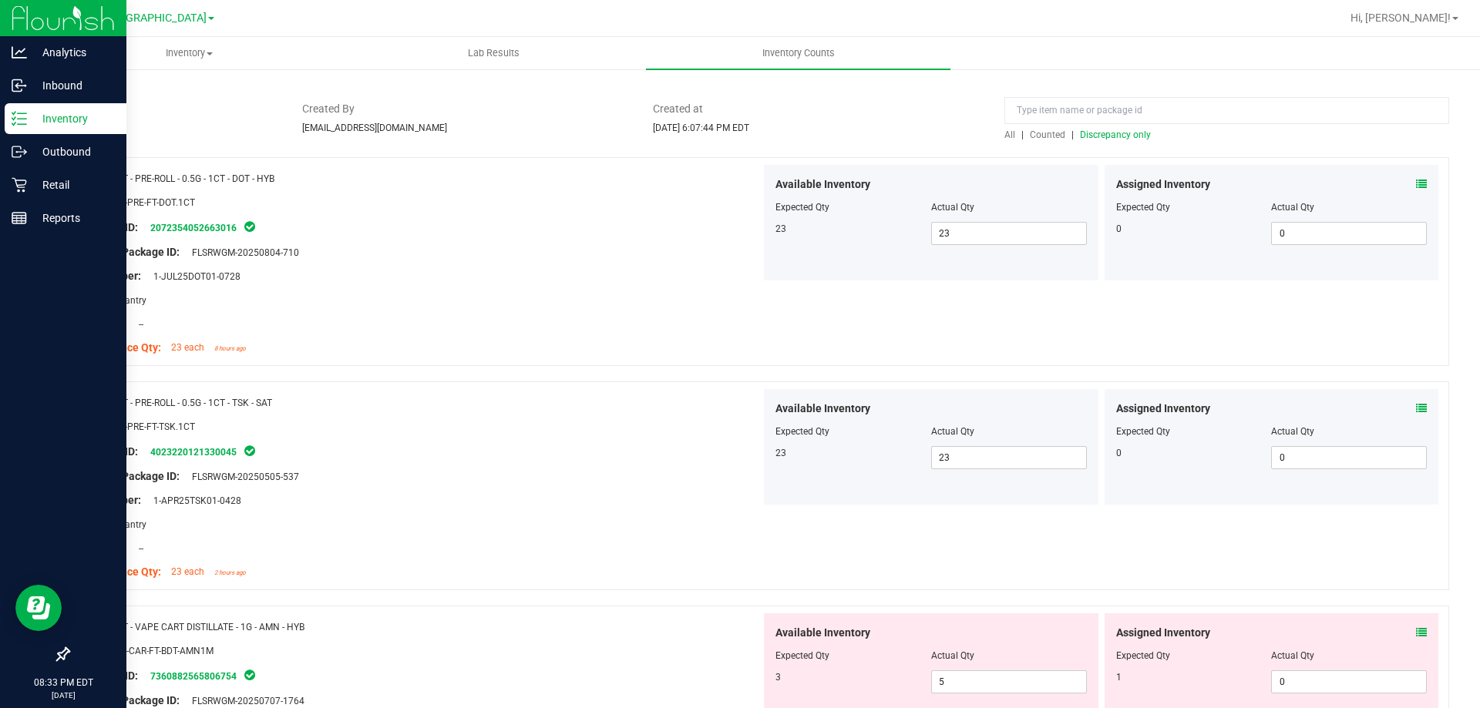
click at [1428, 180] on div "Assigned Inventory Expected Qty Actual Qty 0 0 0" at bounding box center [1272, 223] width 341 height 116
click at [1416, 181] on icon at bounding box center [1421, 184] width 11 height 11
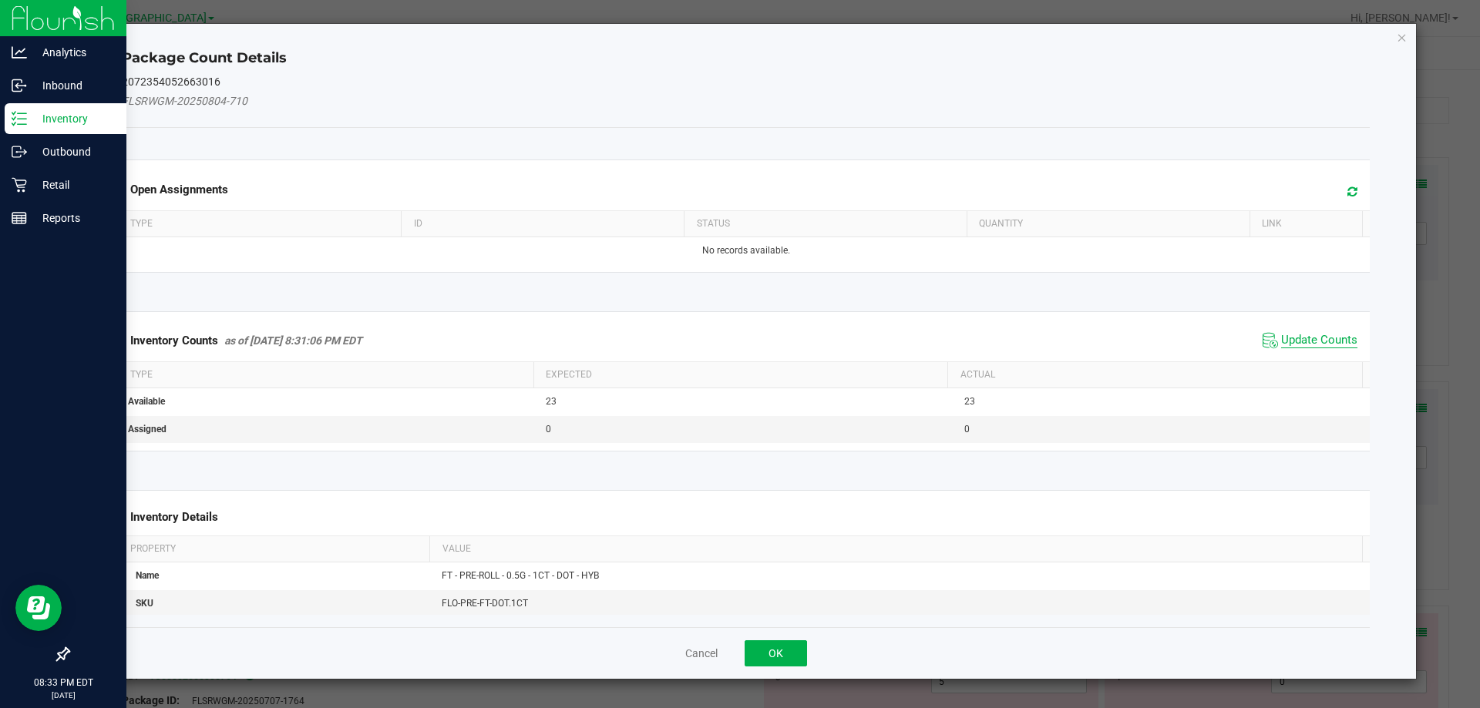
click at [1329, 337] on span "Update Counts" at bounding box center [1319, 340] width 76 height 15
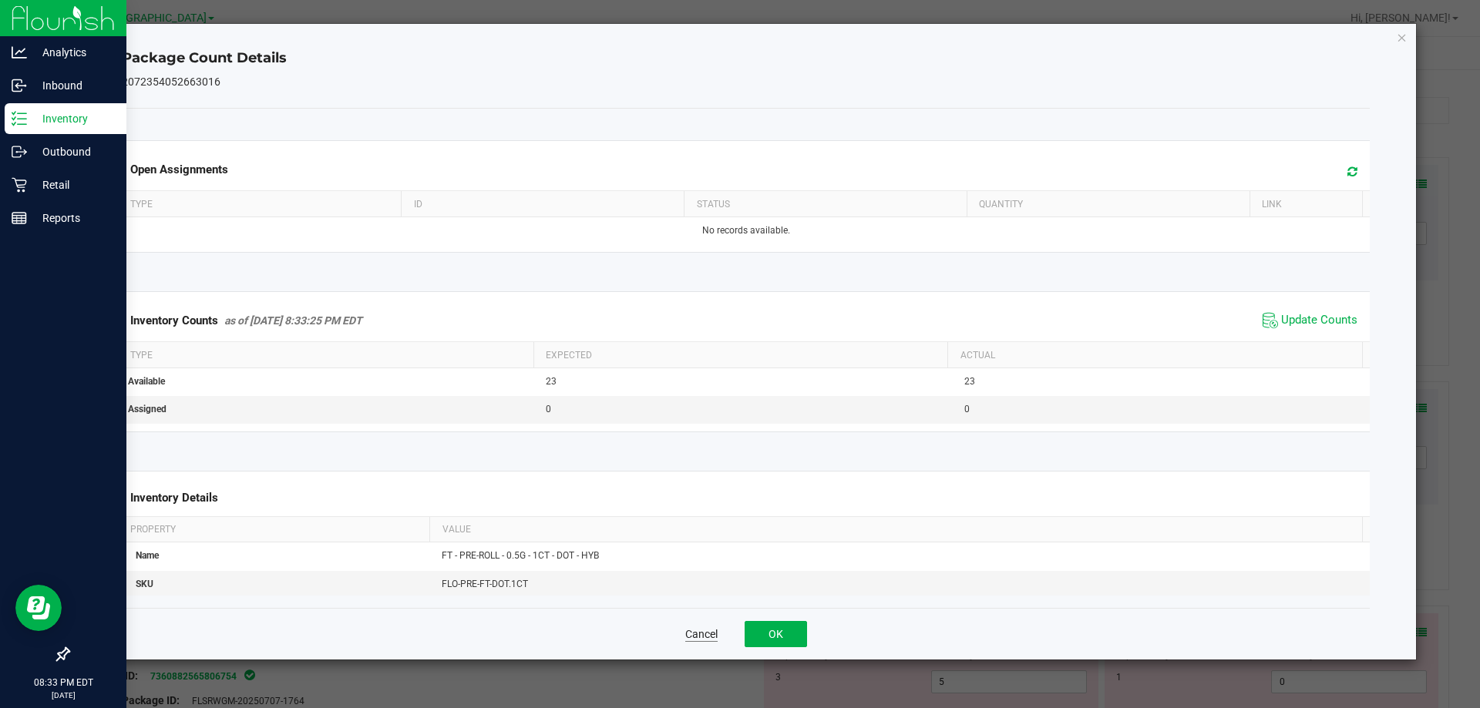
click at [692, 637] on button "Cancel" at bounding box center [701, 634] width 32 height 15
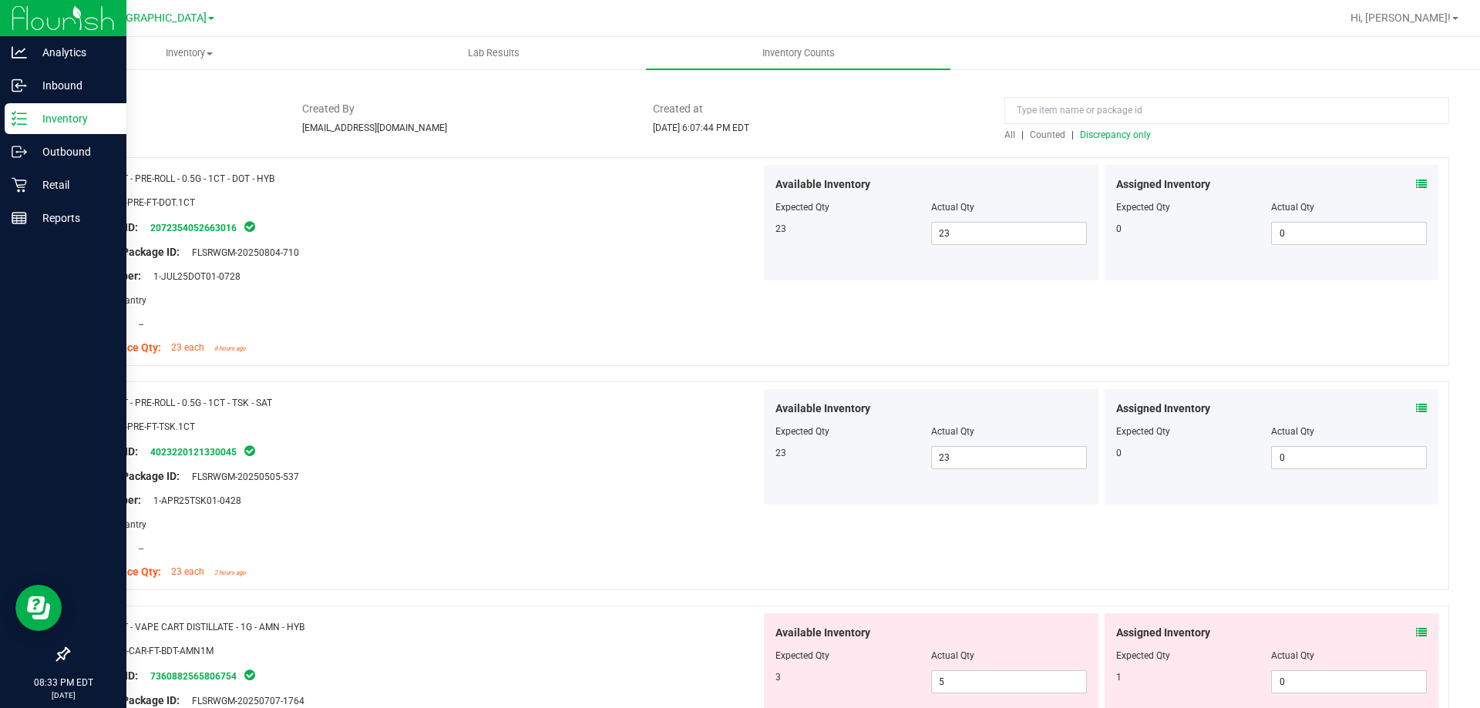
click at [1135, 134] on span "Discrepancy only" at bounding box center [1115, 134] width 71 height 11
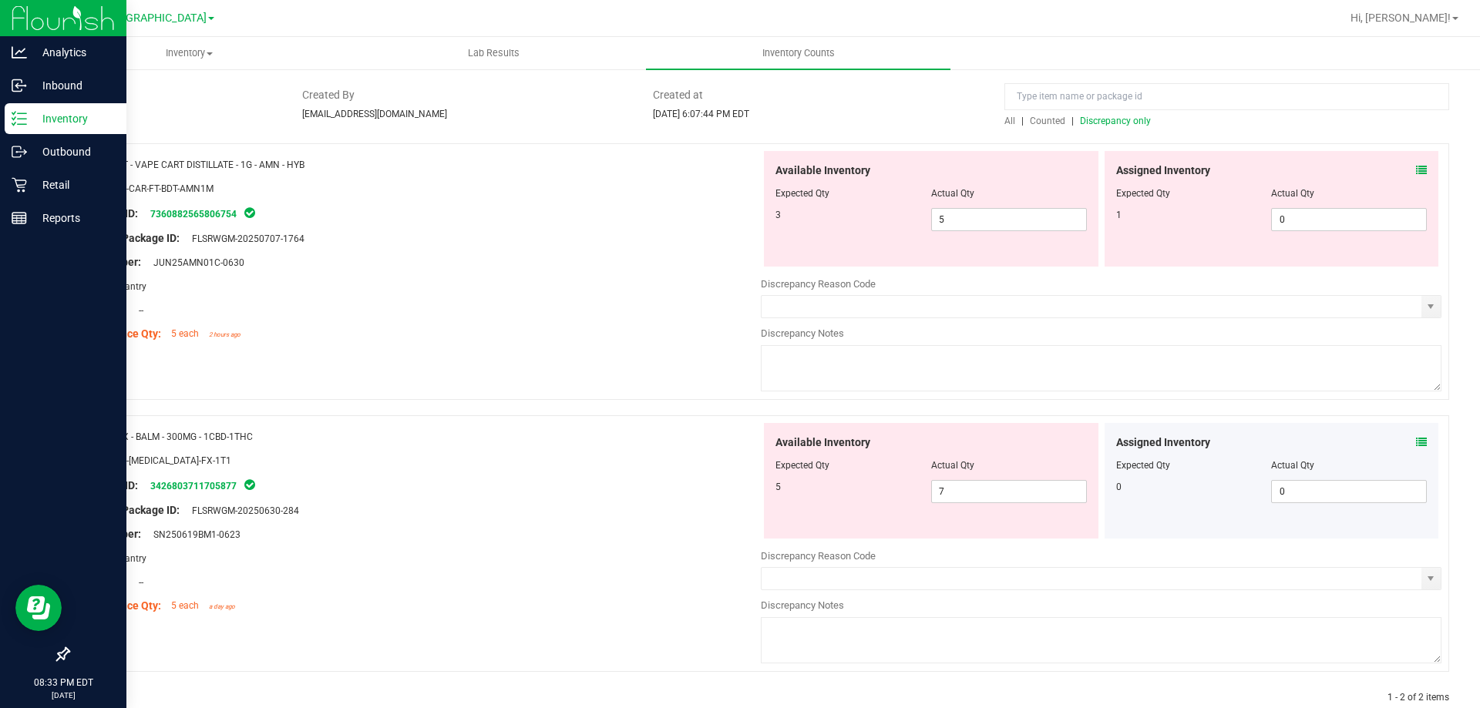
scroll to position [107, 0]
click at [1416, 170] on icon at bounding box center [1421, 170] width 11 height 11
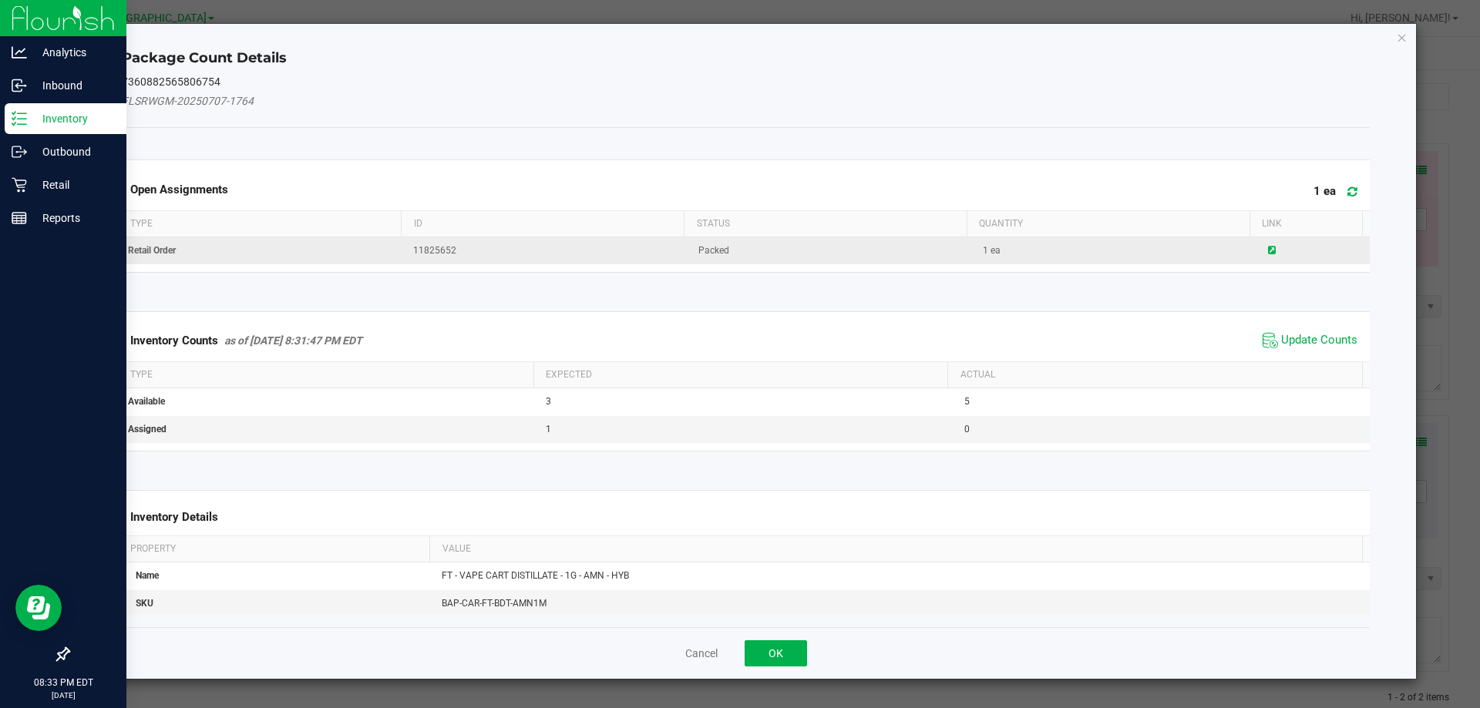
click at [1268, 250] on icon at bounding box center [1272, 250] width 8 height 9
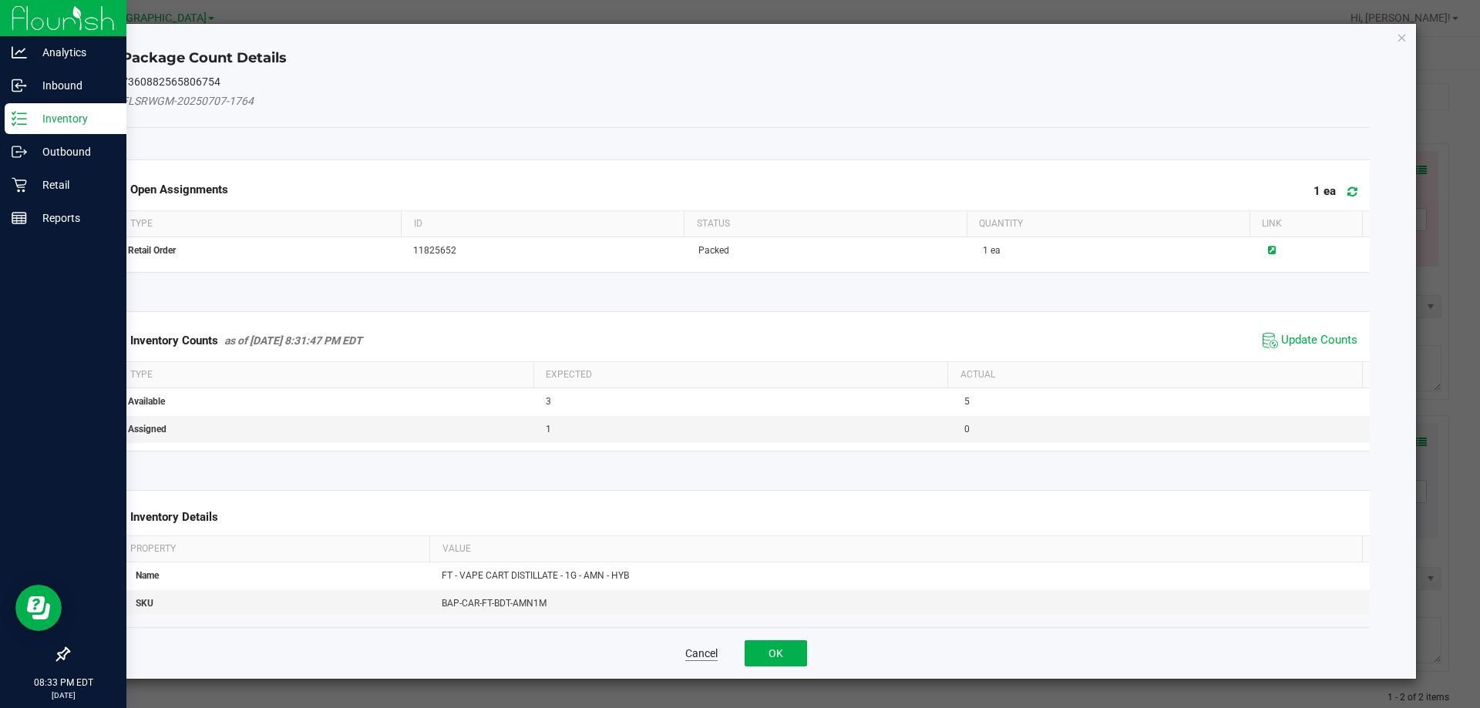
click at [700, 658] on button "Cancel" at bounding box center [701, 653] width 32 height 15
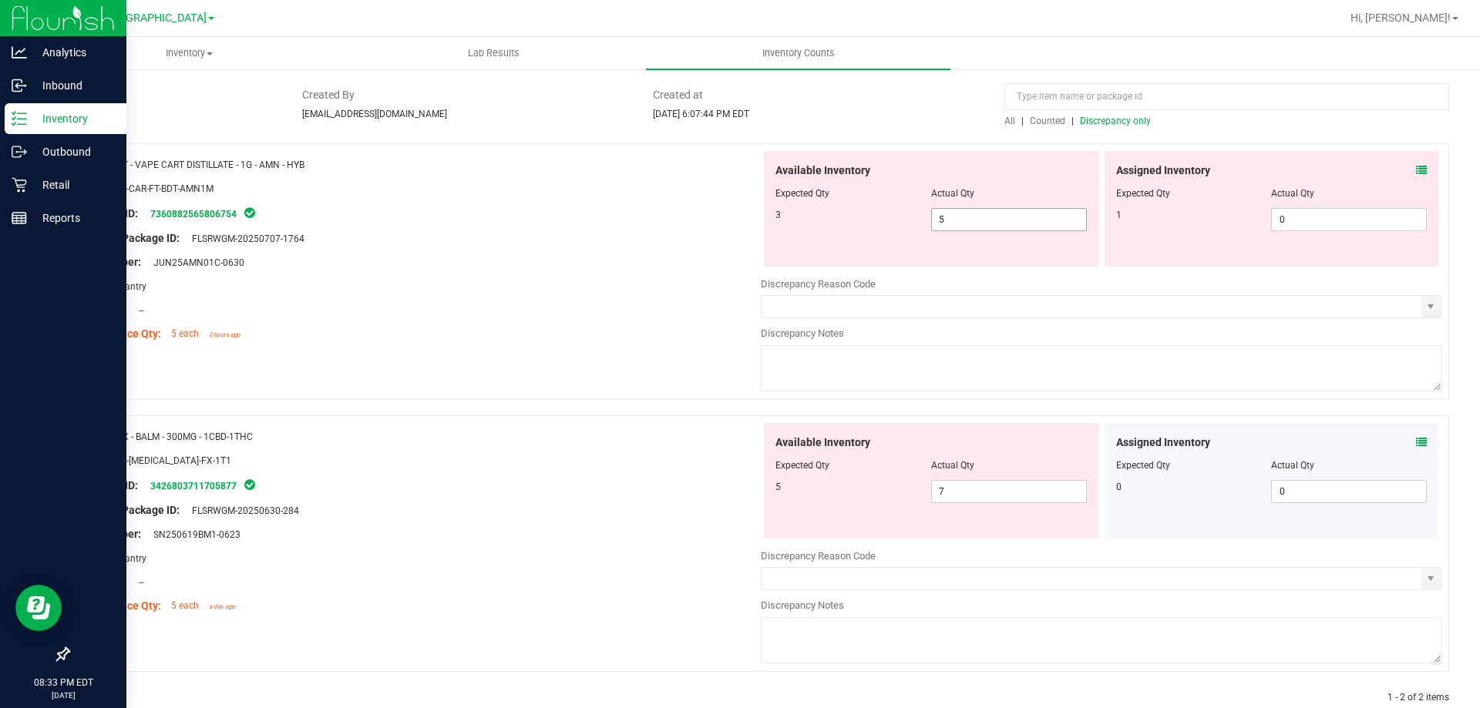
click at [989, 220] on input "5" at bounding box center [1009, 220] width 154 height 22
type input "3"
click at [612, 473] on div at bounding box center [420, 473] width 681 height 8
type input "3"
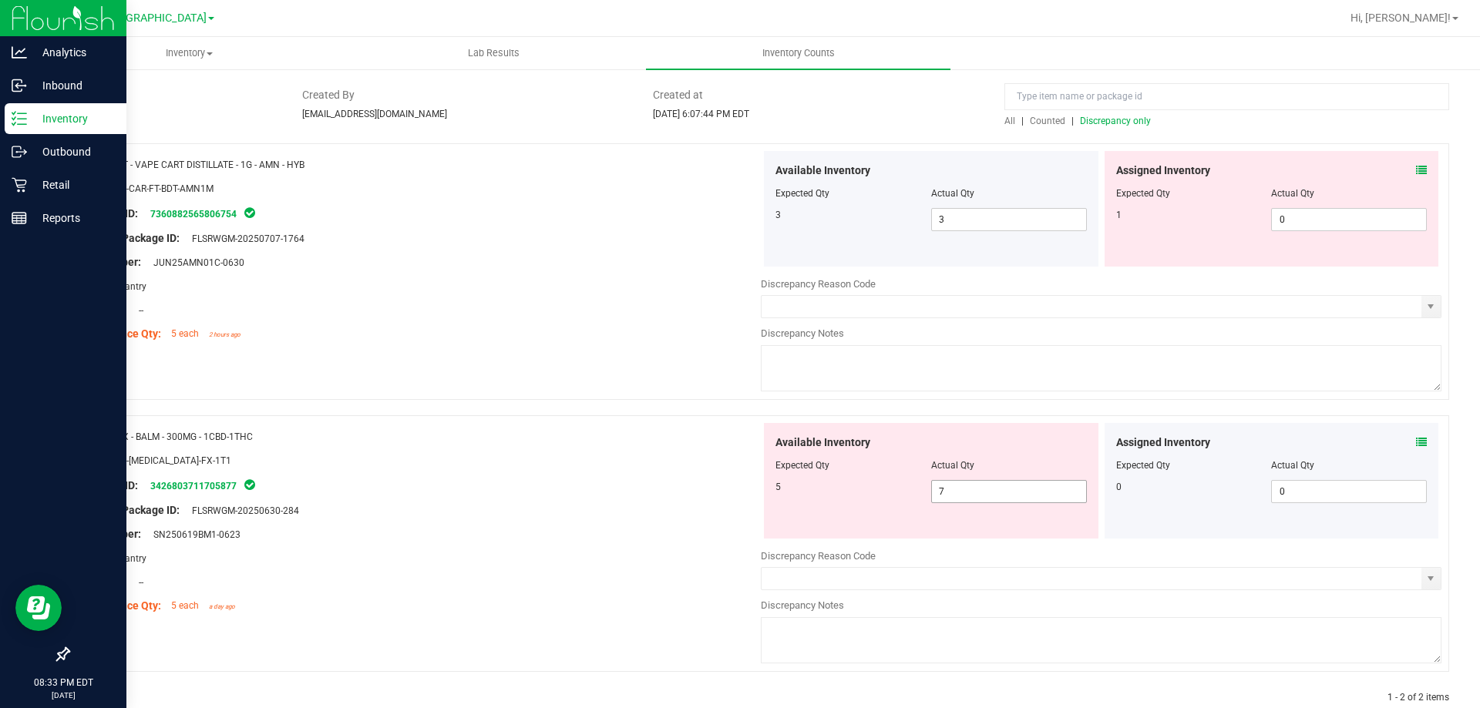
click at [1001, 489] on input "7" at bounding box center [1009, 492] width 154 height 22
type input "5"
click at [553, 473] on ng-container "SKU: TOP-BAL-FX-1T1" at bounding box center [420, 464] width 681 height 24
type input "5"
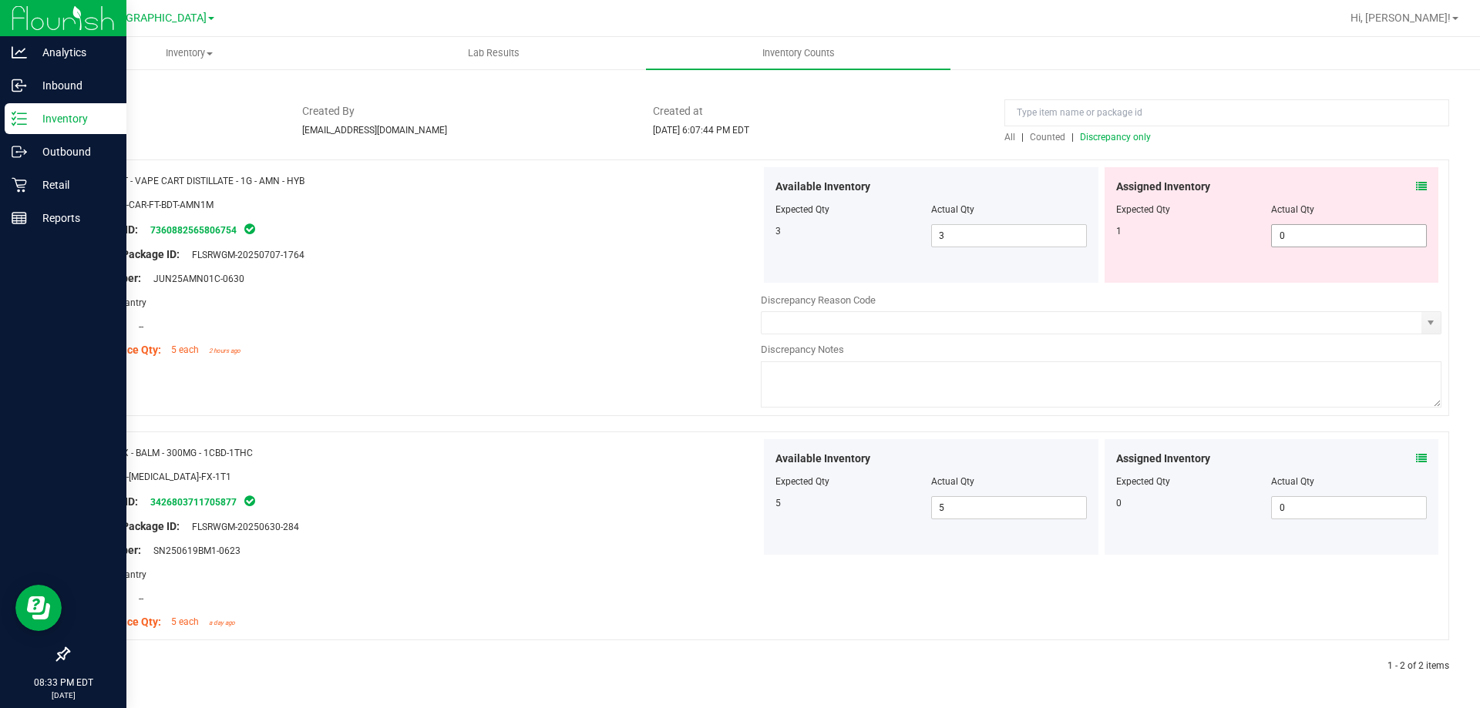
click at [1295, 236] on input "0" at bounding box center [1349, 236] width 154 height 22
type input "01"
click at [556, 376] on div "Name: FT - VAPE CART DISTILLATE - 1G - AMN - HYB SKU: BAP-CAR-FT-BDT-AMN1M Pack…" at bounding box center [758, 288] width 1381 height 257
type input "1"
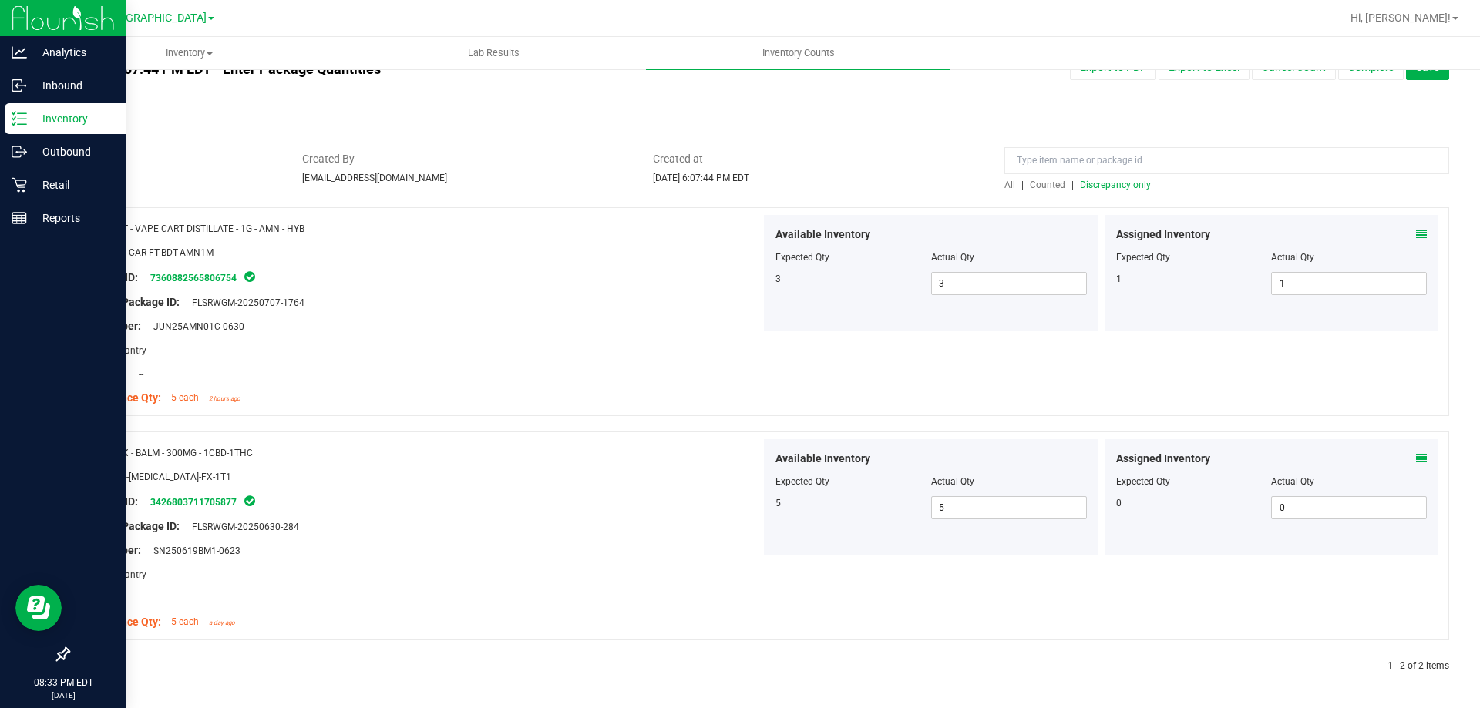
click at [1122, 163] on input at bounding box center [1226, 160] width 445 height 27
click at [1131, 183] on span "Discrepancy only" at bounding box center [1115, 185] width 71 height 11
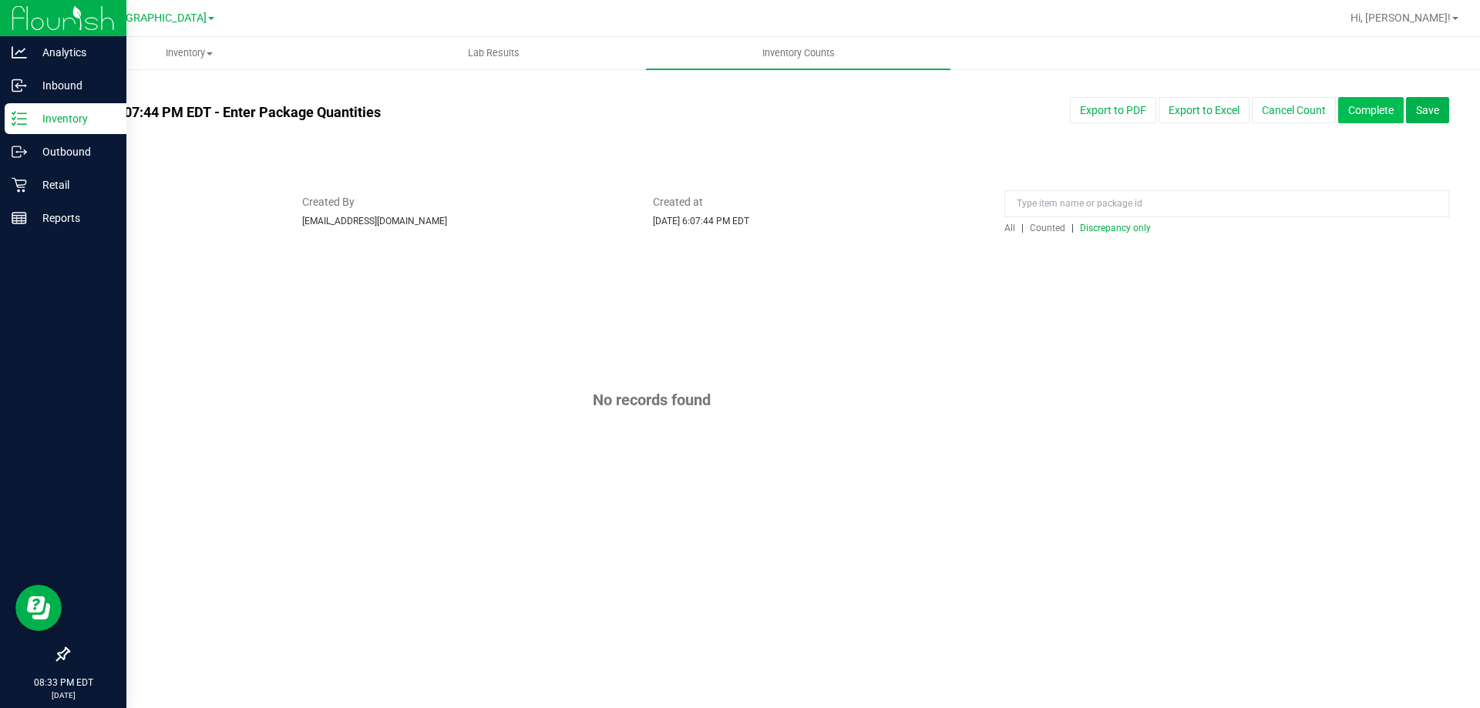
click at [1370, 113] on button "Complete" at bounding box center [1371, 110] width 66 height 26
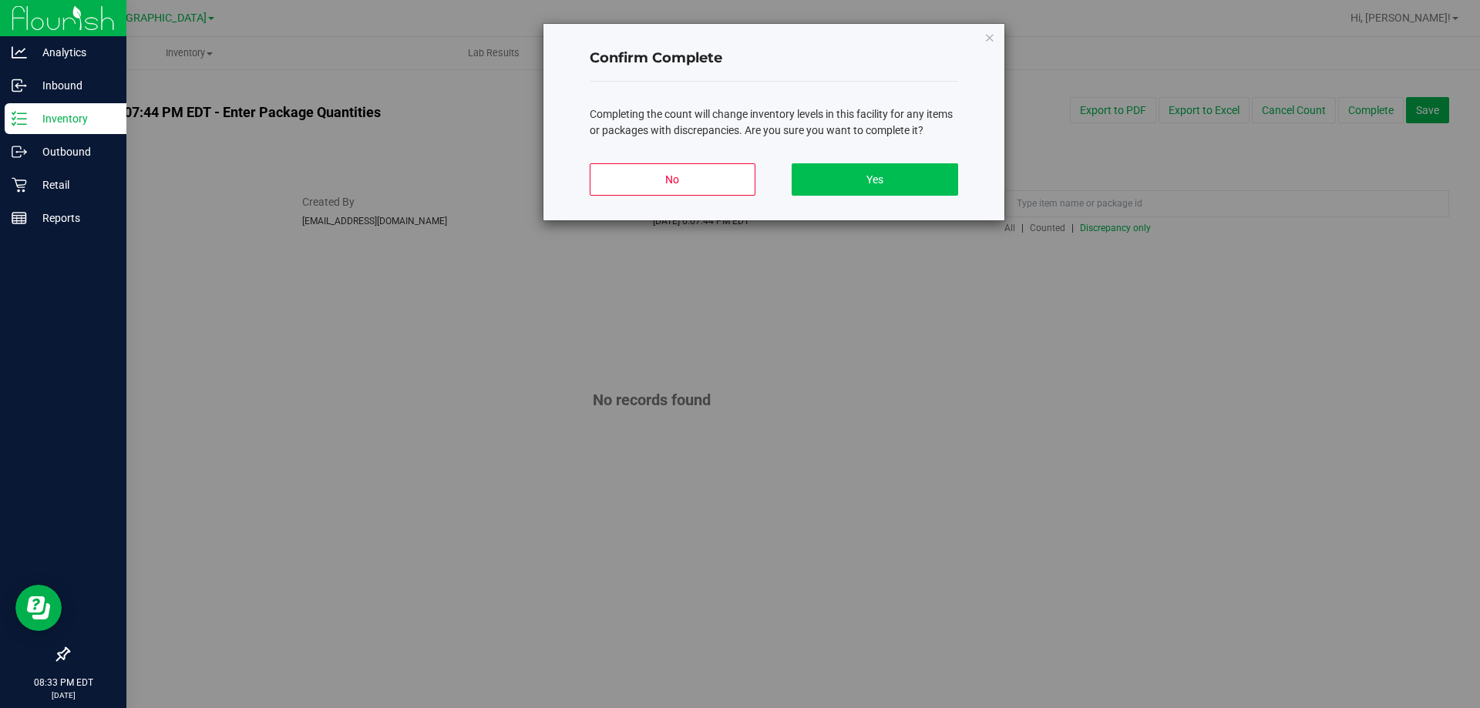
click at [923, 190] on button "Yes" at bounding box center [875, 179] width 166 height 32
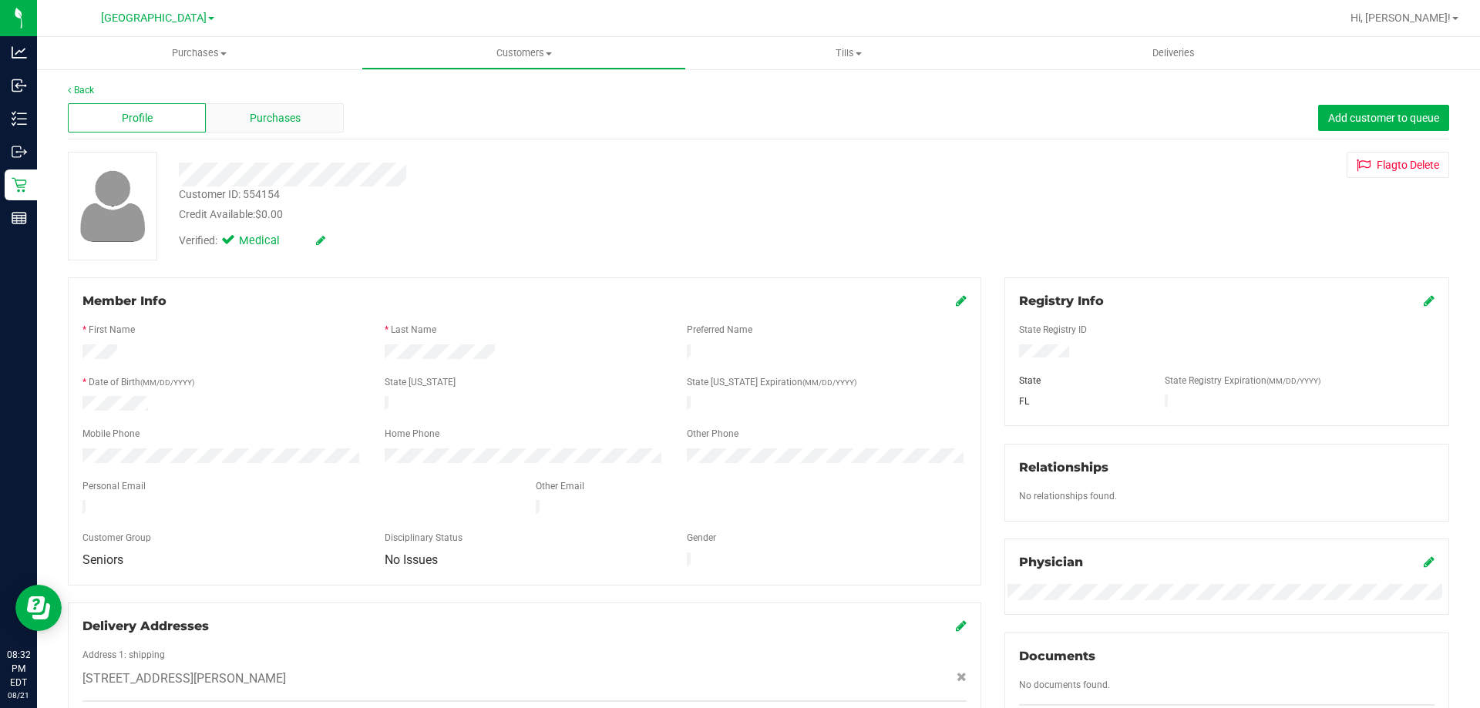
click at [277, 119] on span "Purchases" at bounding box center [275, 118] width 51 height 16
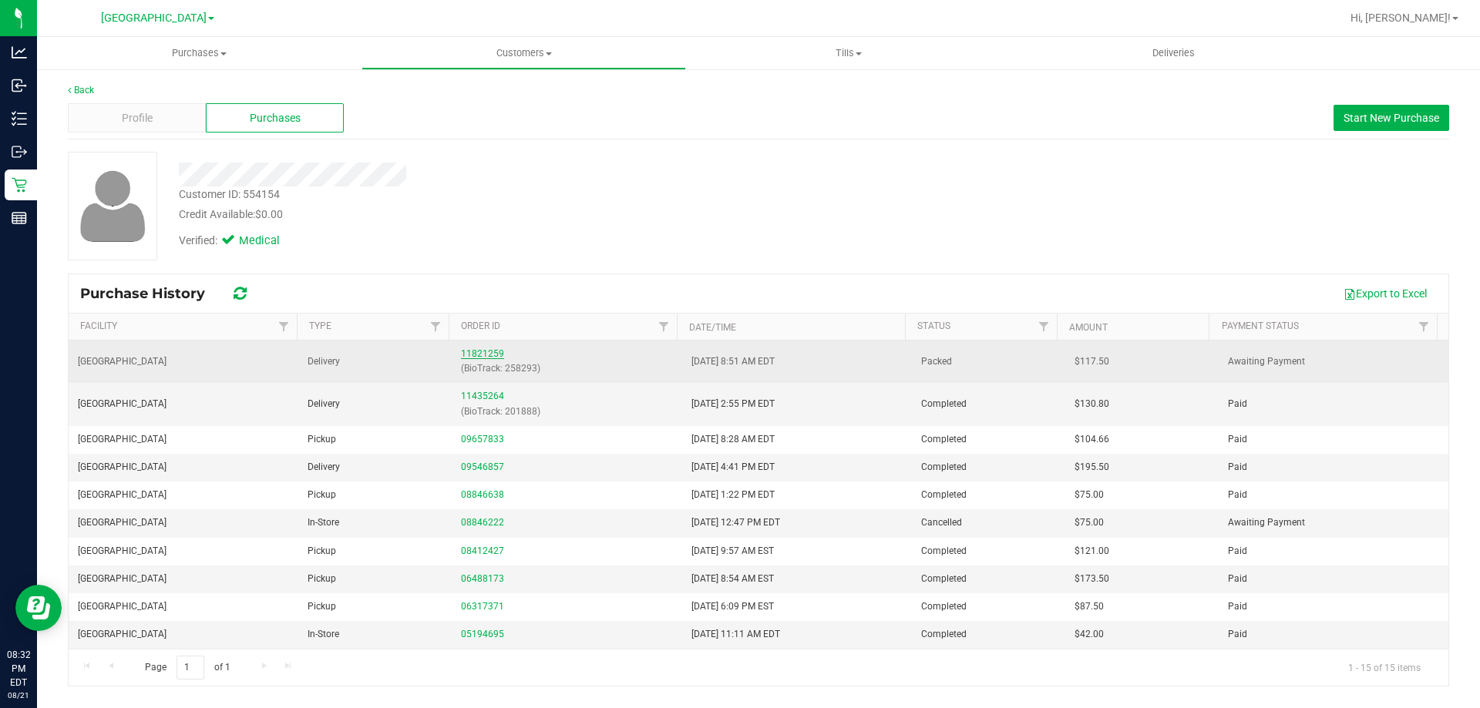
click at [491, 357] on link "11821259" at bounding box center [482, 353] width 43 height 11
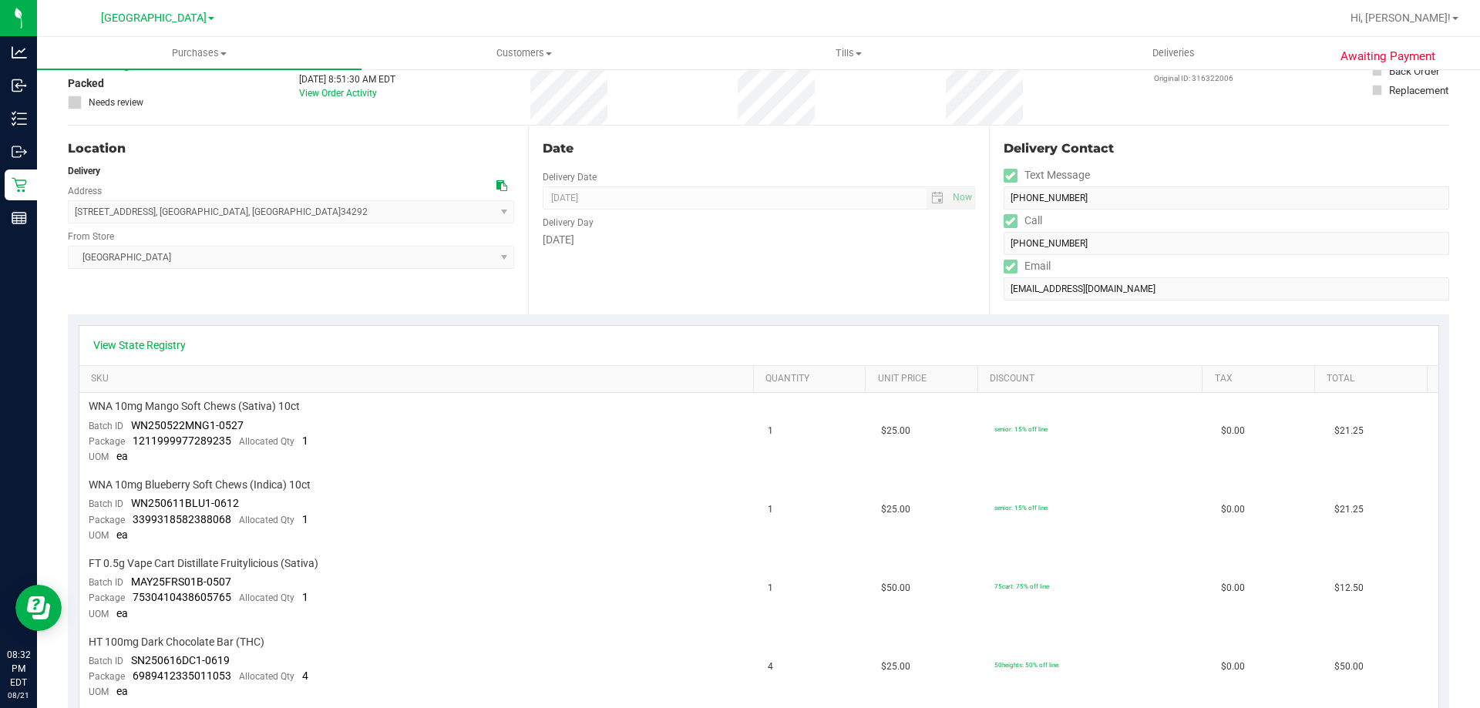
scroll to position [122, 0]
